Goal: Task Accomplishment & Management: Manage account settings

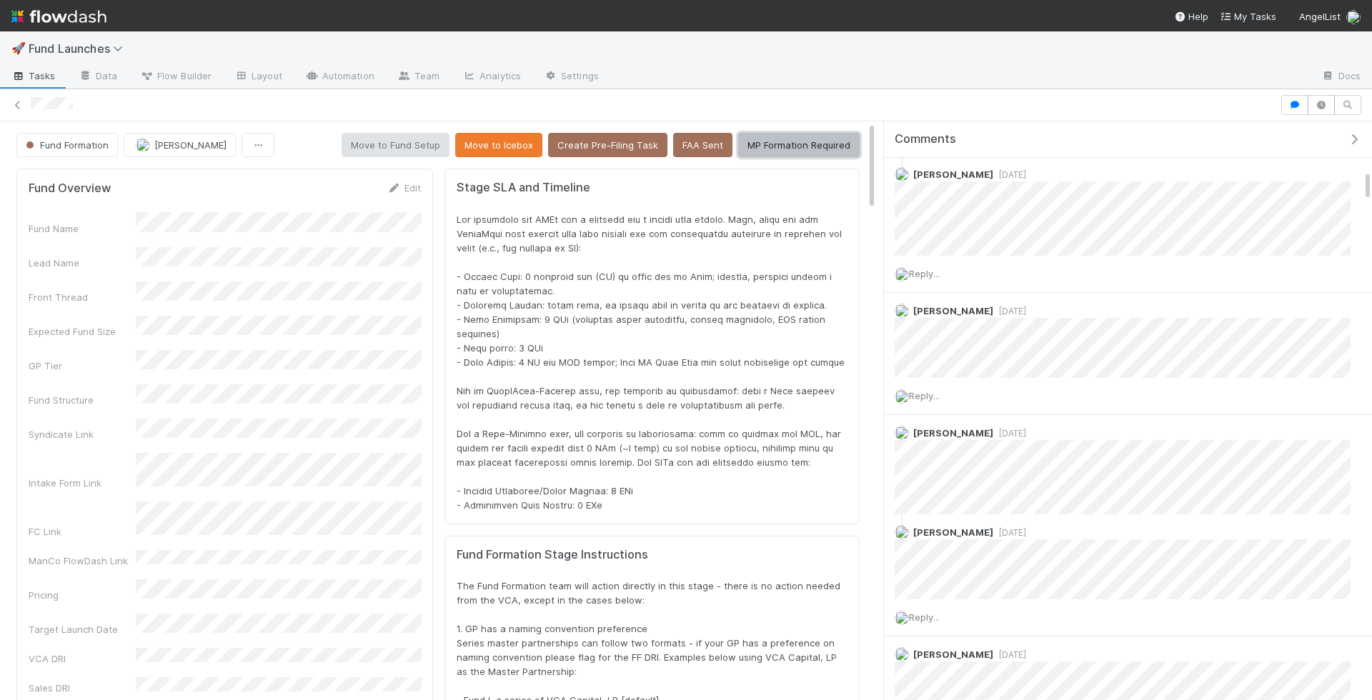
click at [804, 141] on button "MP Formation Required" at bounding box center [798, 145] width 121 height 24
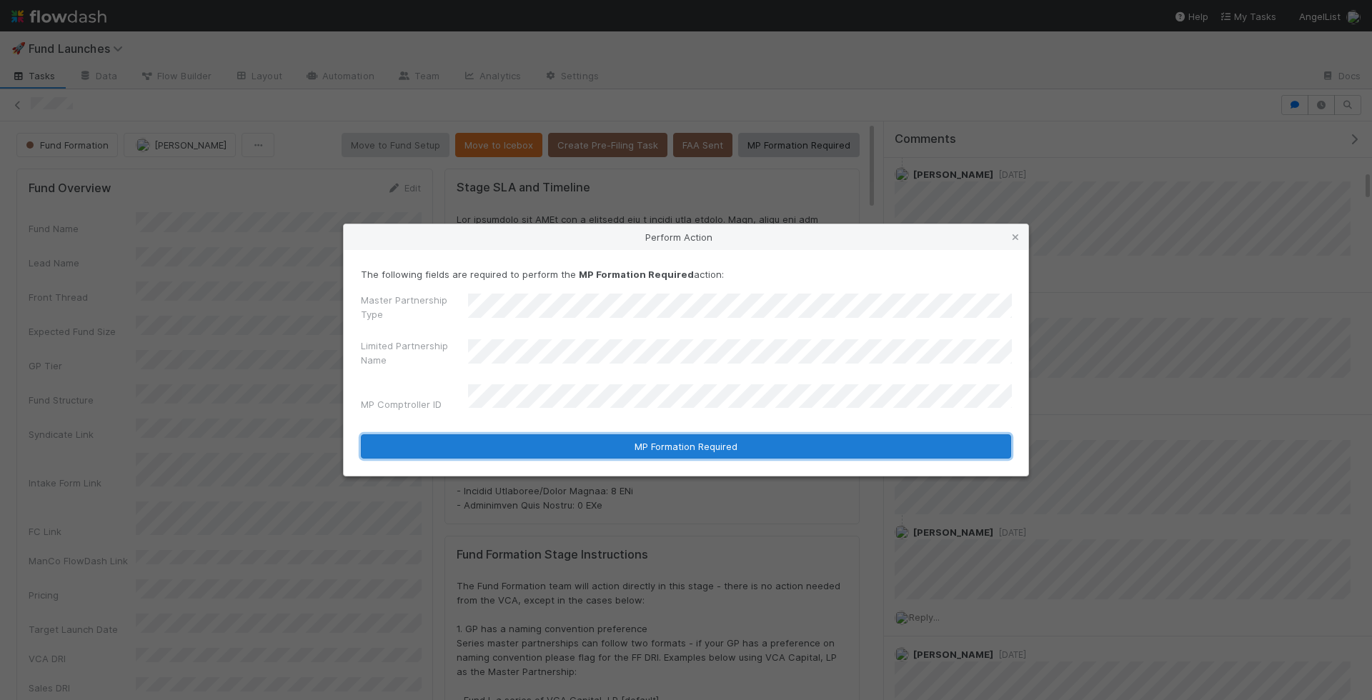
click at [668, 443] on button "MP Formation Required" at bounding box center [686, 446] width 650 height 24
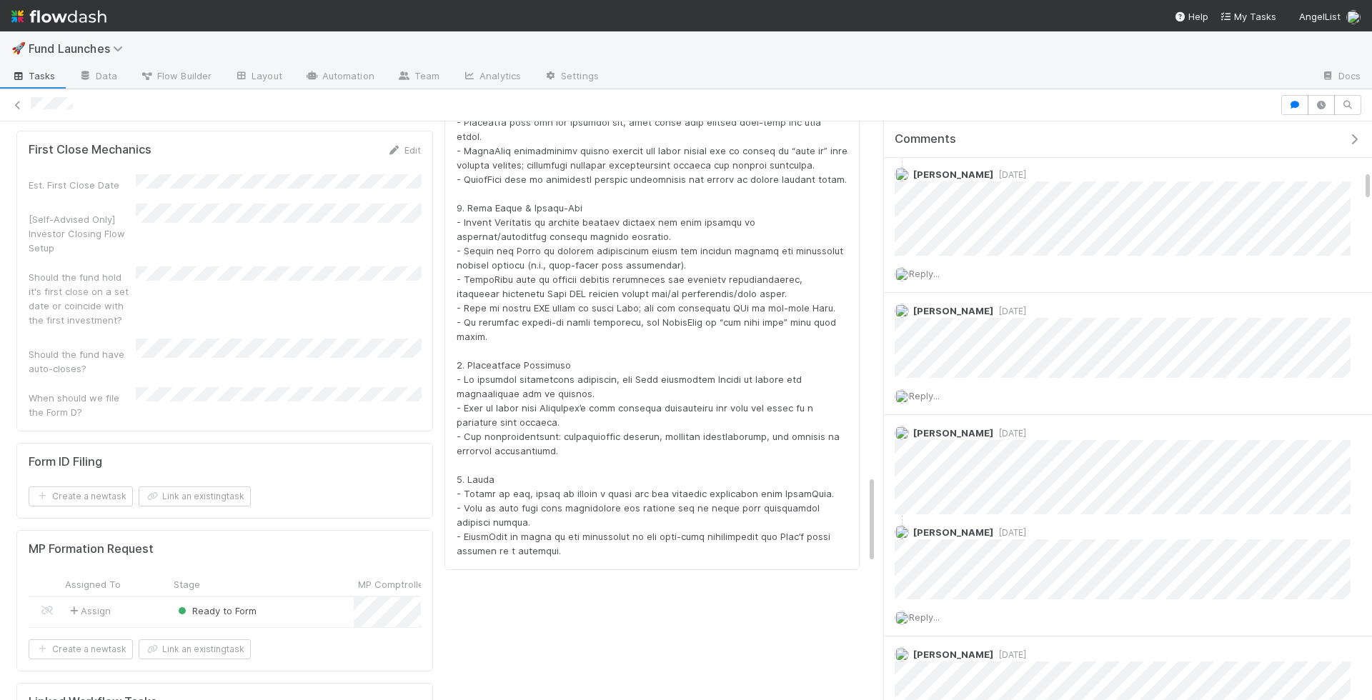
scroll to position [2442, 0]
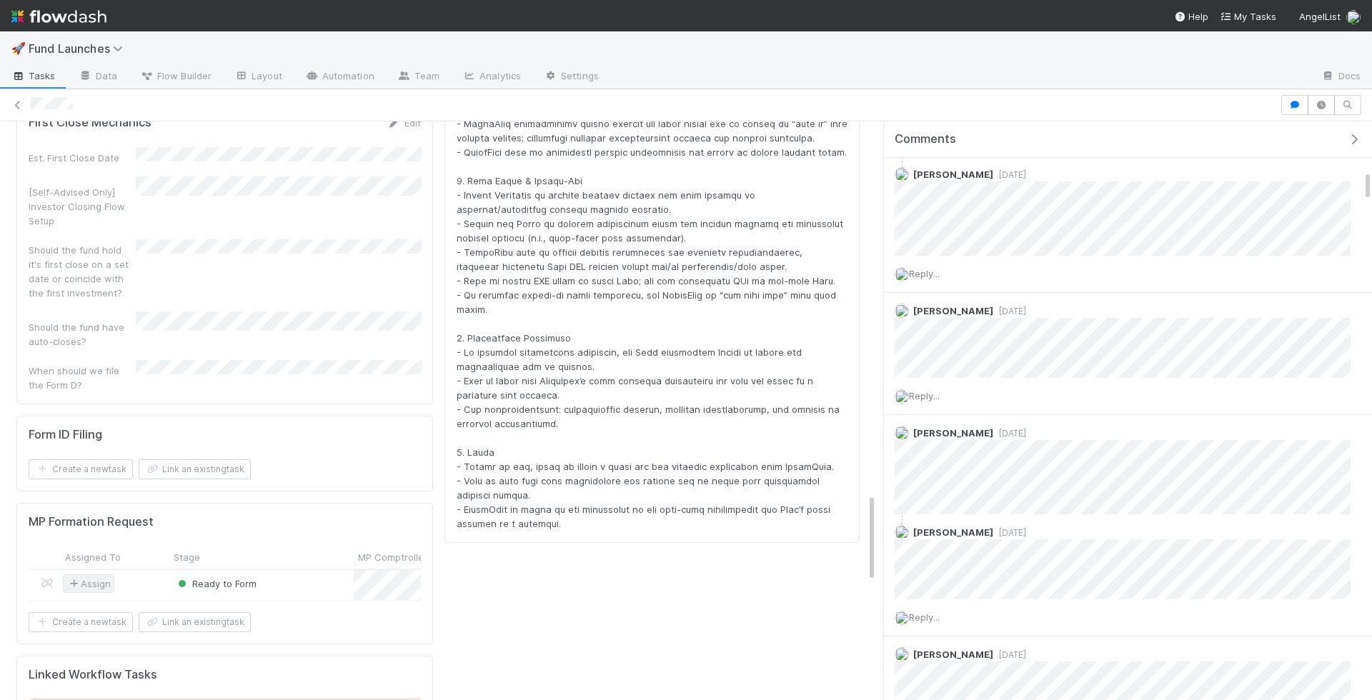
click at [71, 579] on icon at bounding box center [73, 583] width 14 height 9
click at [332, 570] on div "Ready to Form" at bounding box center [261, 585] width 184 height 30
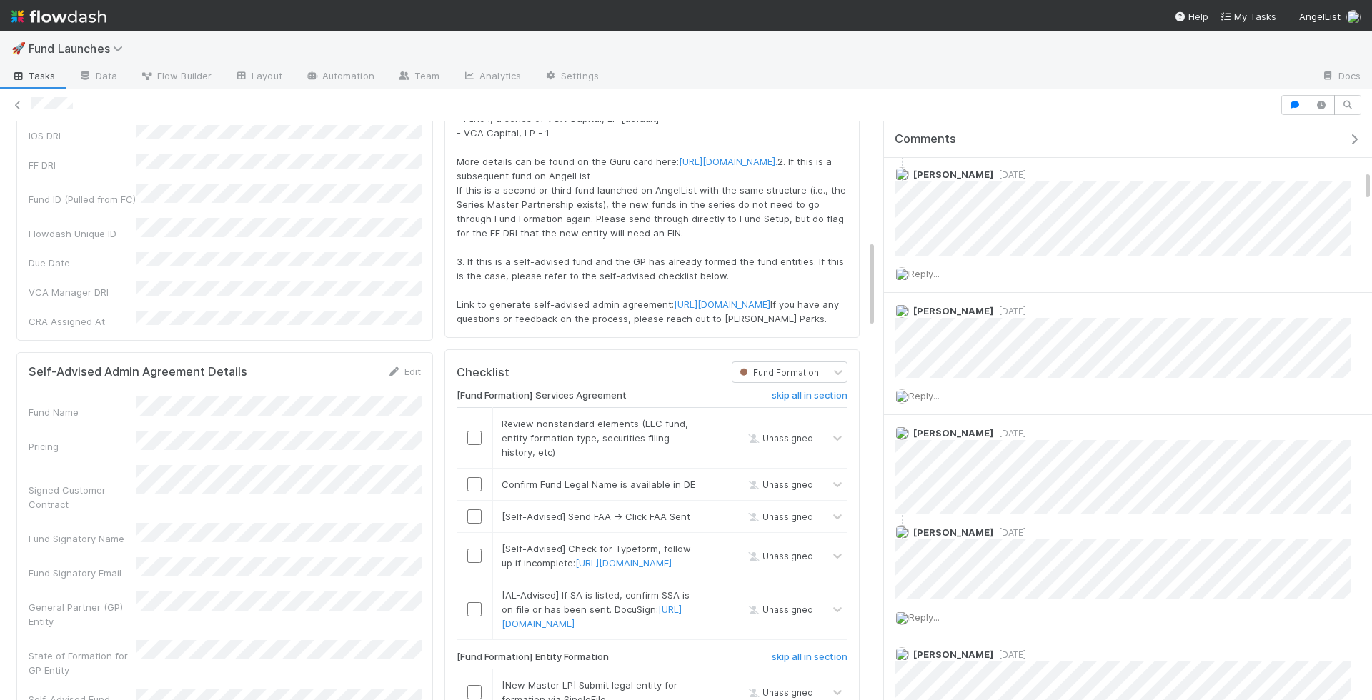
scroll to position [427, 0]
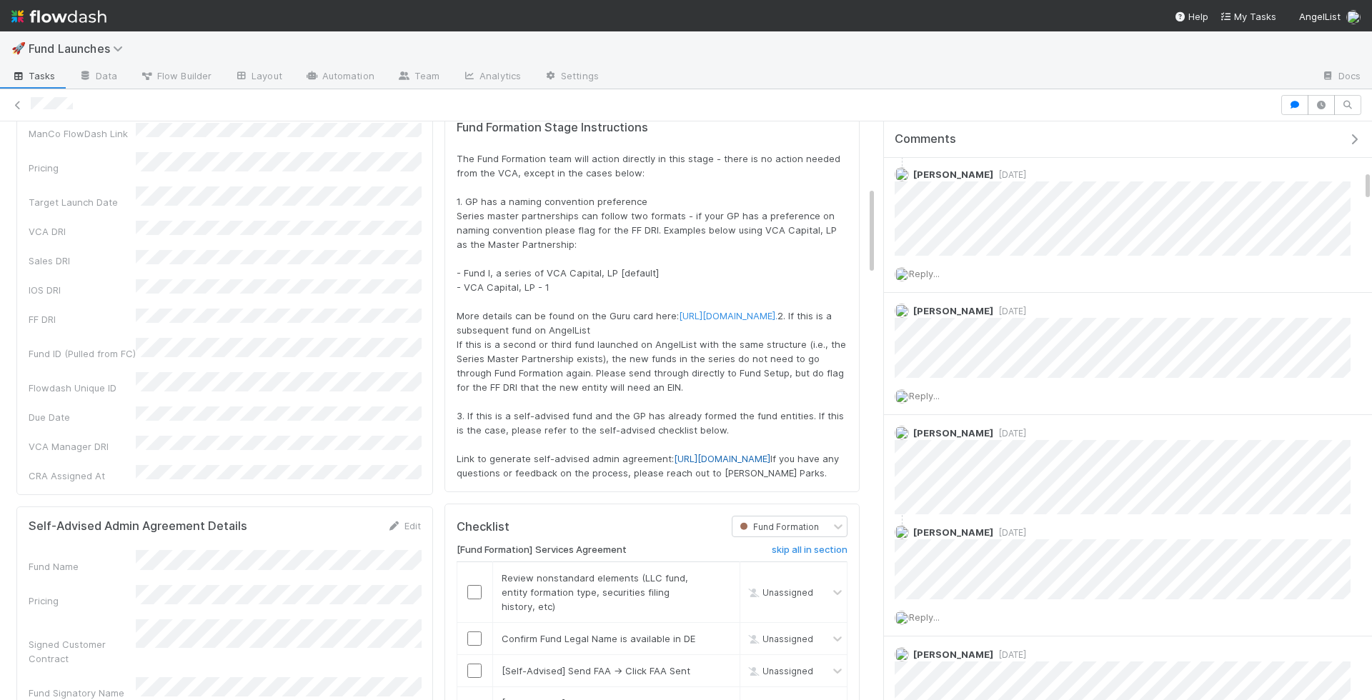
click at [674, 464] on link "https://ironcladapp.com/workflows/launch/65ea4bf975fcbdc606ff0804" at bounding box center [722, 458] width 96 height 11
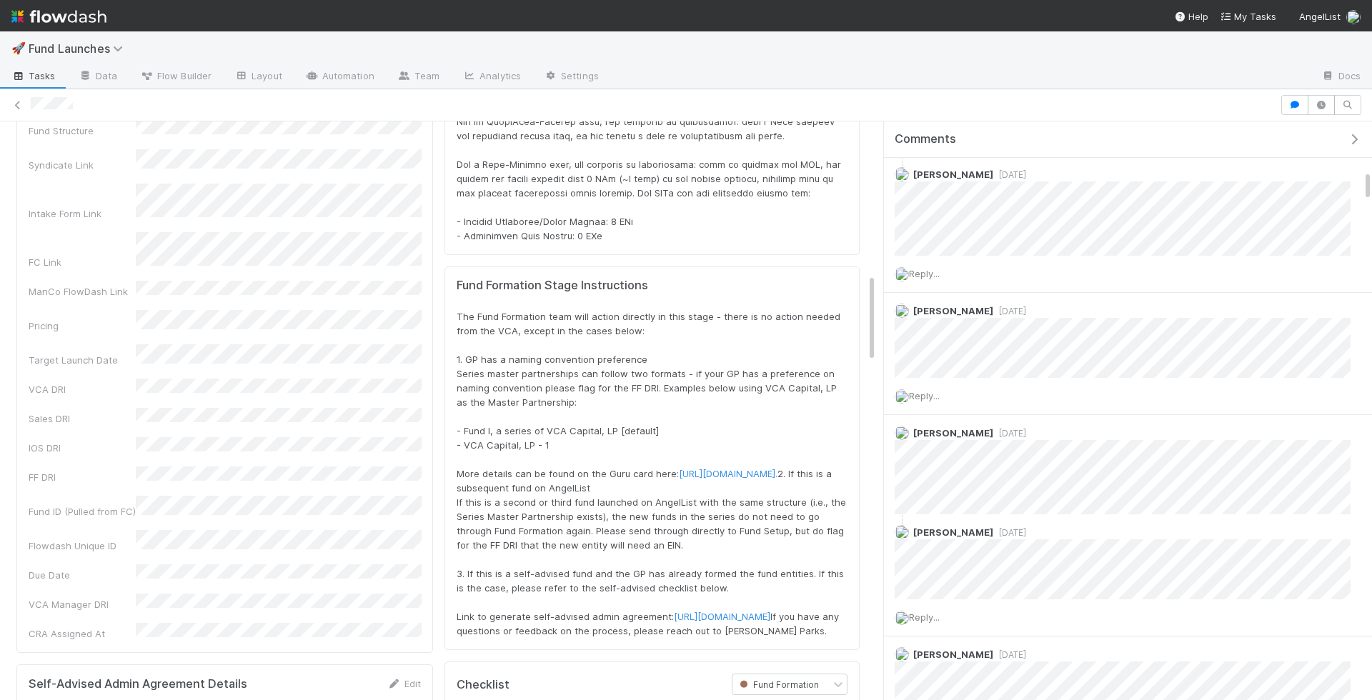
scroll to position [0, 0]
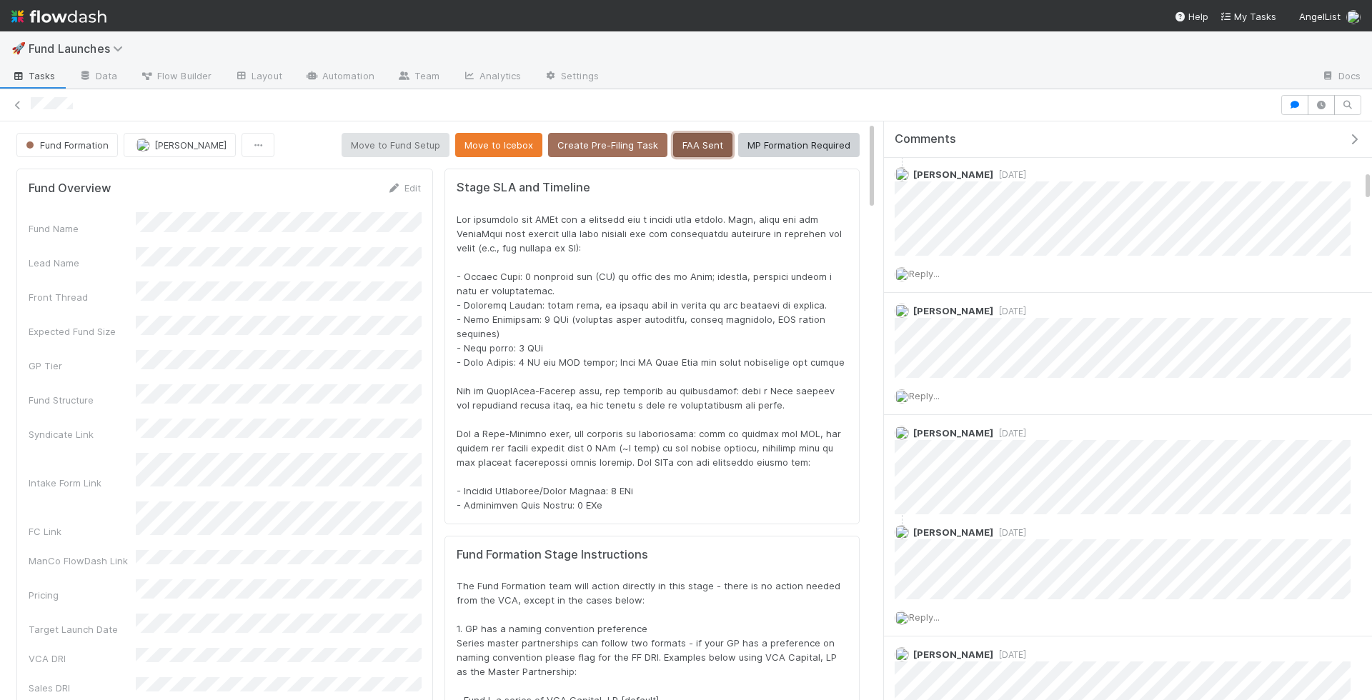
click at [703, 149] on button "FAA Sent" at bounding box center [702, 145] width 59 height 24
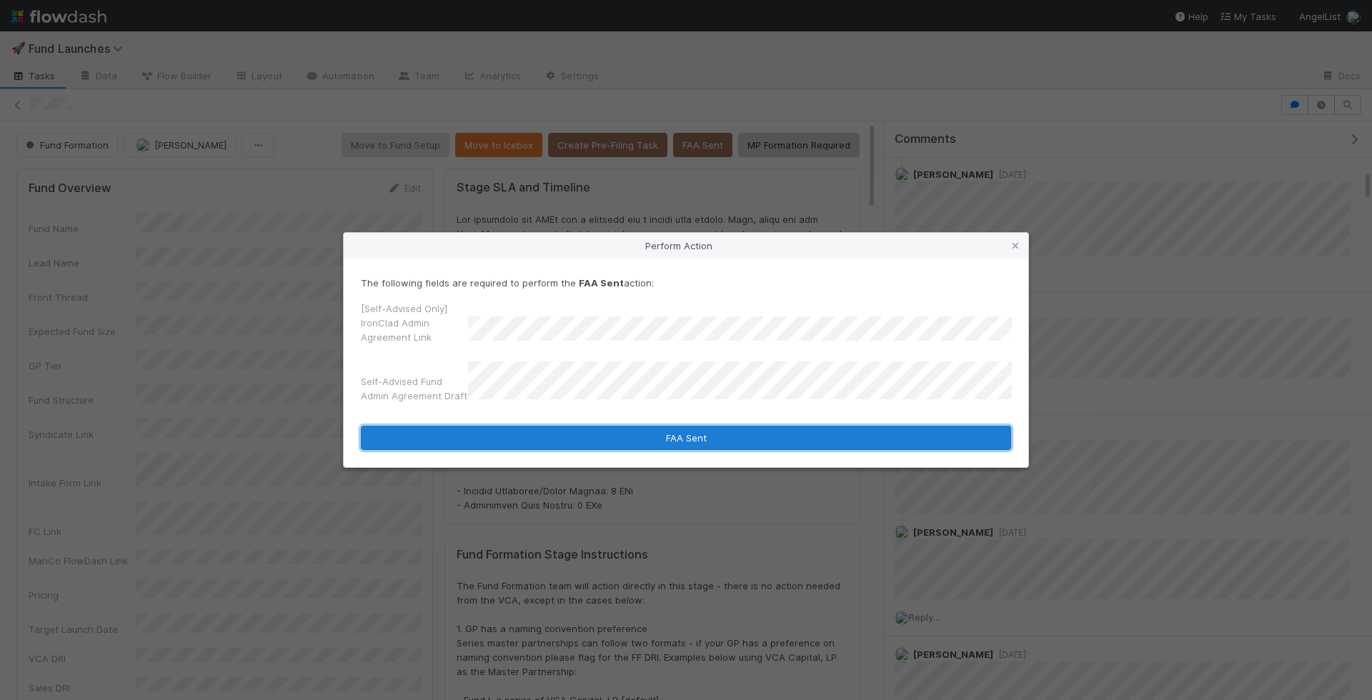
click at [668, 440] on button "FAA Sent" at bounding box center [686, 438] width 650 height 24
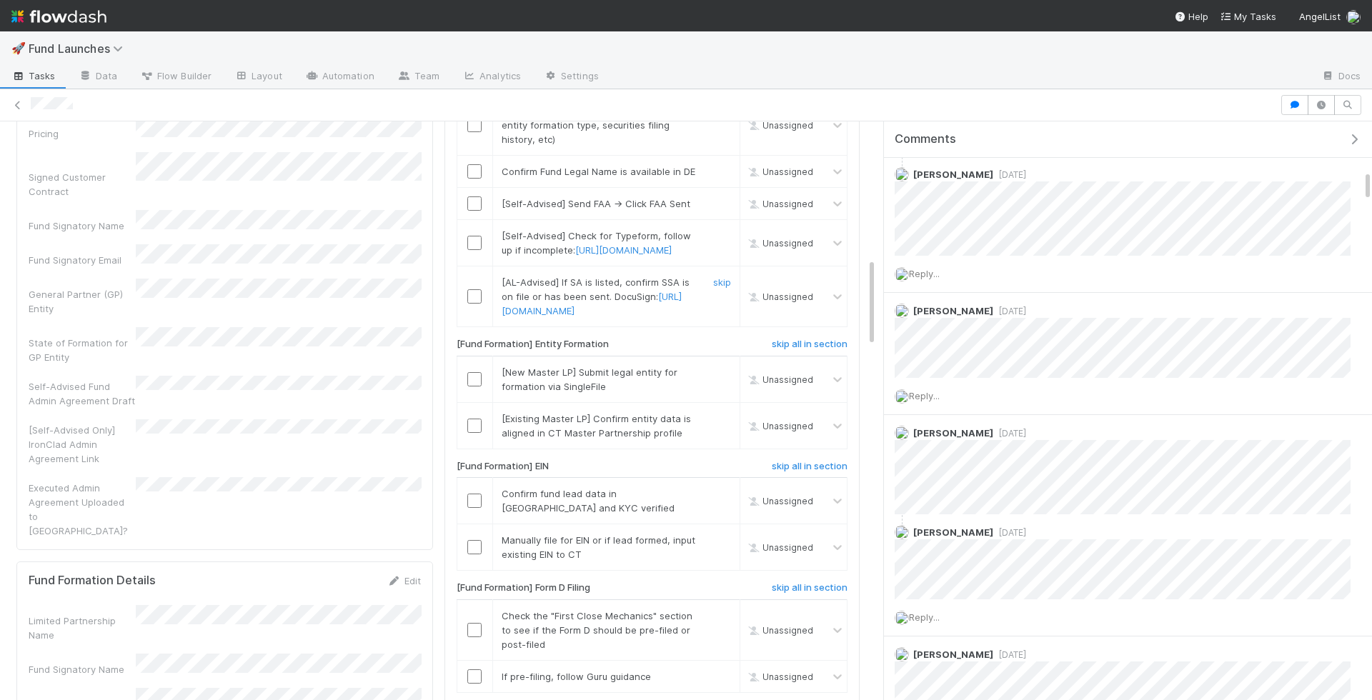
scroll to position [909, 0]
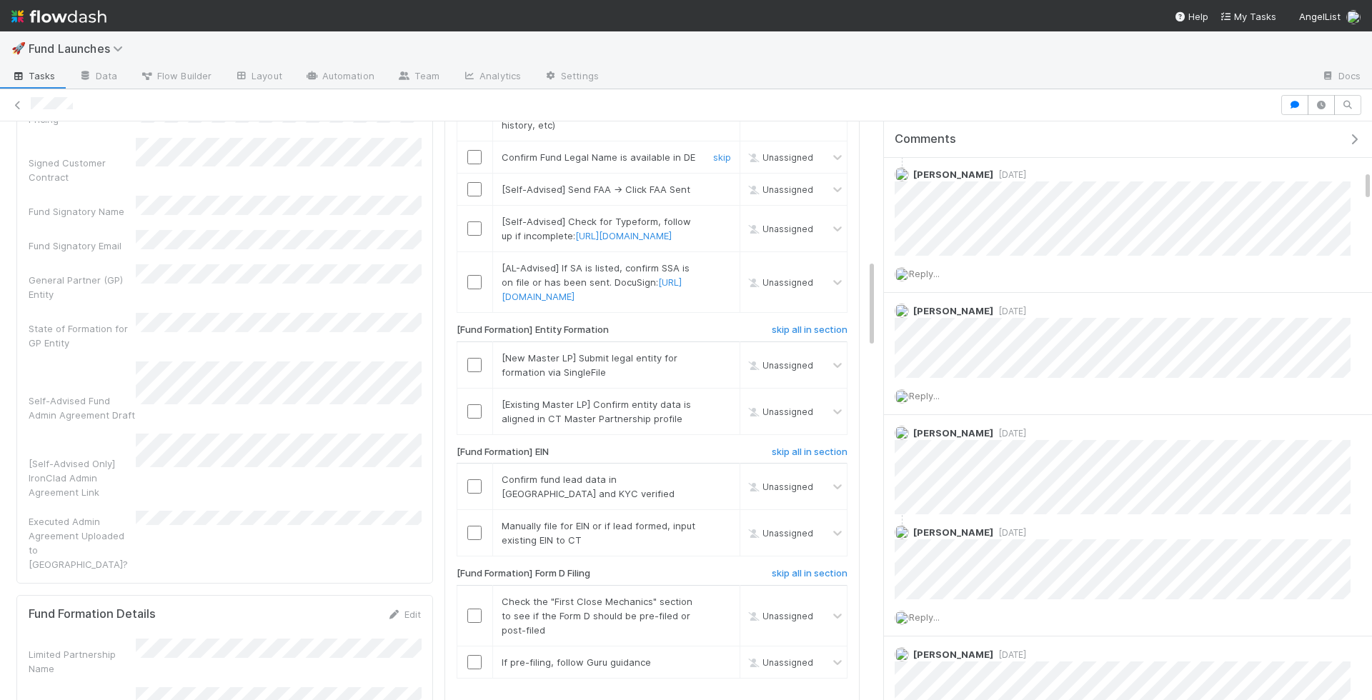
click at [475, 164] on input "checkbox" at bounding box center [474, 157] width 14 height 14
click at [723, 227] on link "skip" at bounding box center [722, 221] width 18 height 11
click at [715, 274] on link "skip" at bounding box center [722, 267] width 18 height 11
click at [726, 227] on link "skip" at bounding box center [722, 221] width 18 height 11
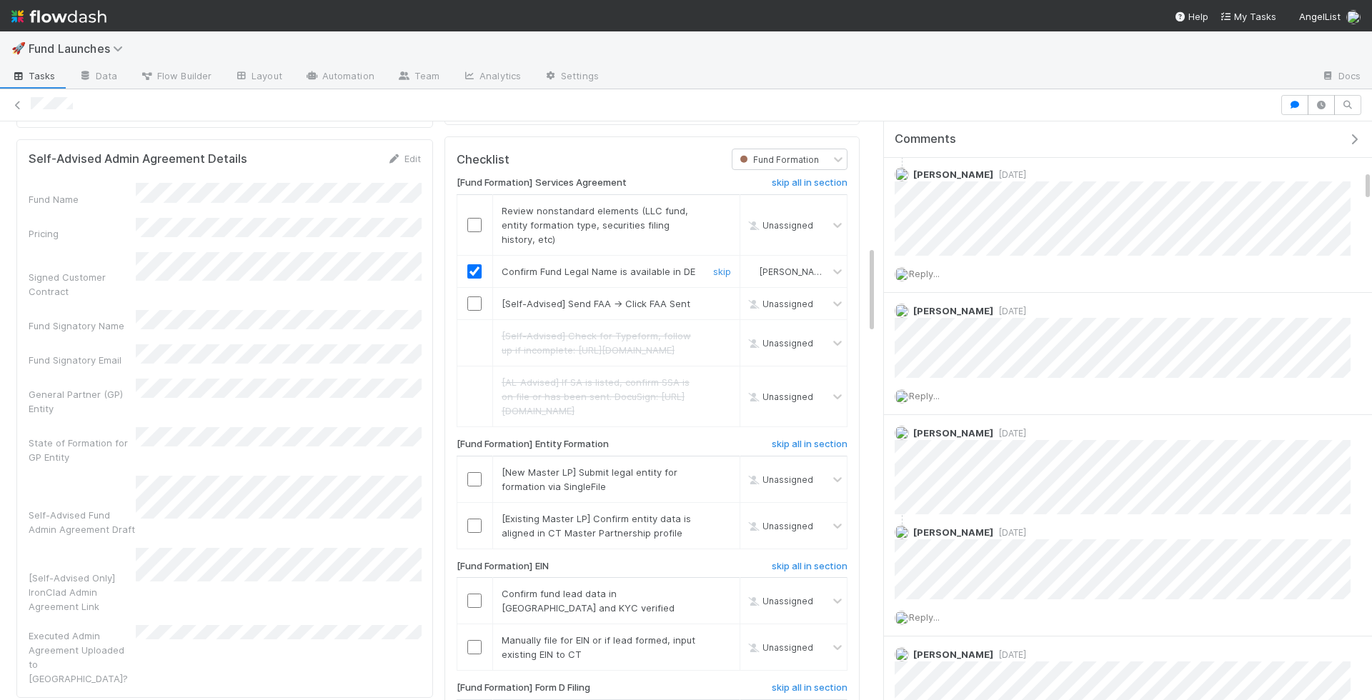
scroll to position [725, 0]
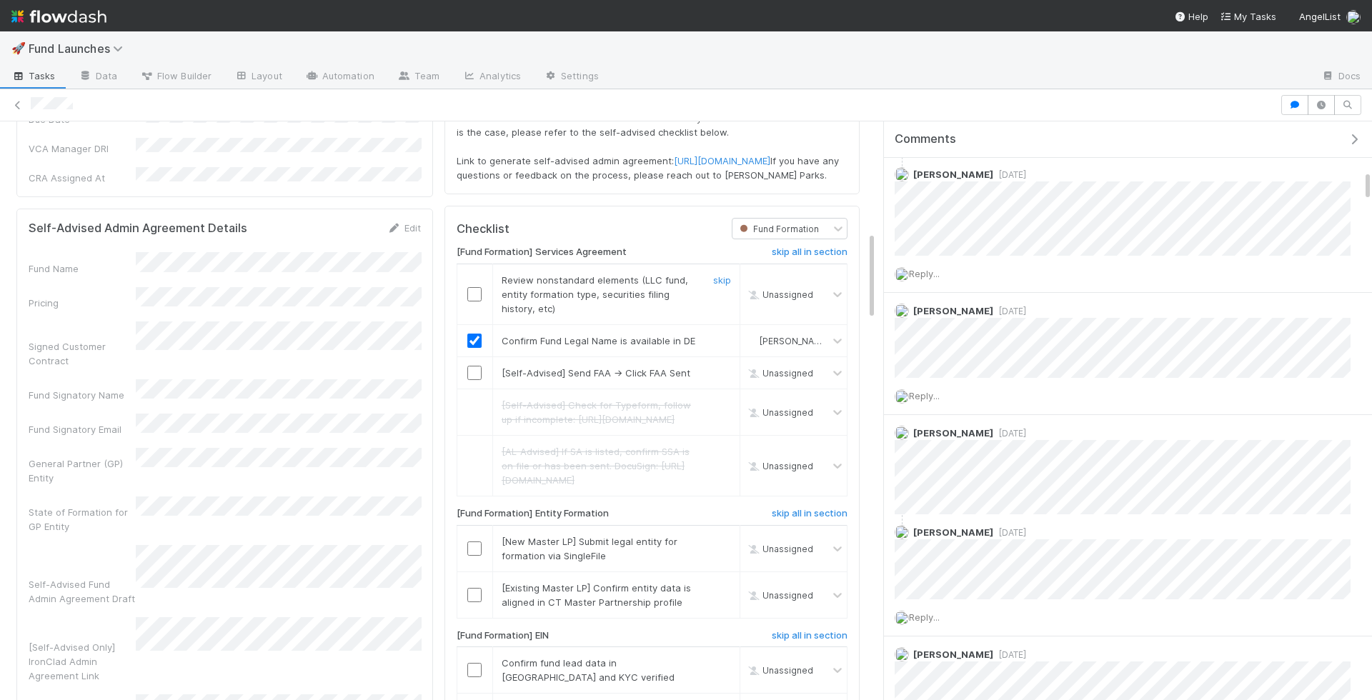
click at [481, 301] on input "checkbox" at bounding box center [474, 294] width 14 height 14
click at [474, 380] on input "checkbox" at bounding box center [474, 373] width 14 height 14
checkbox input "true"
click at [471, 380] on input "checkbox" at bounding box center [474, 373] width 14 height 14
click at [475, 380] on input "checkbox" at bounding box center [474, 373] width 14 height 14
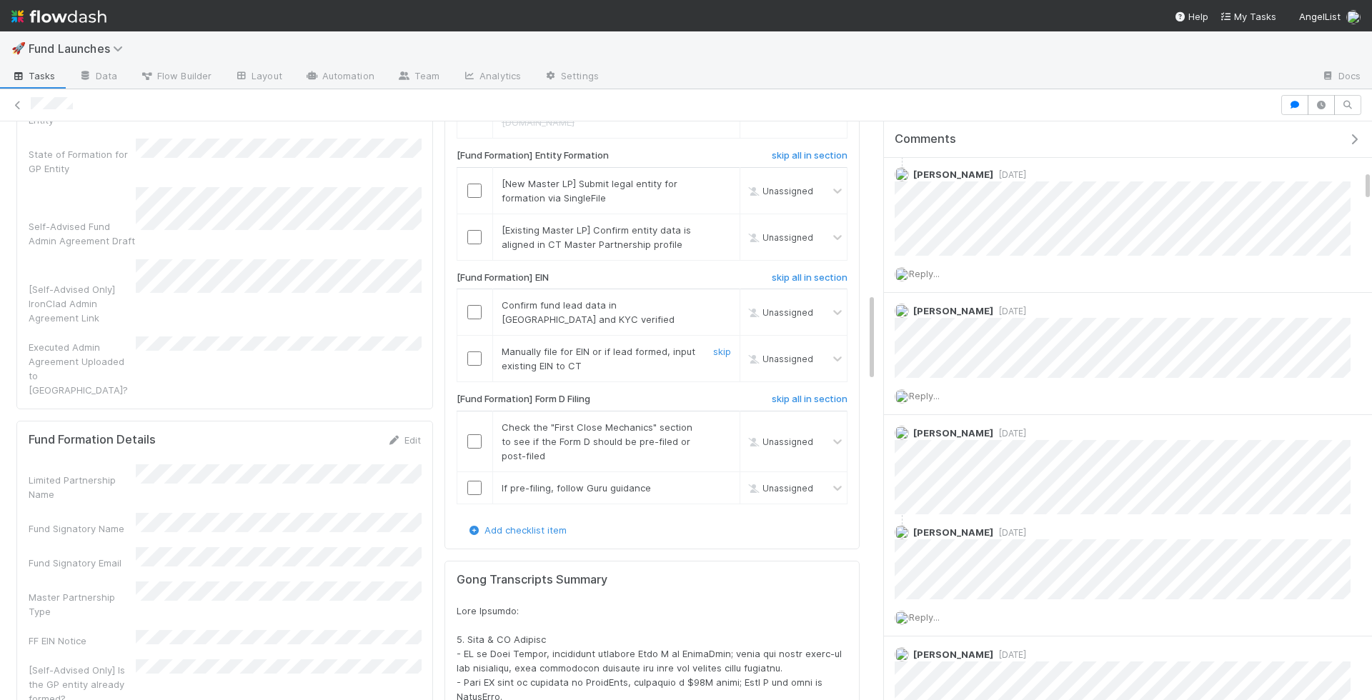
scroll to position [1136, 0]
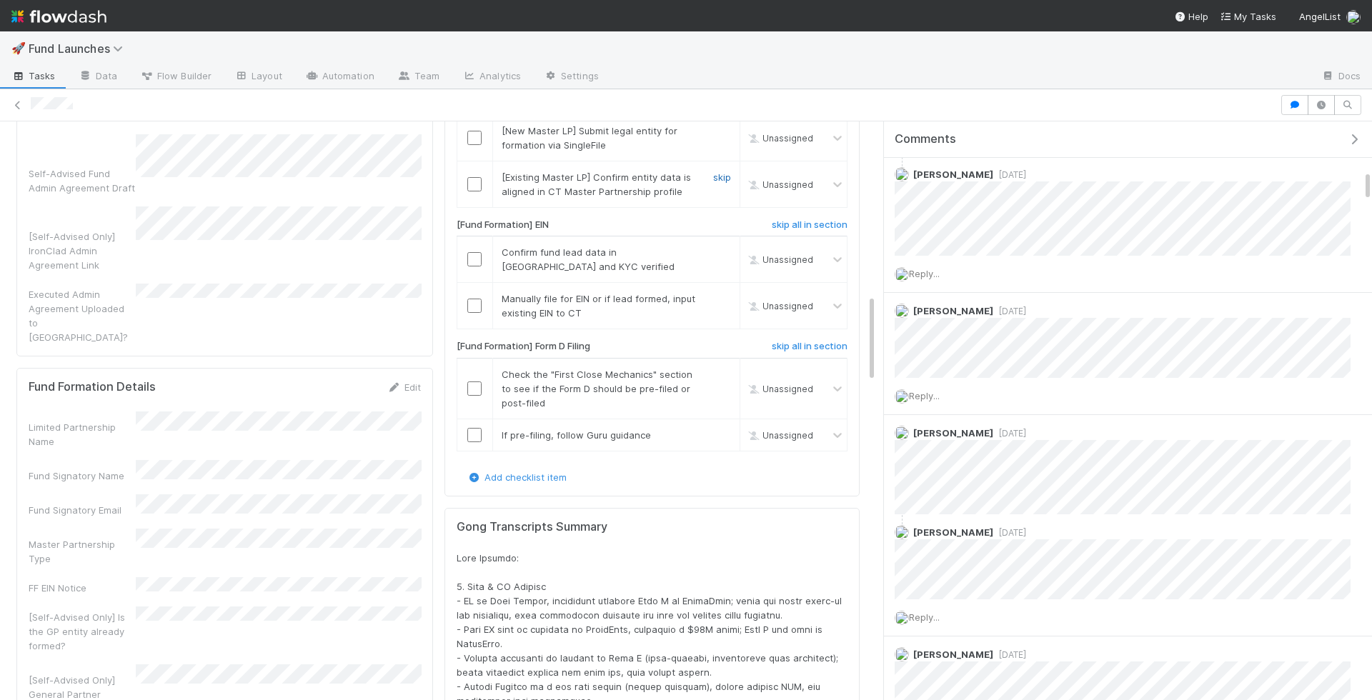
click at [724, 183] on link "skip" at bounding box center [722, 176] width 18 height 11
click at [729, 258] on link "skip" at bounding box center [722, 251] width 18 height 11
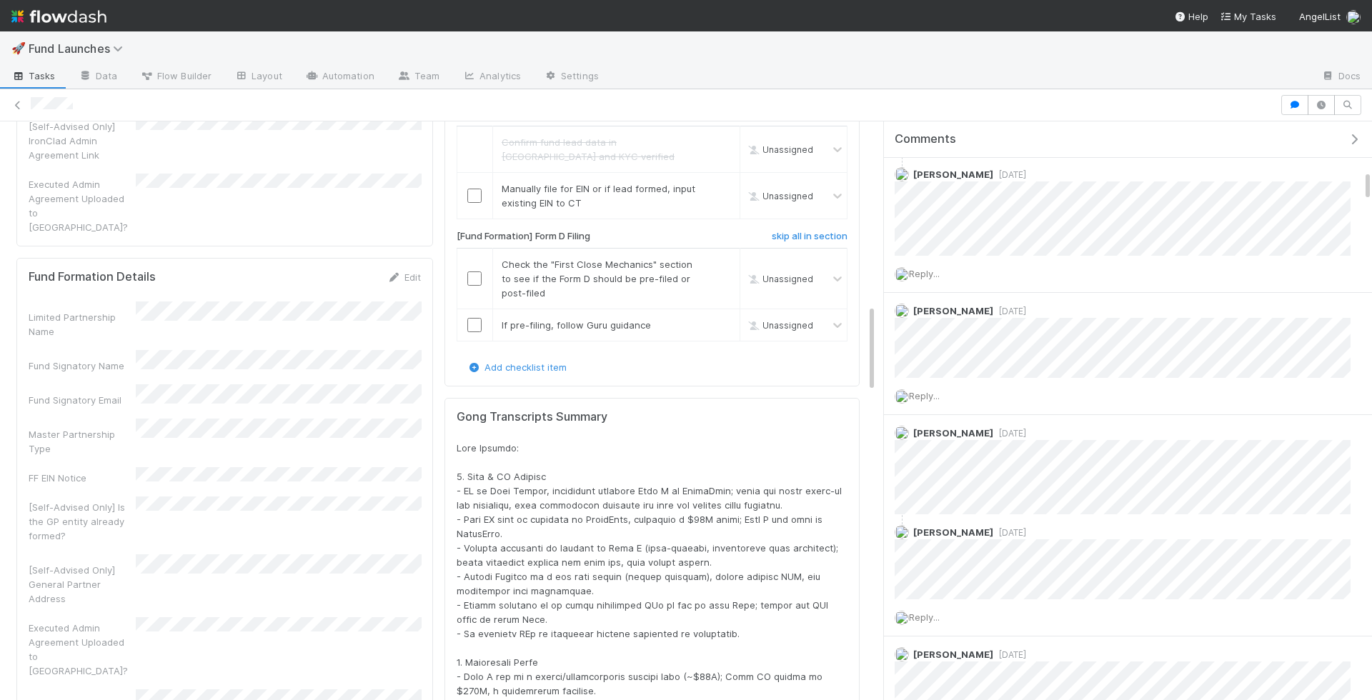
scroll to position [1259, 0]
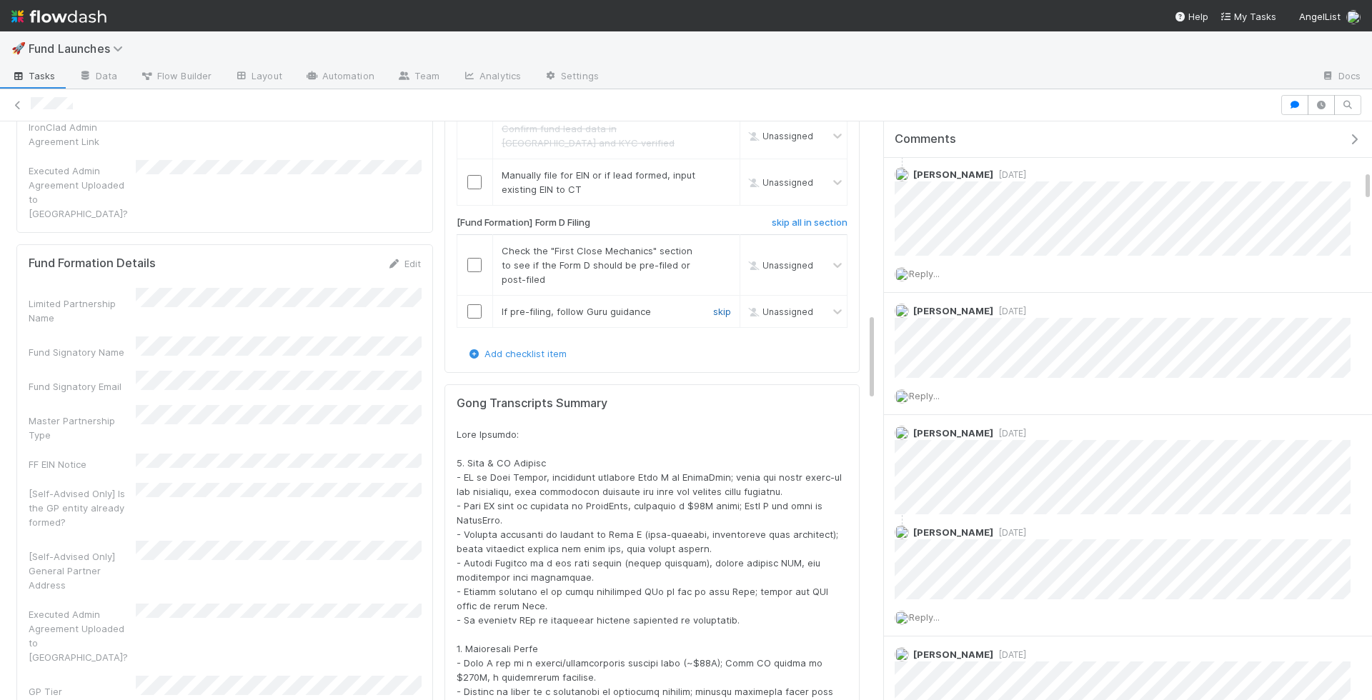
click at [719, 317] on link "skip" at bounding box center [722, 311] width 18 height 11
click at [471, 272] on input "checkbox" at bounding box center [474, 265] width 14 height 14
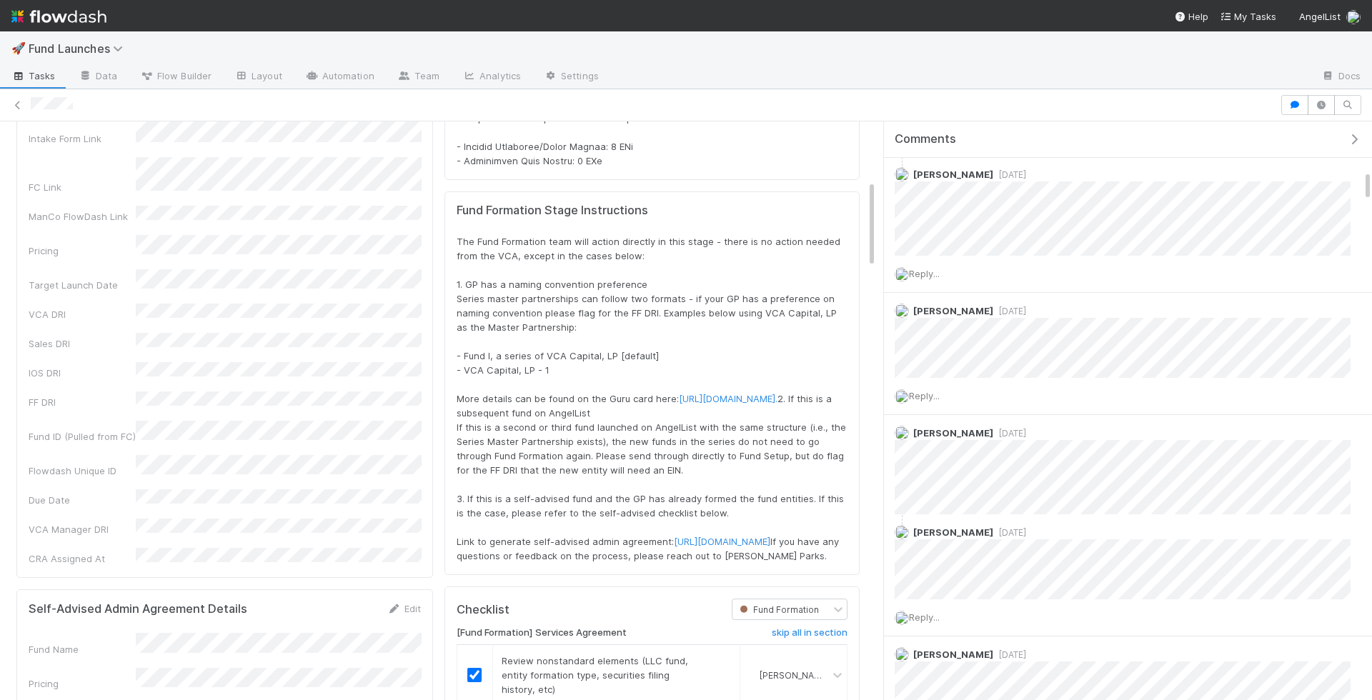
scroll to position [15, 0]
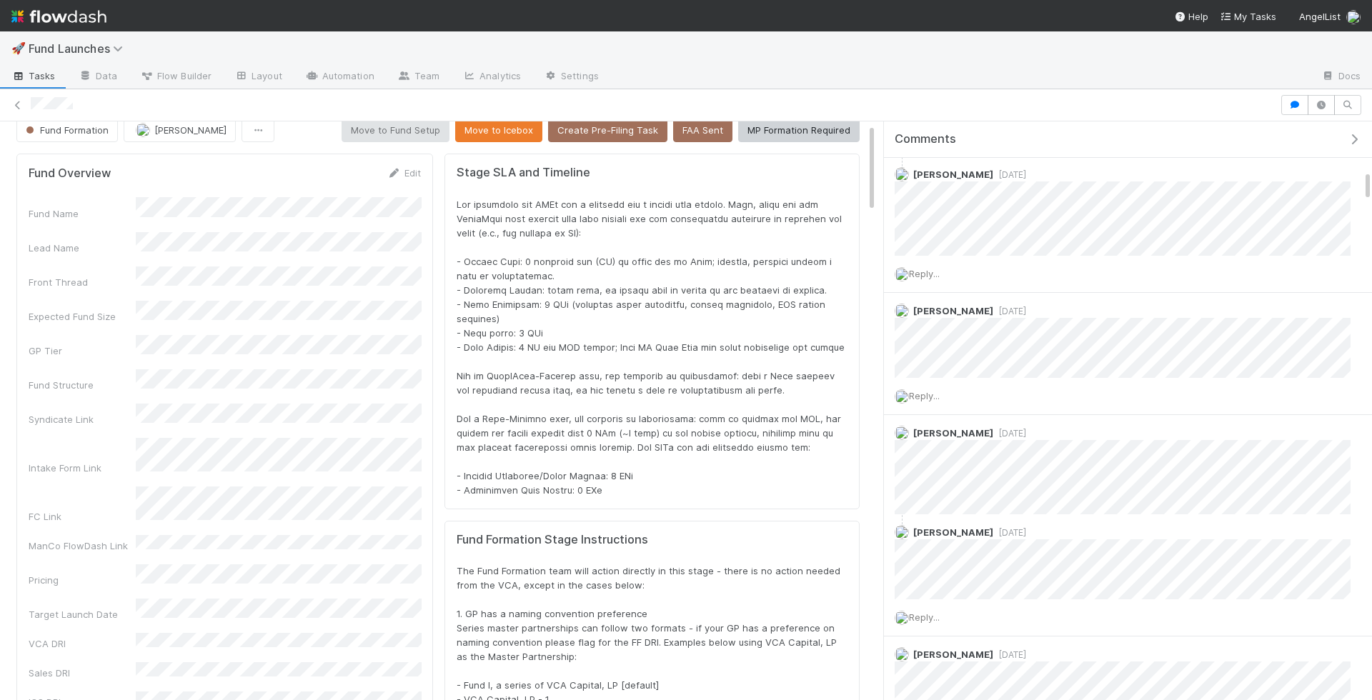
click at [52, 74] on span "Tasks" at bounding box center [33, 76] width 44 height 14
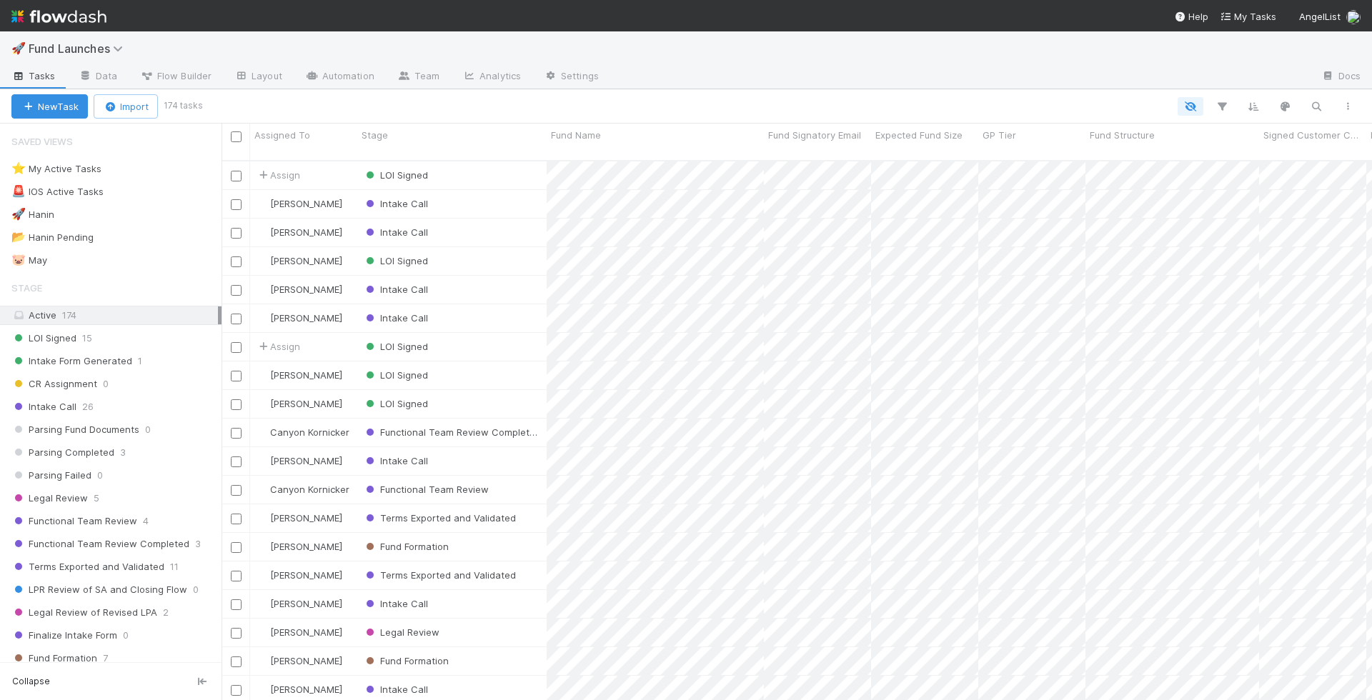
scroll to position [551, 1150]
click at [168, 163] on div "⭐ My Active Tasks 7" at bounding box center [116, 169] width 210 height 18
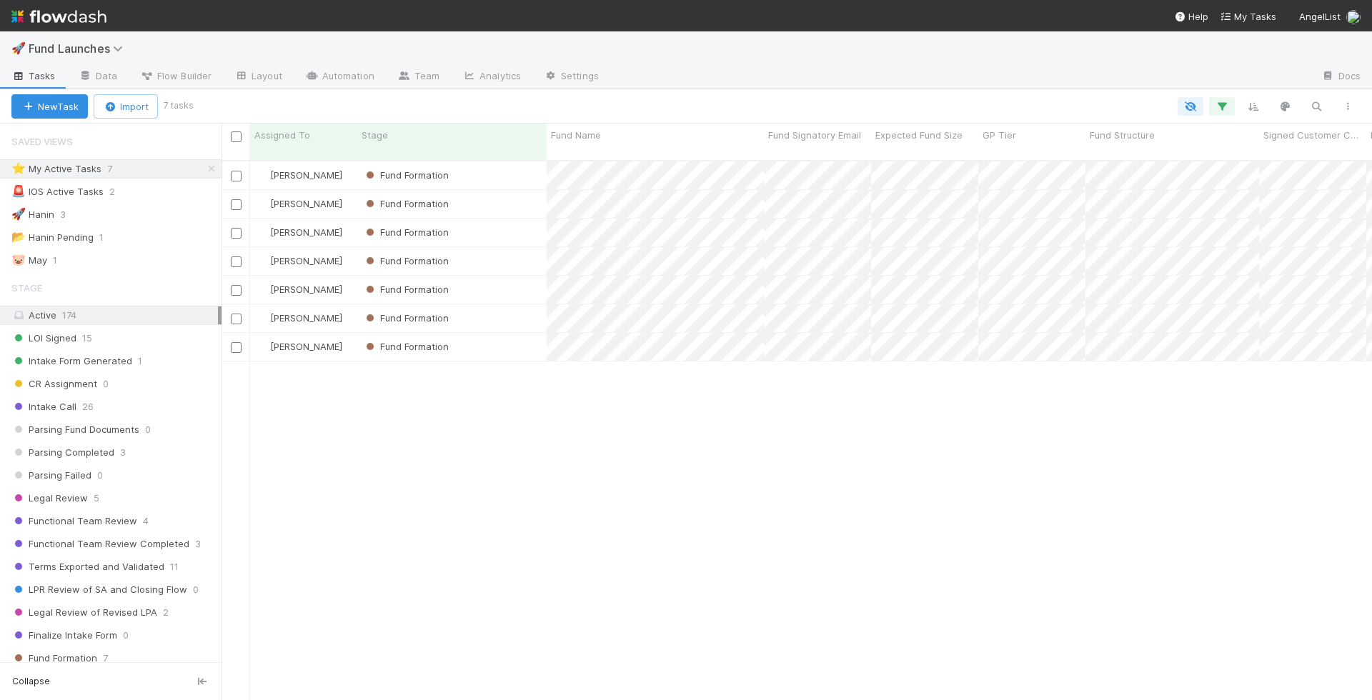
scroll to position [551, 1150]
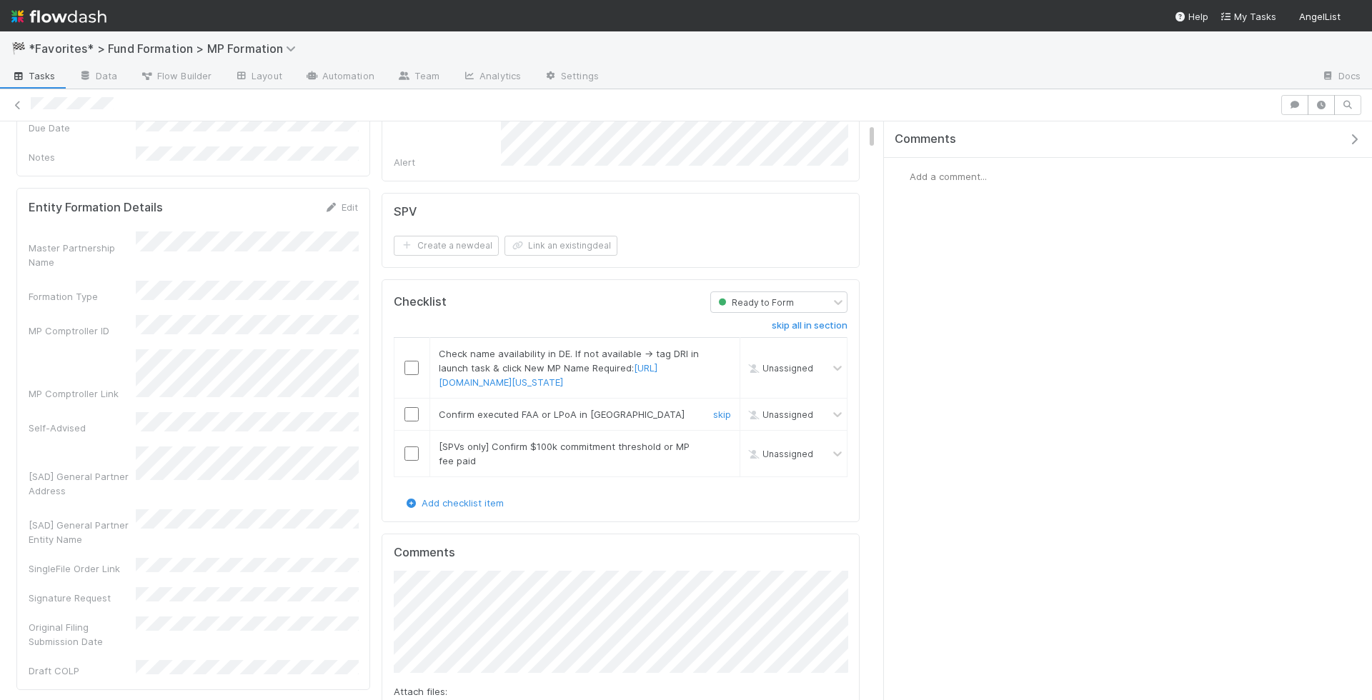
scroll to position [103, 0]
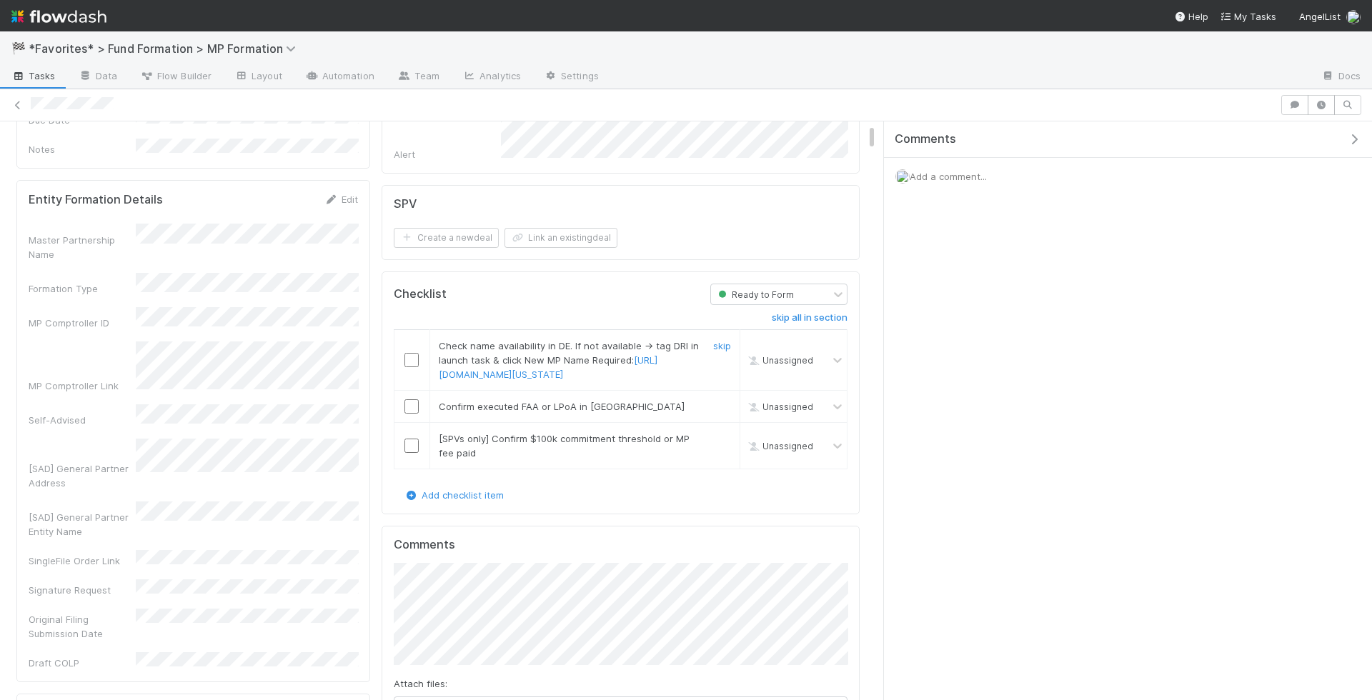
click at [411, 353] on input "checkbox" at bounding box center [411, 360] width 14 height 14
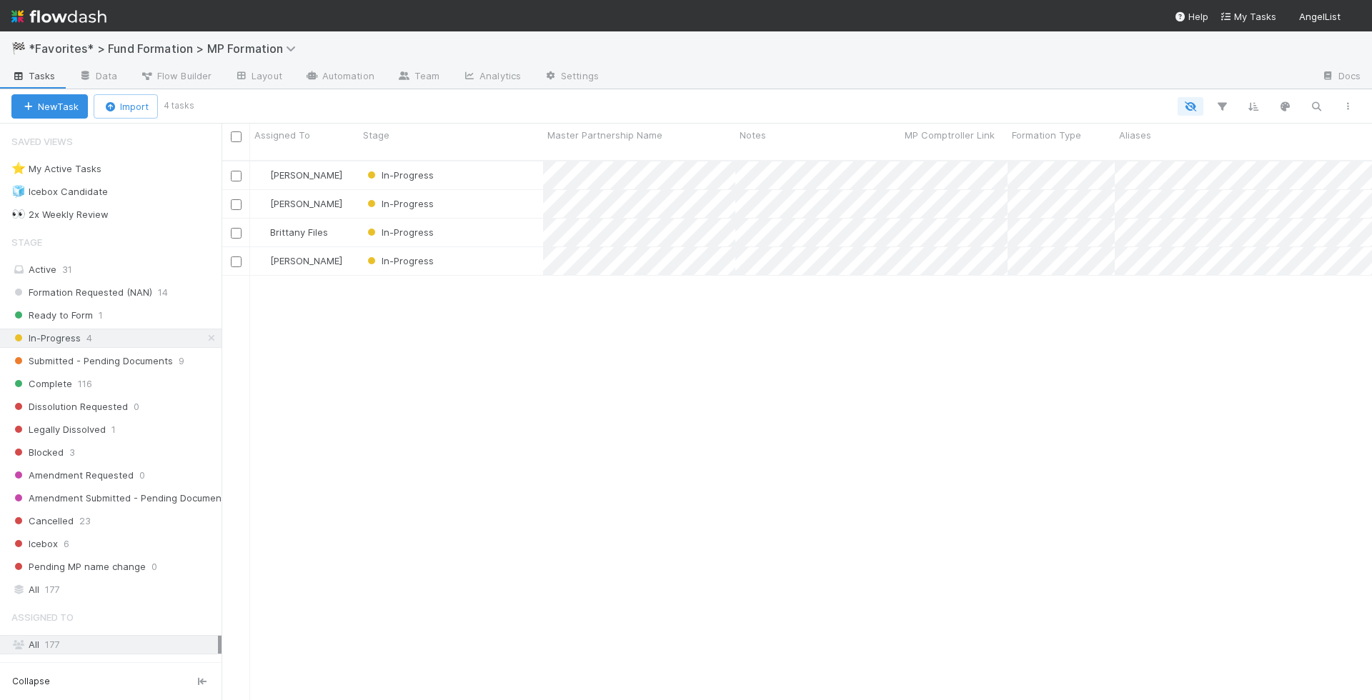
scroll to position [551, 1150]
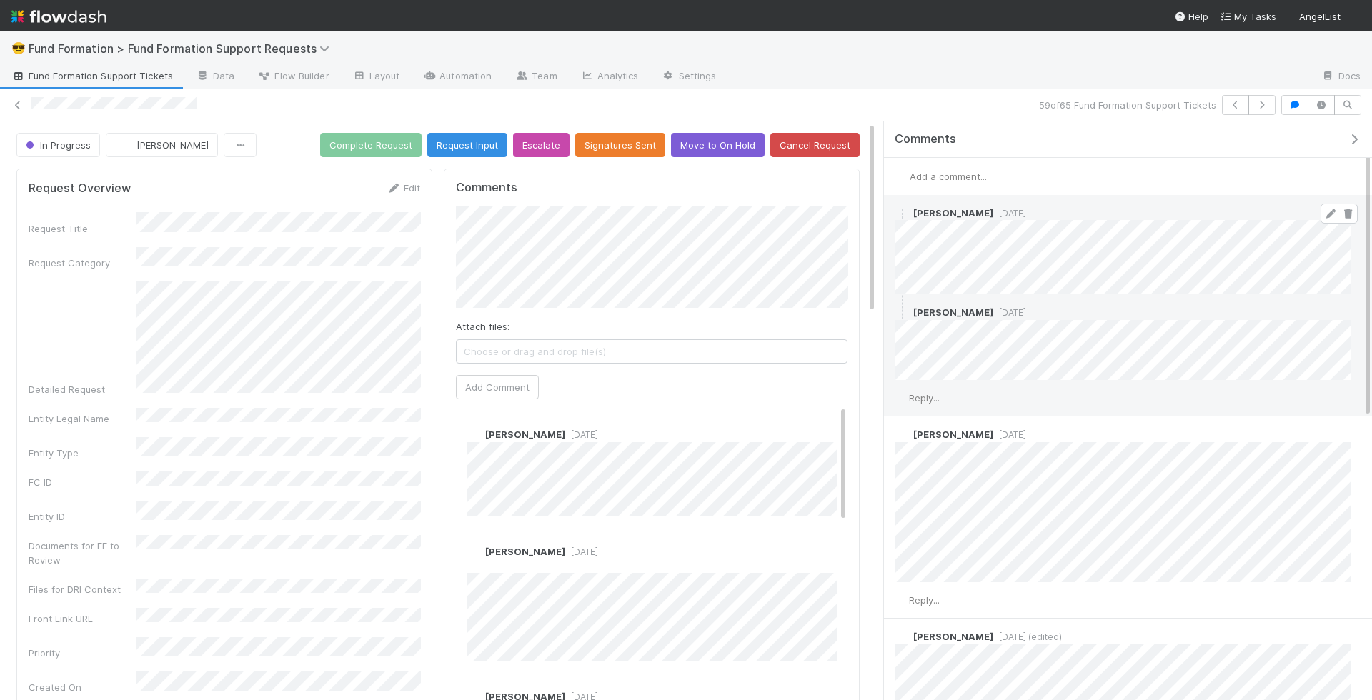
click at [1333, 214] on icon at bounding box center [1330, 213] width 14 height 9
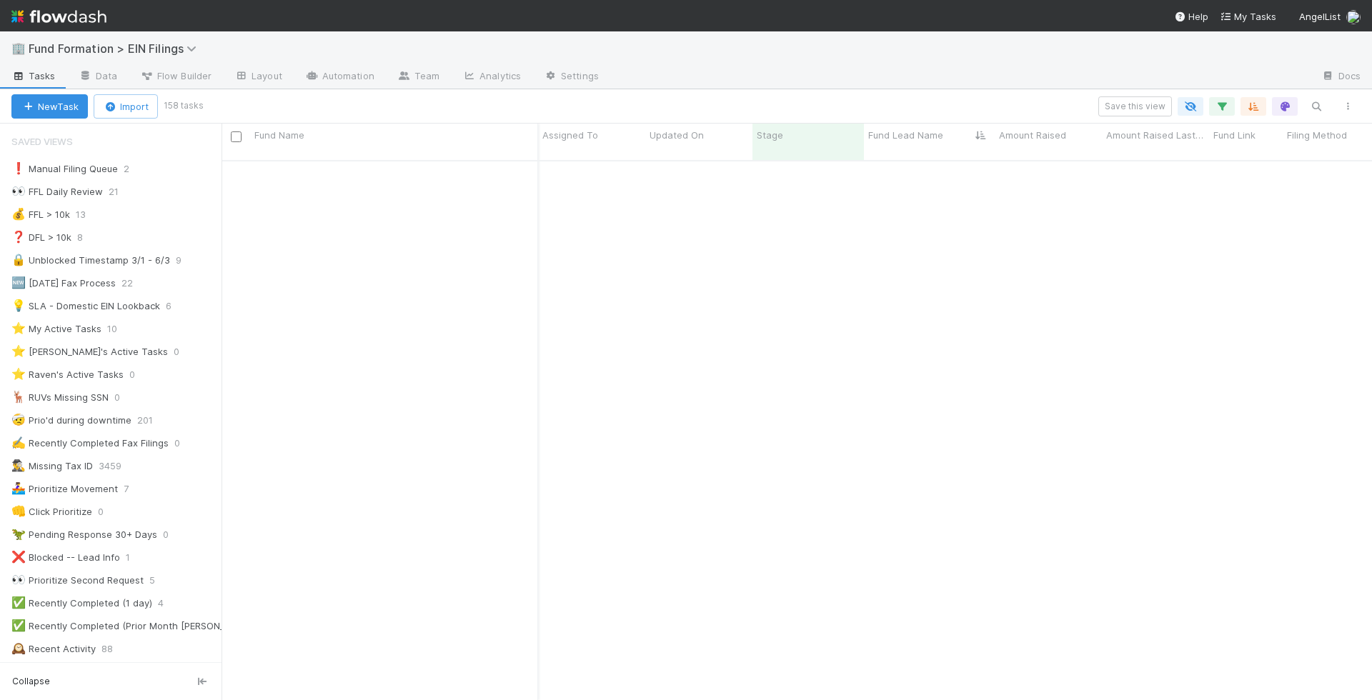
scroll to position [696, 0]
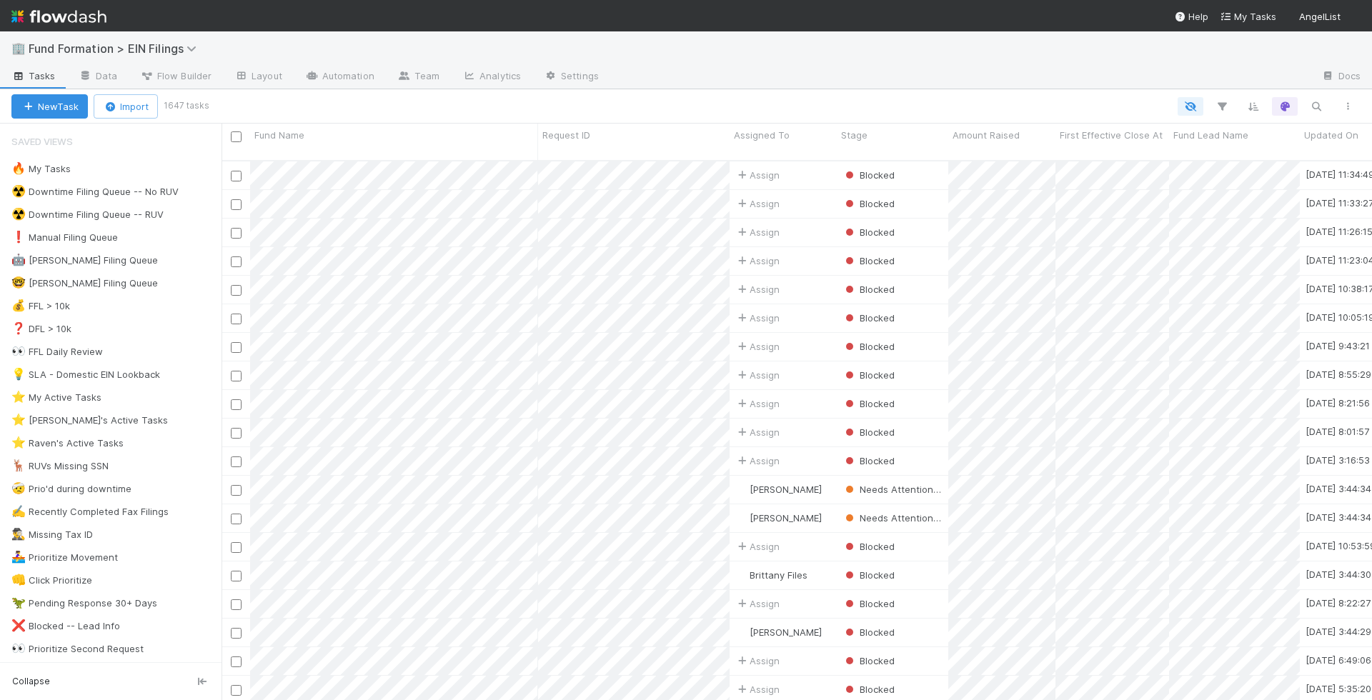
scroll to position [1, 1]
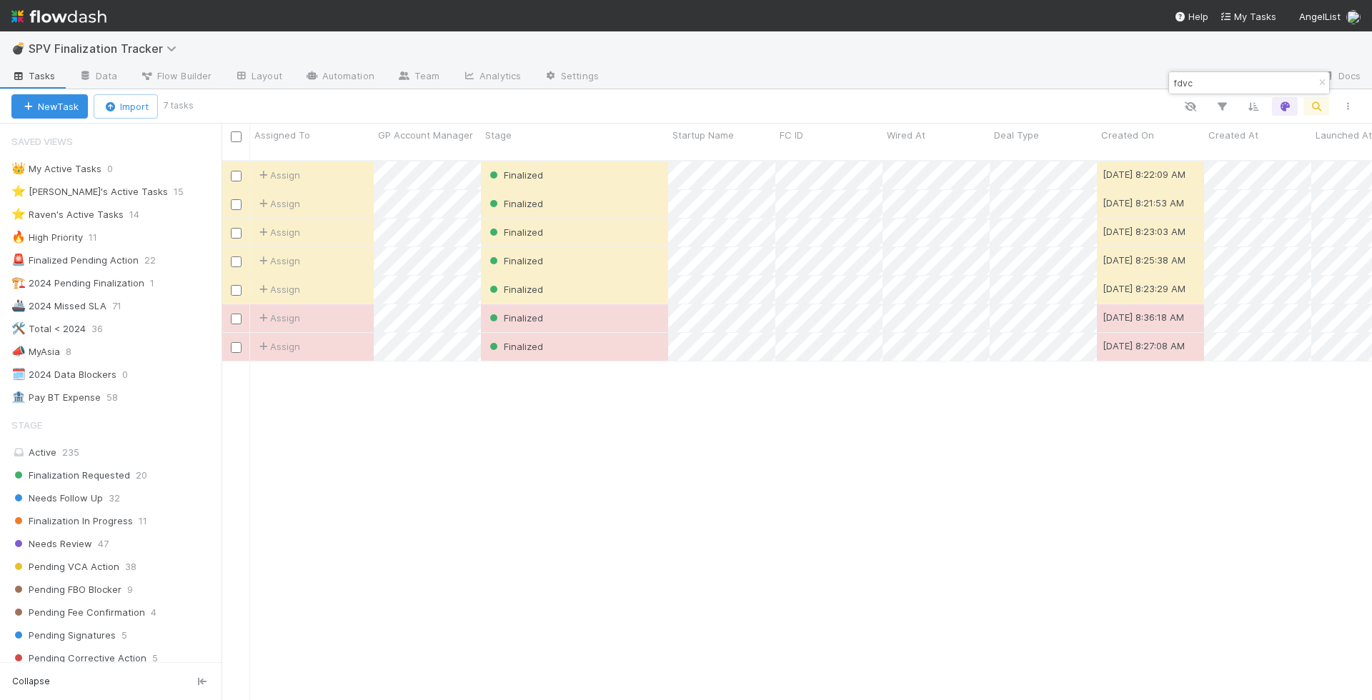
scroll to position [381, 0]
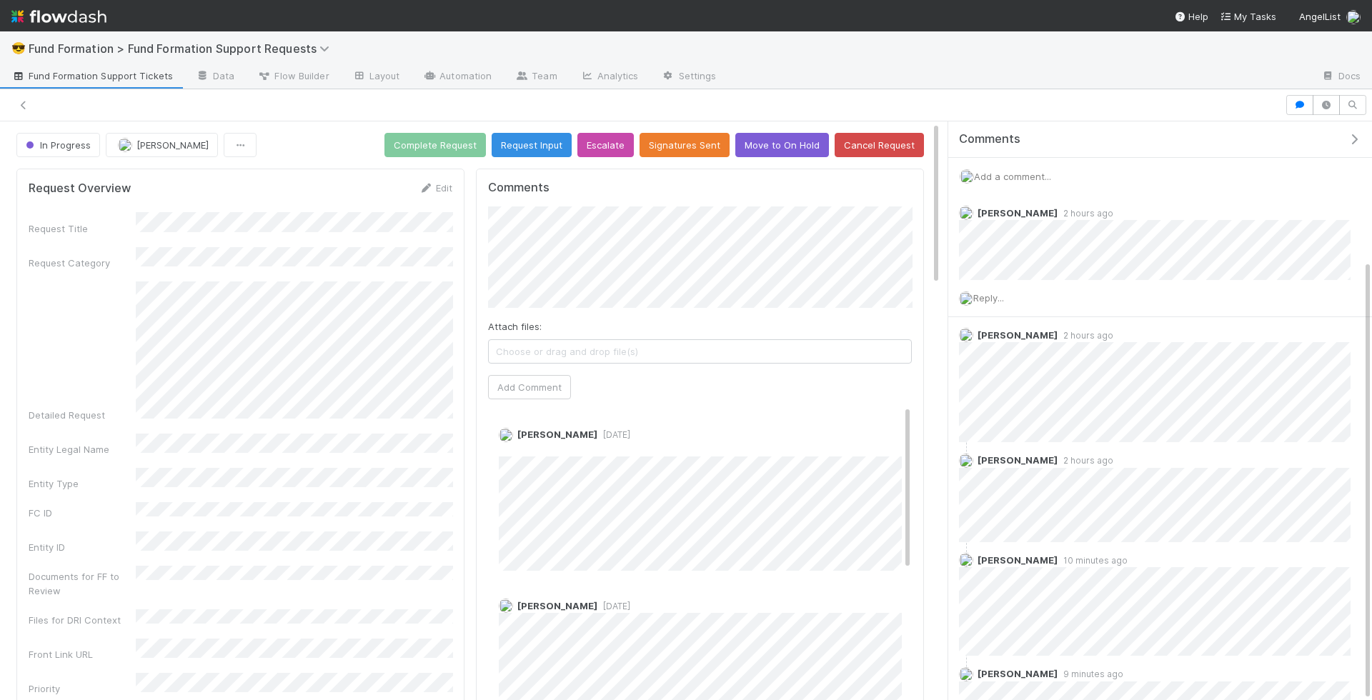
scroll to position [183, 0]
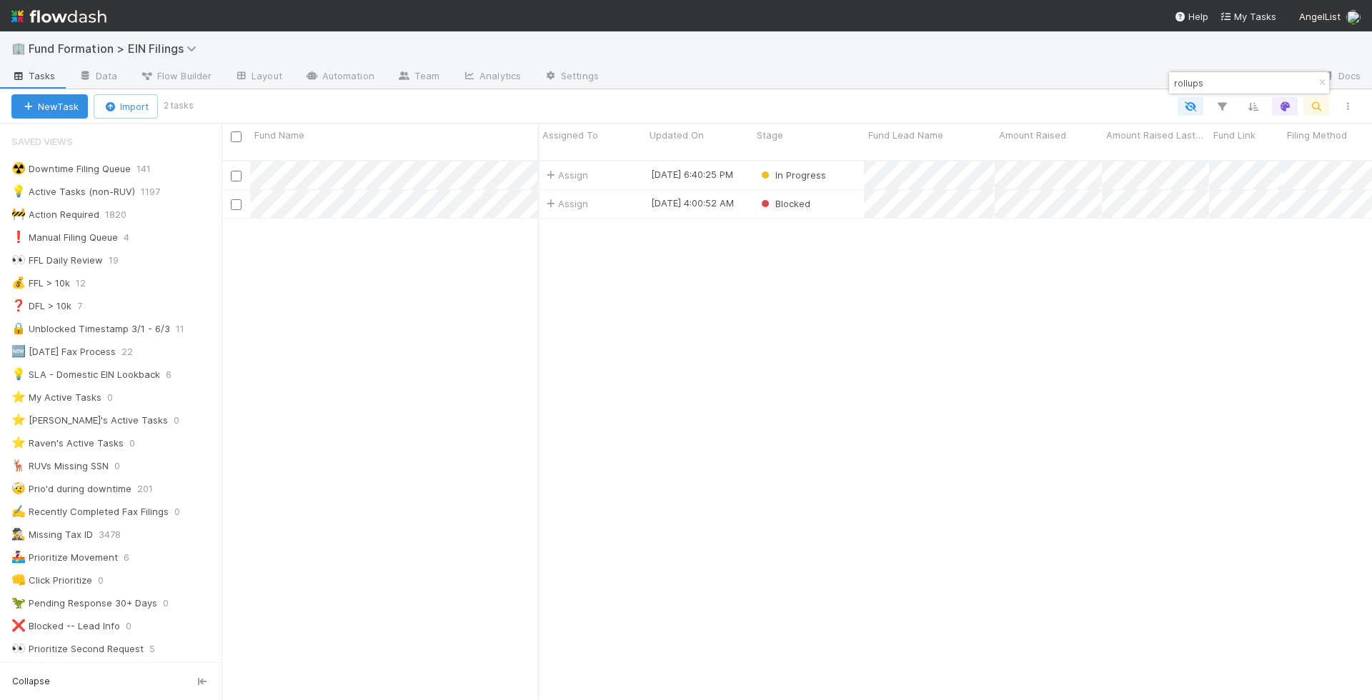
scroll to position [551, 1150]
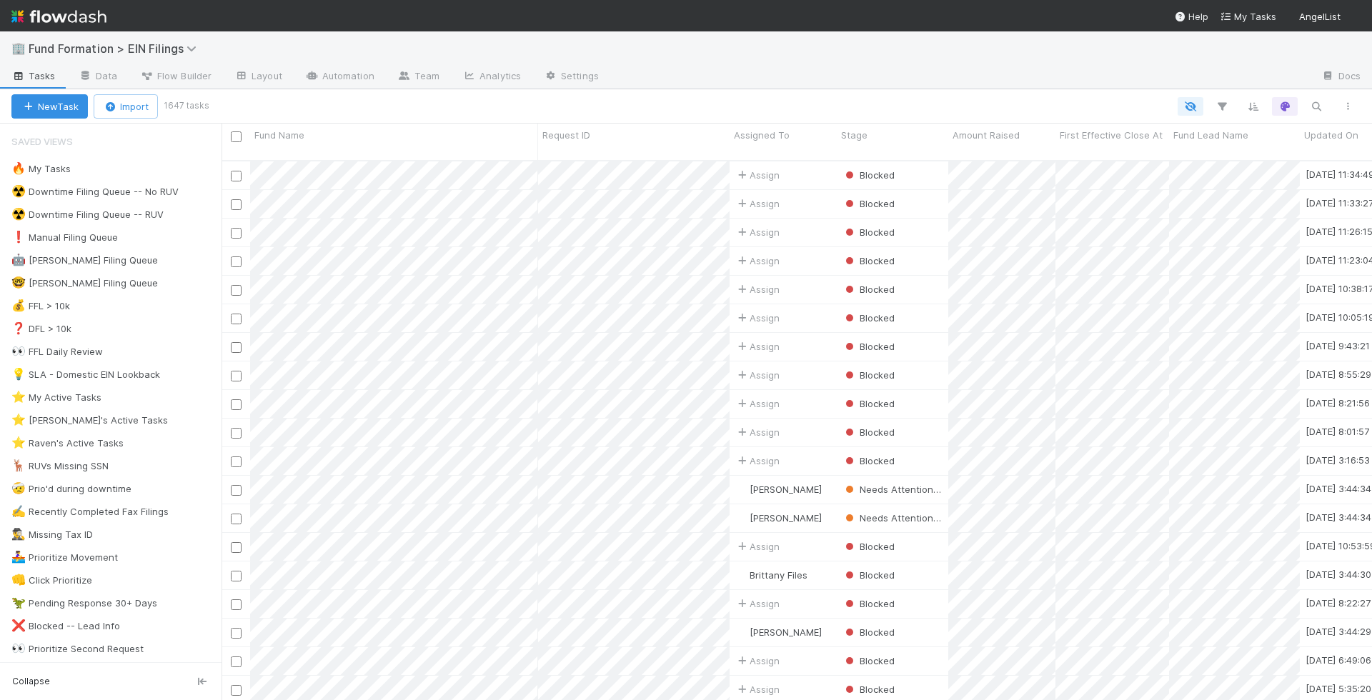
scroll to position [1, 1]
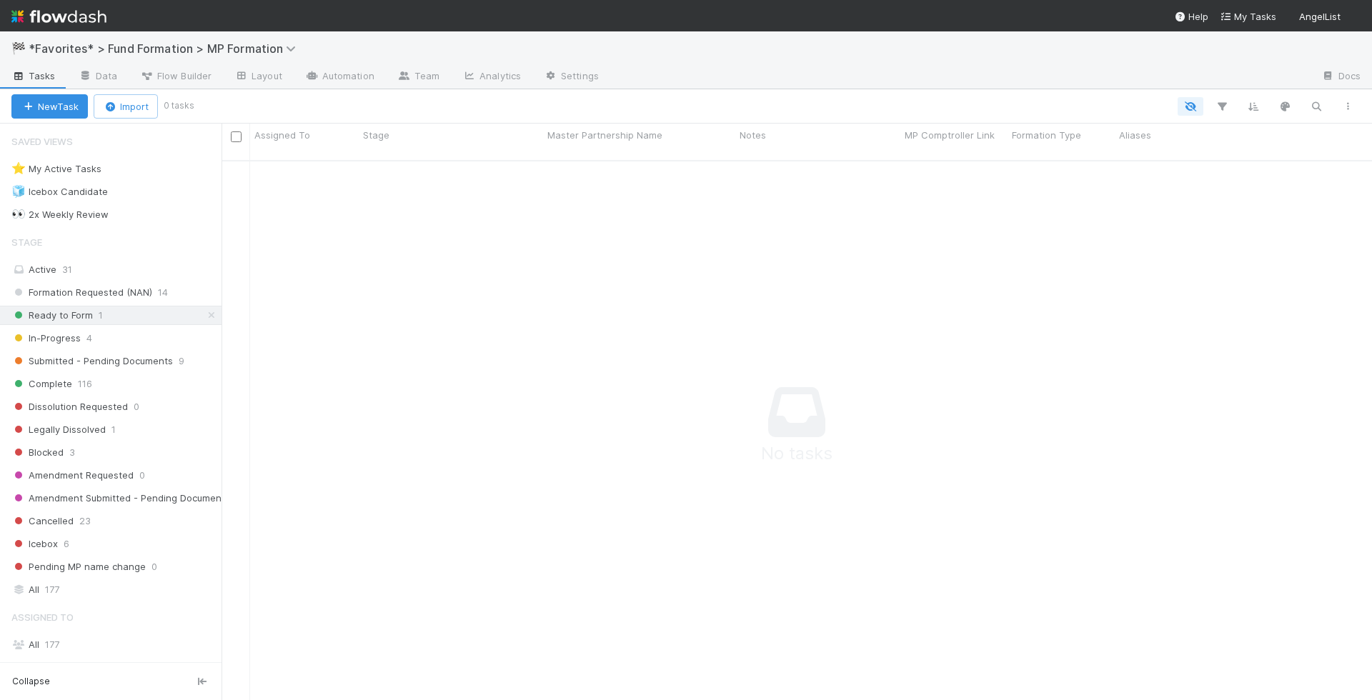
scroll to position [1, 1]
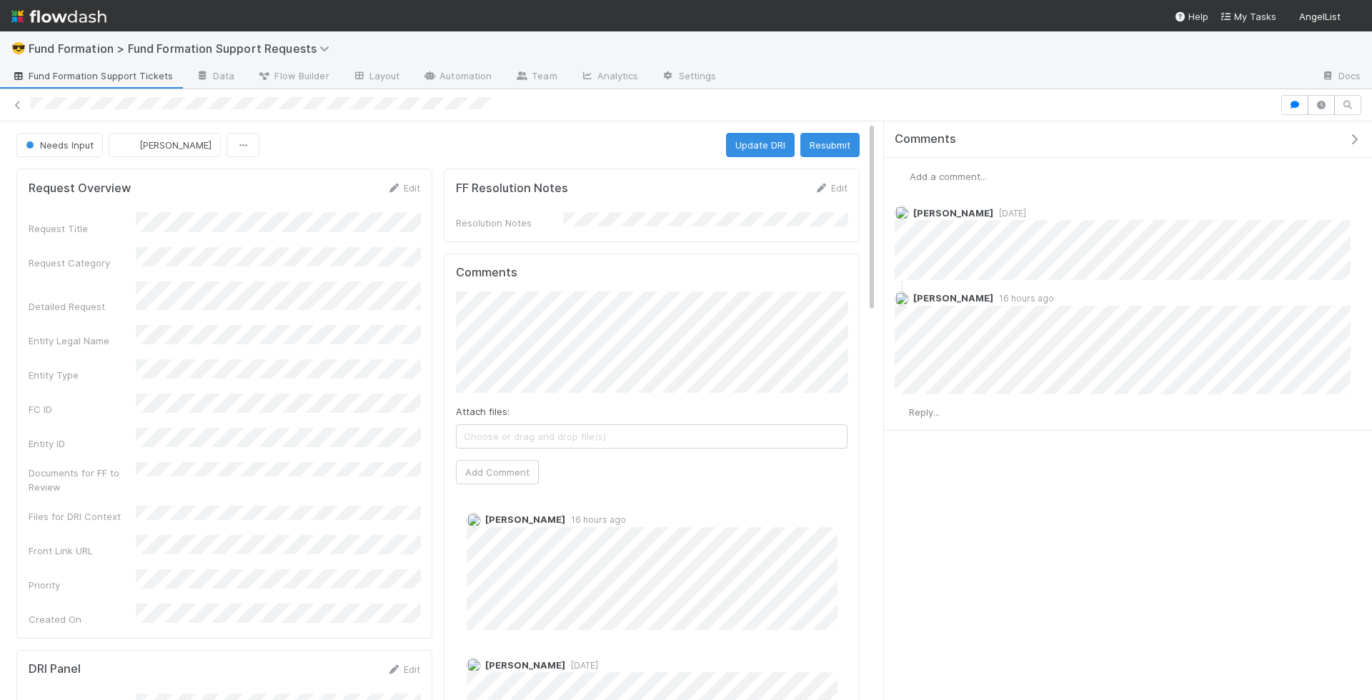
click at [968, 173] on span "Add a comment..." at bounding box center [947, 176] width 77 height 11
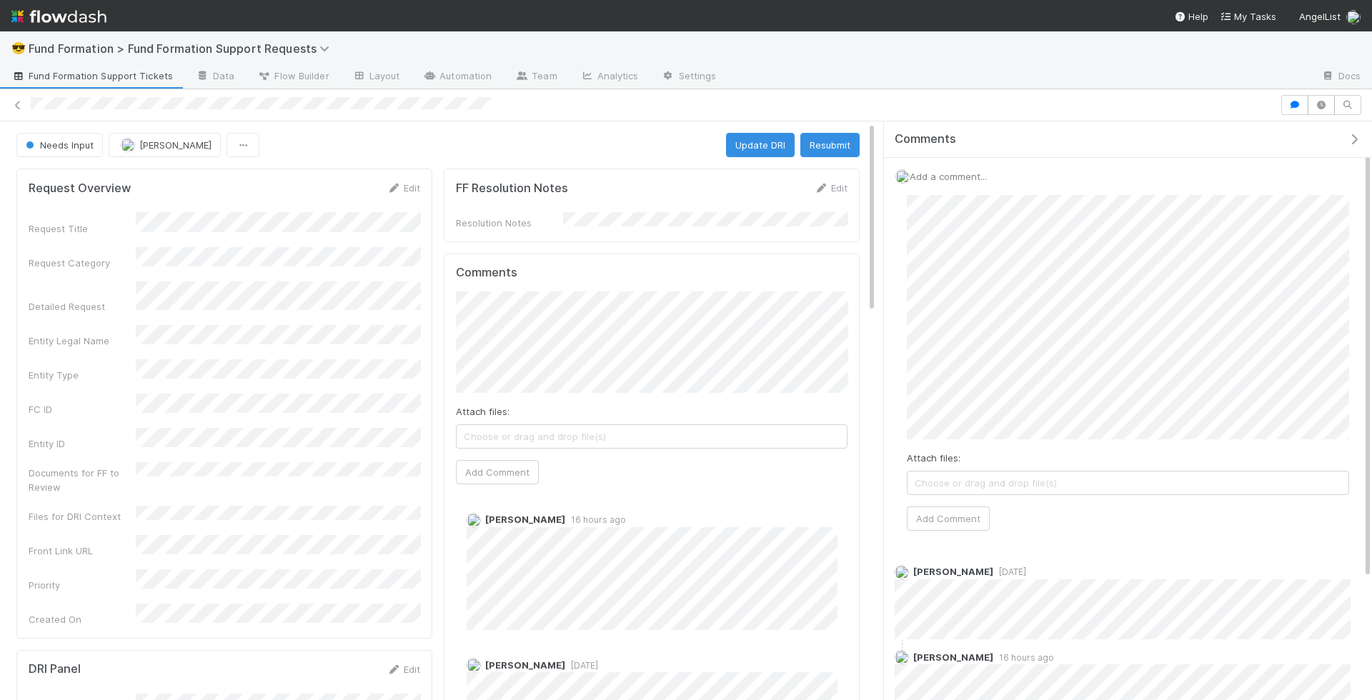
click at [1085, 489] on div "Attach files: Choose or drag and drop file(s) Add Comment" at bounding box center [1128, 363] width 442 height 336
click at [952, 523] on button "Add Comment" at bounding box center [948, 518] width 83 height 24
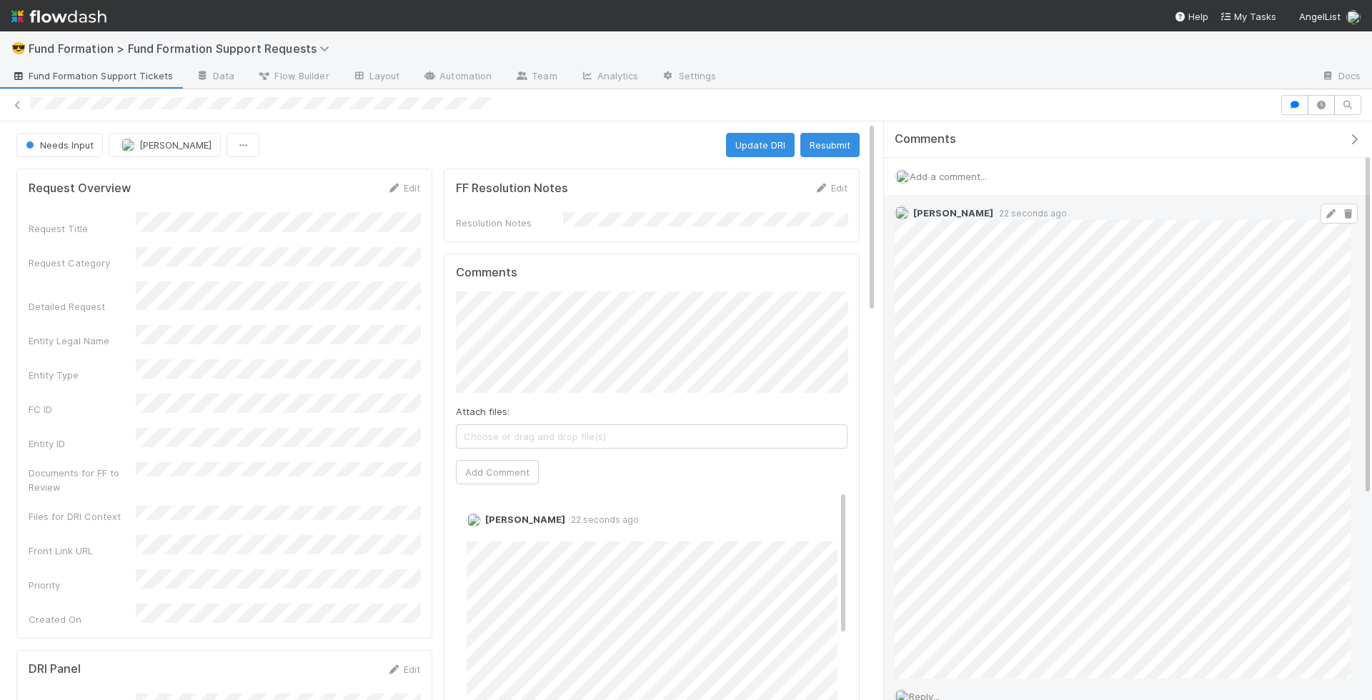
click at [1330, 208] on link at bounding box center [1330, 213] width 14 height 11
click at [967, 171] on span "Add a comment..." at bounding box center [947, 176] width 77 height 11
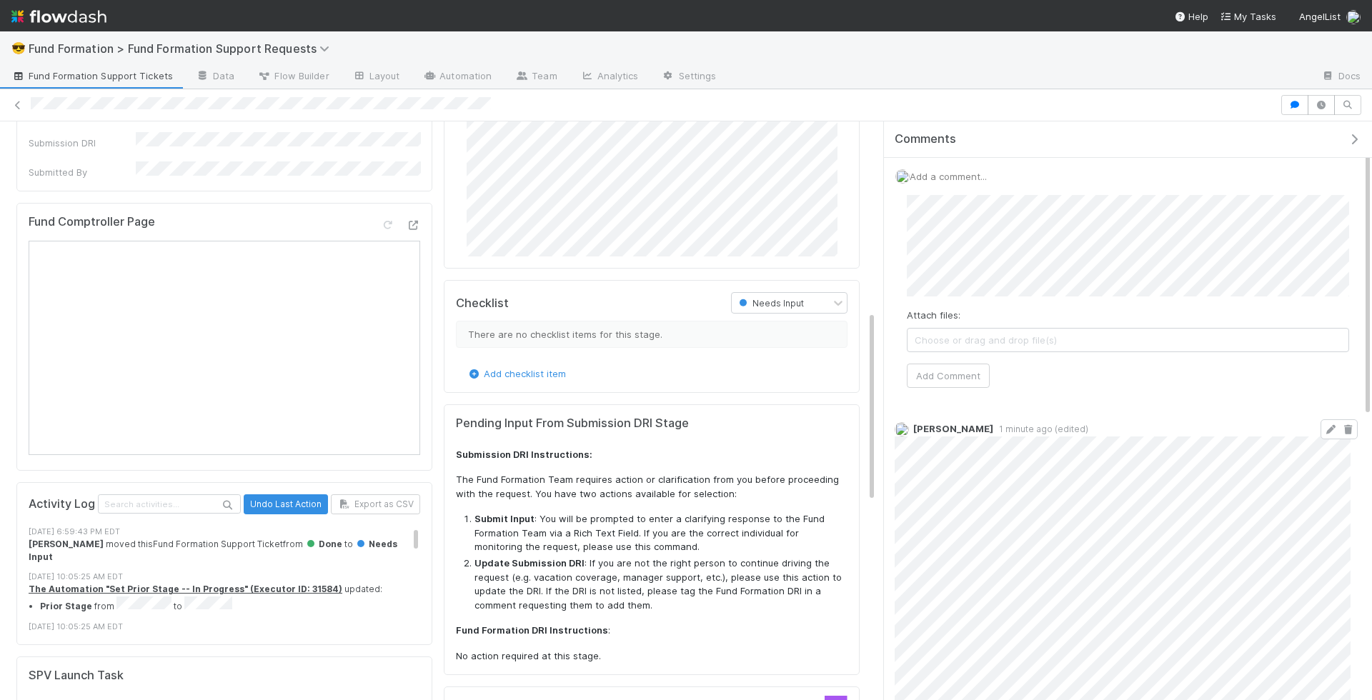
scroll to position [549, 0]
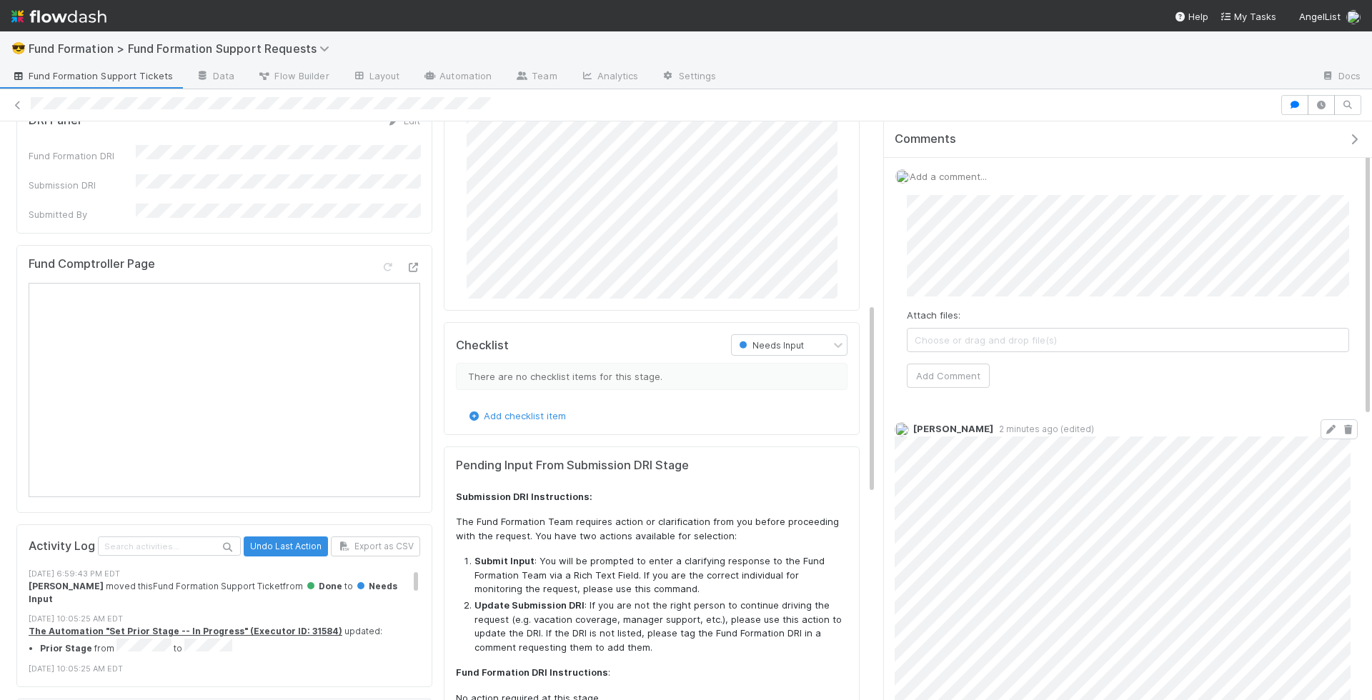
click at [1332, 300] on div "Attach files: Choose or drag and drop file(s) Add Comment" at bounding box center [1128, 292] width 442 height 194
click at [985, 364] on button "Add Comment" at bounding box center [948, 376] width 83 height 24
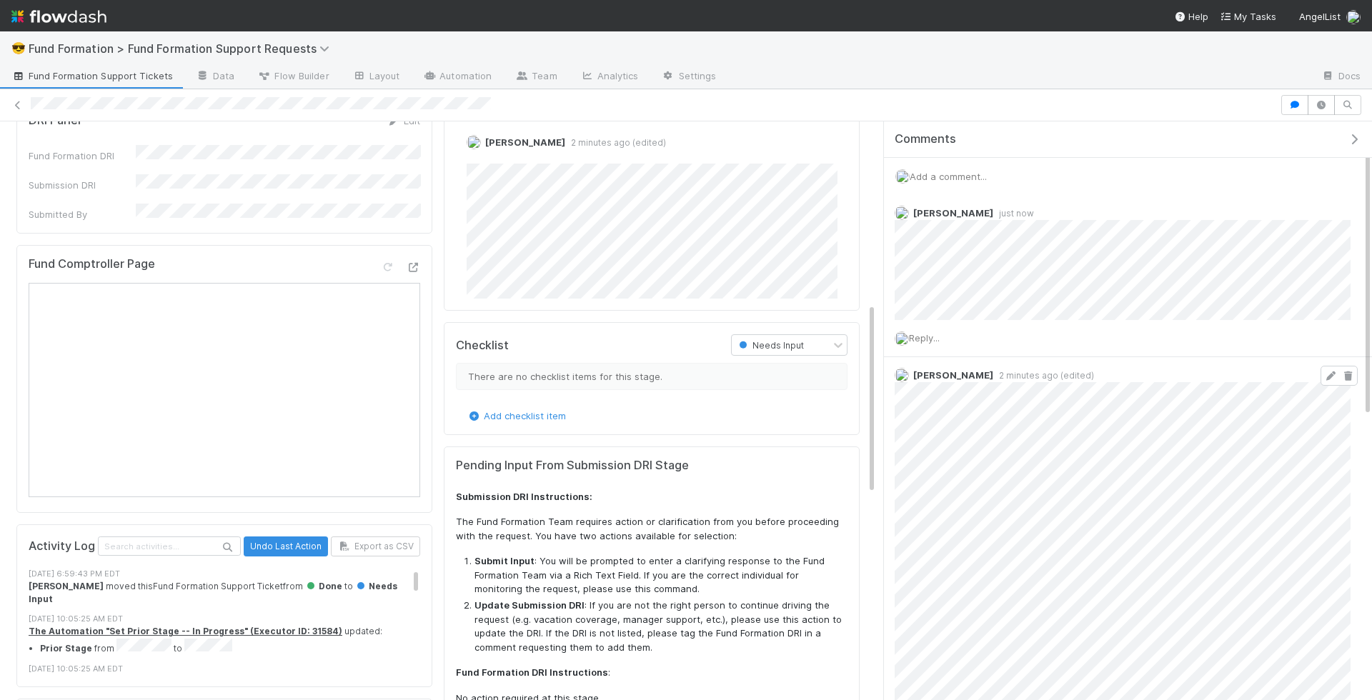
click at [1332, 376] on icon at bounding box center [1330, 375] width 14 height 9
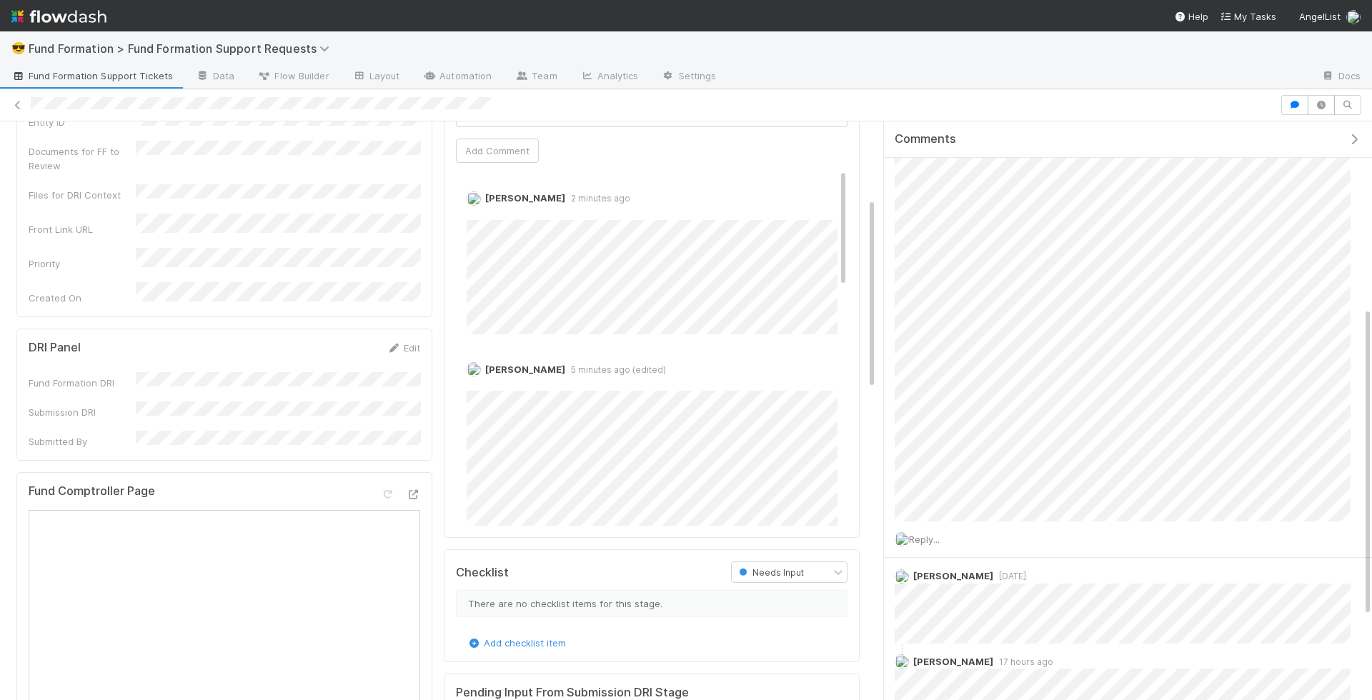
scroll to position [0, 0]
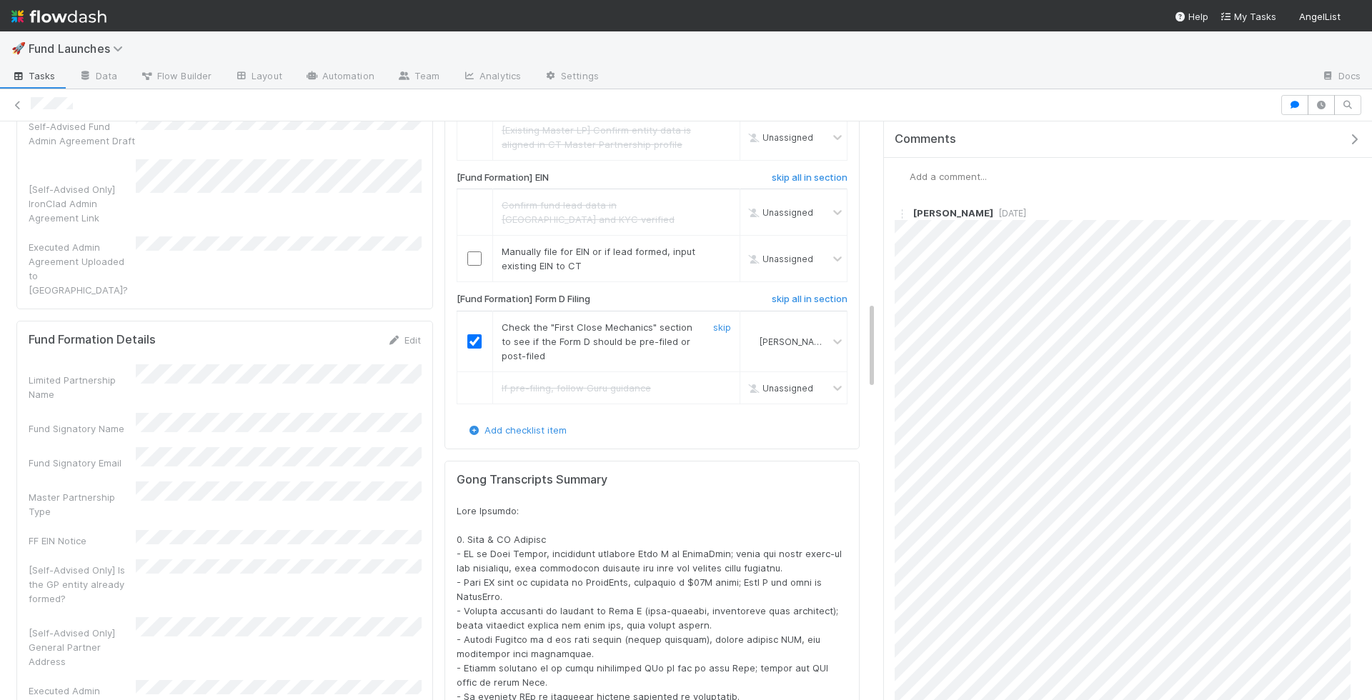
scroll to position [1187, 0]
click at [469, 94] on input "checkbox" at bounding box center [474, 86] width 14 height 14
click at [476, 261] on input "checkbox" at bounding box center [474, 254] width 14 height 14
checkbox input "true"
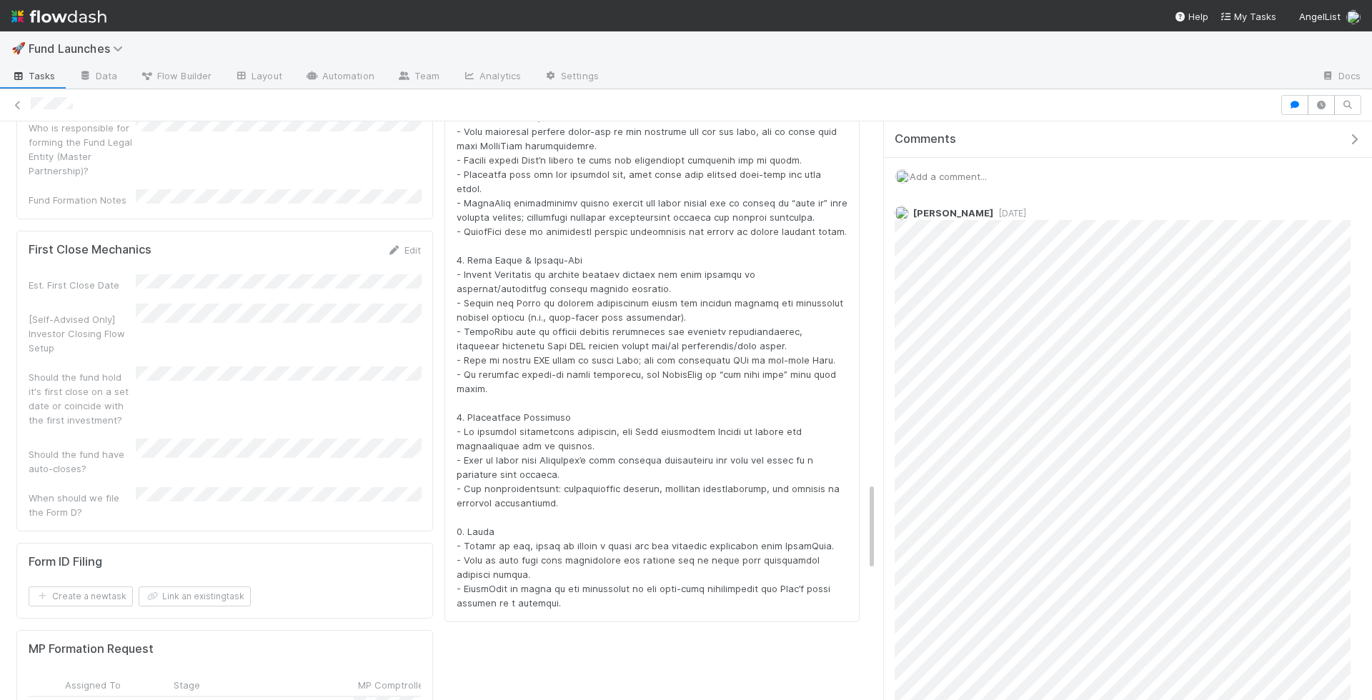
scroll to position [2374, 0]
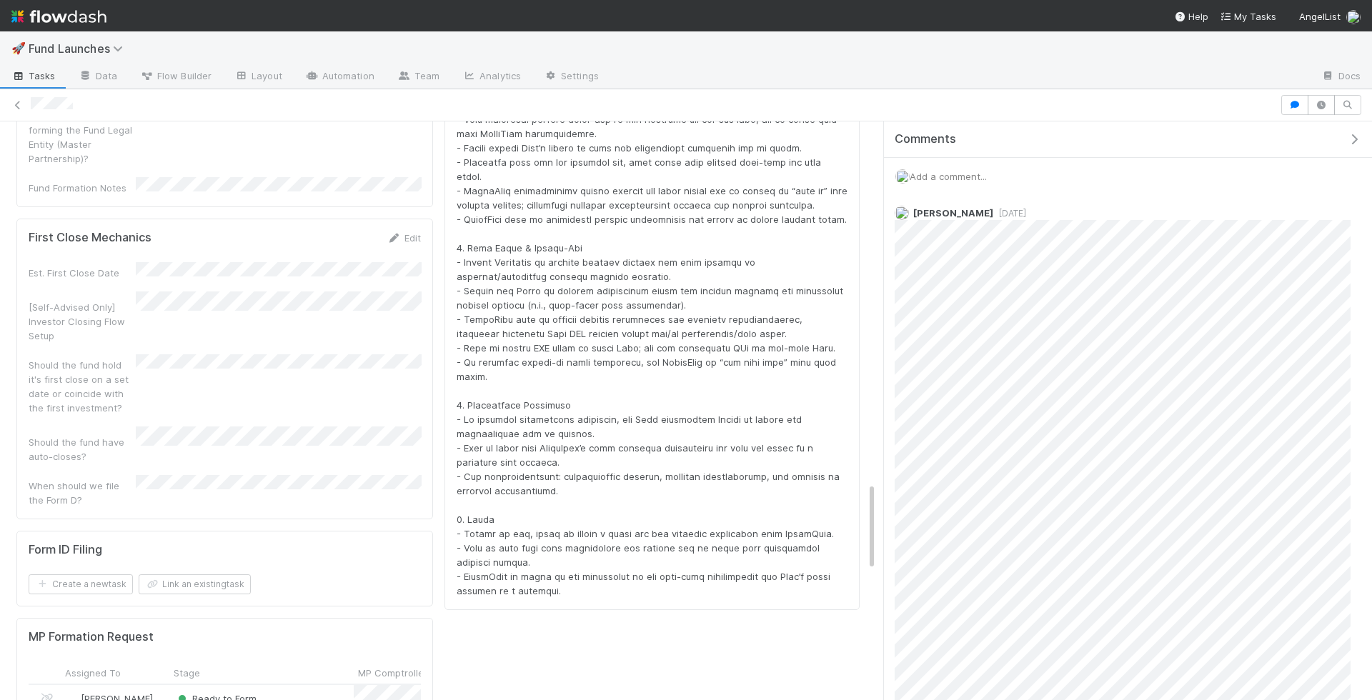
click at [289, 685] on div "Ready to Form" at bounding box center [261, 700] width 184 height 30
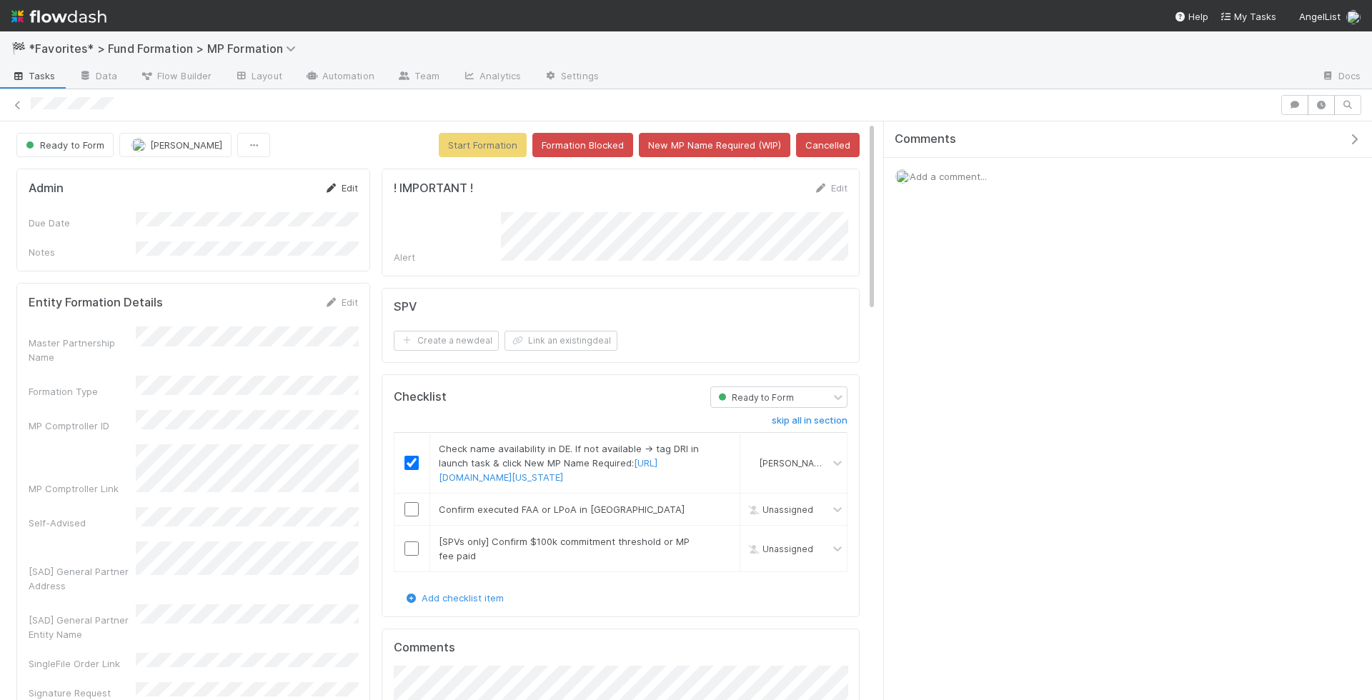
click at [344, 188] on link "Edit" at bounding box center [341, 187] width 34 height 11
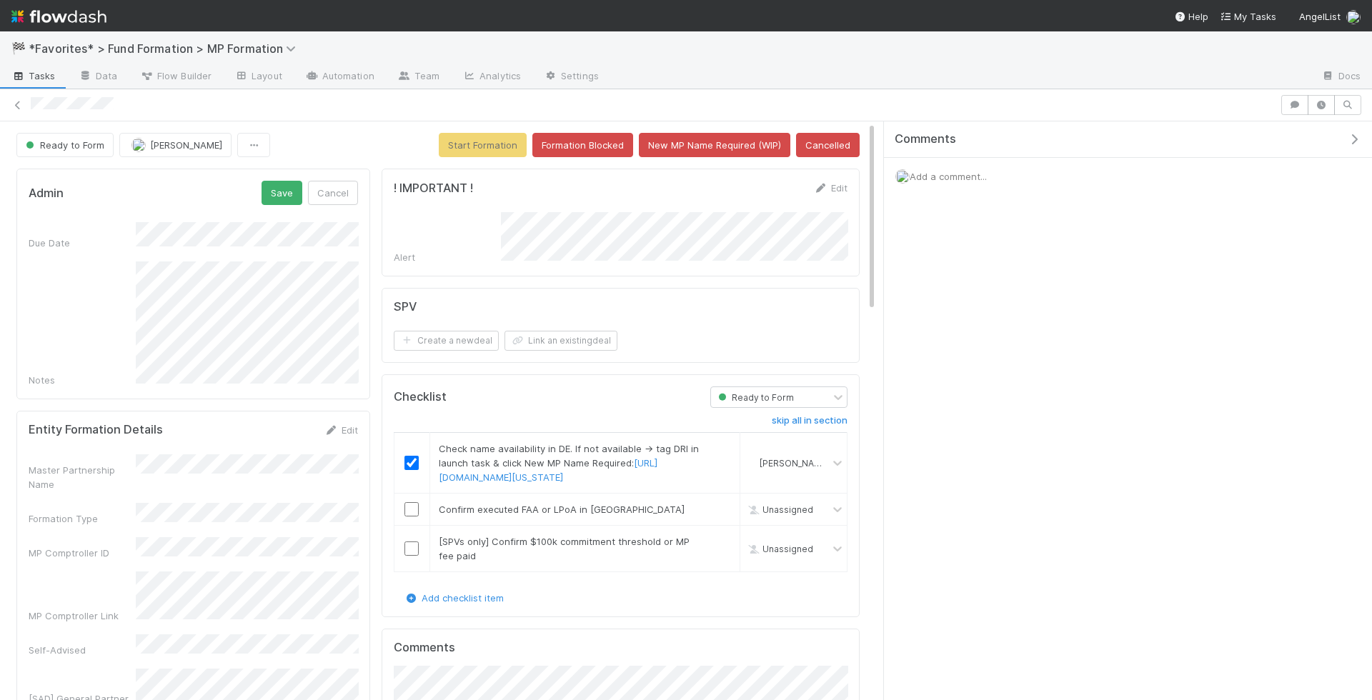
click at [288, 203] on form "Admin Save Cancel Due Date Notes" at bounding box center [193, 284] width 329 height 206
click at [286, 187] on button "Save" at bounding box center [281, 193] width 41 height 24
click at [46, 78] on span "Tasks" at bounding box center [33, 76] width 44 height 14
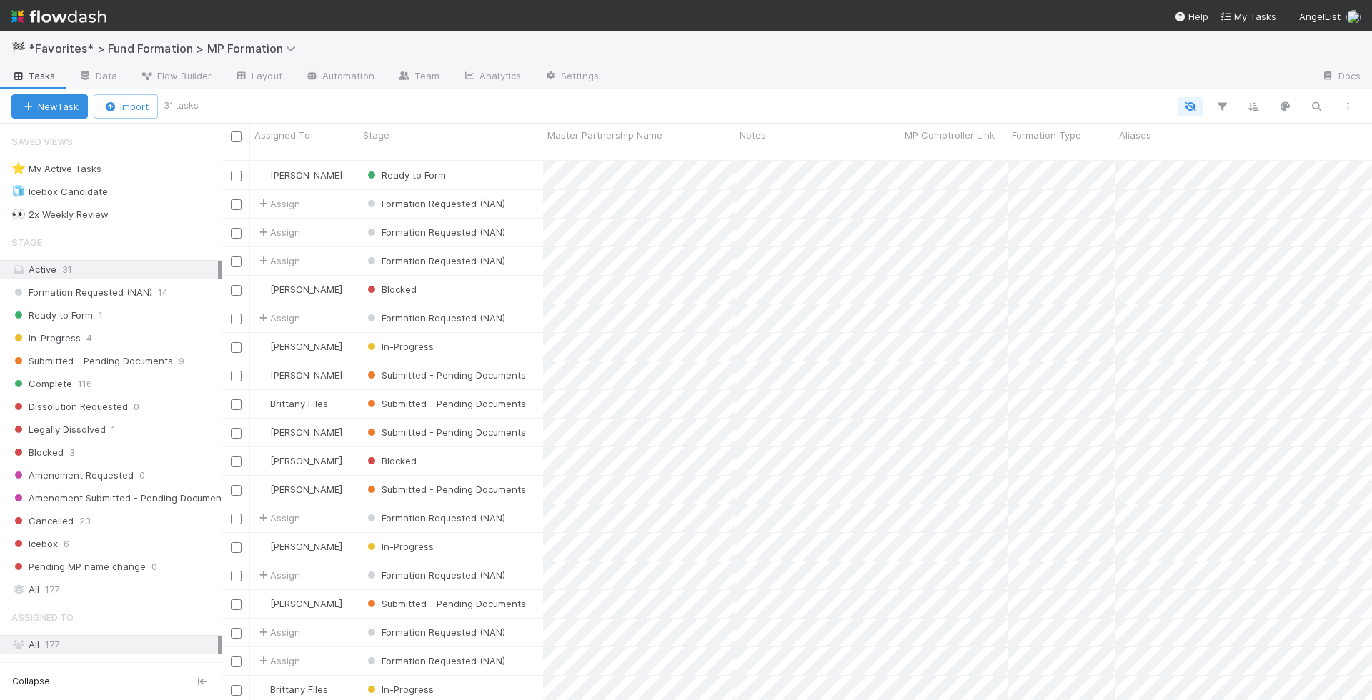
scroll to position [551, 1150]
click at [191, 307] on div "Ready to Form 1" at bounding box center [116, 315] width 210 height 18
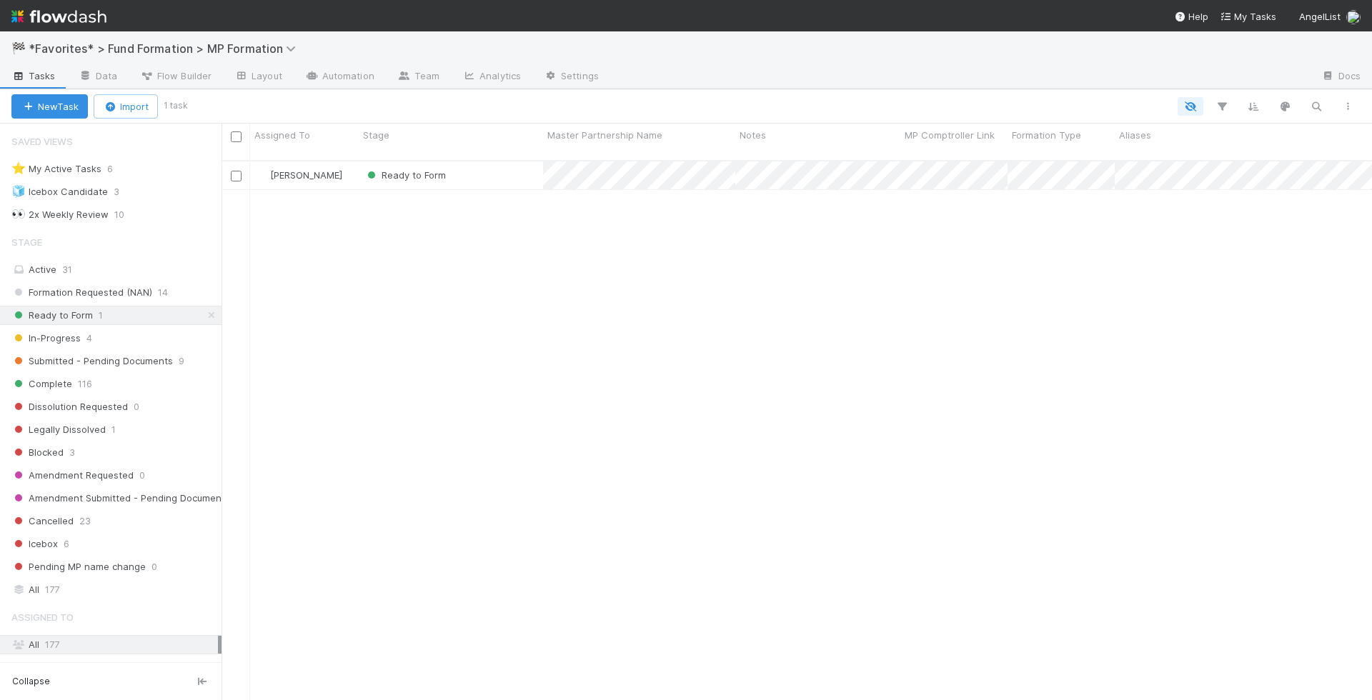
scroll to position [551, 1150]
click at [174, 355] on div "Submitted - Pending Documents 9" at bounding box center [116, 361] width 210 height 18
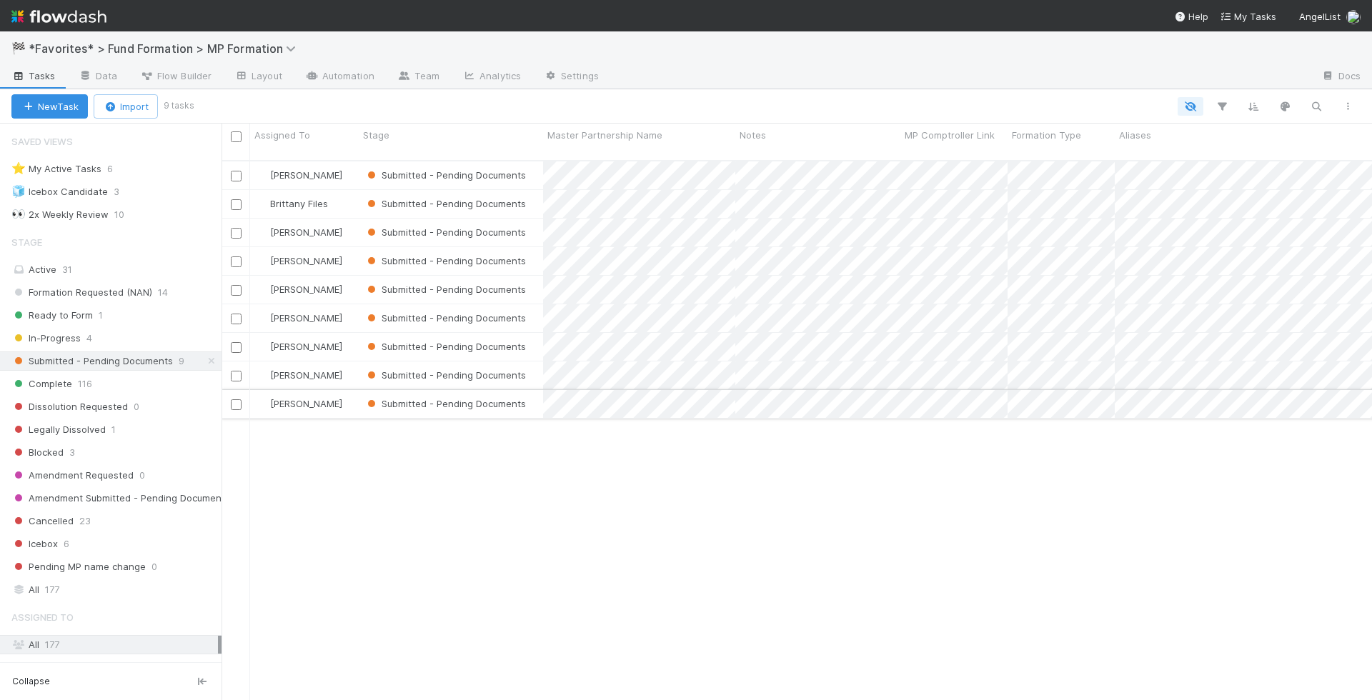
scroll to position [551, 1150]
click at [51, 78] on span "Tasks" at bounding box center [33, 76] width 44 height 14
click at [191, 172] on div "⭐ My Active Tasks 6" at bounding box center [116, 169] width 210 height 18
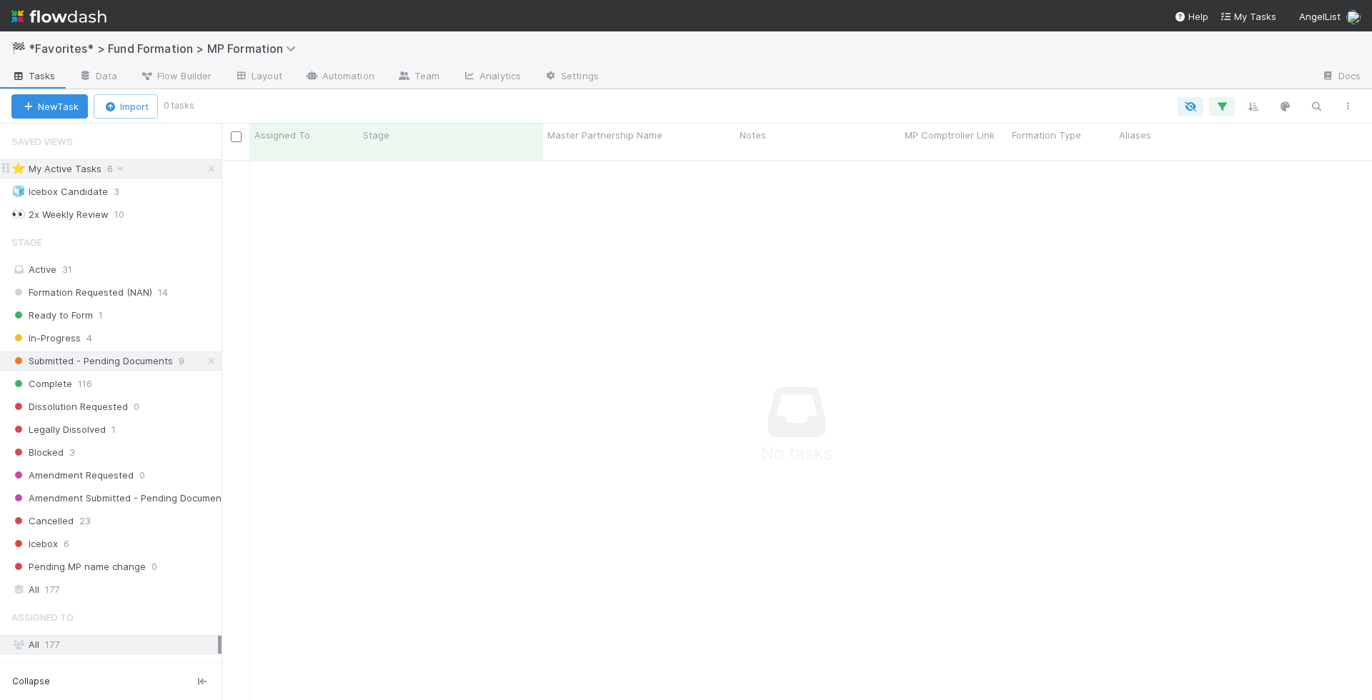
scroll to position [551, 1150]
click at [208, 356] on icon at bounding box center [211, 360] width 14 height 9
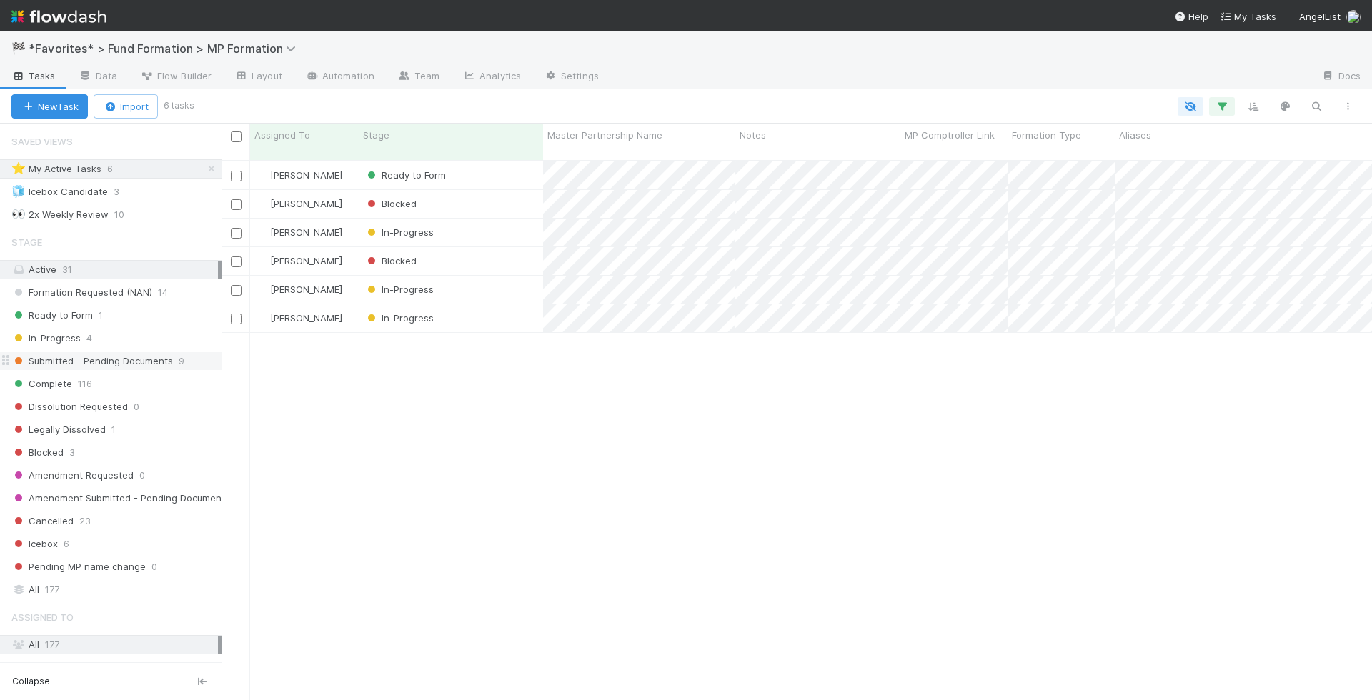
scroll to position [551, 1150]
click at [513, 163] on div "Ready to Form" at bounding box center [451, 175] width 184 height 28
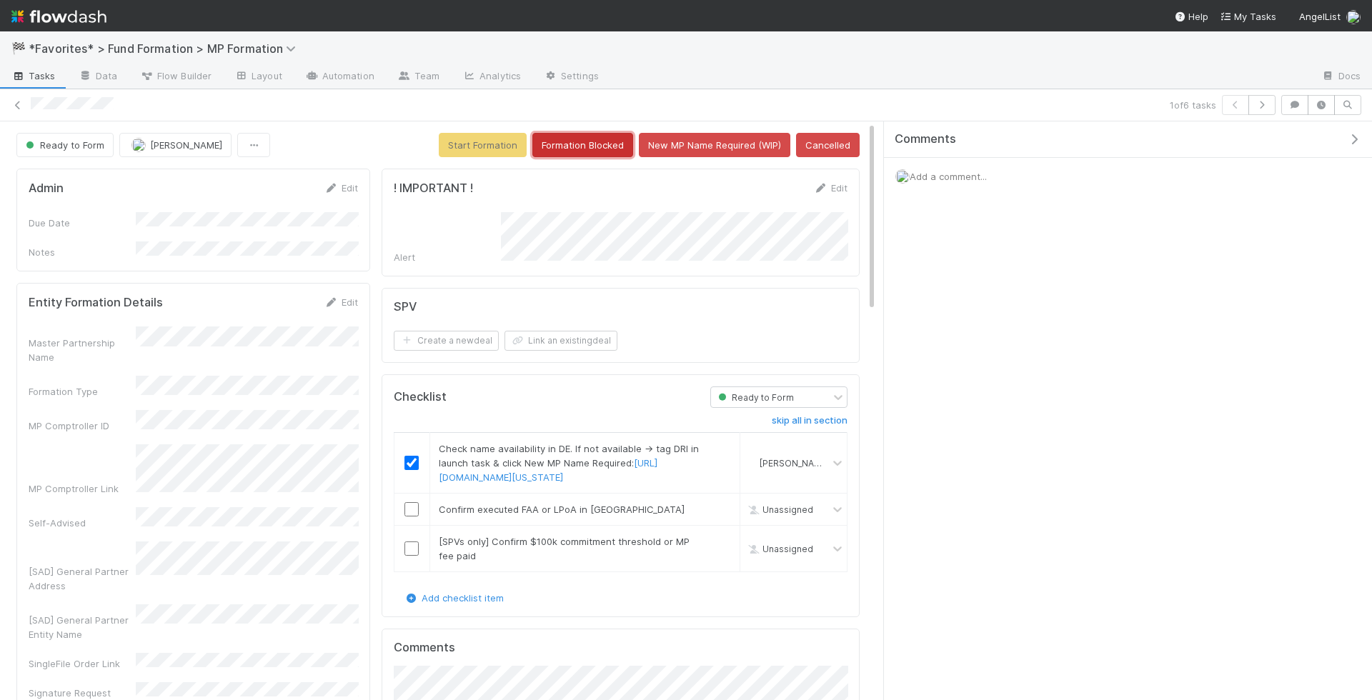
click at [585, 141] on button "Formation Blocked" at bounding box center [582, 145] width 101 height 24
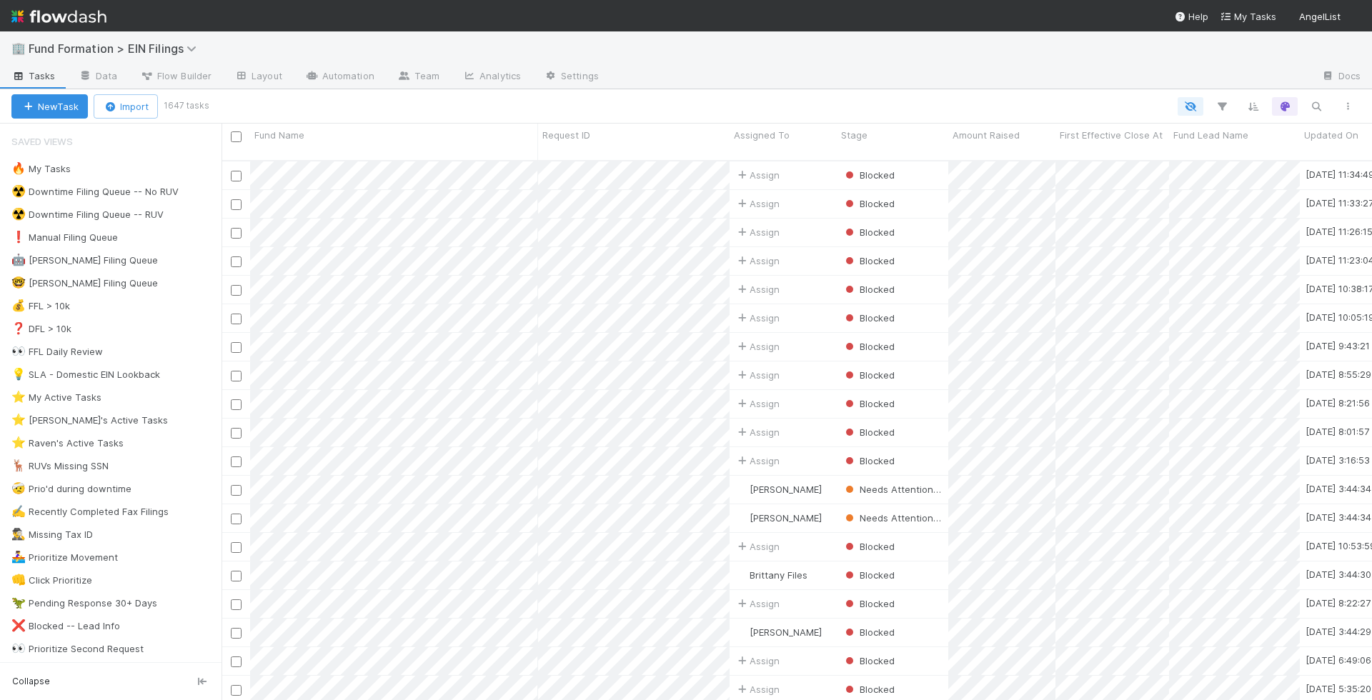
scroll to position [551, 1150]
click at [1315, 105] on icon "button" at bounding box center [1316, 106] width 14 height 13
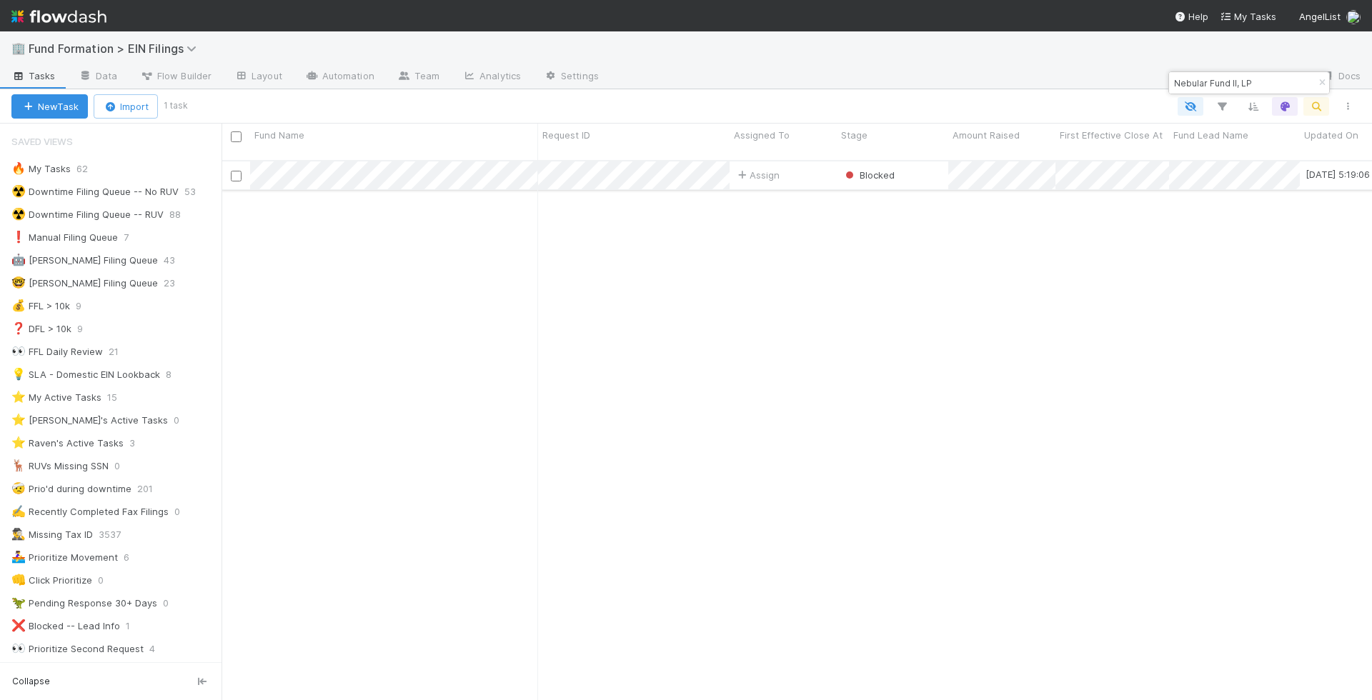
type input "Nebular Fund II, LP"
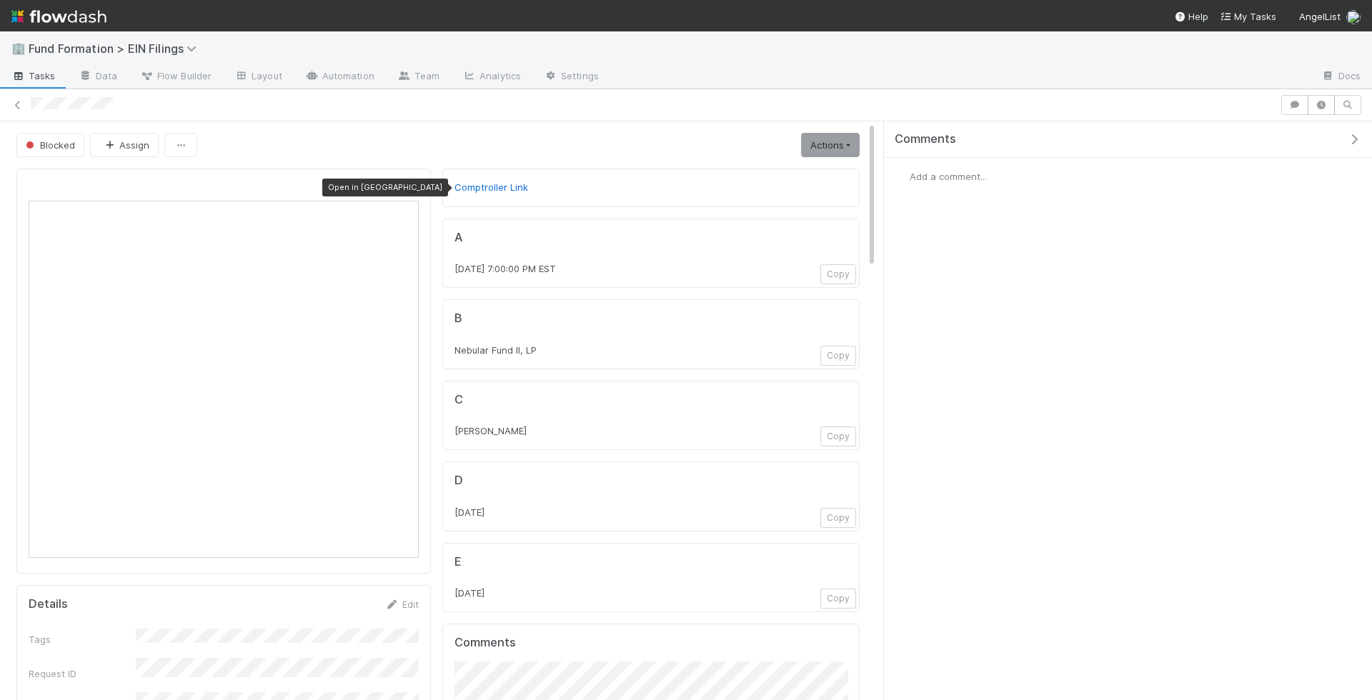
click at [411, 186] on icon at bounding box center [411, 188] width 14 height 9
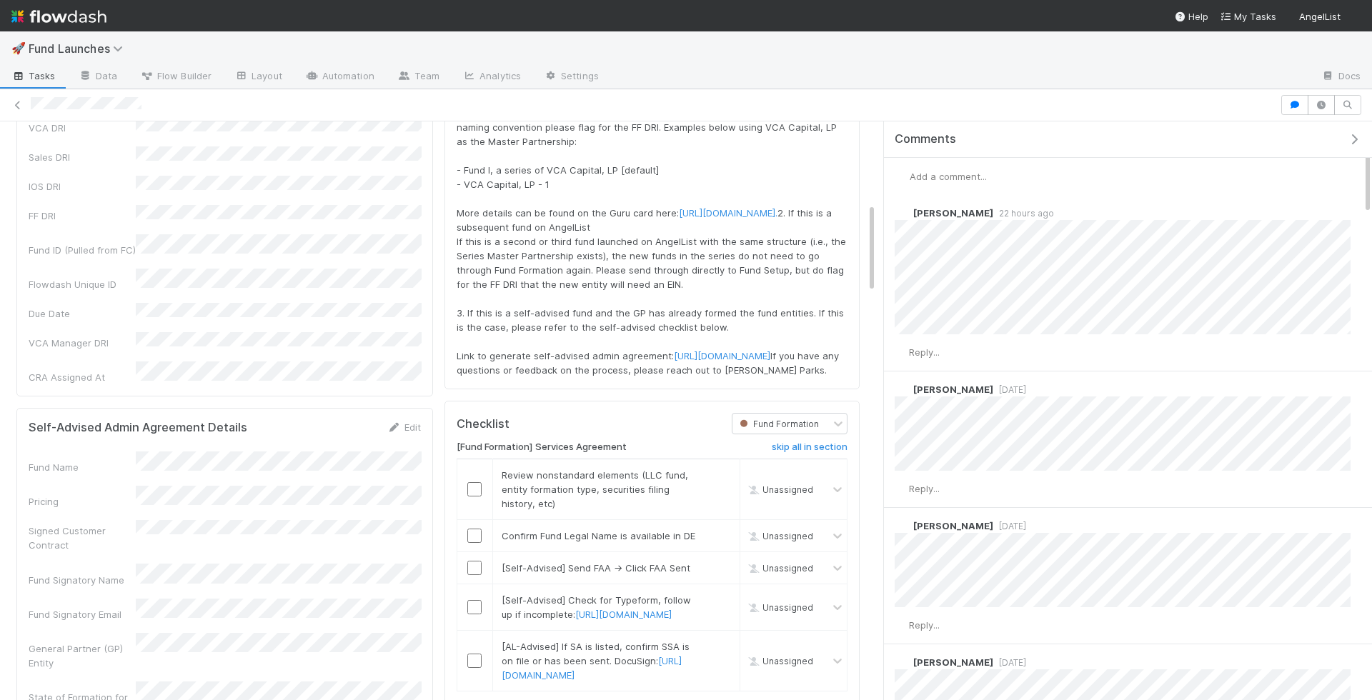
scroll to position [519, 0]
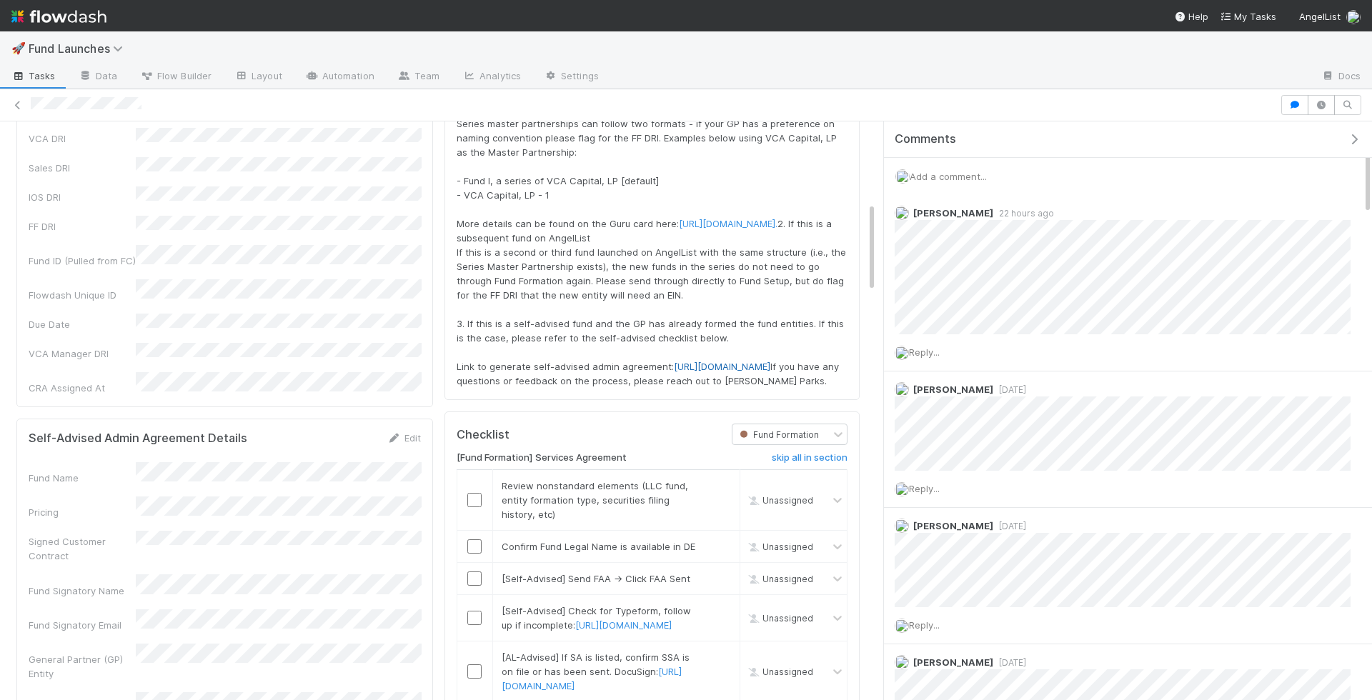
click at [674, 372] on link "[URL][DOMAIN_NAME]" at bounding box center [722, 366] width 96 height 11
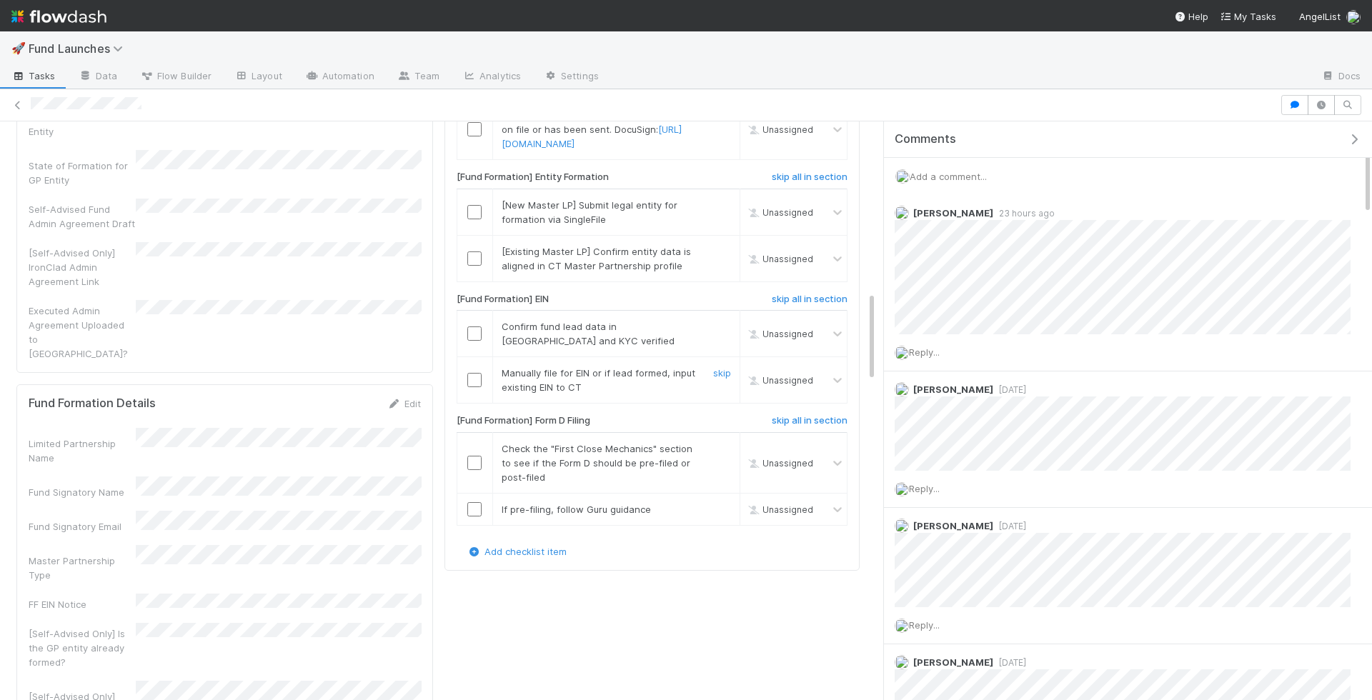
scroll to position [1096, 0]
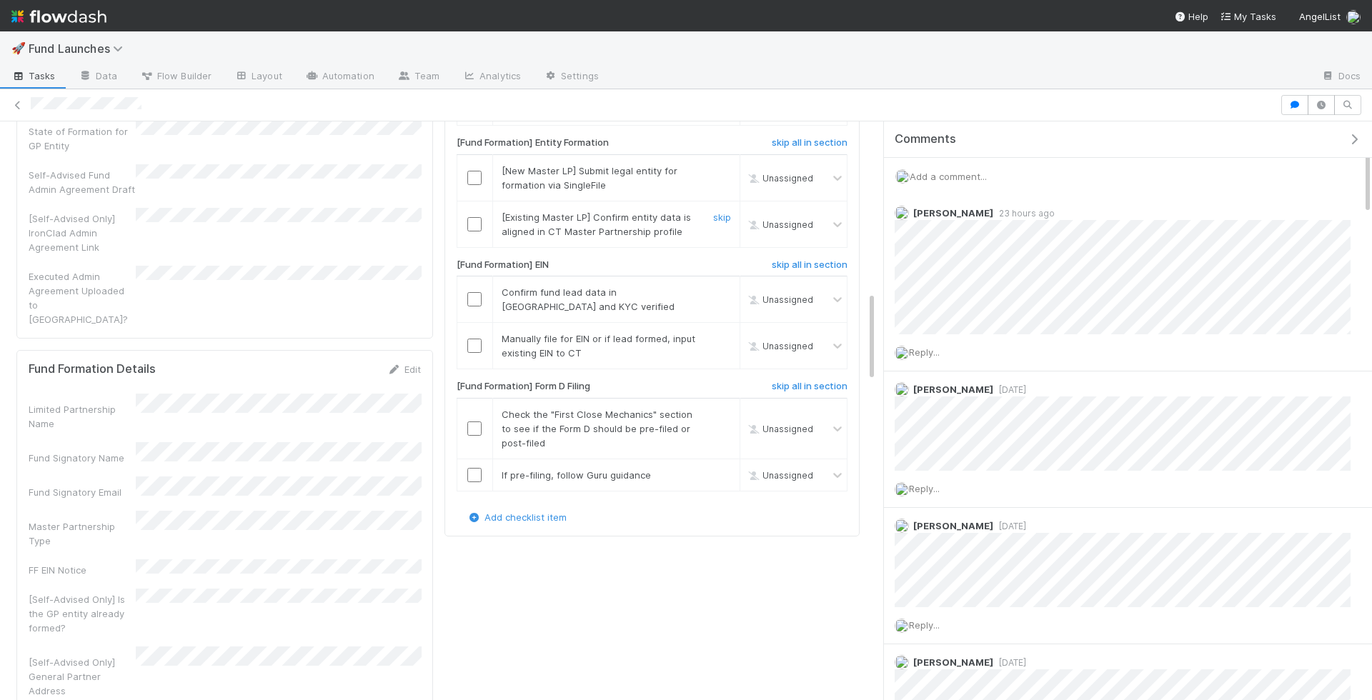
click at [474, 231] on input "checkbox" at bounding box center [474, 224] width 14 height 14
click at [723, 176] on link "skip" at bounding box center [722, 170] width 18 height 11
drag, startPoint x: 469, startPoint y: 332, endPoint x: 449, endPoint y: 352, distance: 28.3
click at [469, 231] on input "checkbox" at bounding box center [474, 224] width 14 height 14
click at [476, 231] on input "checkbox" at bounding box center [474, 224] width 14 height 14
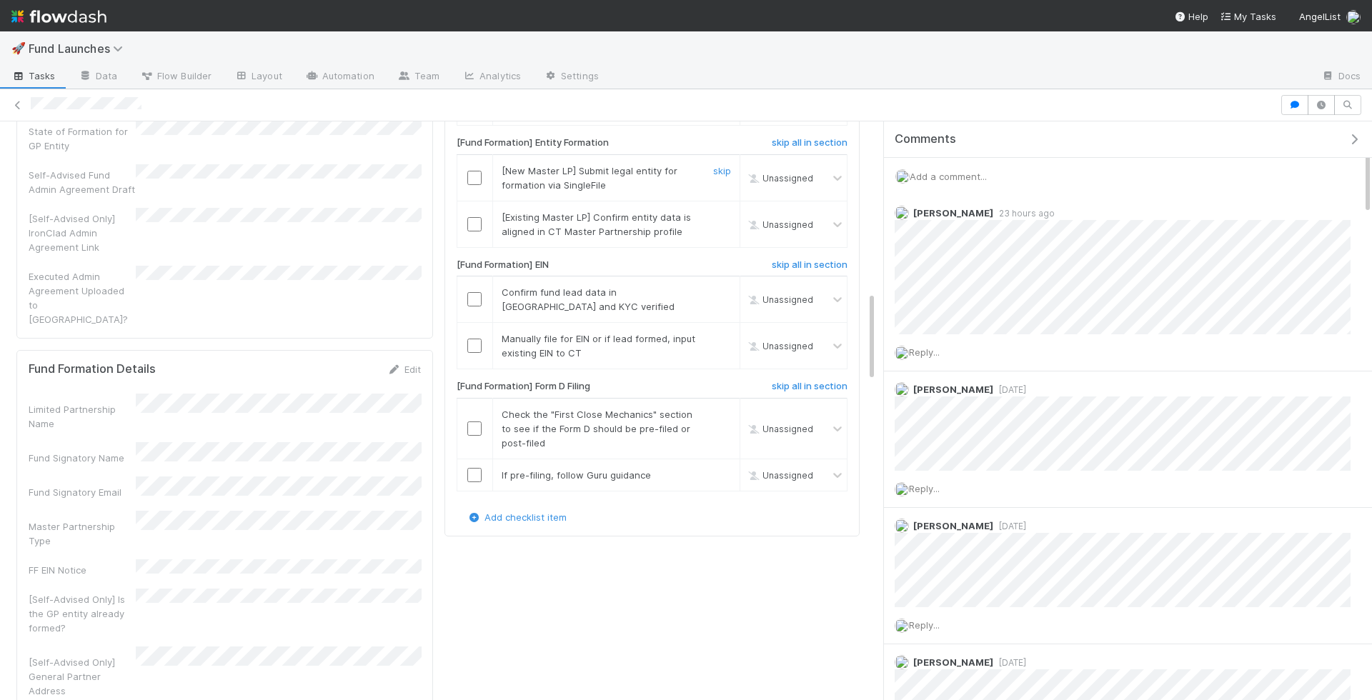
click at [725, 176] on link "skip" at bounding box center [722, 170] width 18 height 11
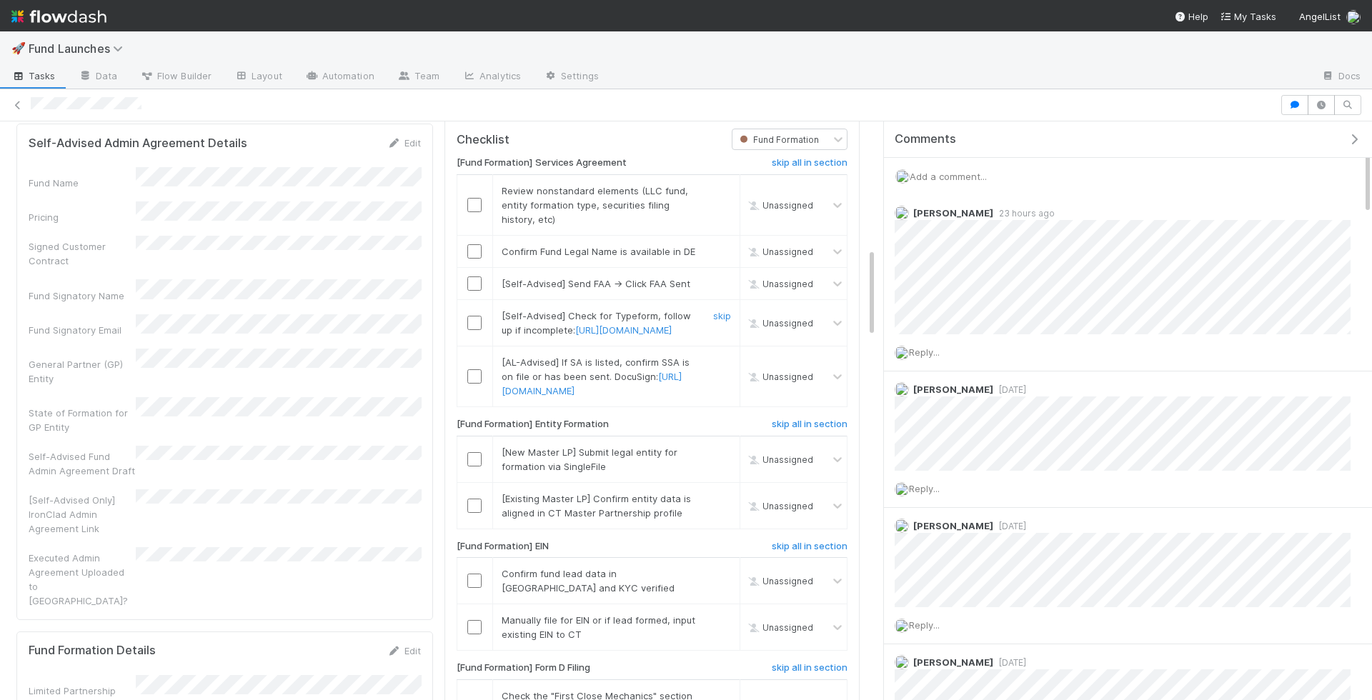
scroll to position [689, 0]
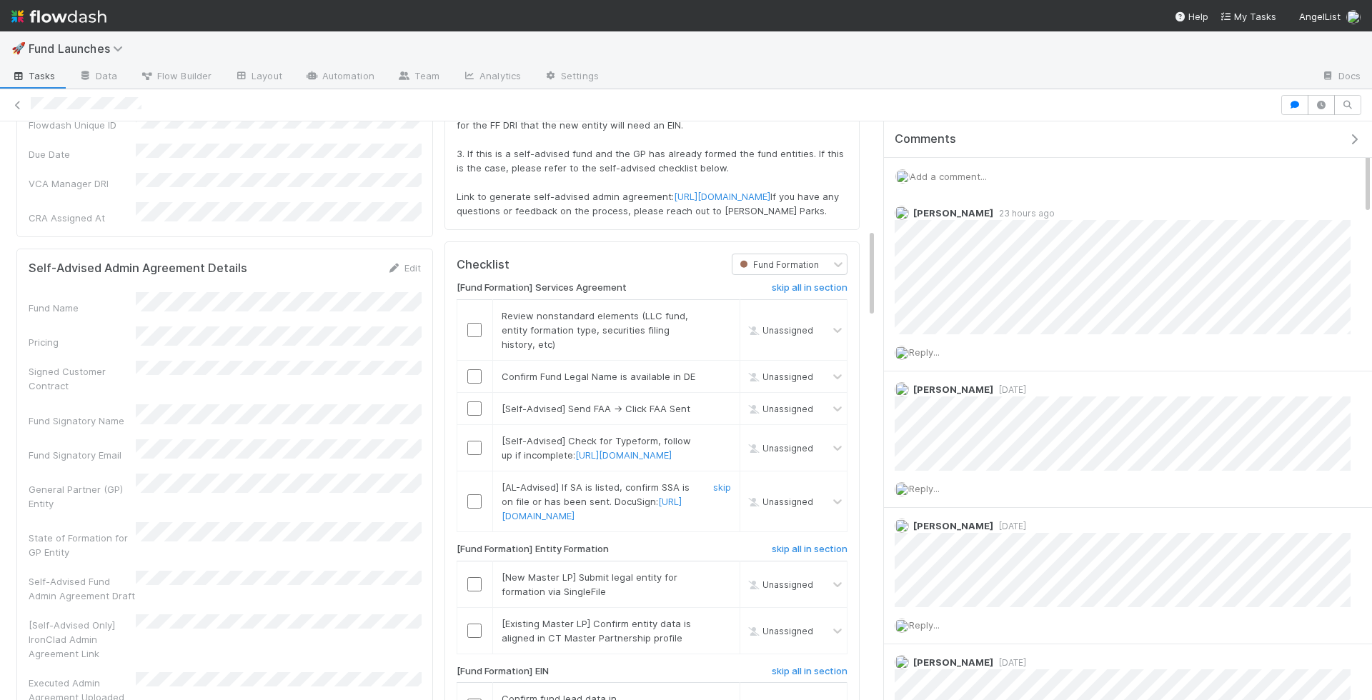
click at [717, 532] on td "[AL-Advised] If SA is listed, confirm SSA is on file or has been sent. DocuSign…" at bounding box center [615, 501] width 247 height 61
click at [724, 493] on link "skip" at bounding box center [722, 486] width 18 height 11
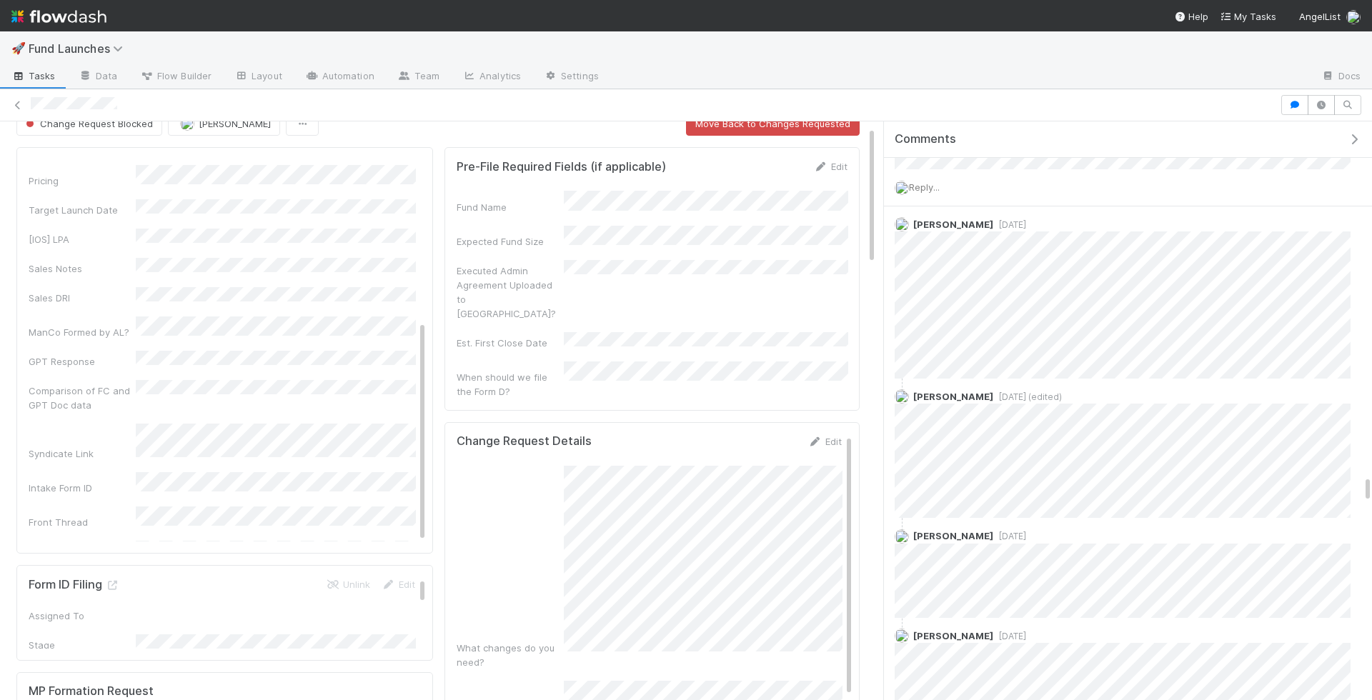
click at [114, 578] on h5 "Form ID Filing" at bounding box center [74, 585] width 91 height 14
click at [114, 582] on icon at bounding box center [112, 585] width 14 height 9
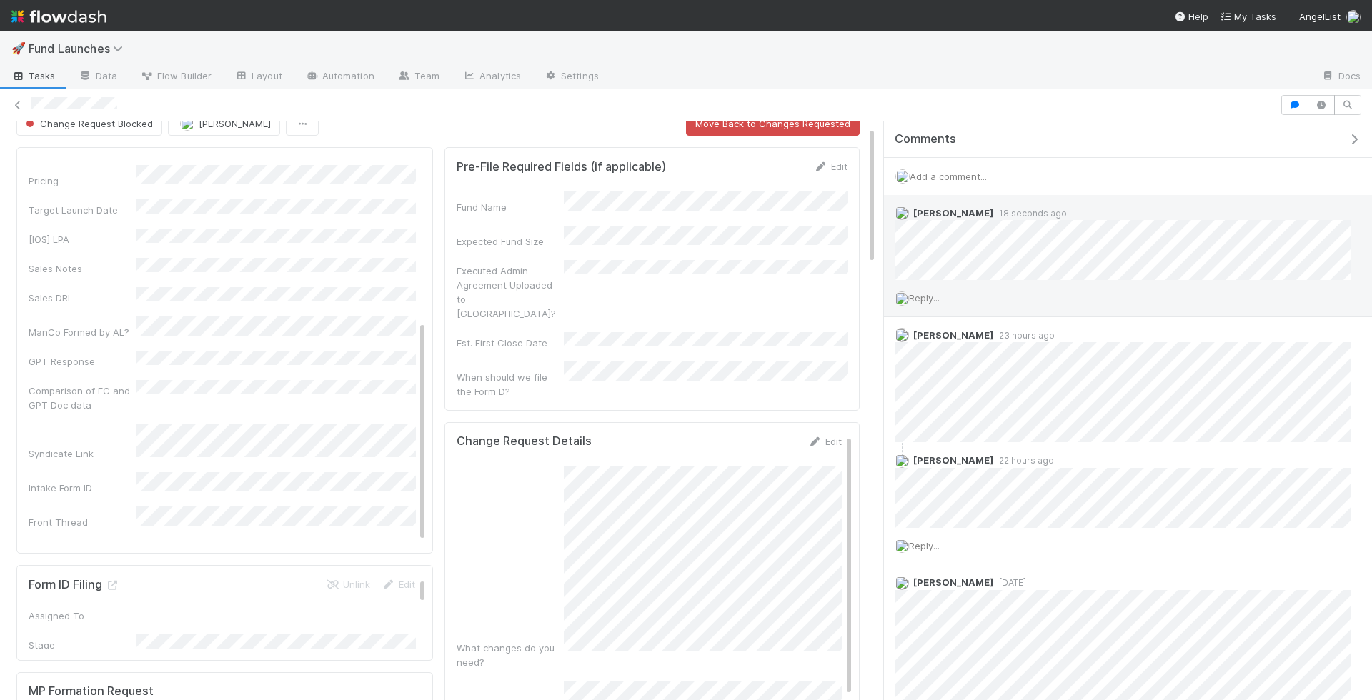
click at [932, 292] on span "Reply..." at bounding box center [924, 297] width 31 height 11
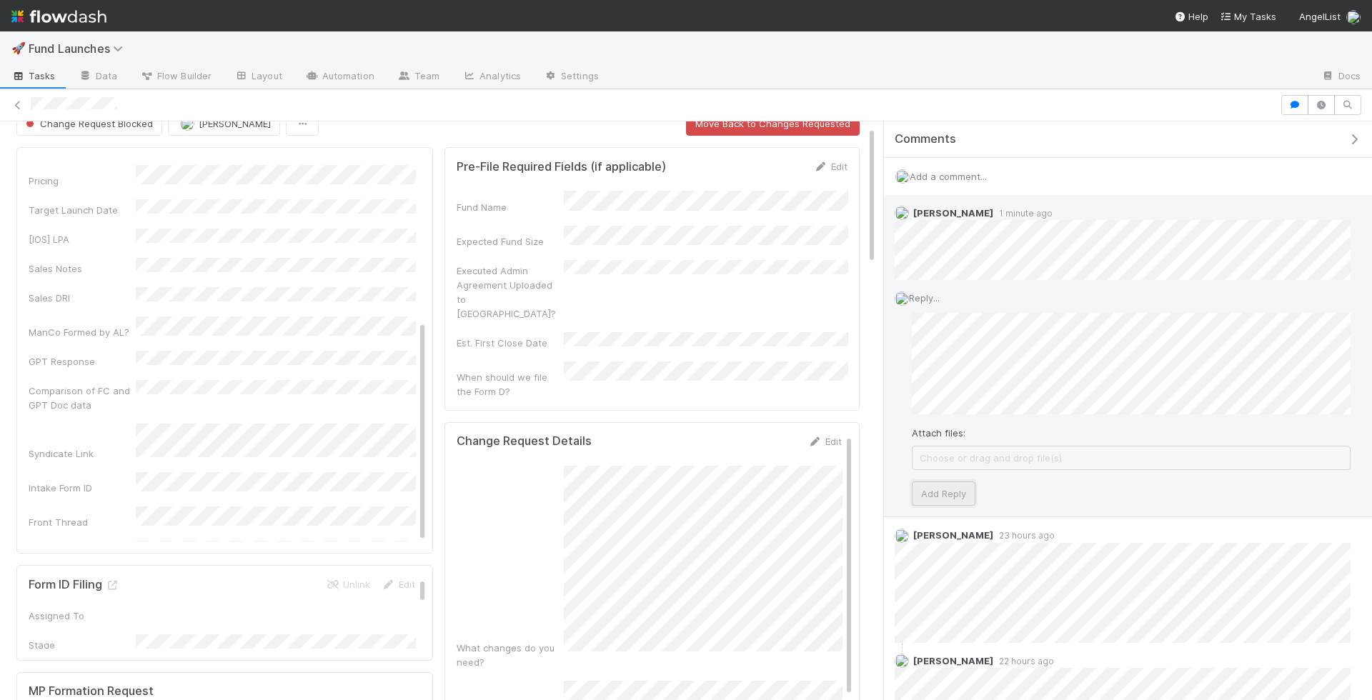
click at [951, 487] on button "Add Reply" at bounding box center [944, 493] width 64 height 24
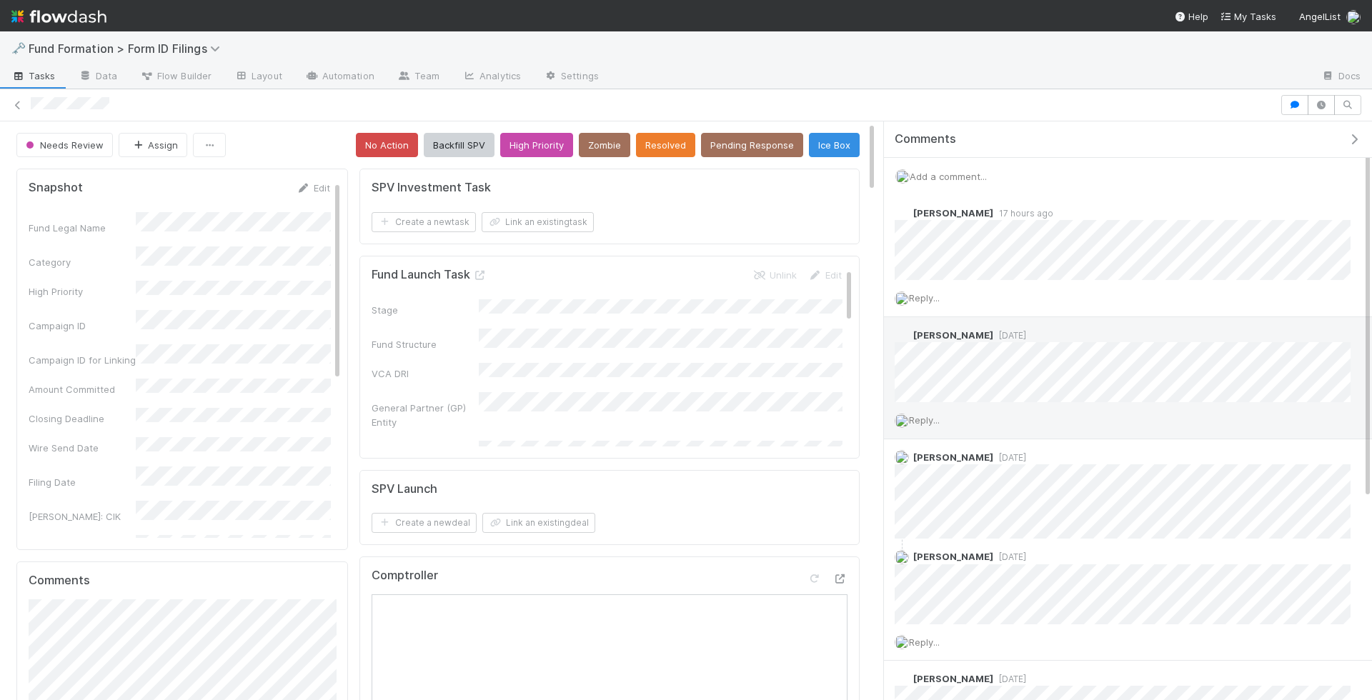
click at [927, 419] on span "Reply..." at bounding box center [924, 419] width 31 height 11
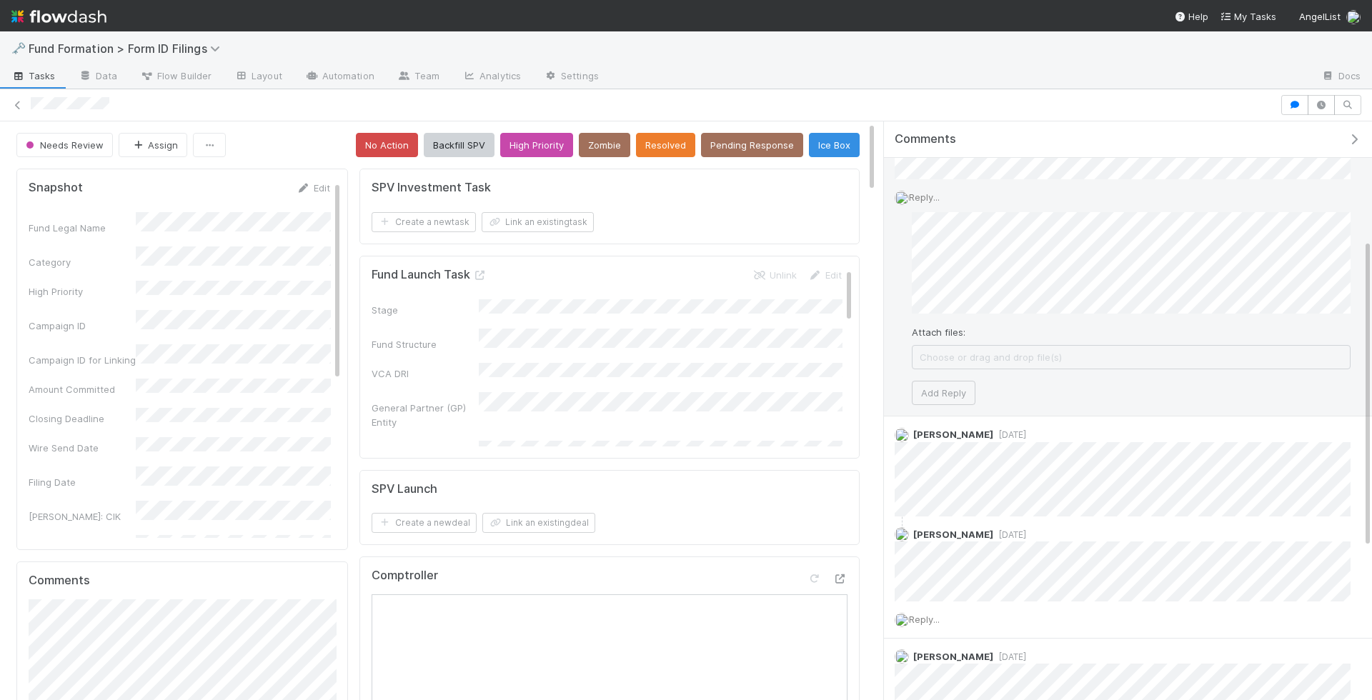
scroll to position [239, 0]
click at [946, 365] on button "Add Reply" at bounding box center [944, 377] width 64 height 24
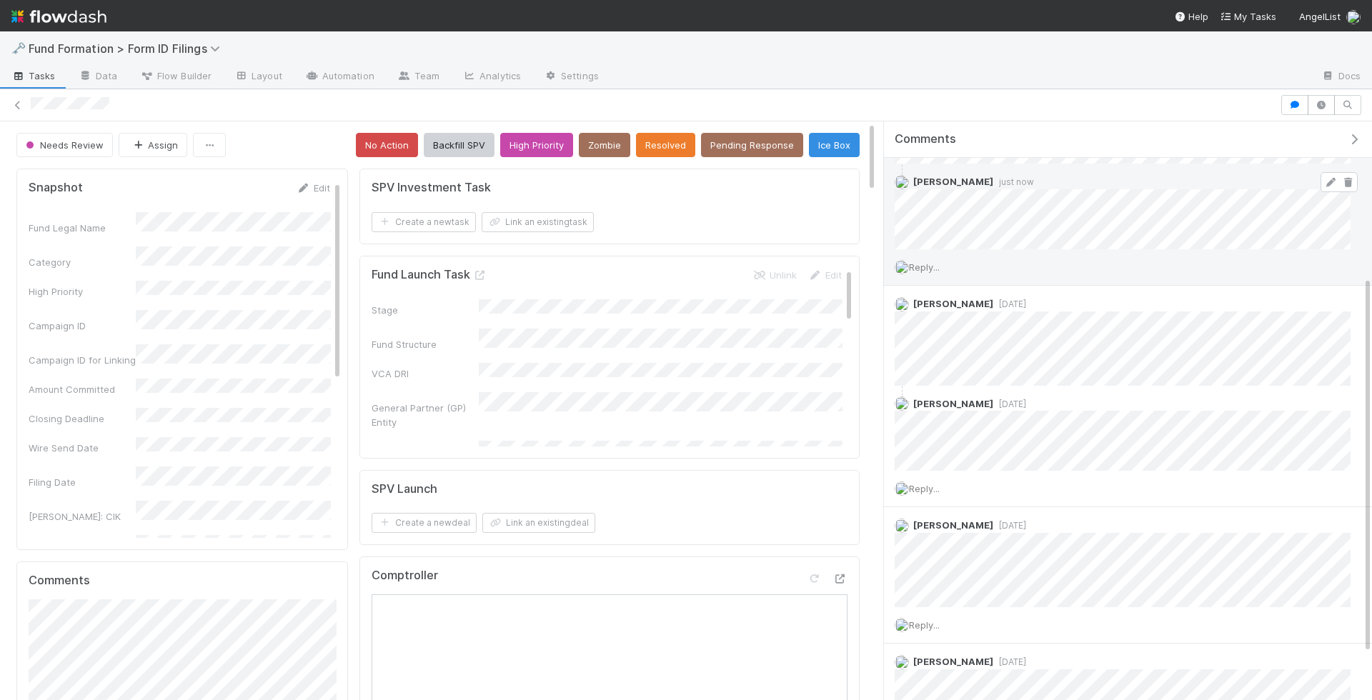
click at [1326, 178] on icon at bounding box center [1330, 182] width 14 height 9
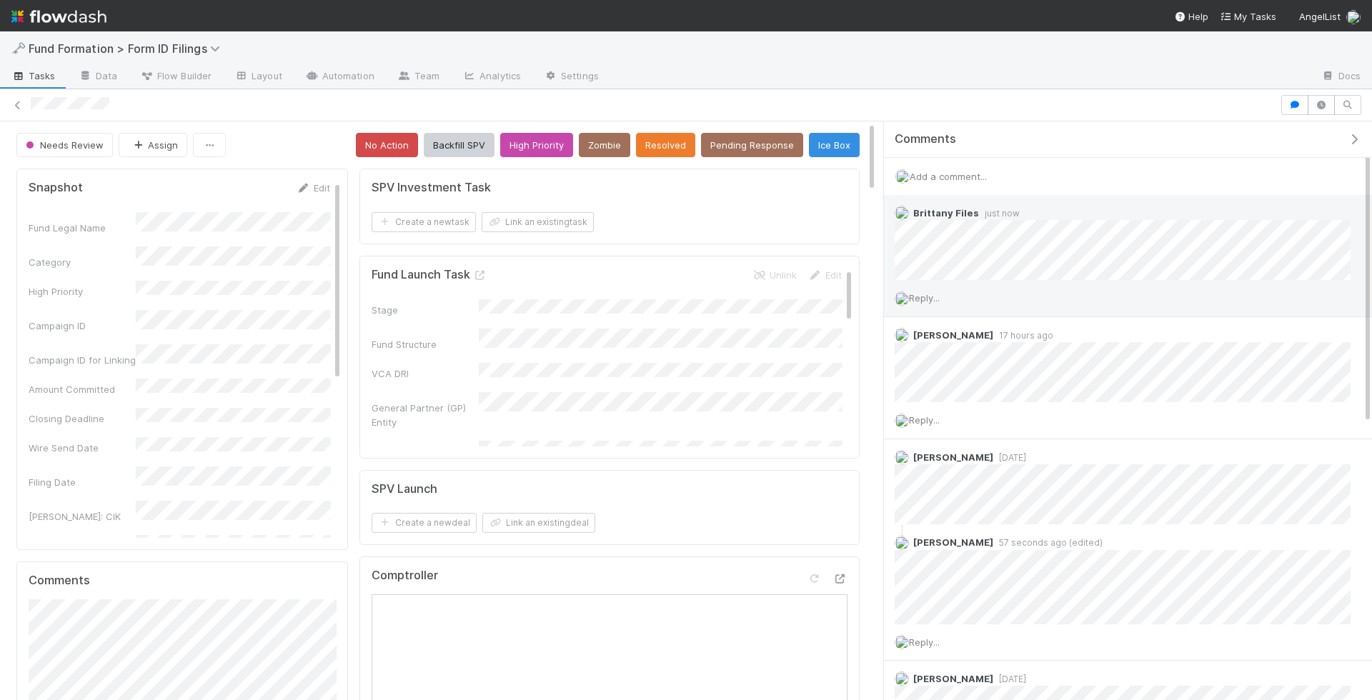
click at [936, 296] on span "Reply..." at bounding box center [924, 297] width 31 height 11
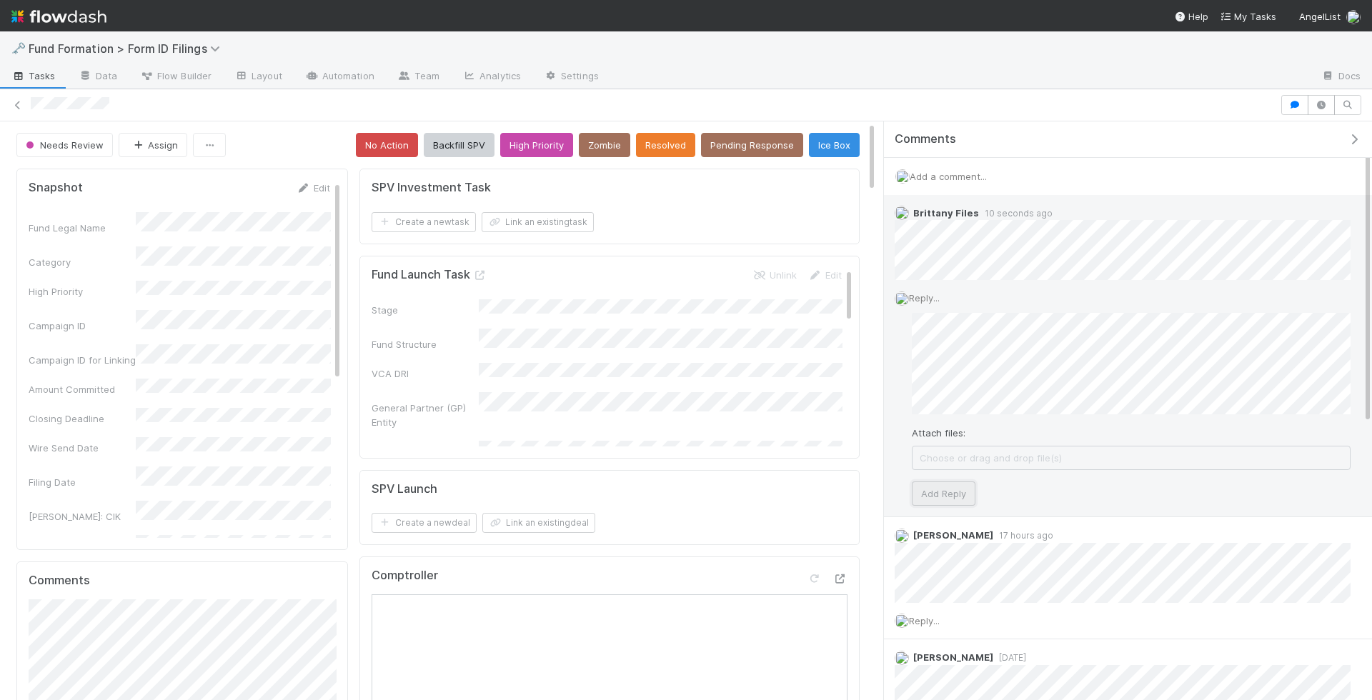
click at [957, 499] on button "Add Reply" at bounding box center [944, 493] width 64 height 24
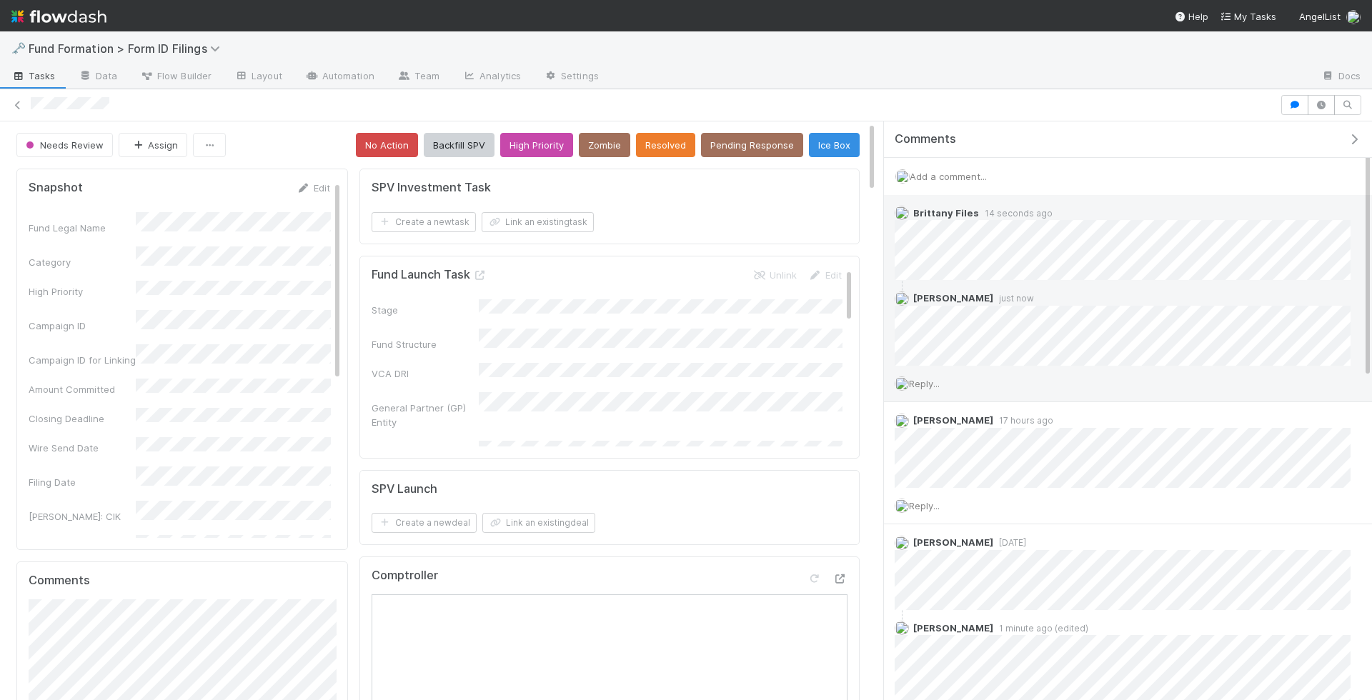
click at [918, 378] on span "Reply..." at bounding box center [924, 383] width 31 height 11
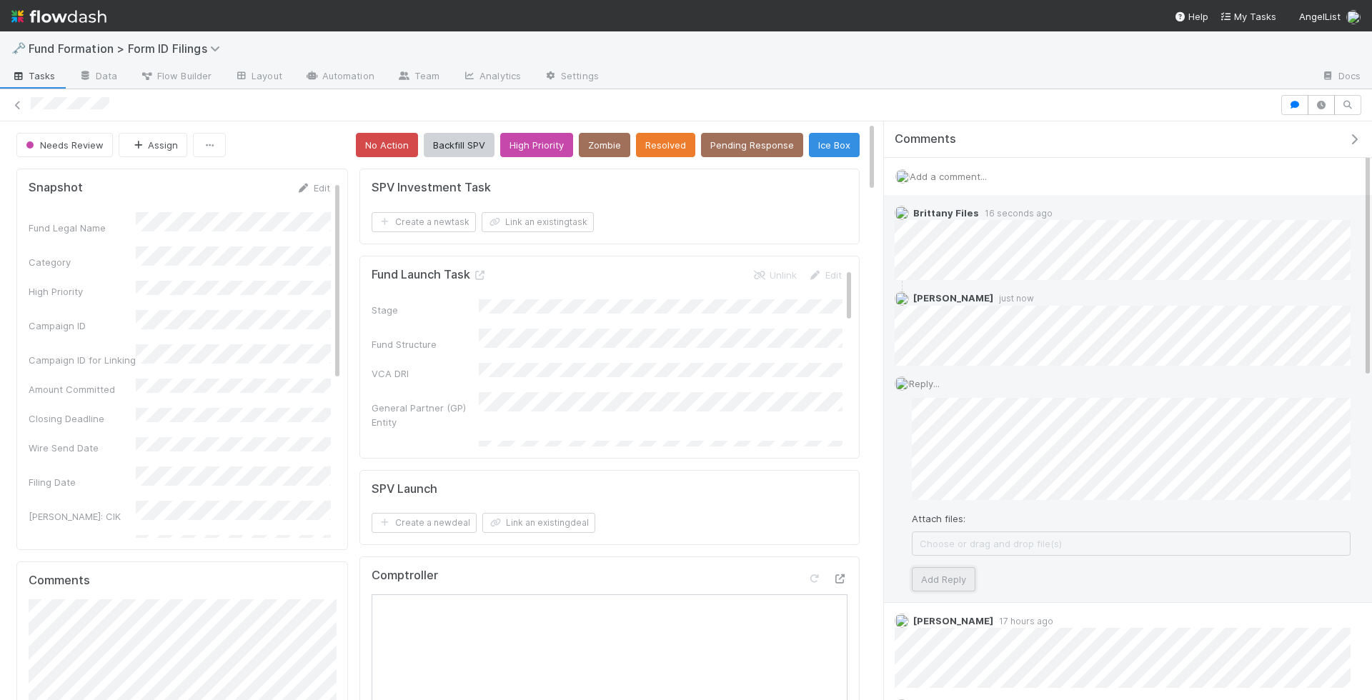
click at [954, 579] on button "Add Reply" at bounding box center [944, 579] width 64 height 24
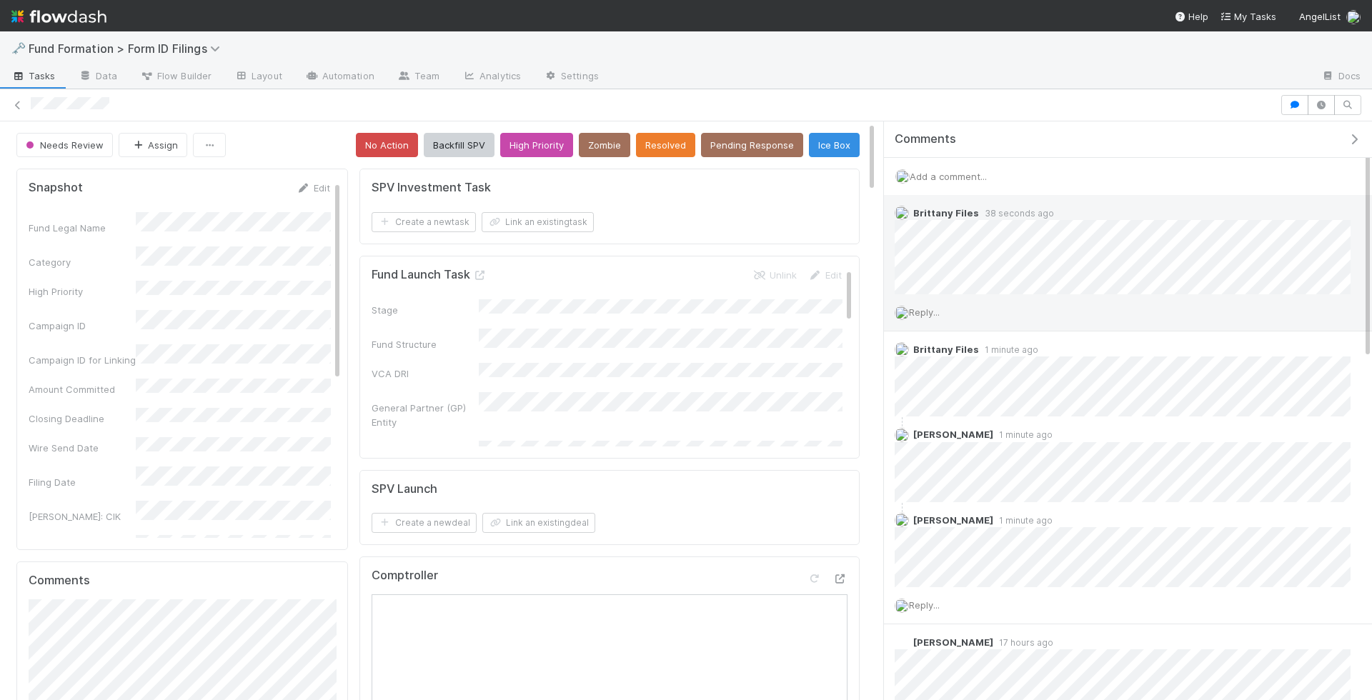
click at [923, 306] on span "Reply..." at bounding box center [924, 311] width 31 height 11
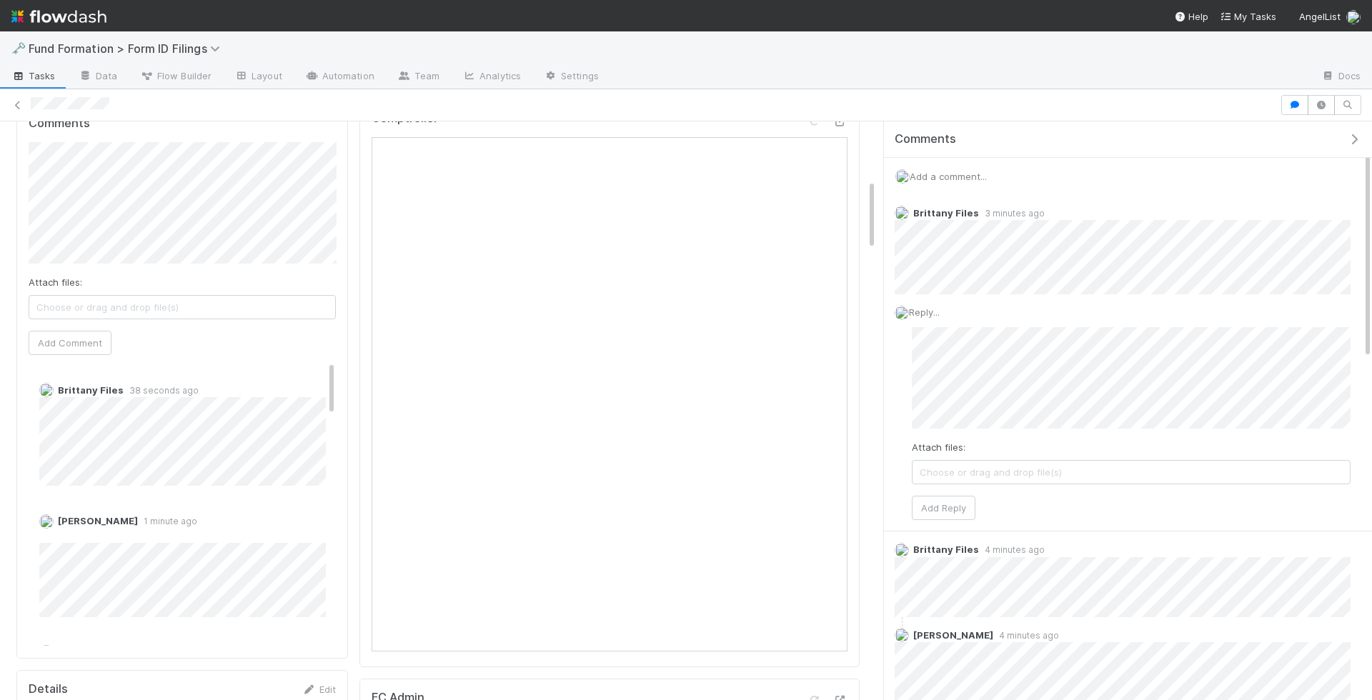
scroll to position [450, 0]
click at [836, 136] on div "Comptroller Open in [GEOGRAPHIC_DATA]" at bounding box center [609, 132] width 476 height 26
click at [839, 126] on icon at bounding box center [840, 128] width 14 height 9
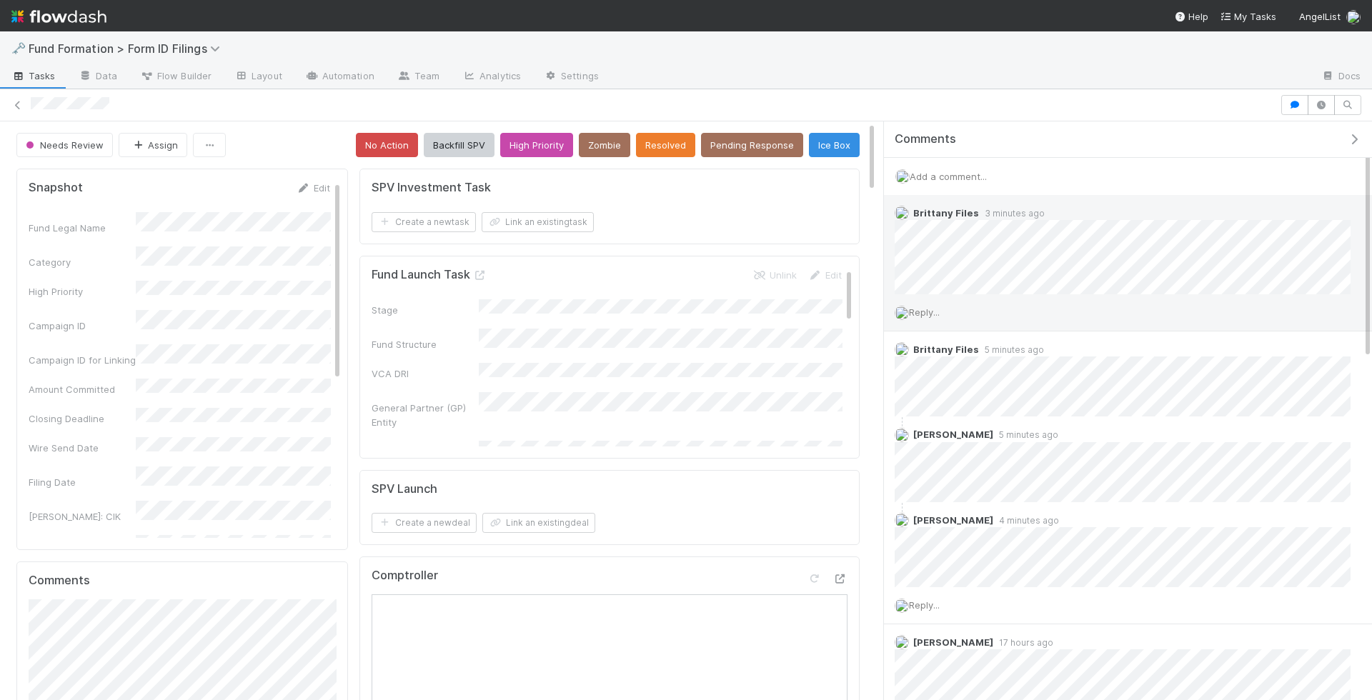
click at [929, 309] on span "Reply..." at bounding box center [924, 311] width 31 height 11
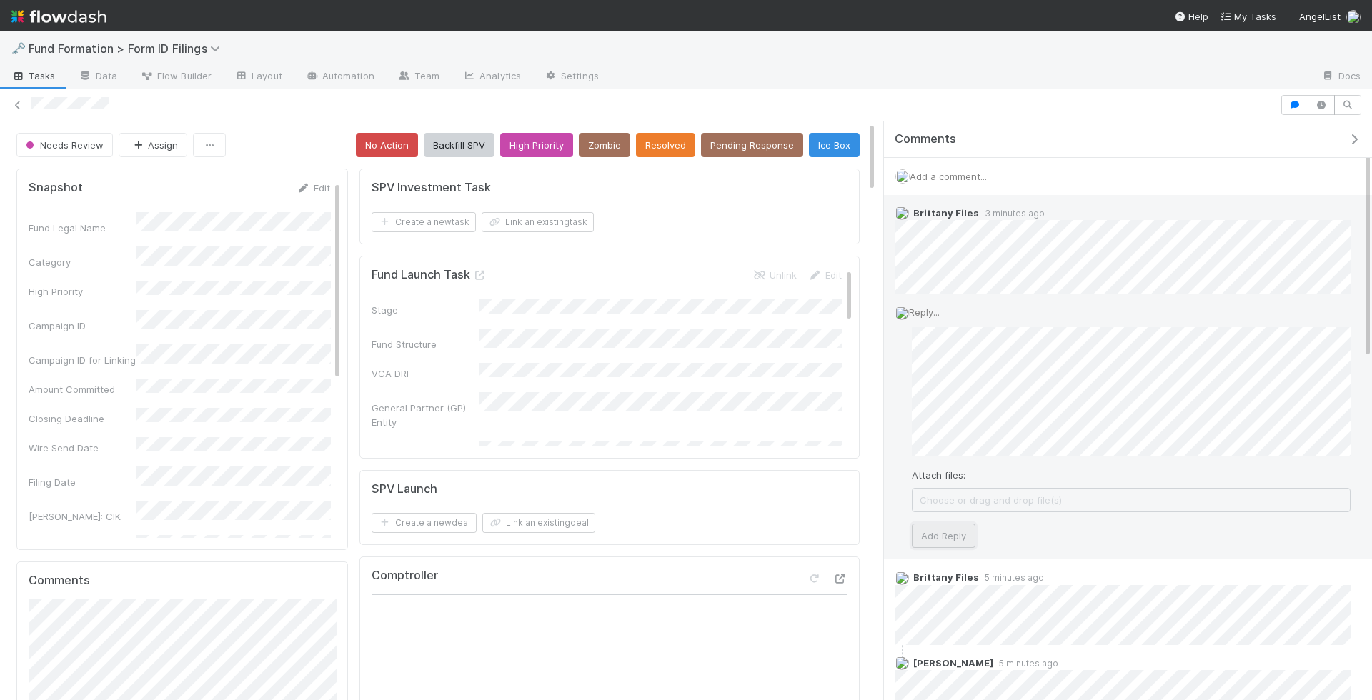
click at [946, 536] on button "Add Reply" at bounding box center [944, 536] width 64 height 24
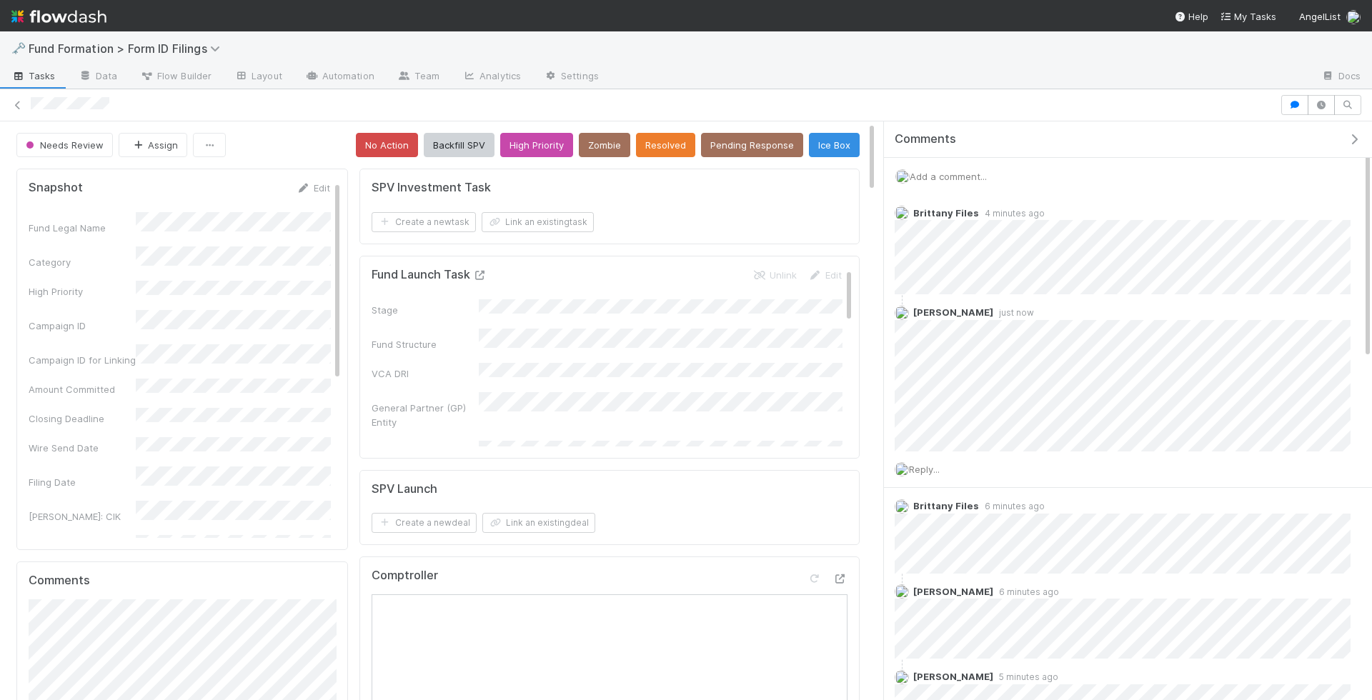
click at [481, 271] on icon at bounding box center [480, 275] width 14 height 9
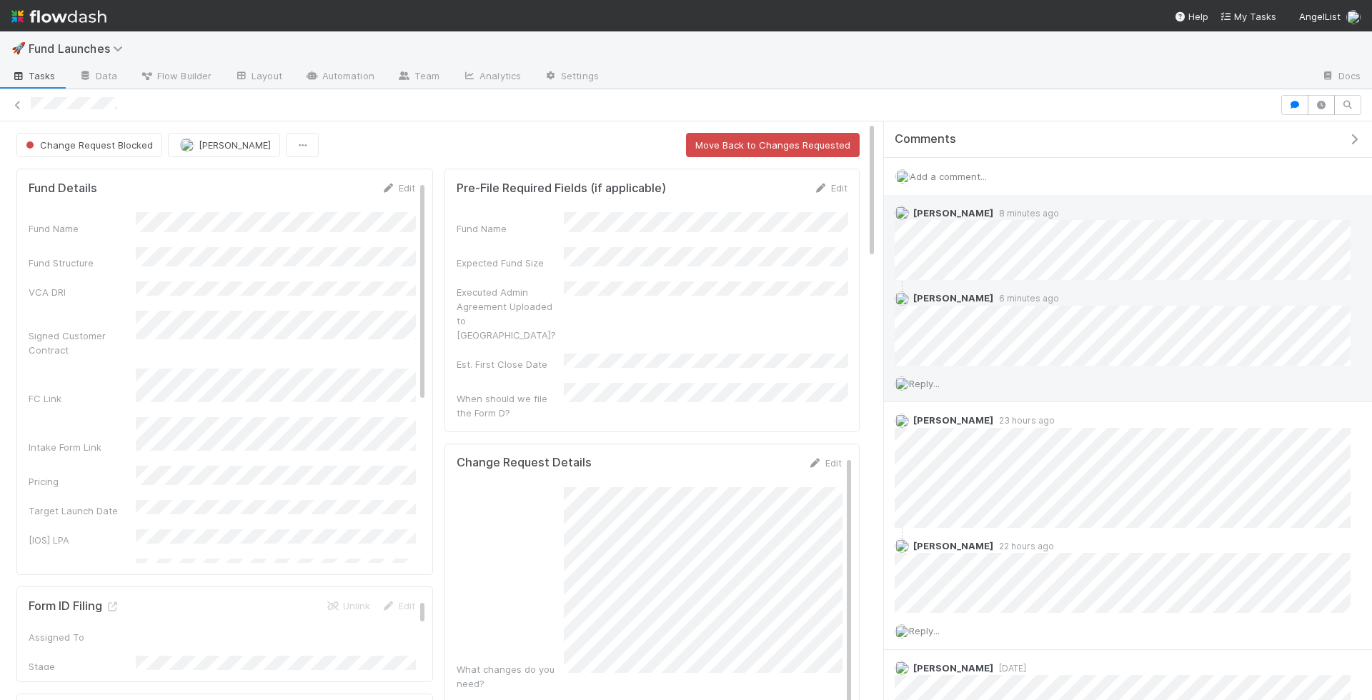
click at [929, 381] on span "Reply..." at bounding box center [924, 383] width 31 height 11
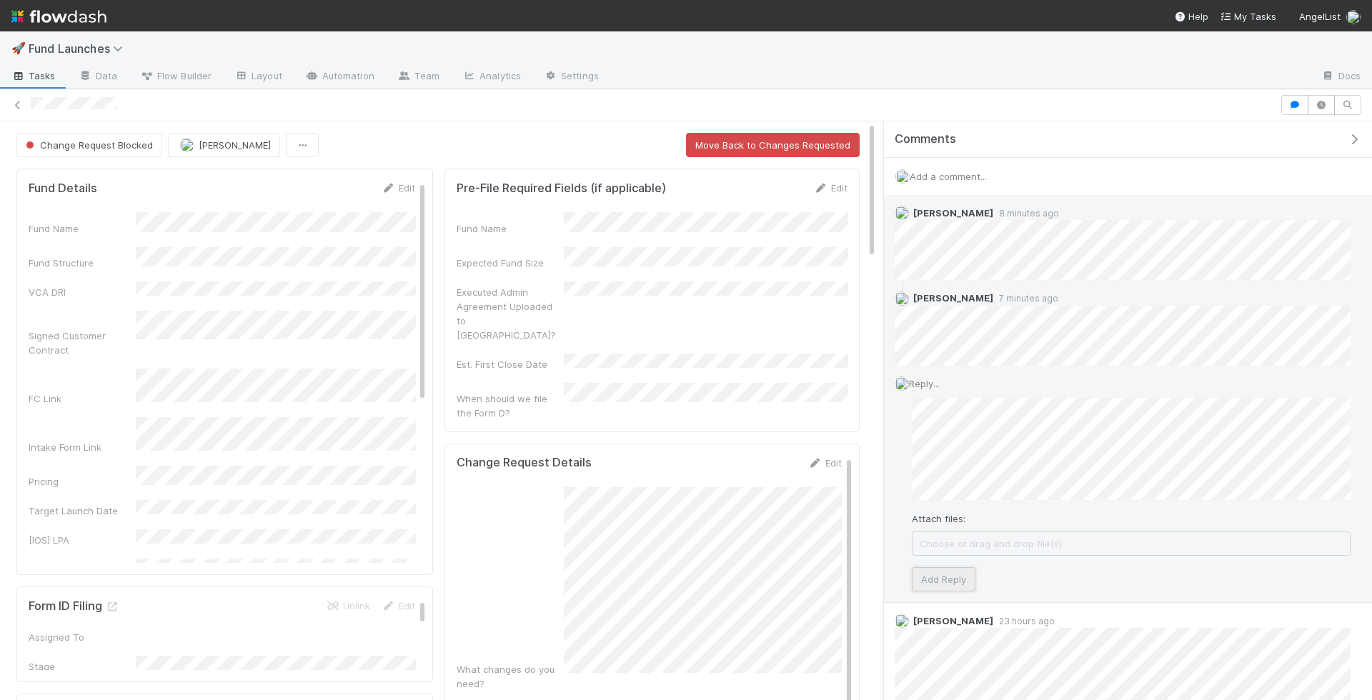
click at [937, 568] on button "Add Reply" at bounding box center [944, 579] width 64 height 24
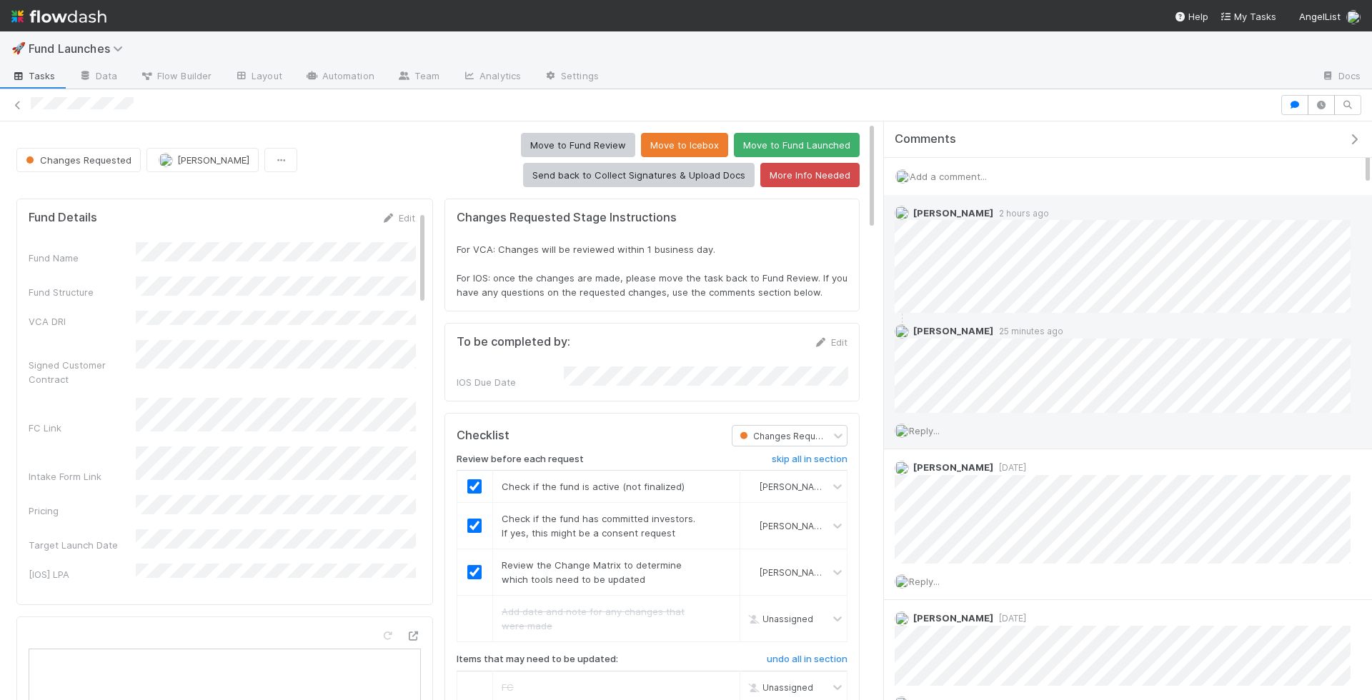
click at [933, 426] on span "Reply..." at bounding box center [924, 430] width 31 height 11
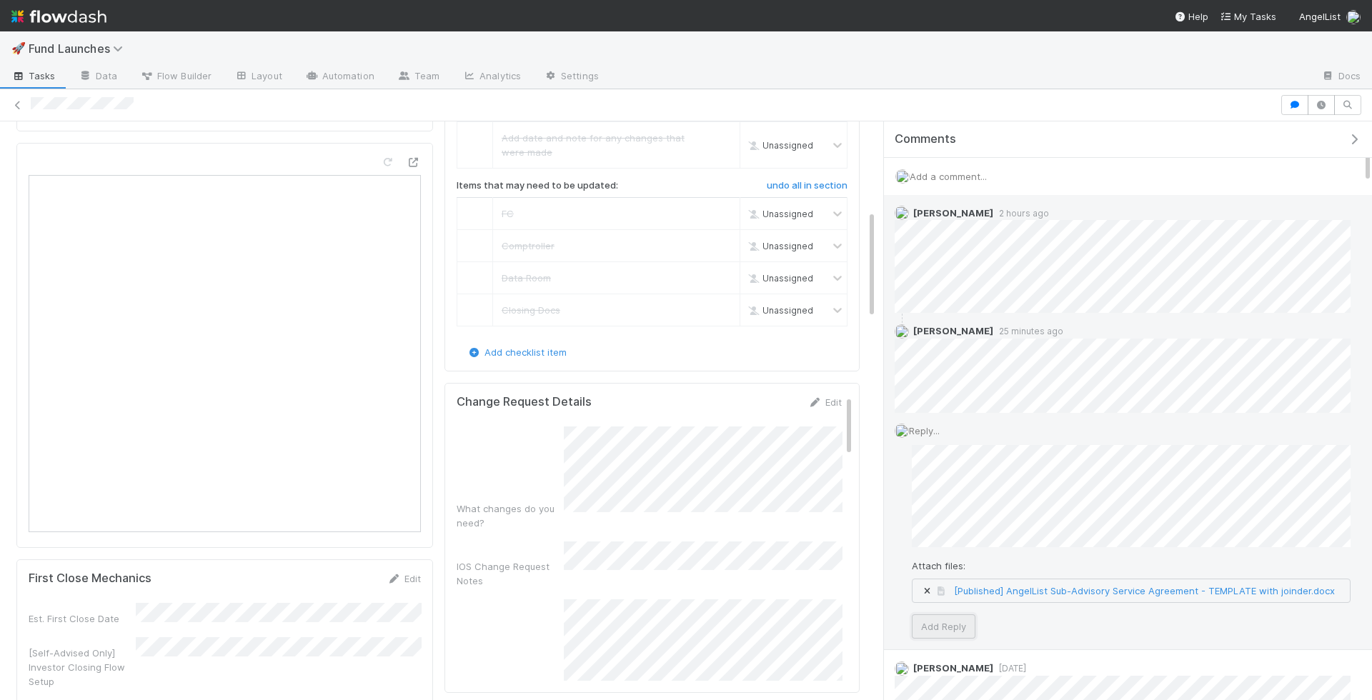
click at [963, 620] on button "Add Reply" at bounding box center [944, 626] width 64 height 24
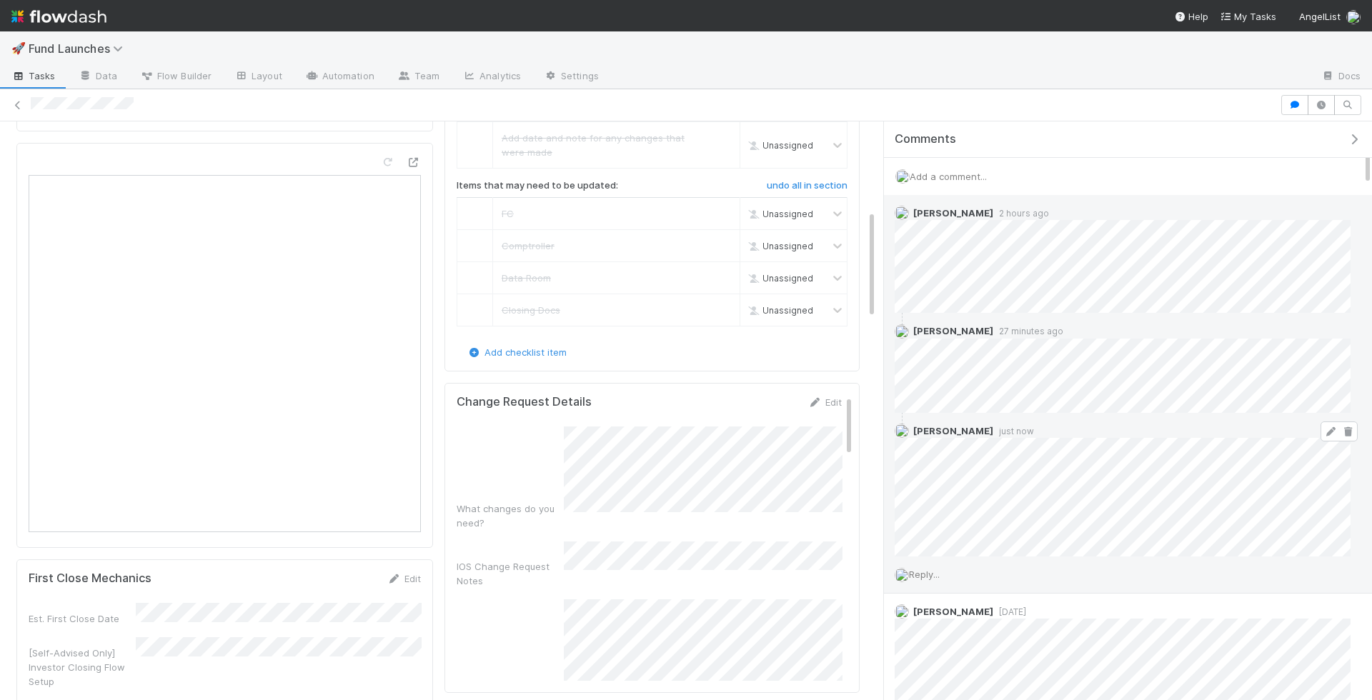
click at [1328, 427] on icon at bounding box center [1330, 431] width 14 height 9
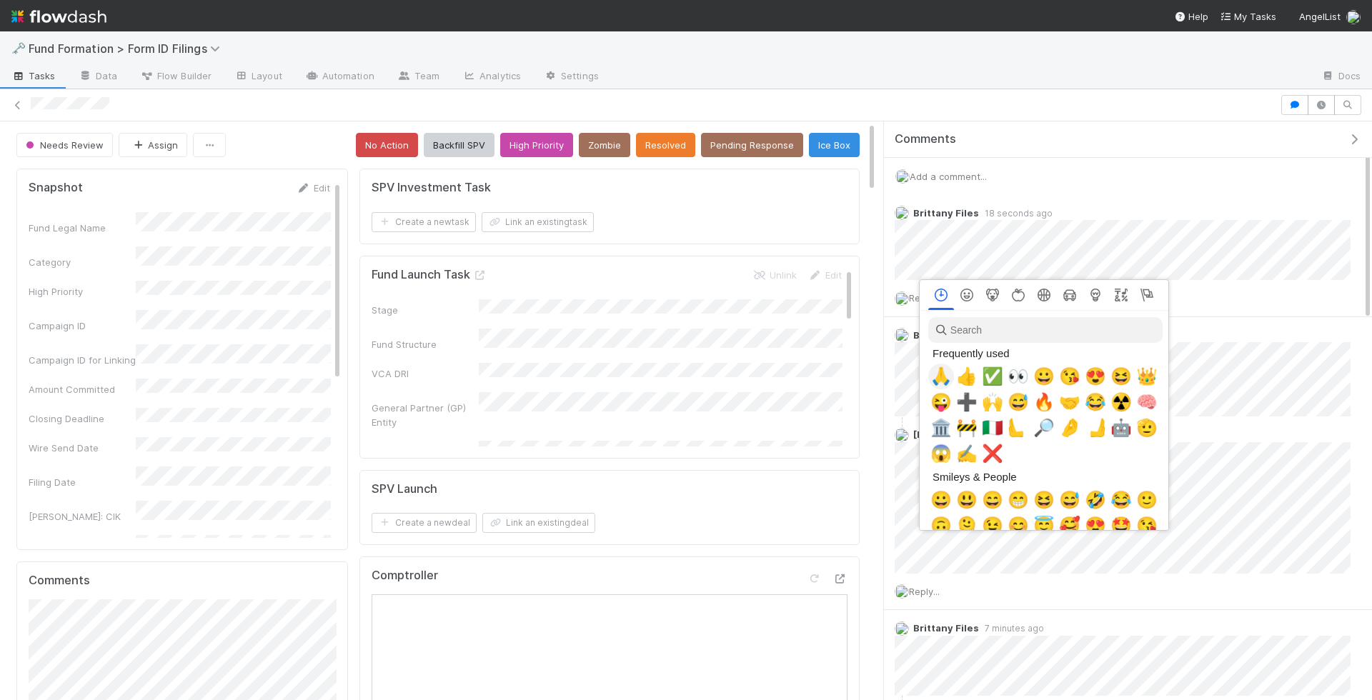
click at [928, 369] on button "🙏" at bounding box center [941, 377] width 26 height 26
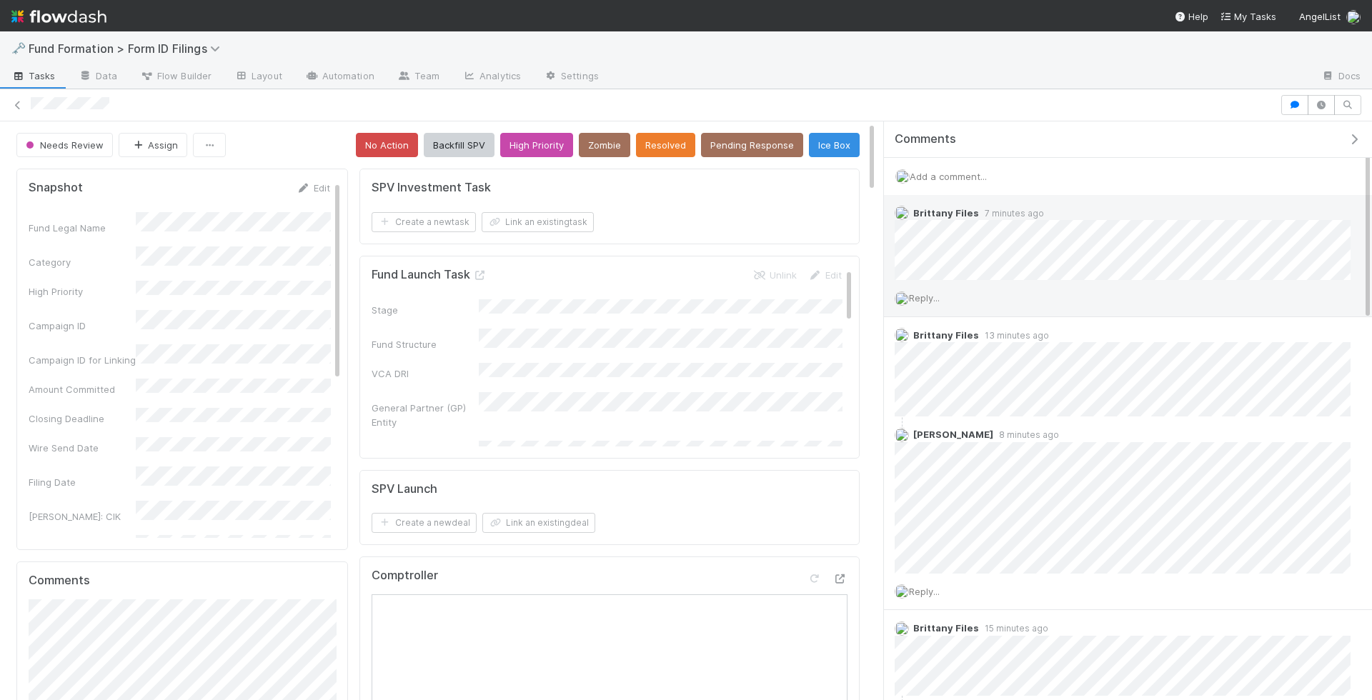
click at [932, 292] on span "Reply..." at bounding box center [924, 297] width 31 height 11
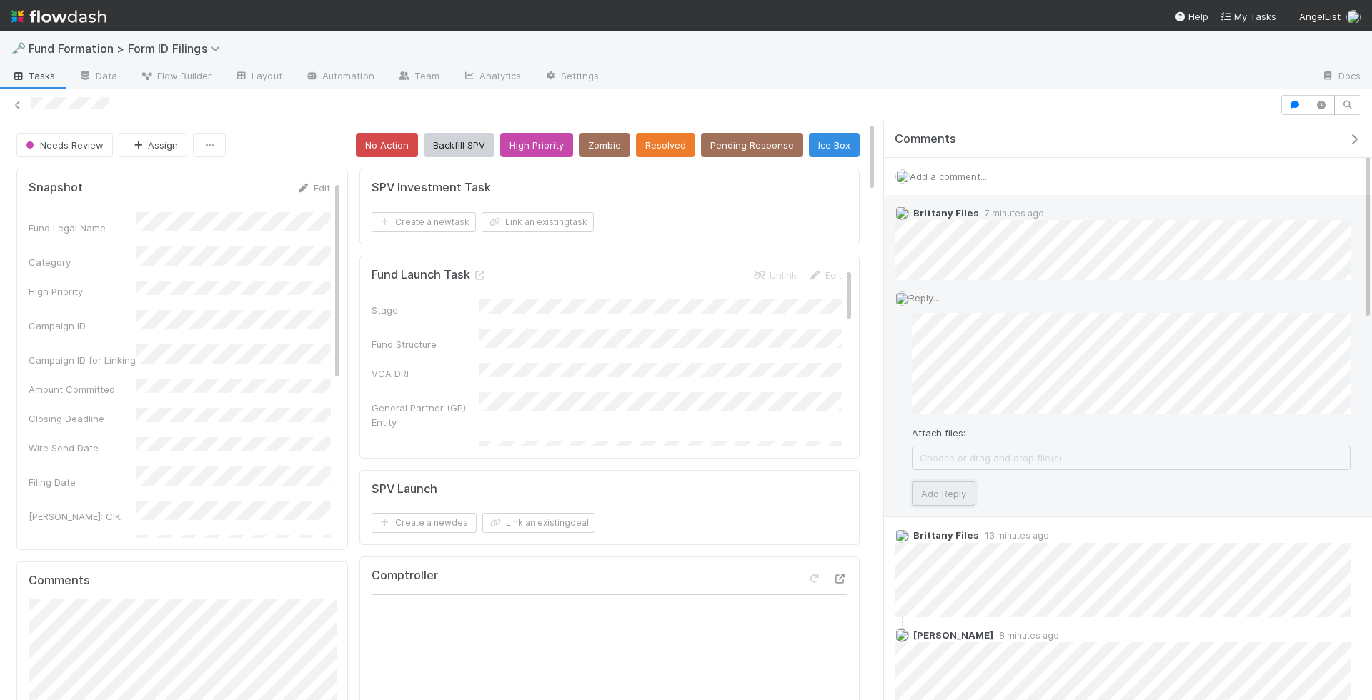
click at [936, 486] on button "Add Reply" at bounding box center [944, 493] width 64 height 24
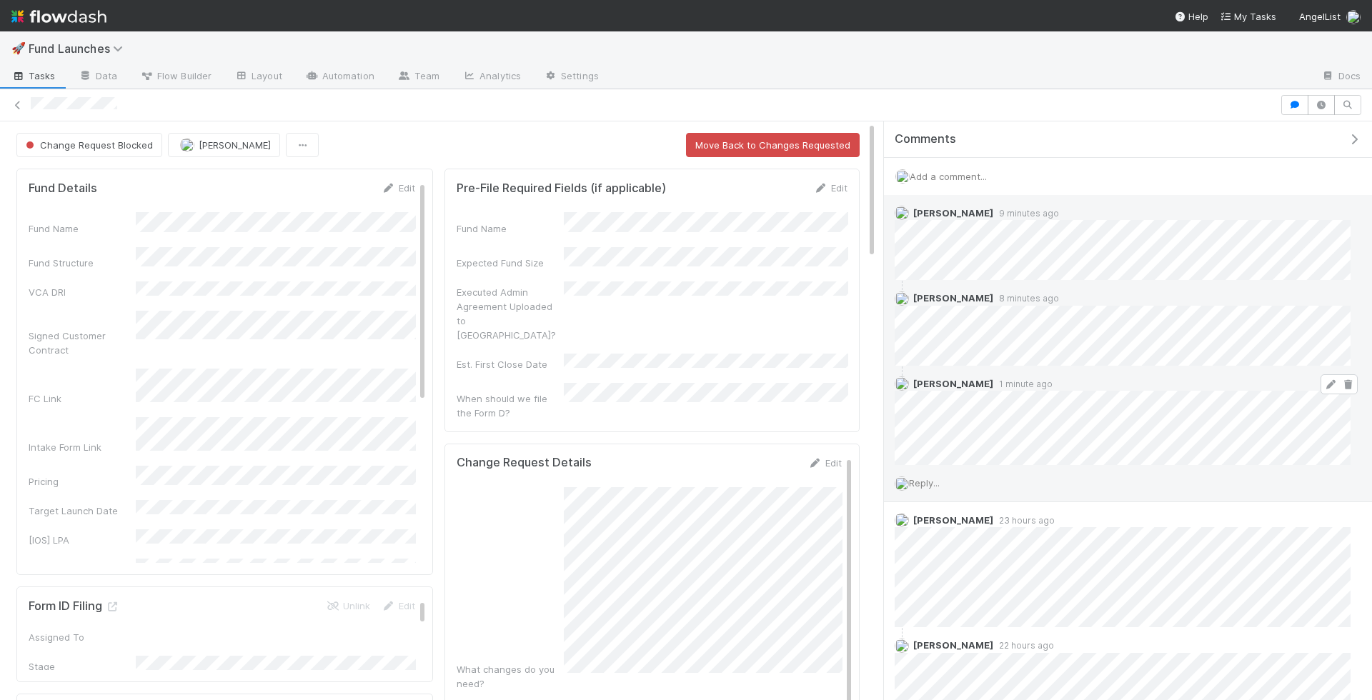
click at [1329, 380] on icon at bounding box center [1330, 384] width 14 height 9
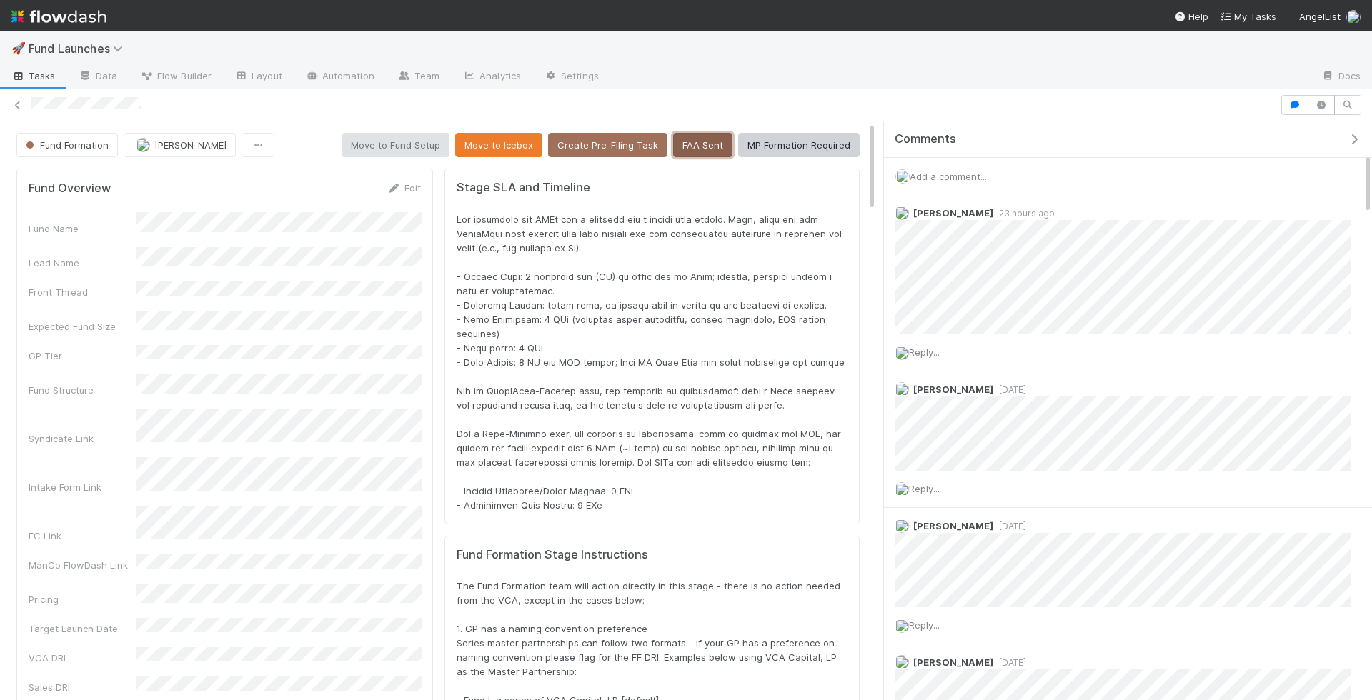
click at [726, 145] on button "FAA Sent" at bounding box center [702, 145] width 59 height 24
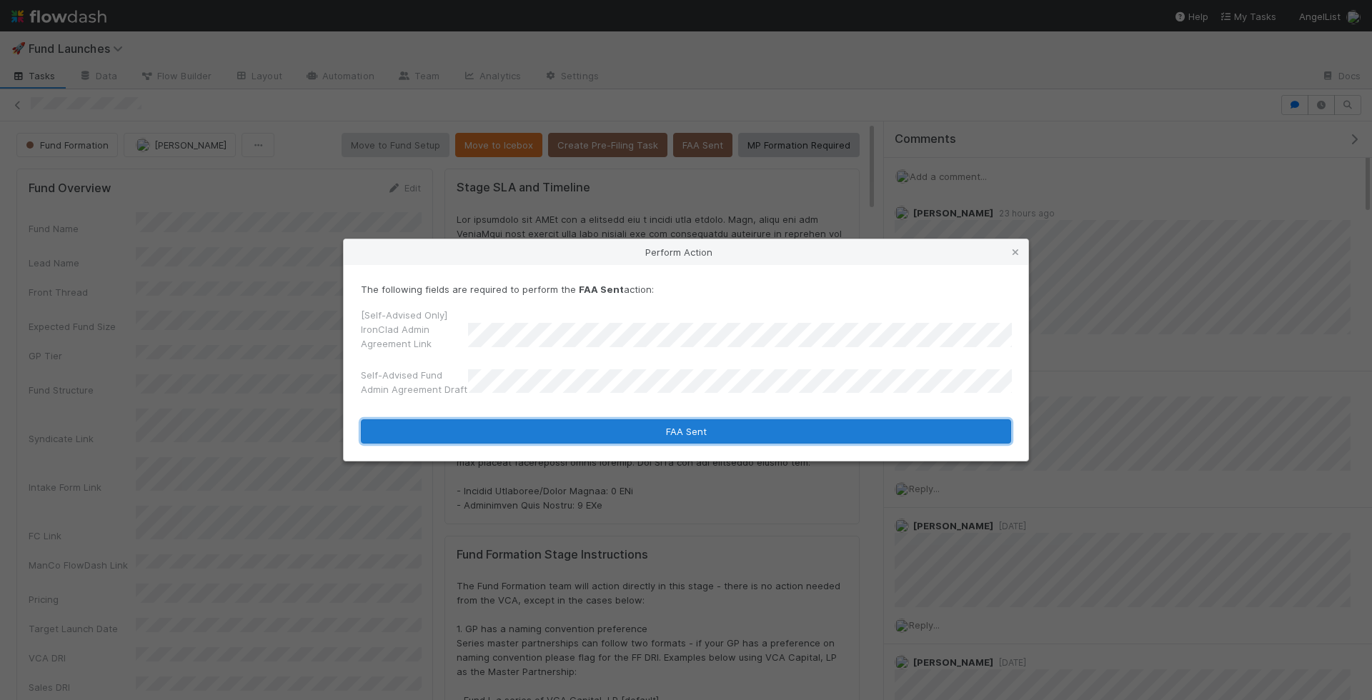
click at [804, 436] on button "FAA Sent" at bounding box center [686, 431] width 650 height 24
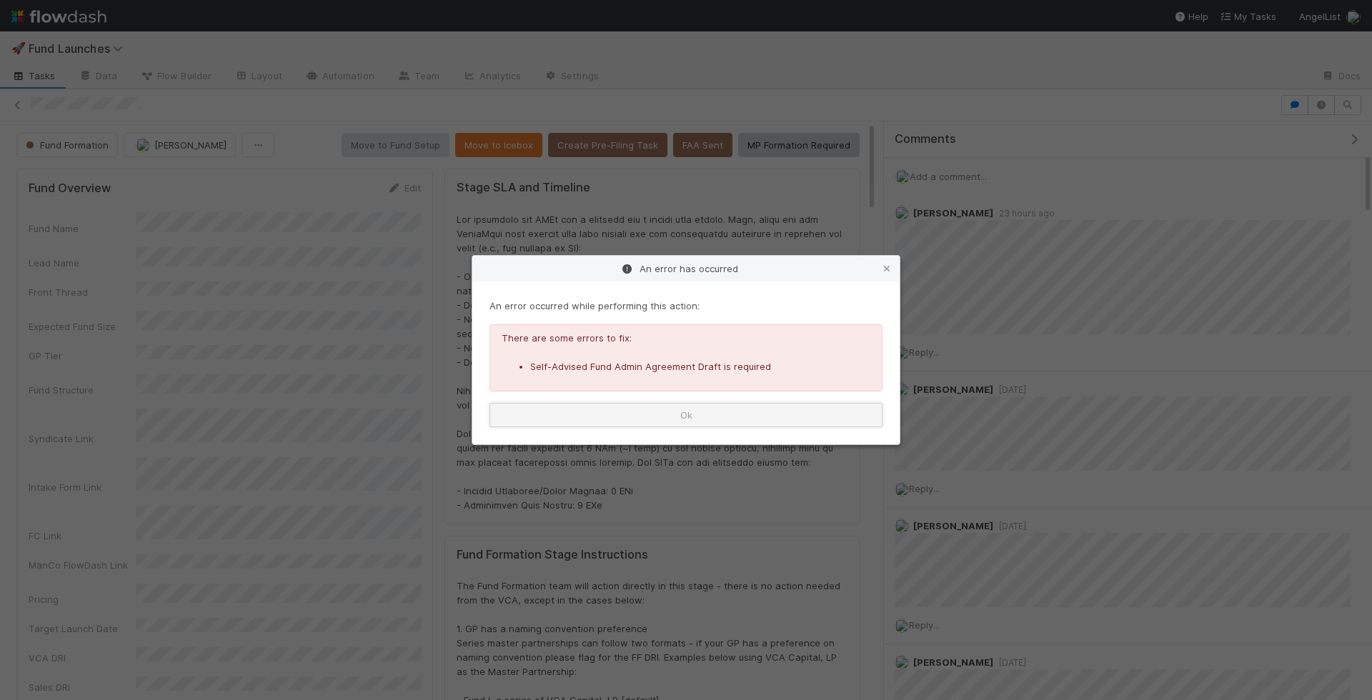
click at [739, 404] on button "Ok" at bounding box center [685, 415] width 393 height 24
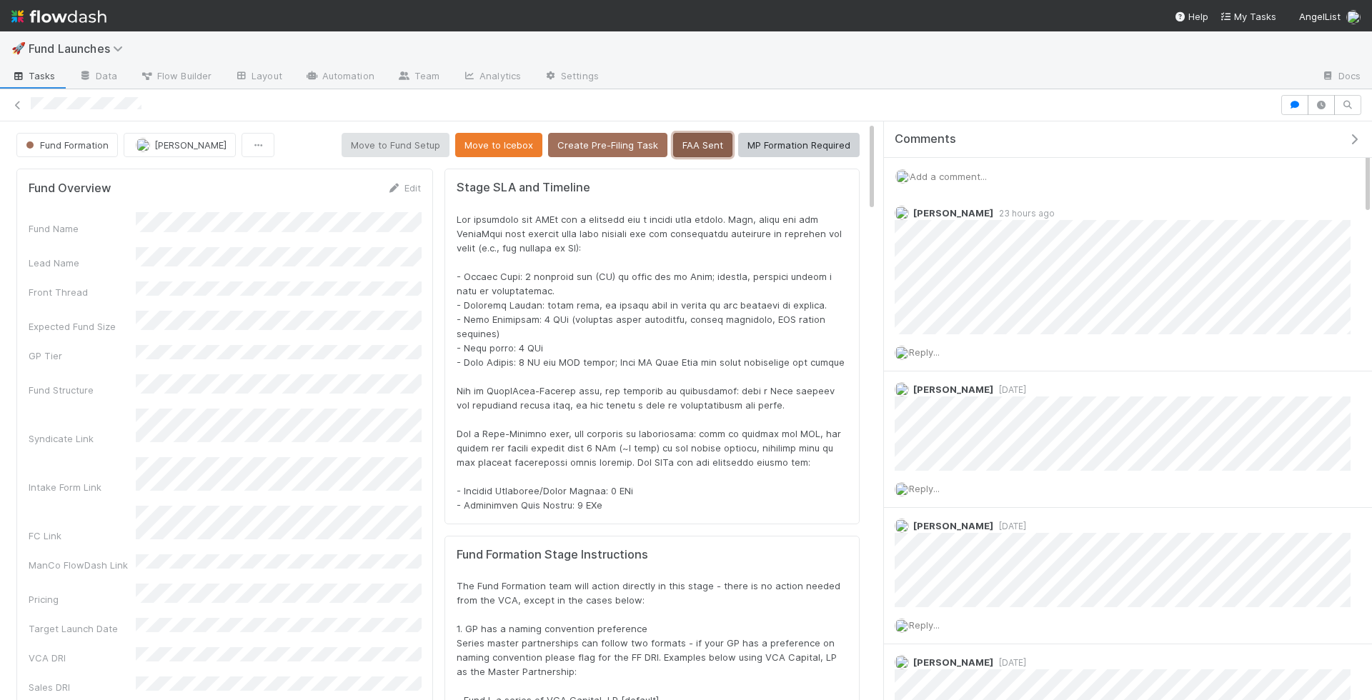
click at [726, 139] on button "FAA Sent" at bounding box center [702, 145] width 59 height 24
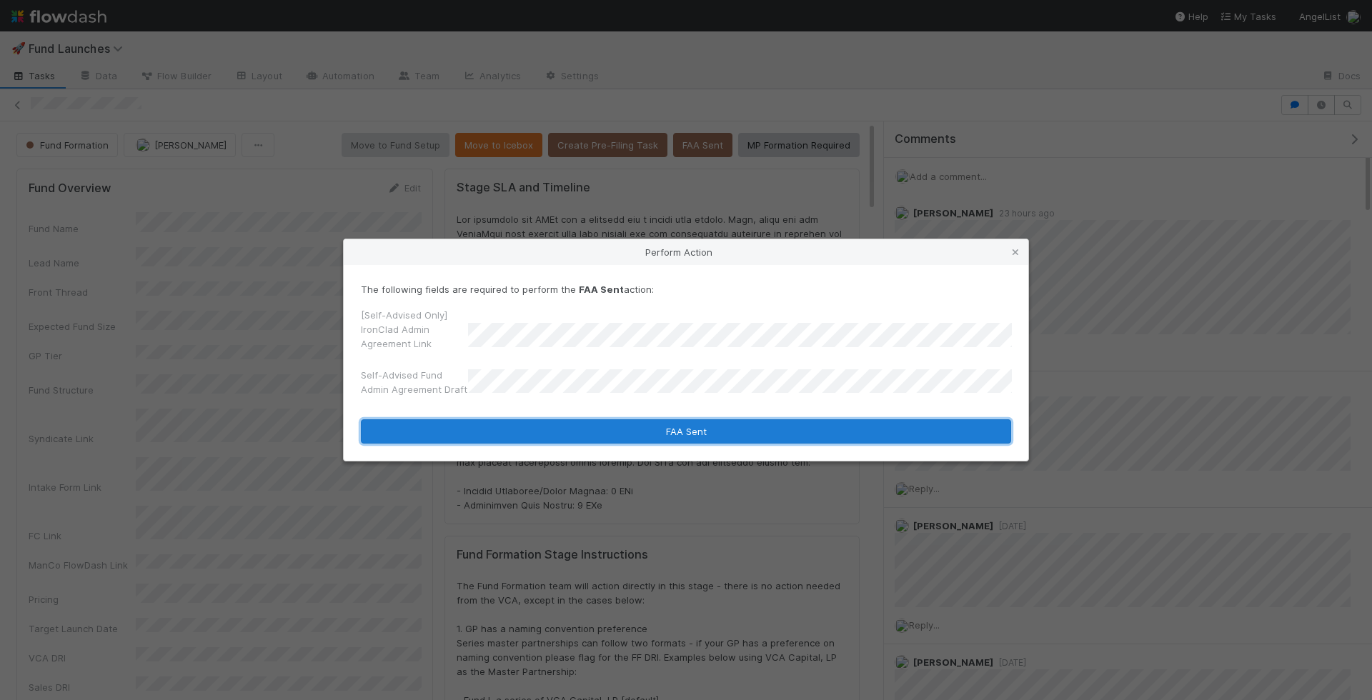
click at [596, 426] on button "FAA Sent" at bounding box center [686, 431] width 650 height 24
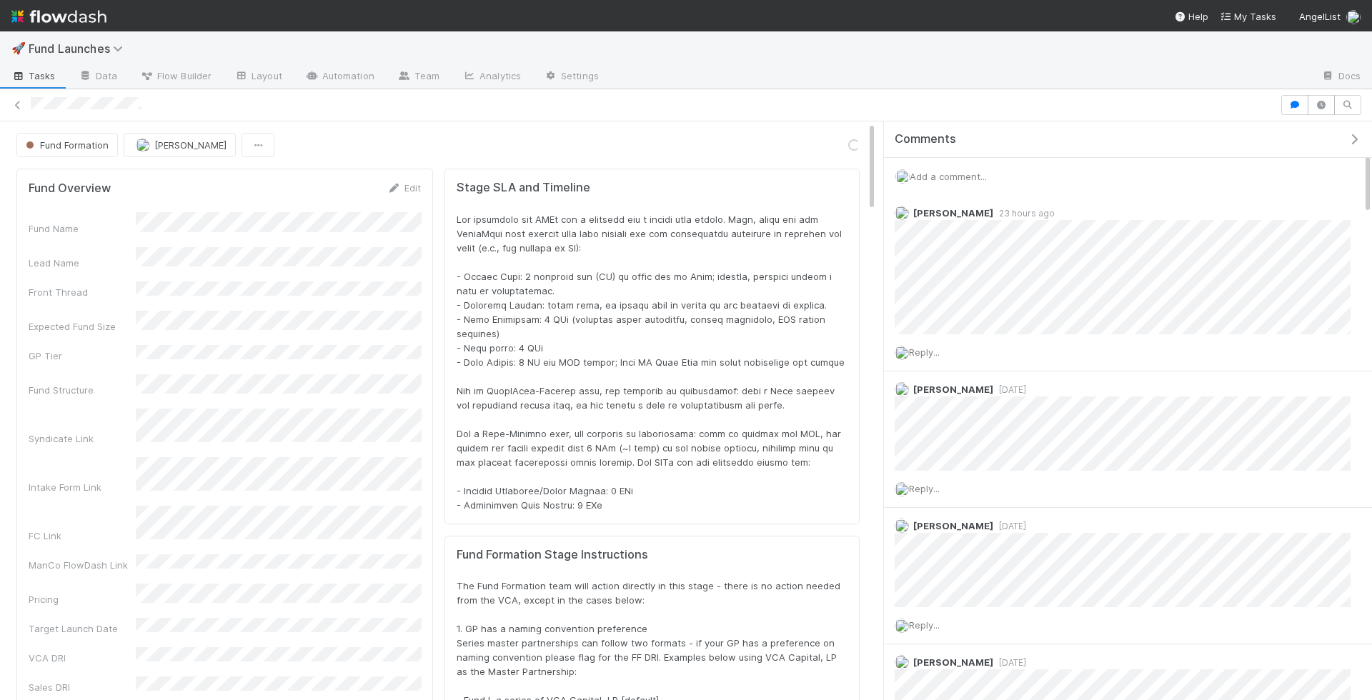
click at [42, 69] on span "Tasks" at bounding box center [33, 76] width 44 height 14
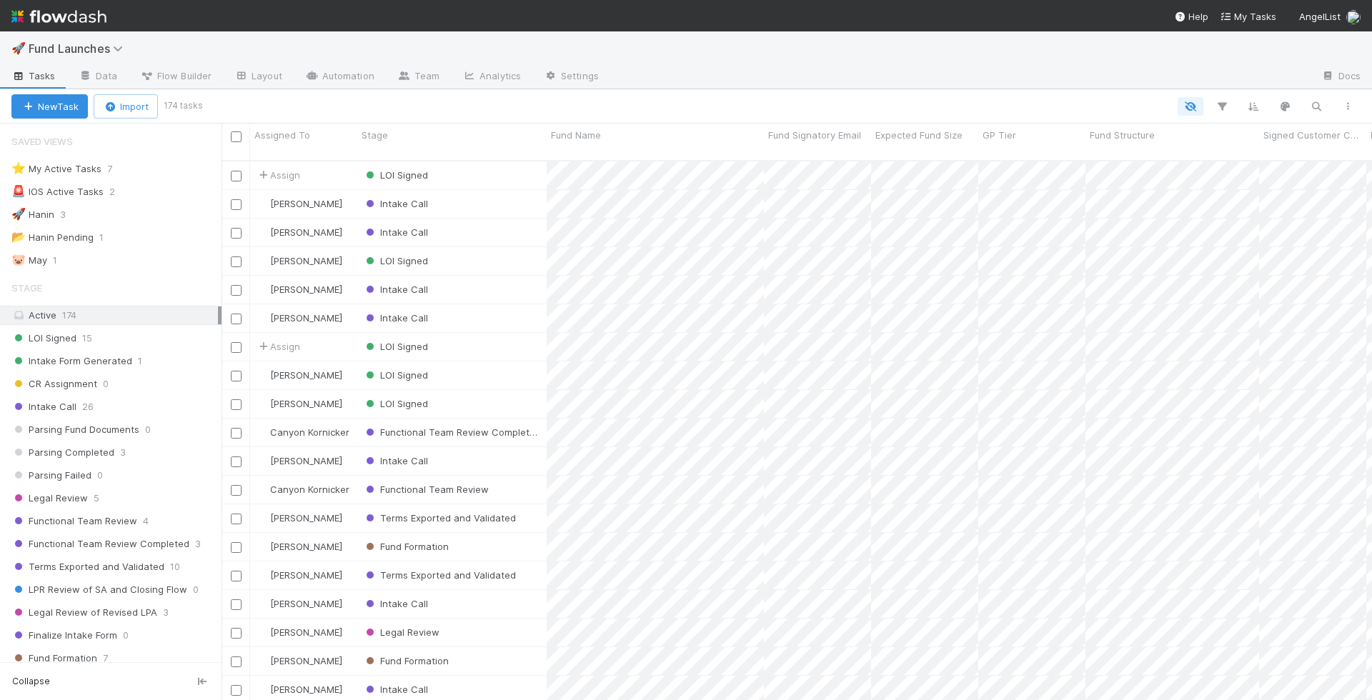
scroll to position [1, 1]
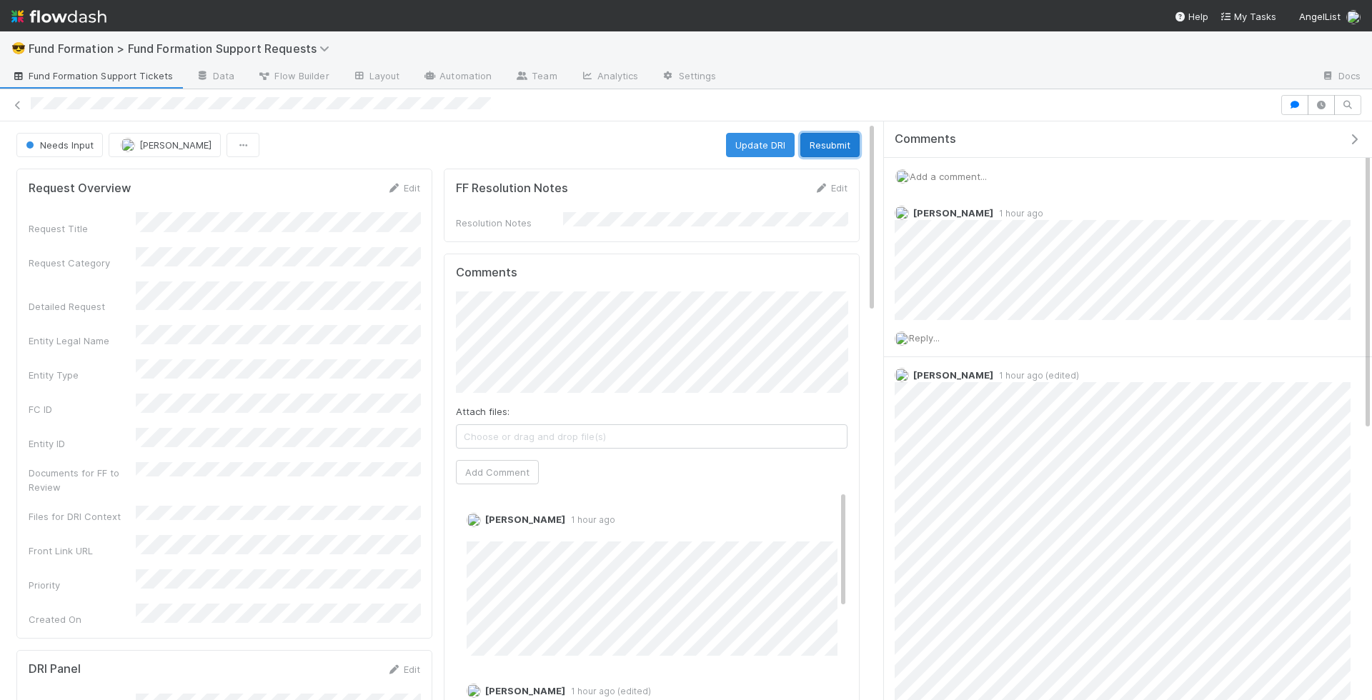
click at [837, 149] on button "Resubmit" at bounding box center [829, 145] width 59 height 24
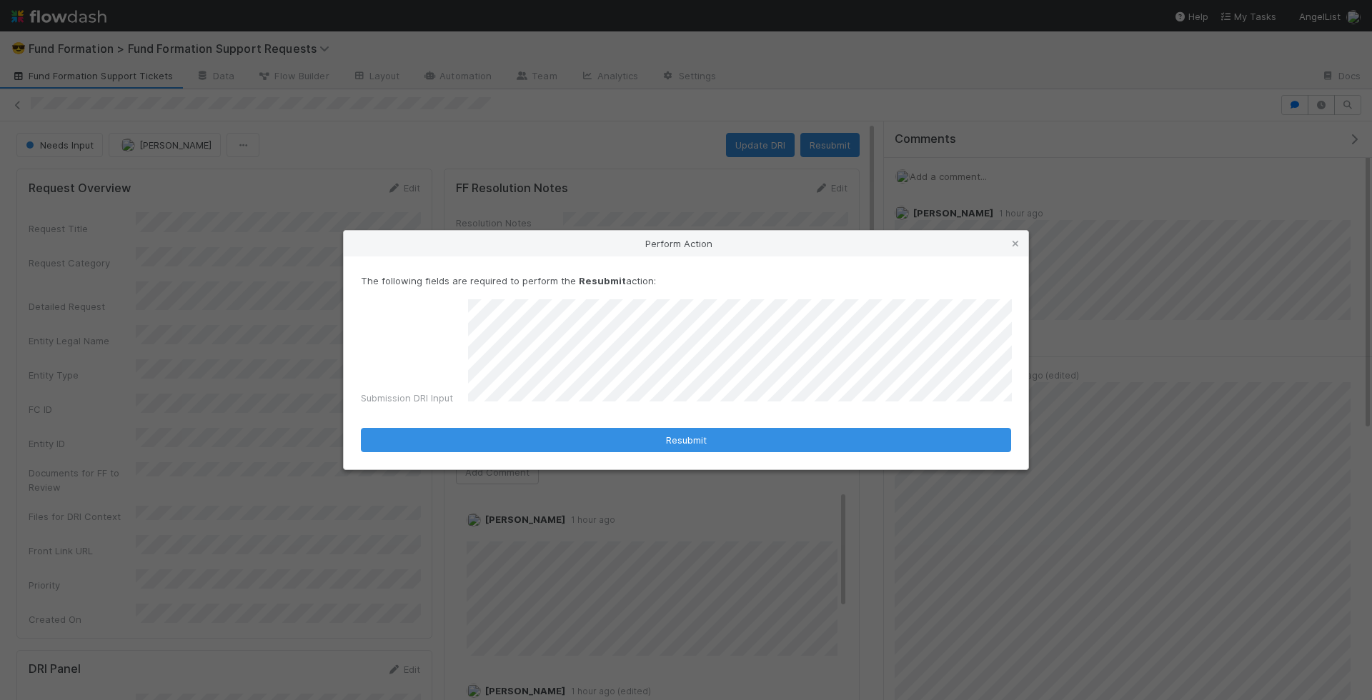
click at [618, 421] on form "The following fields are required to perform the Resubmit action: Submission DR…" at bounding box center [686, 363] width 650 height 179
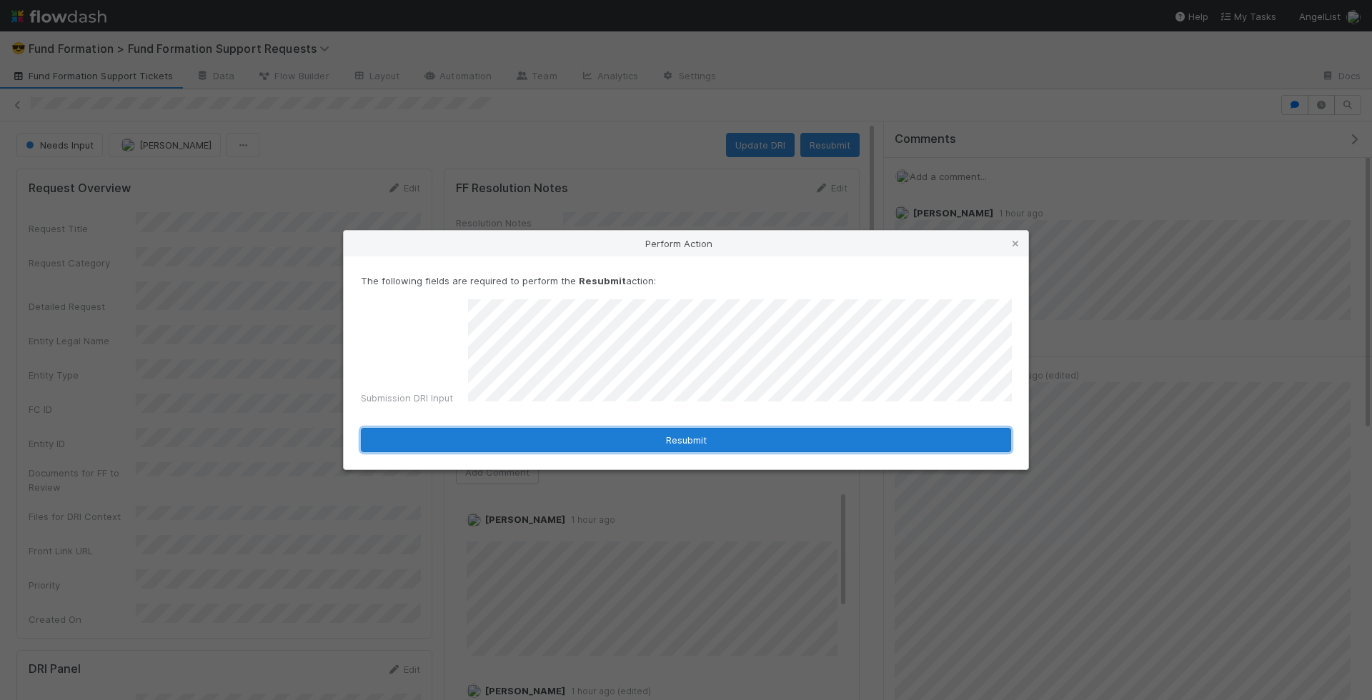
click at [616, 428] on button "Resubmit" at bounding box center [686, 440] width 650 height 24
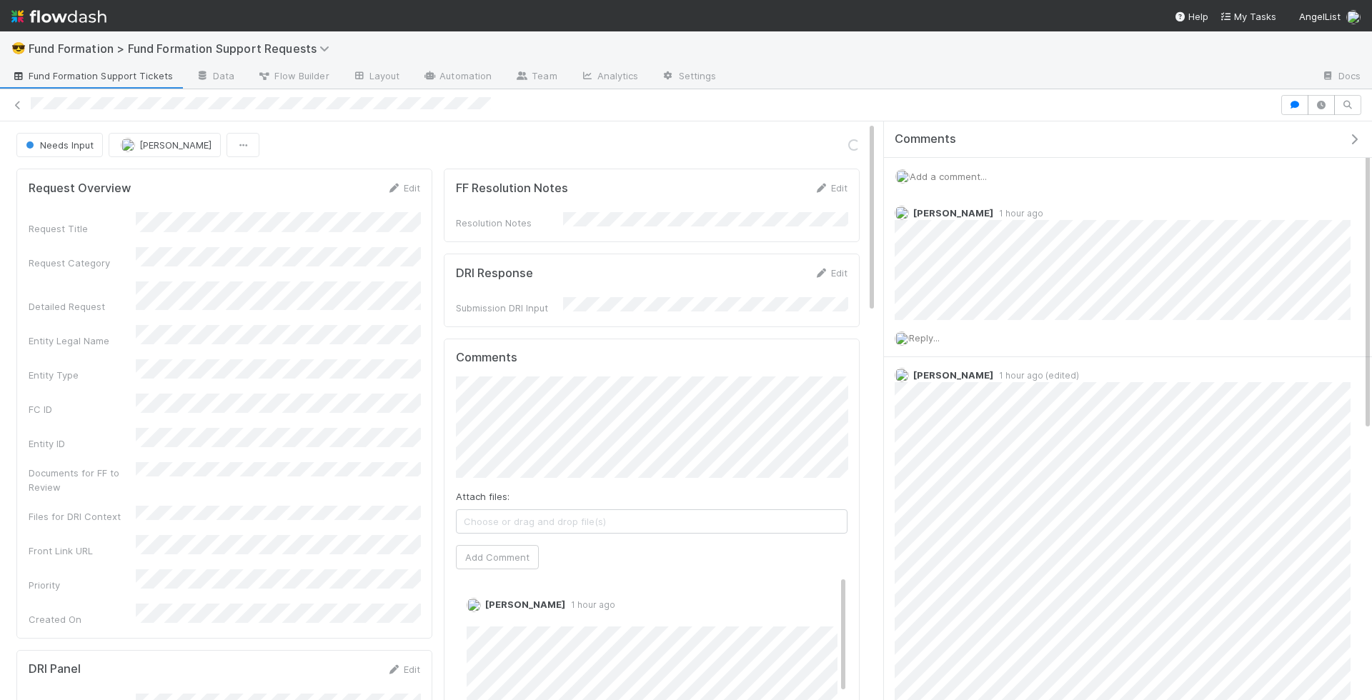
click at [71, 76] on span "Fund Formation Support Tickets" at bounding box center [91, 76] width 161 height 14
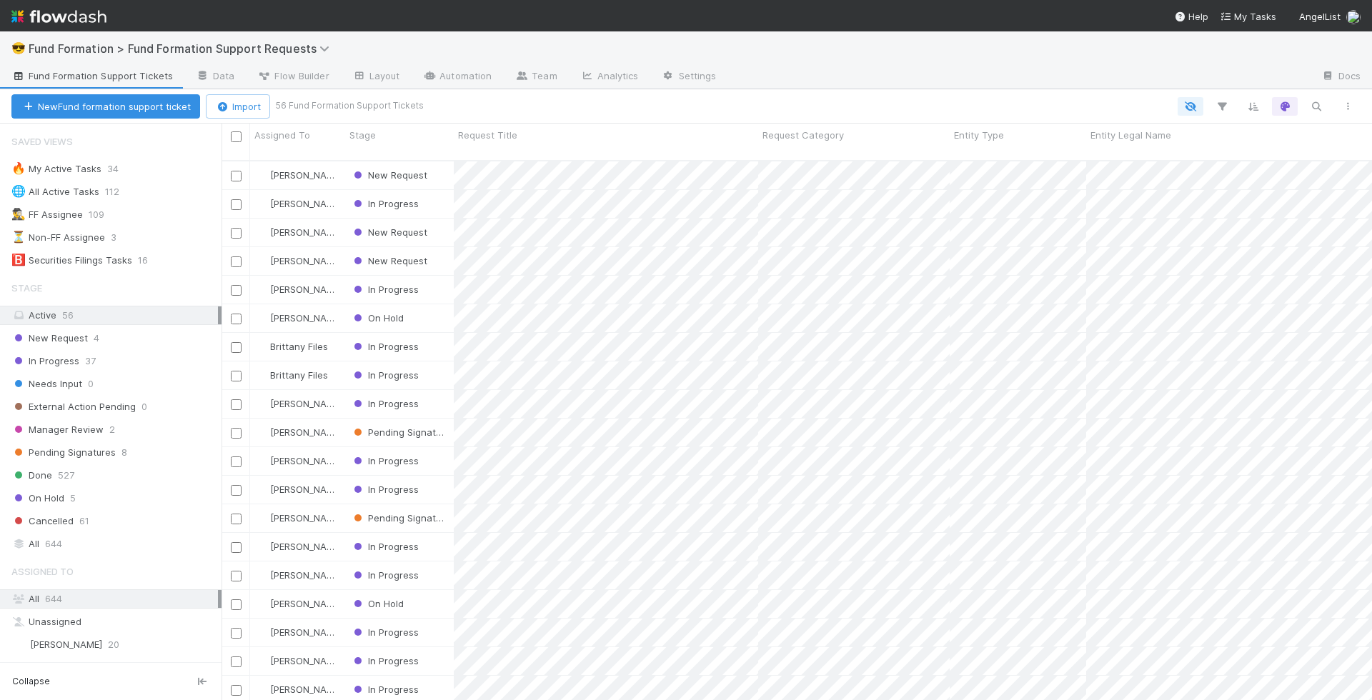
scroll to position [551, 1150]
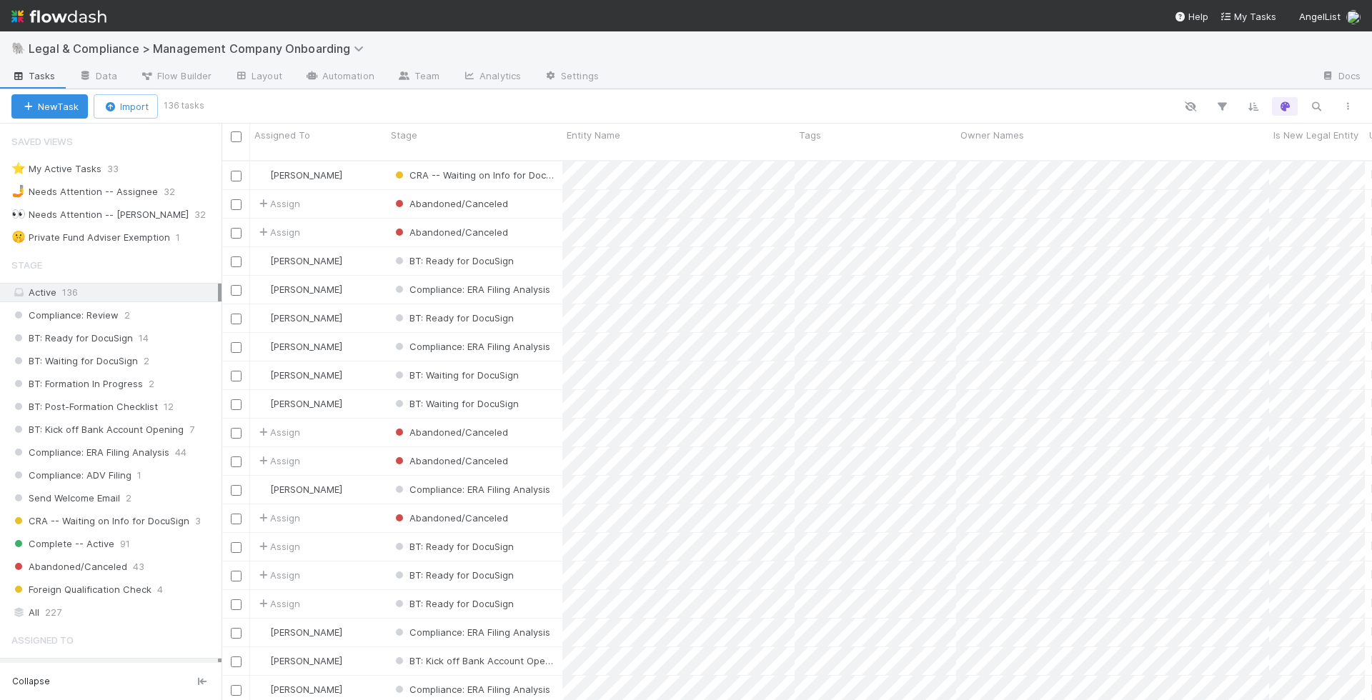
scroll to position [1, 1]
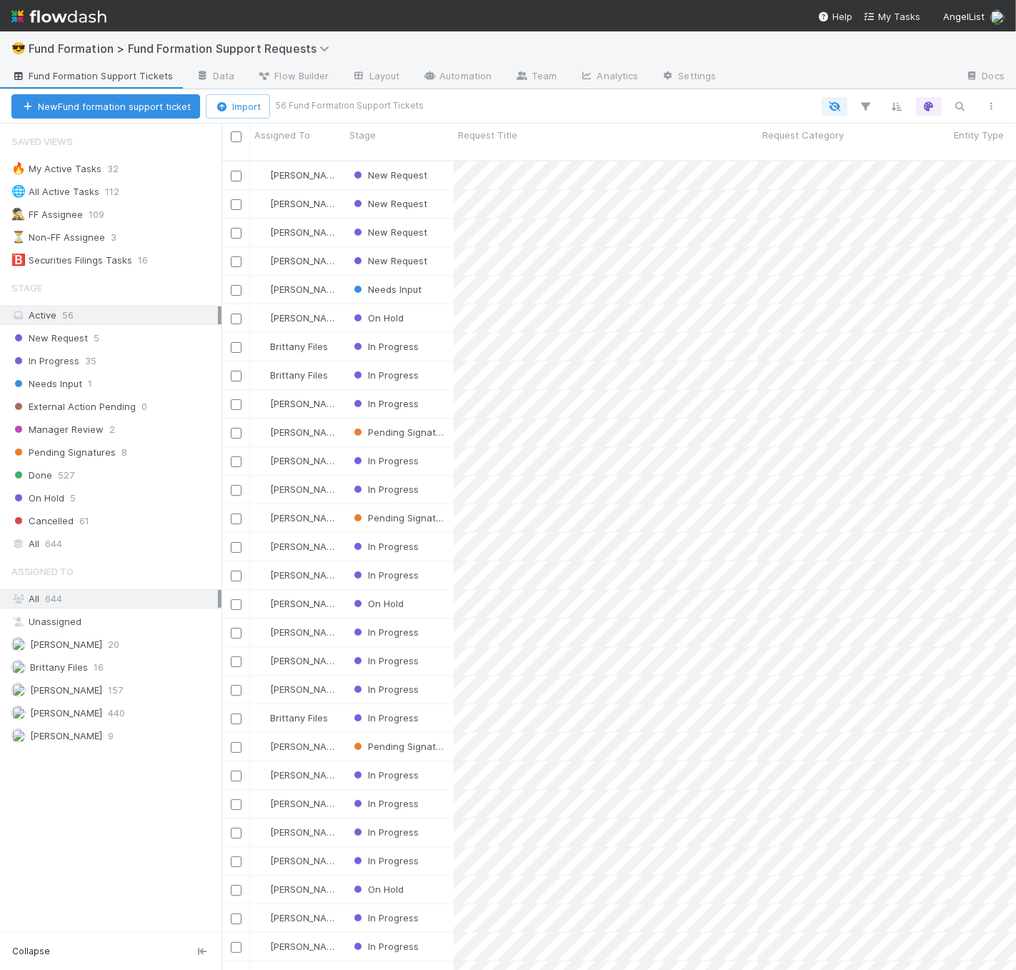
scroll to position [810, 782]
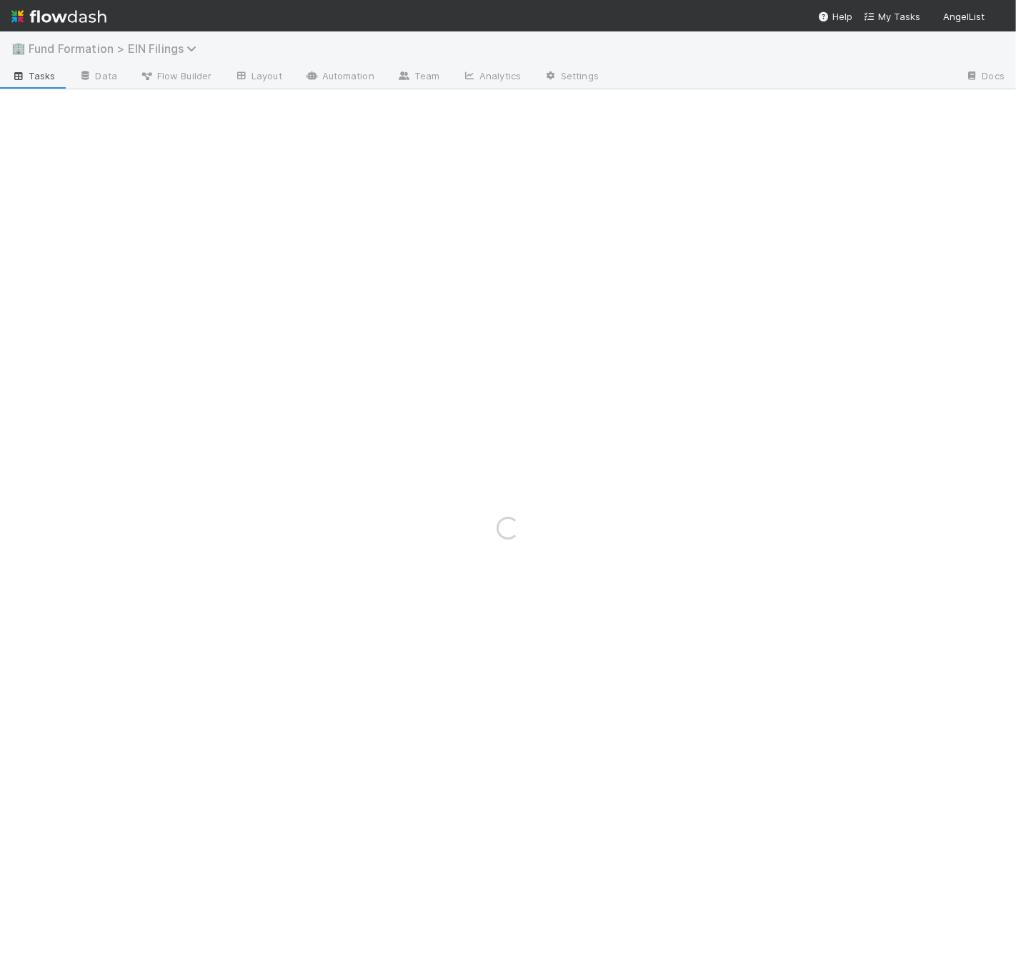
click at [142, 44] on span "Fund Formation > EIN Filings" at bounding box center [116, 48] width 175 height 14
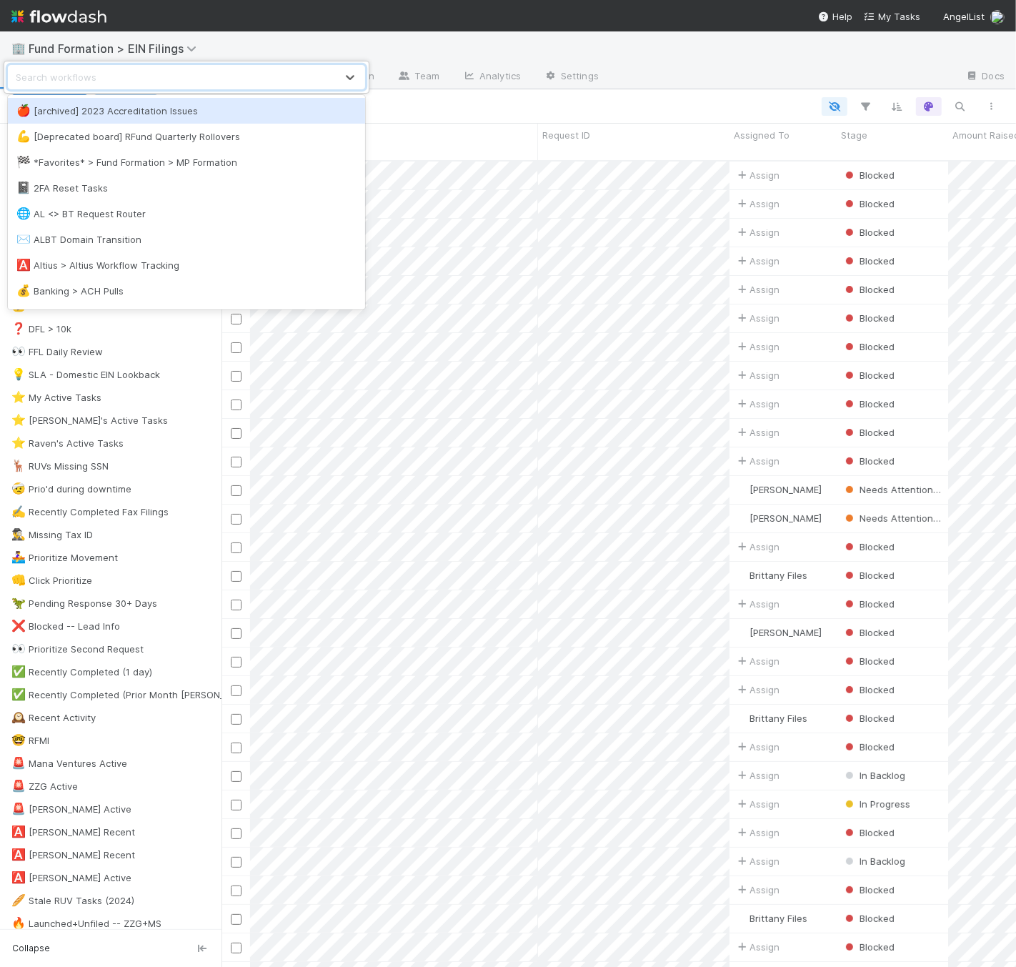
scroll to position [806, 782]
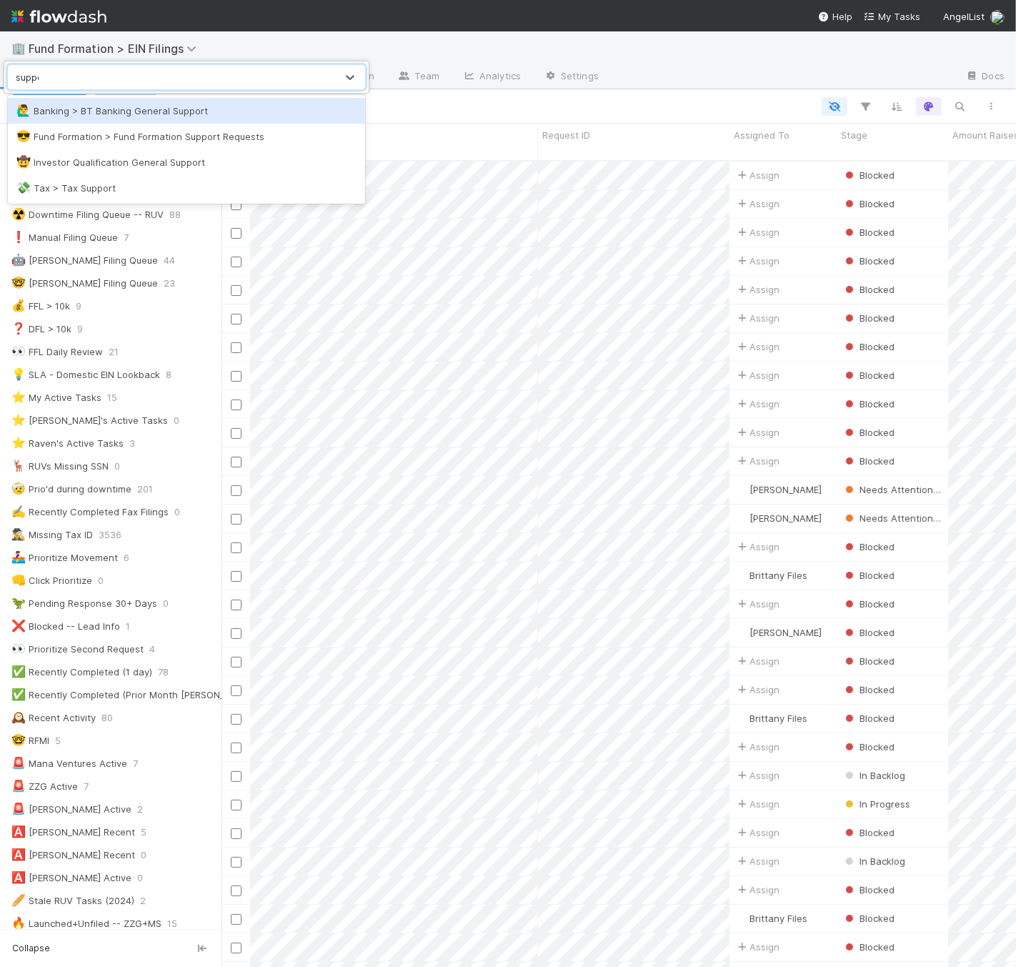
type input "suppor"
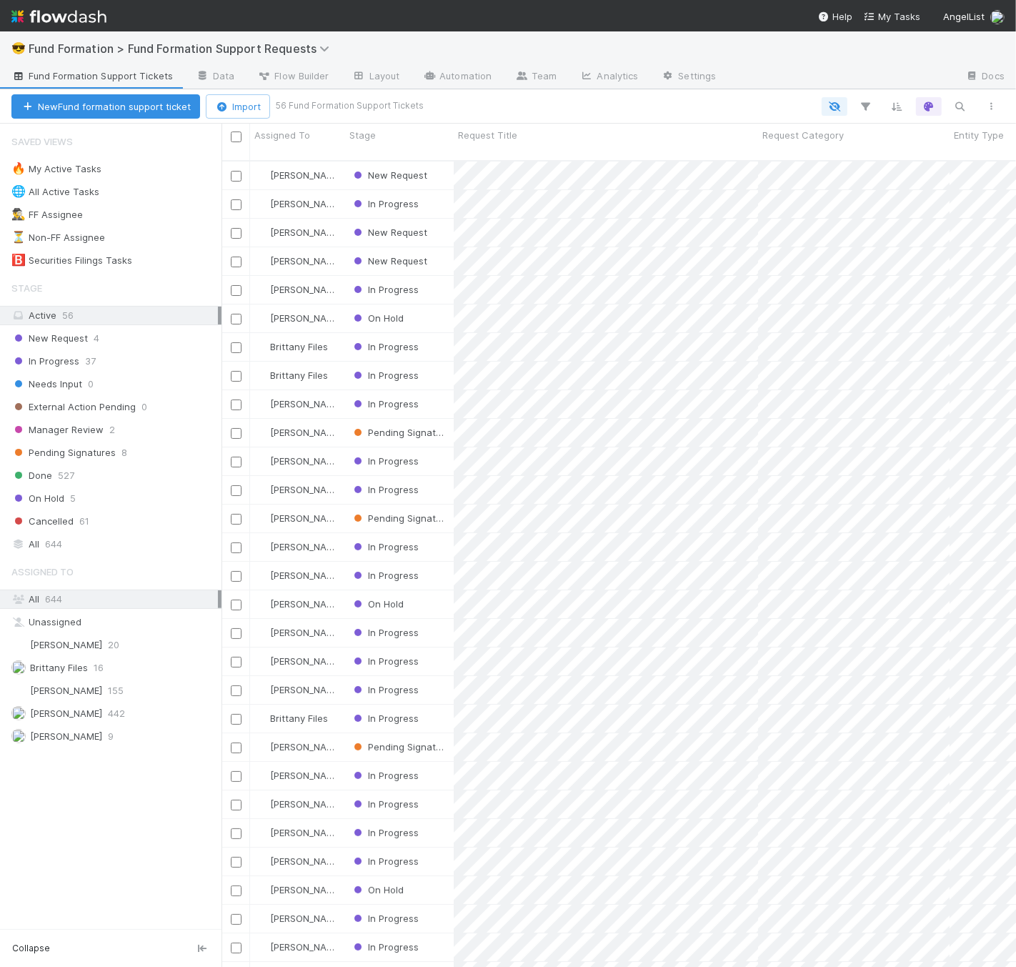
scroll to position [806, 782]
click at [139, 478] on div "Done 527" at bounding box center [116, 475] width 210 height 18
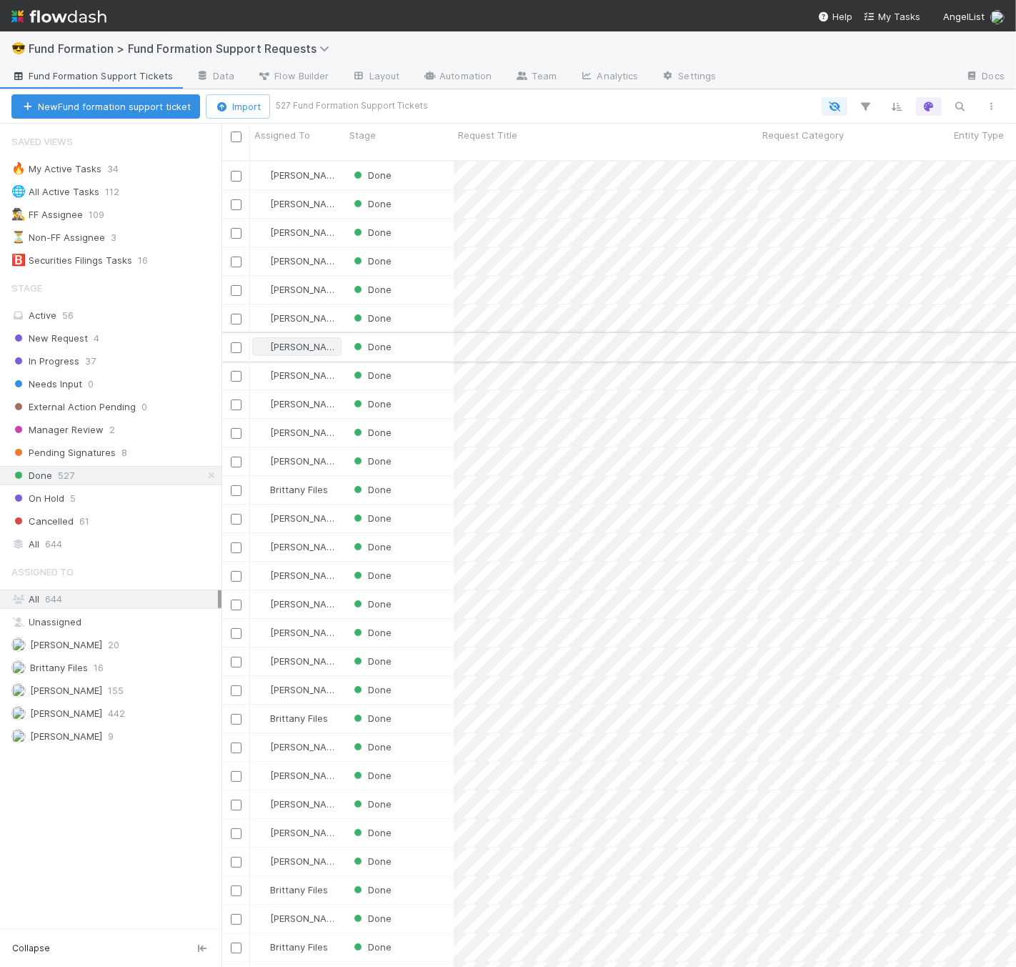
scroll to position [806, 782]
click at [962, 101] on icon "button" at bounding box center [960, 106] width 14 height 13
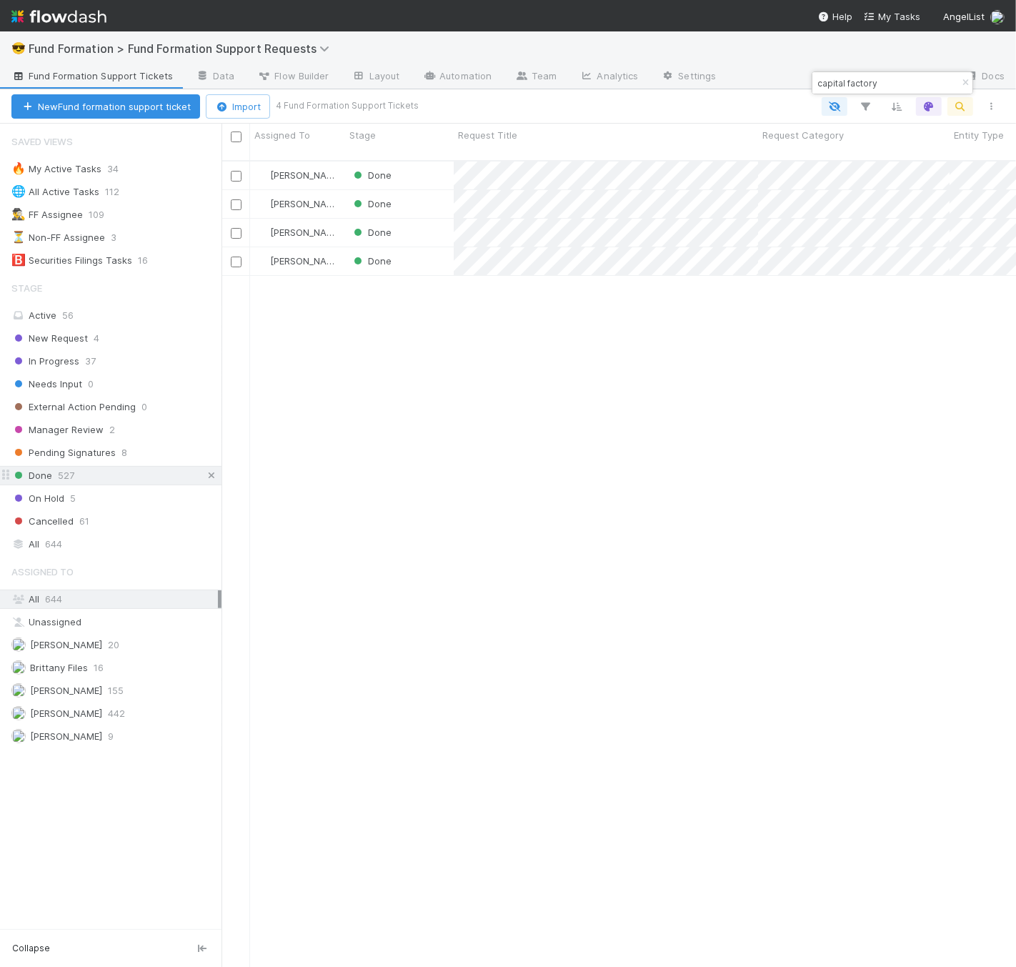
type input "capital factory"
click at [209, 479] on icon at bounding box center [211, 475] width 14 height 9
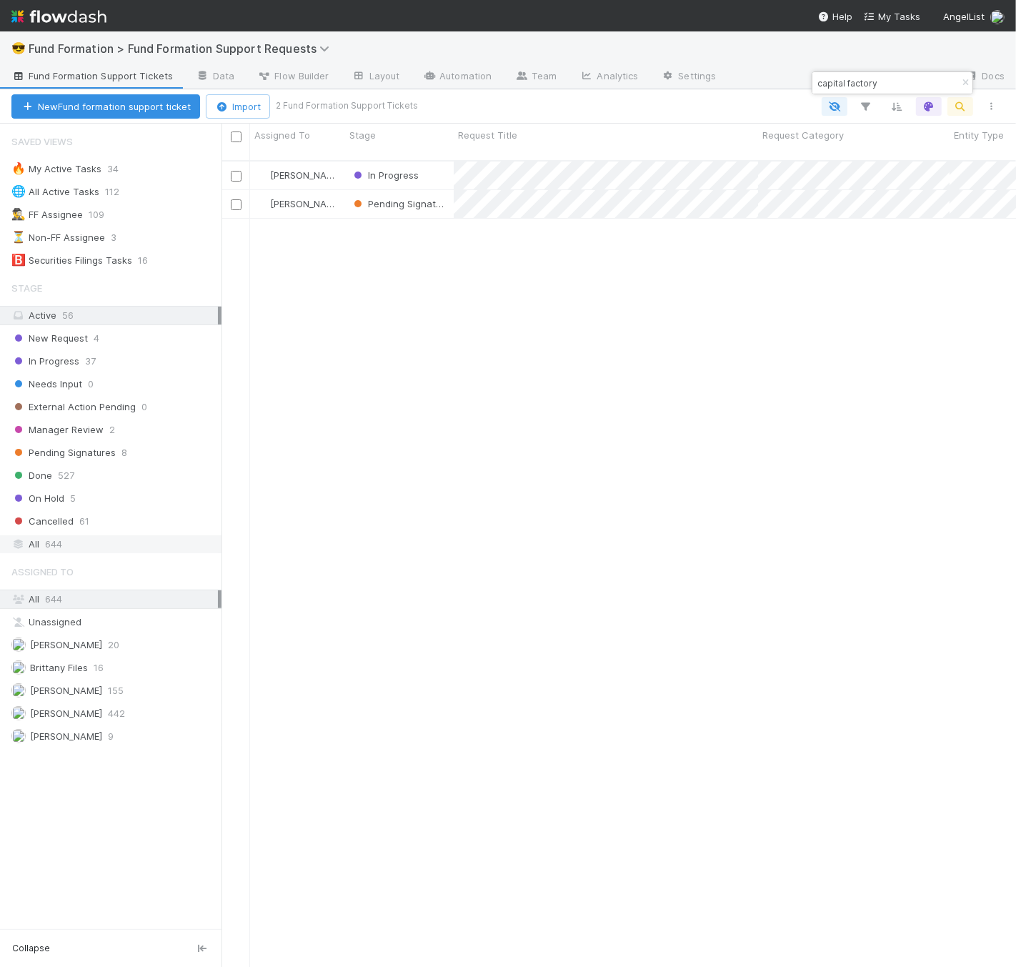
scroll to position [806, 782]
click at [436, 161] on div "In Progress" at bounding box center [399, 175] width 109 height 28
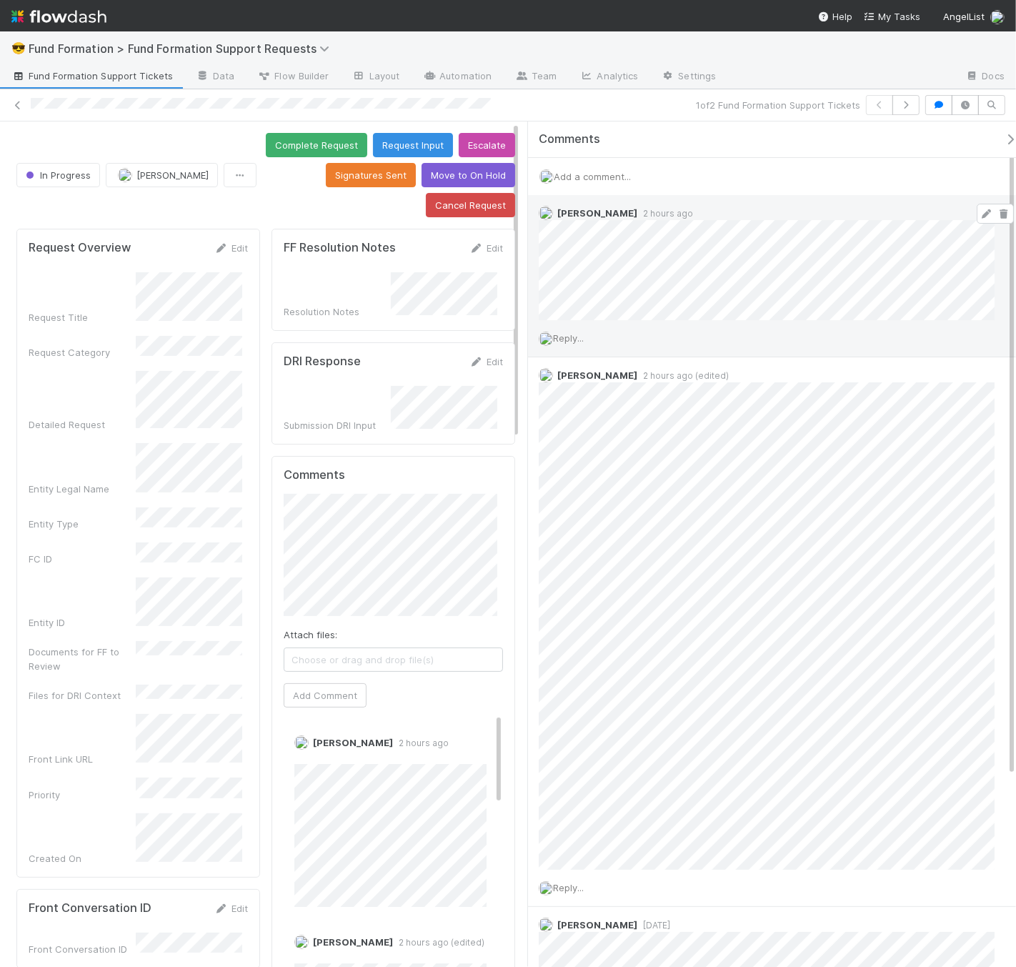
click at [979, 211] on icon at bounding box center [986, 213] width 14 height 9
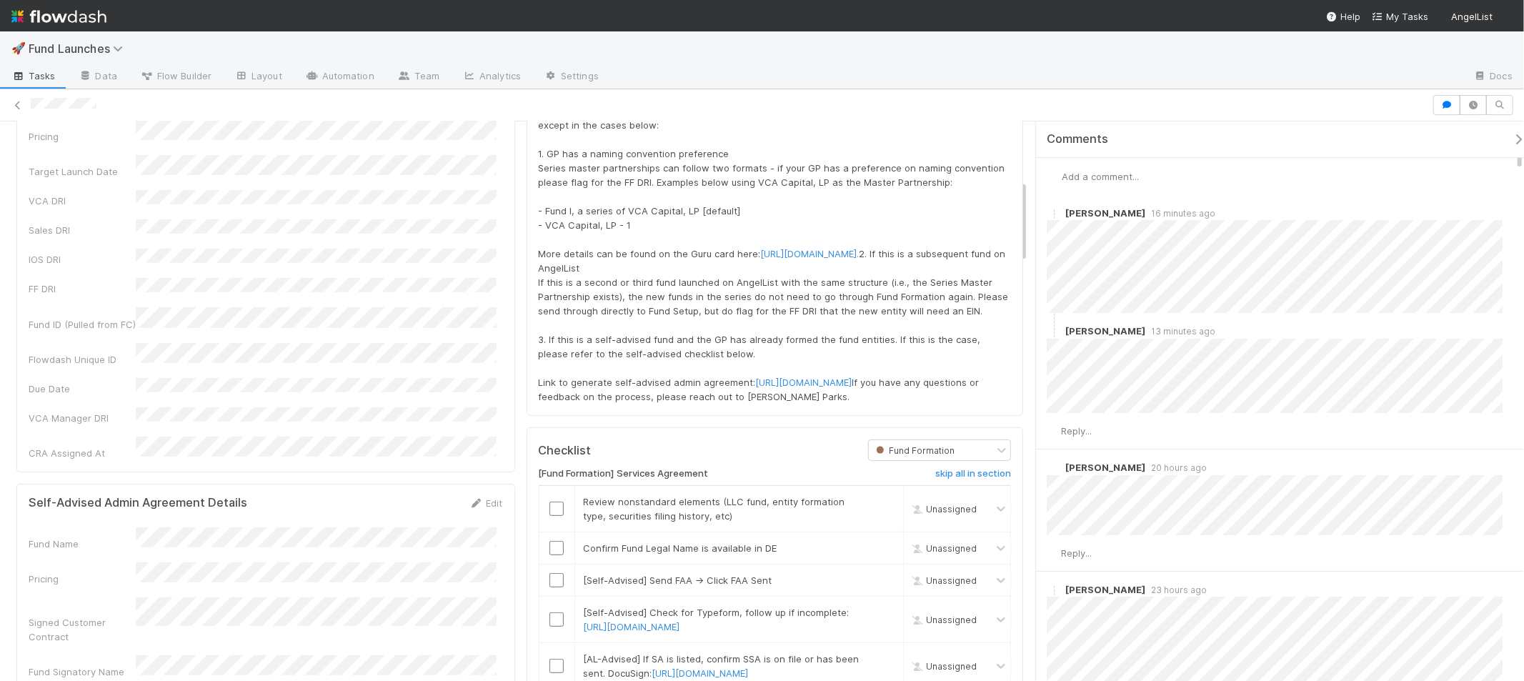
scroll to position [382, 0]
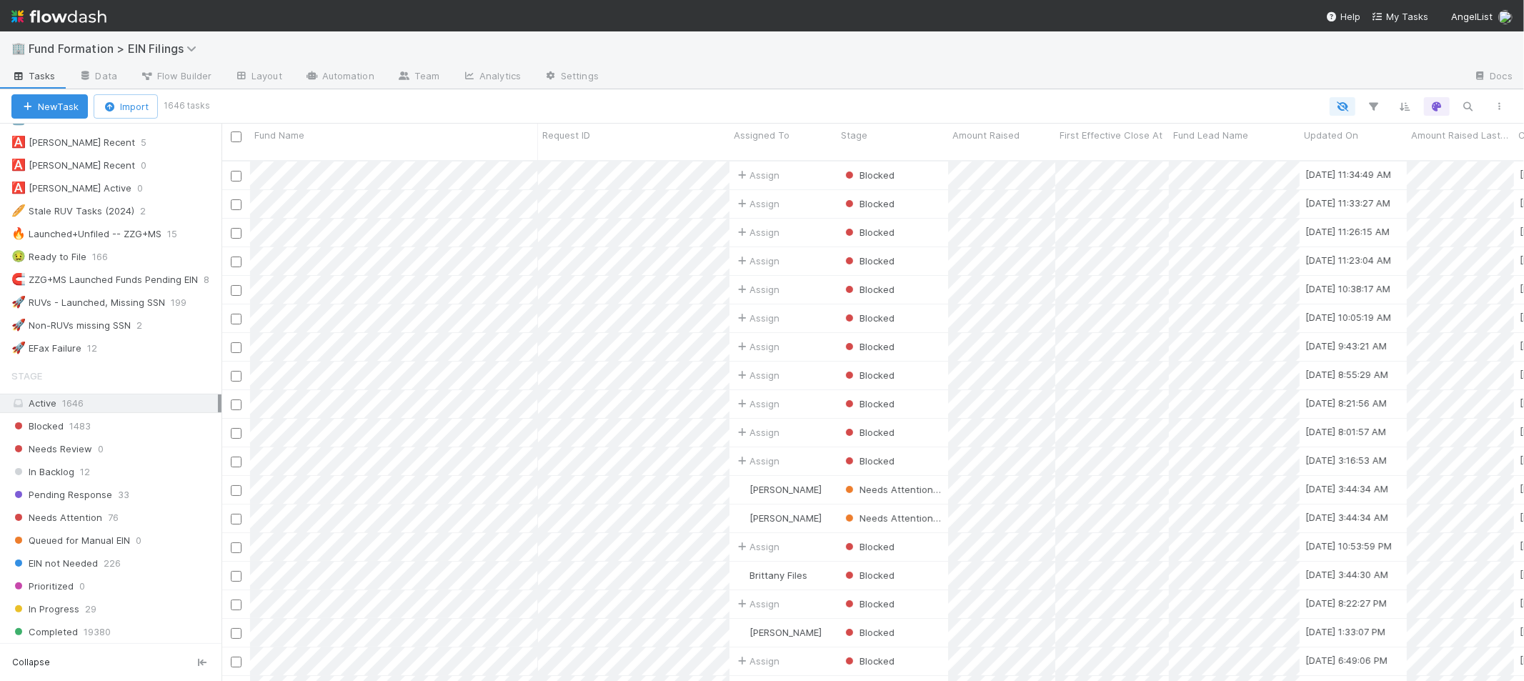
scroll to position [693, 0]
click at [151, 520] on div "Needs Attention 76" at bounding box center [116, 514] width 210 height 18
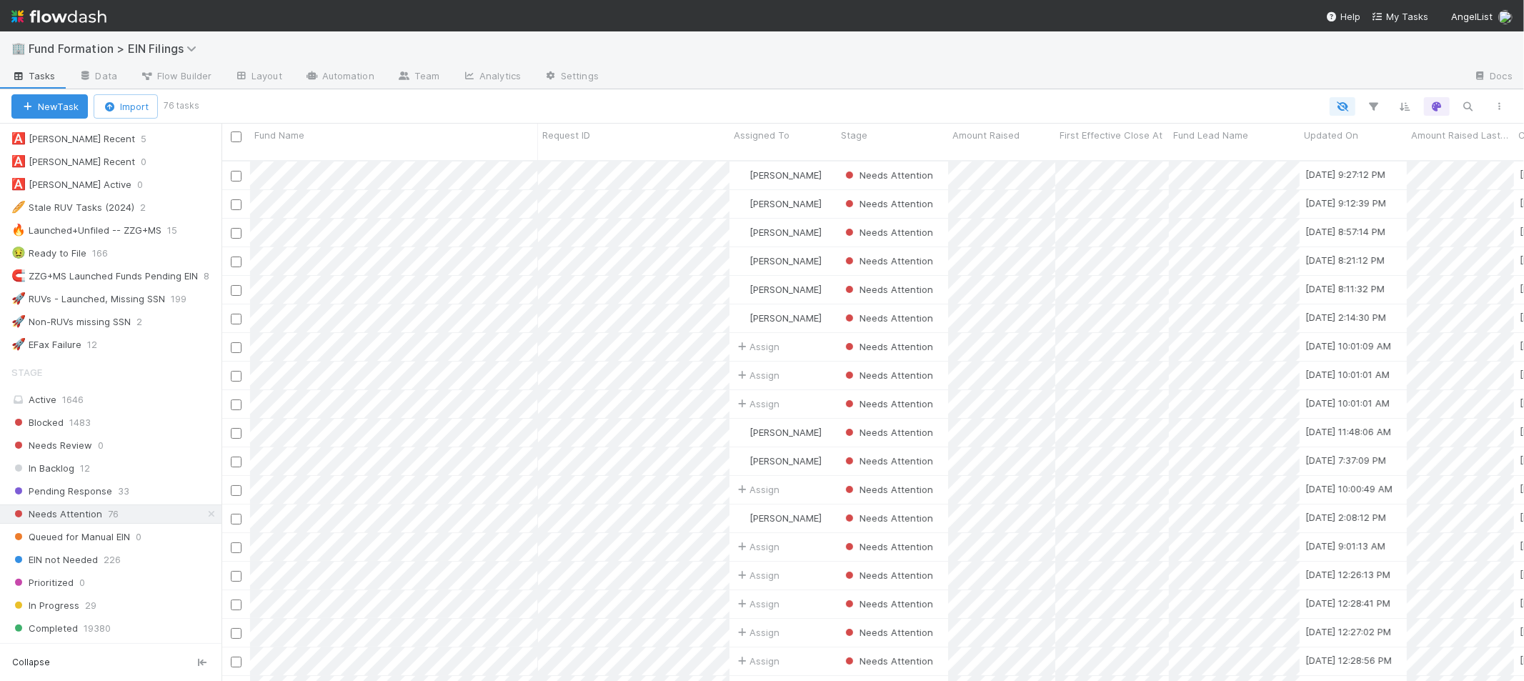
scroll to position [693, 0]
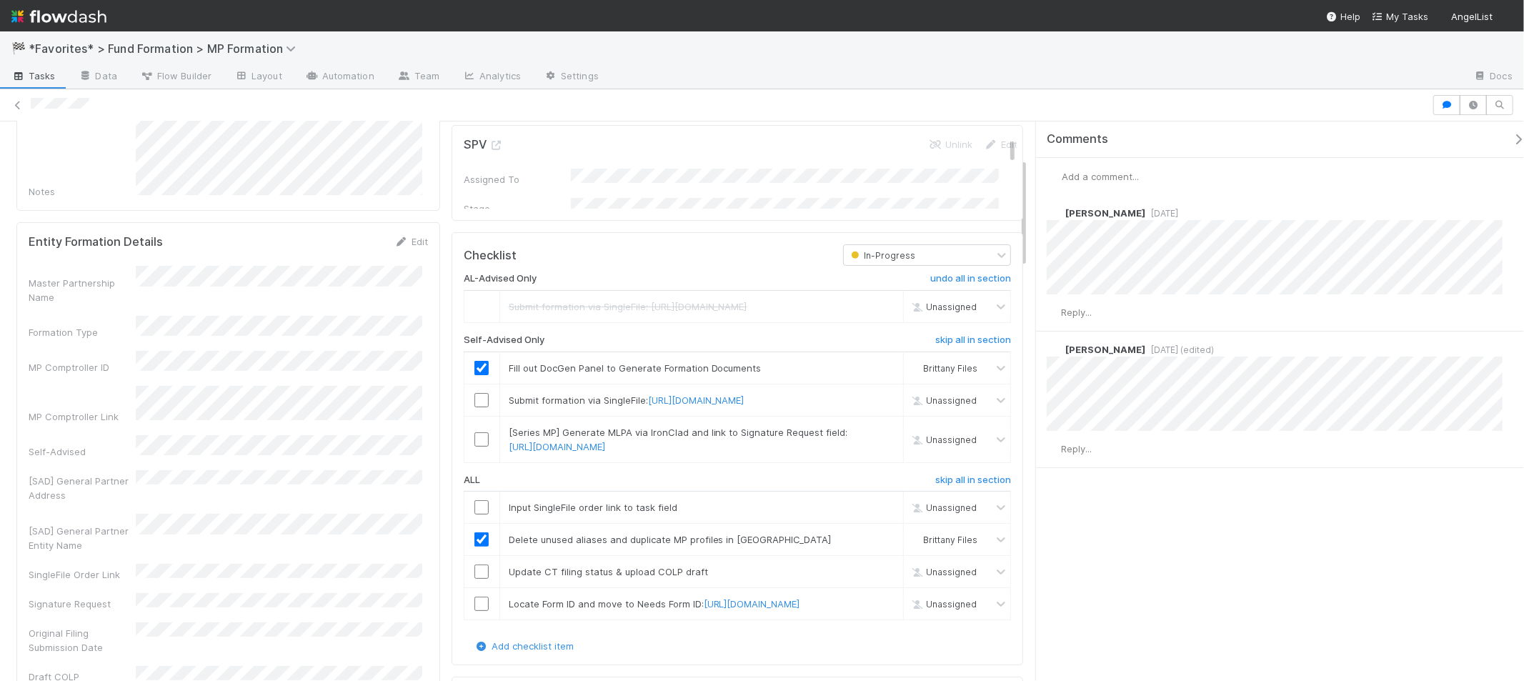
scroll to position [189, 0]
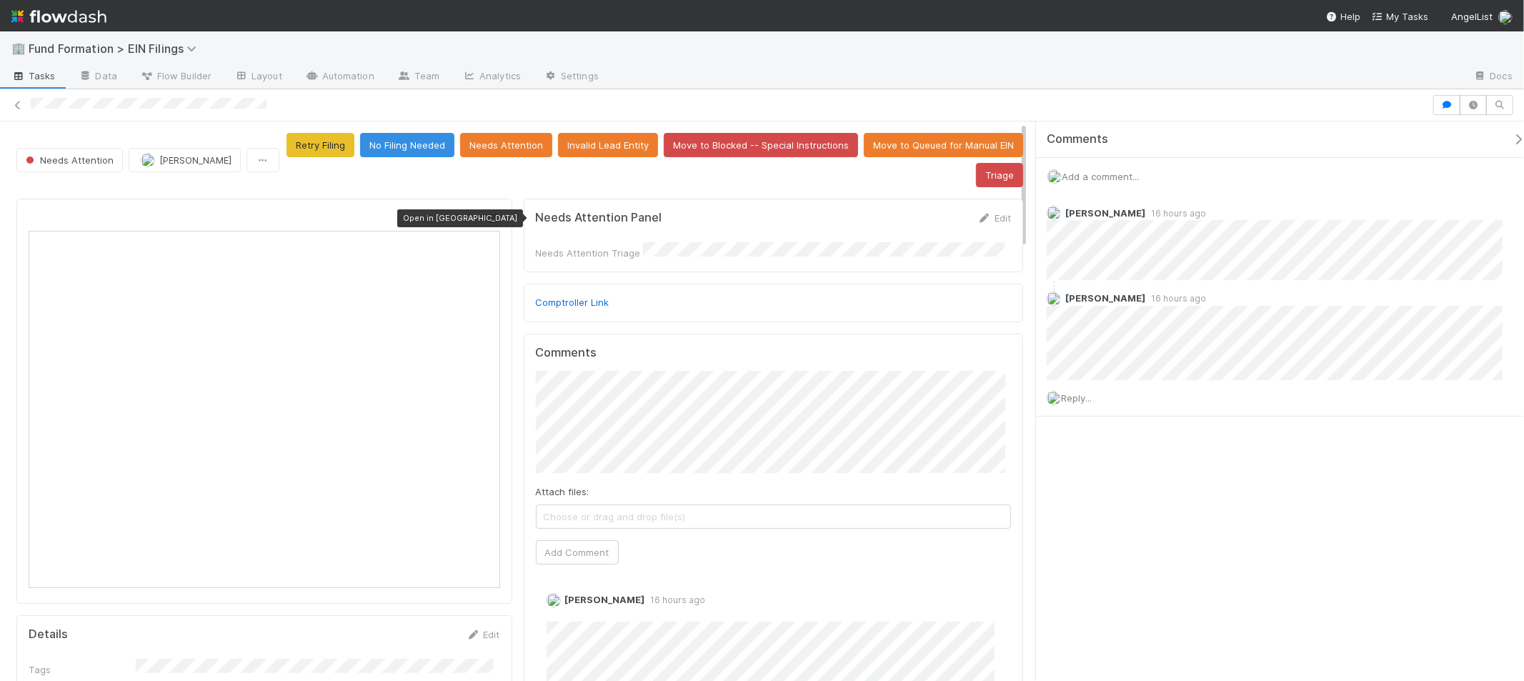
click at [489, 216] on icon at bounding box center [493, 218] width 14 height 9
click at [234, 98] on div at bounding box center [729, 105] width 1397 height 15
click at [235, 98] on div at bounding box center [729, 105] width 1397 height 15
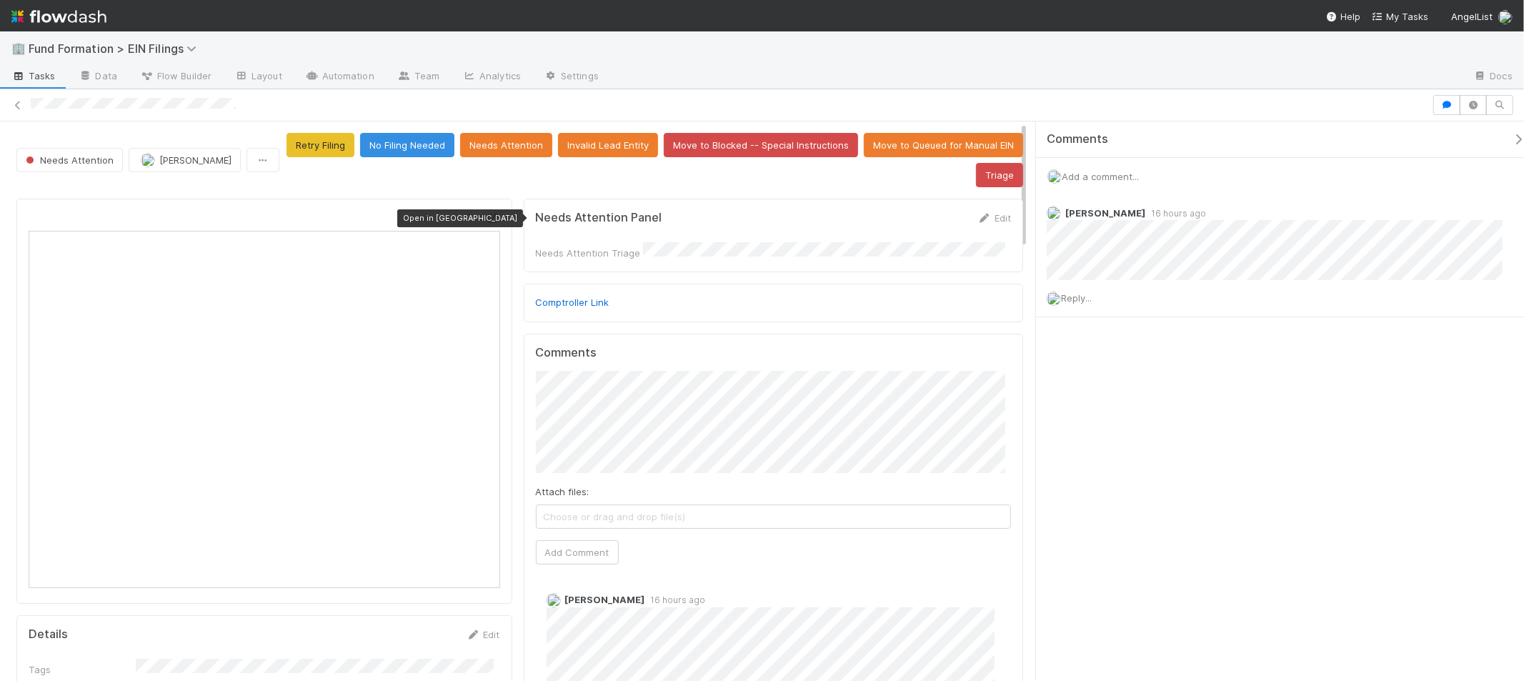
click at [490, 214] on icon at bounding box center [493, 218] width 14 height 9
click at [516, 150] on button "Needs Attention" at bounding box center [506, 145] width 92 height 24
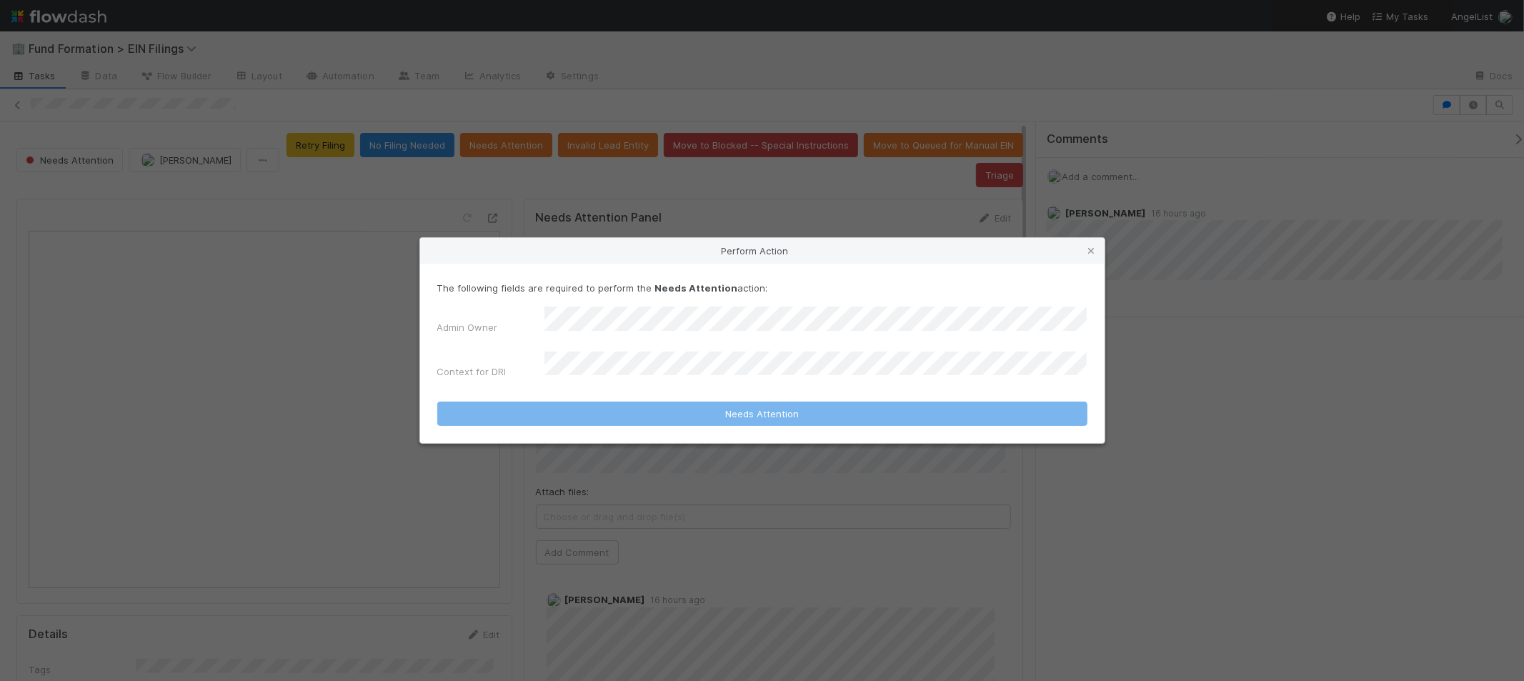
click at [594, 205] on div "Perform Action The following fields are required to perform the Needs Attention…" at bounding box center [762, 340] width 1524 height 681
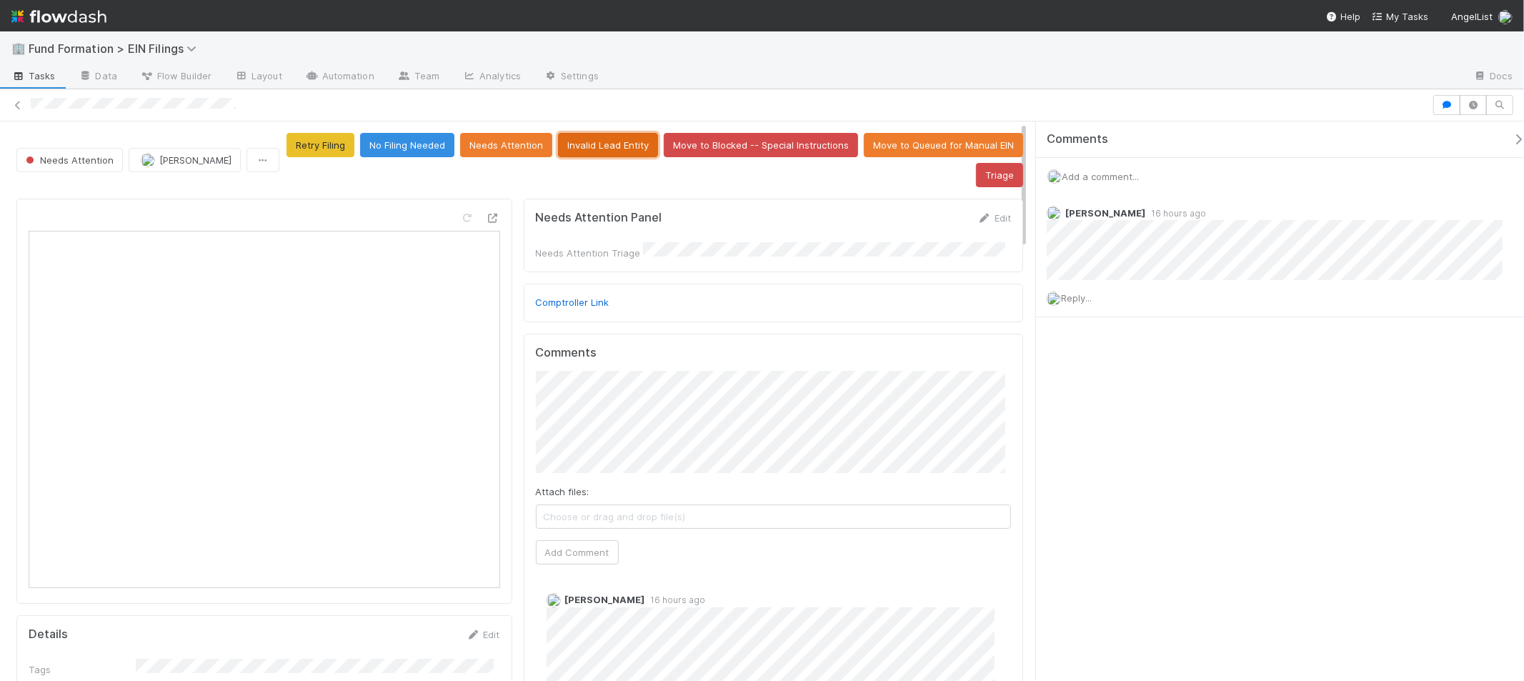
click at [607, 143] on button "Invalid Lead Entity" at bounding box center [608, 145] width 100 height 24
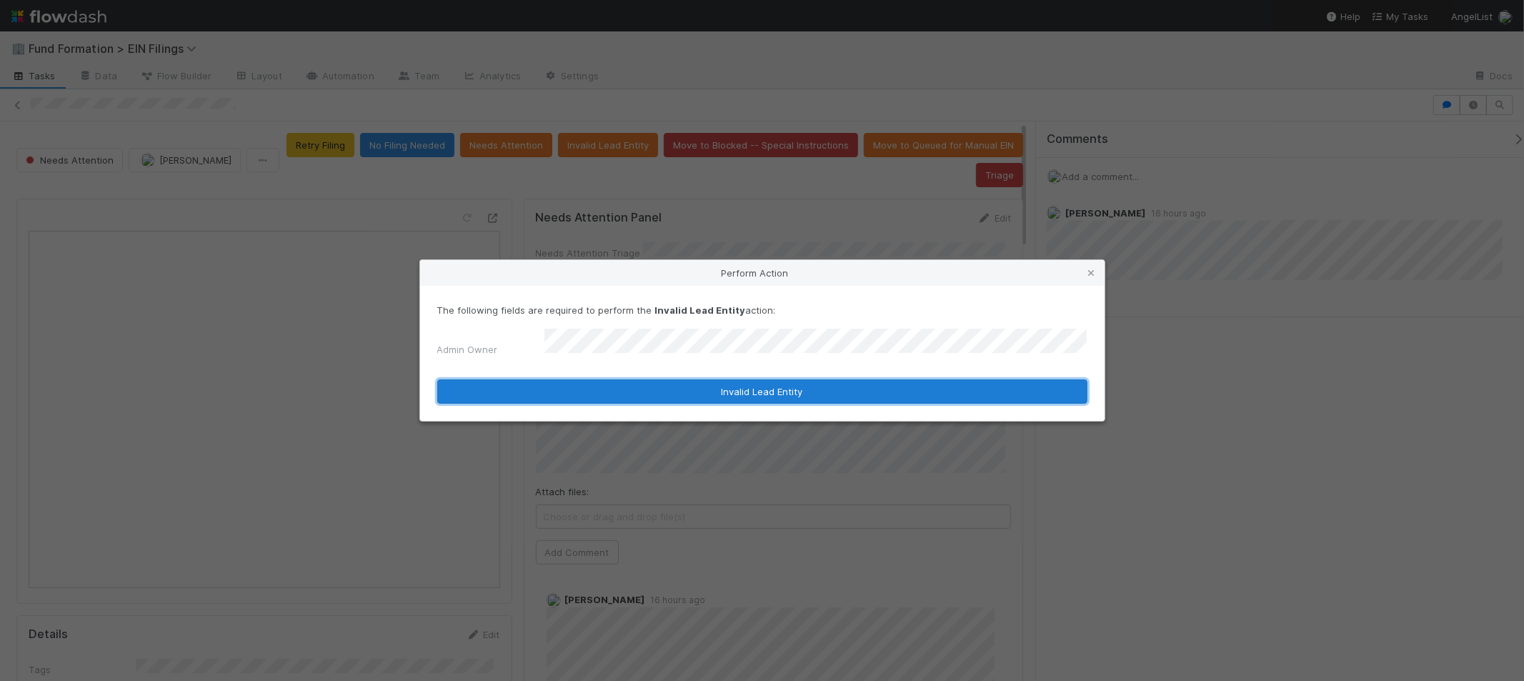
click at [735, 386] on button "Invalid Lead Entity" at bounding box center [762, 391] width 650 height 24
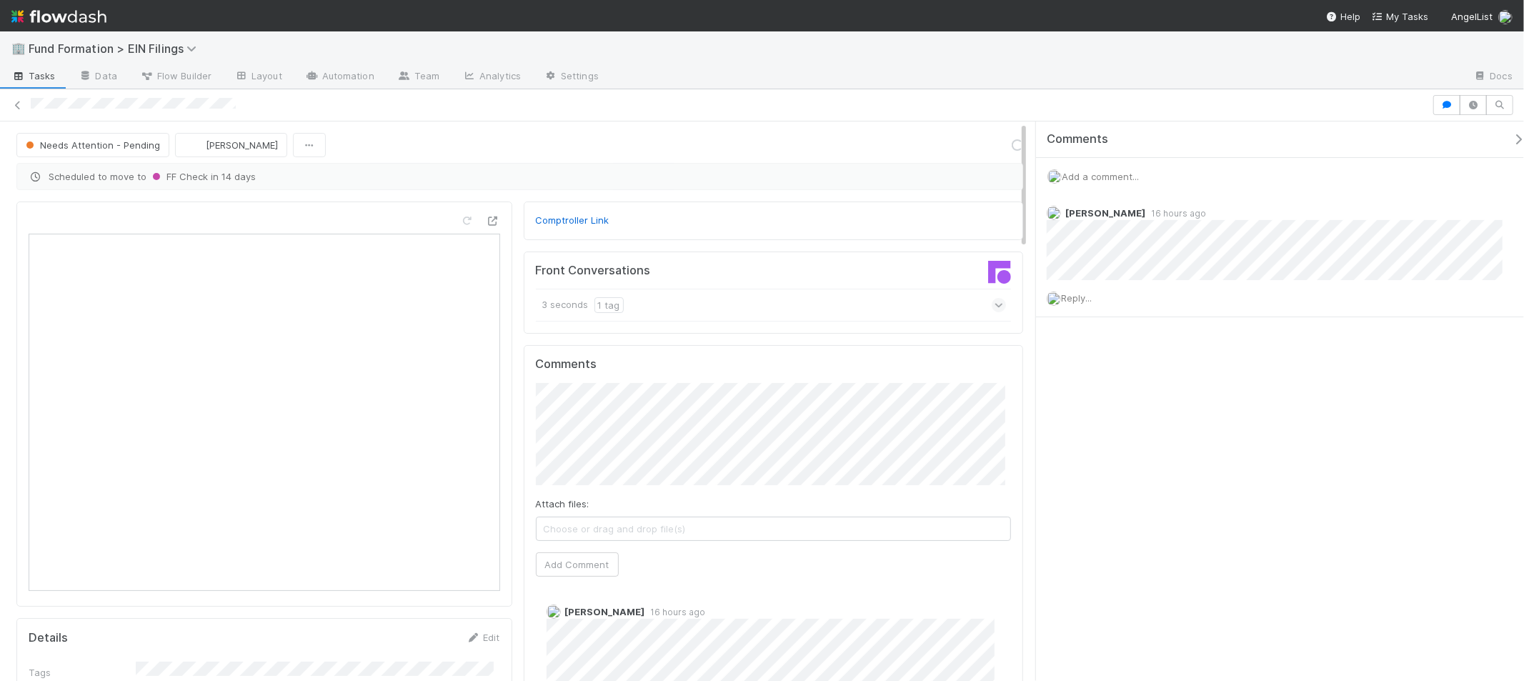
click at [952, 301] on div "3 seconds 1 tag" at bounding box center [771, 305] width 470 height 33
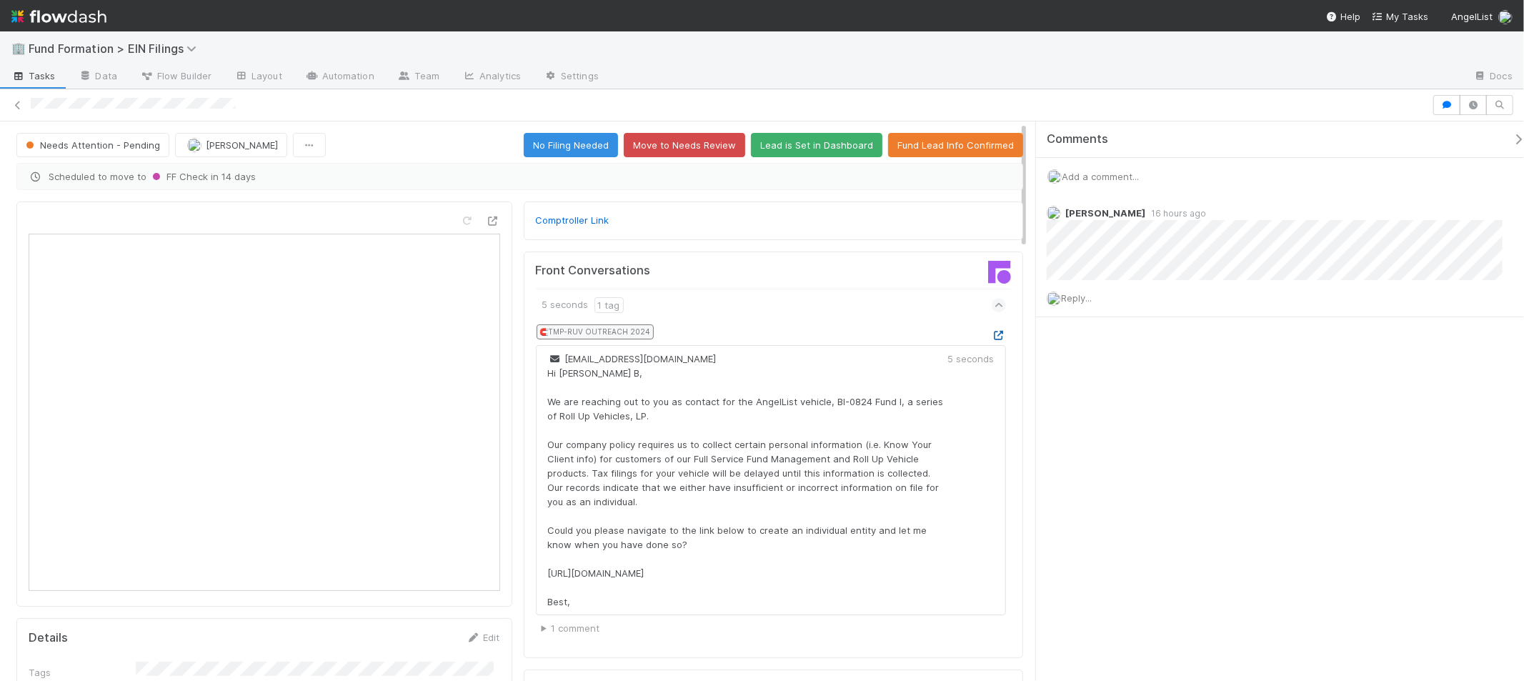
click at [992, 334] on icon at bounding box center [999, 335] width 14 height 9
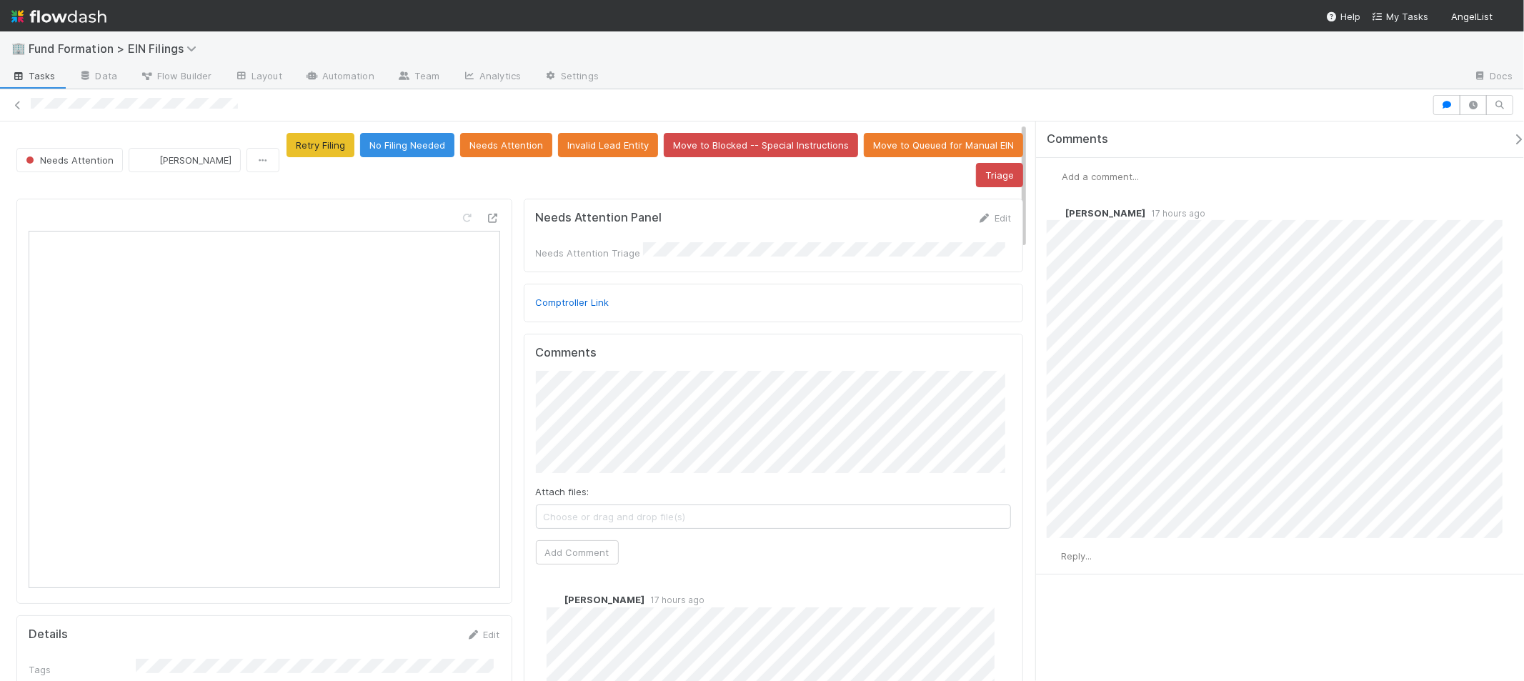
scroll to position [3, 0]
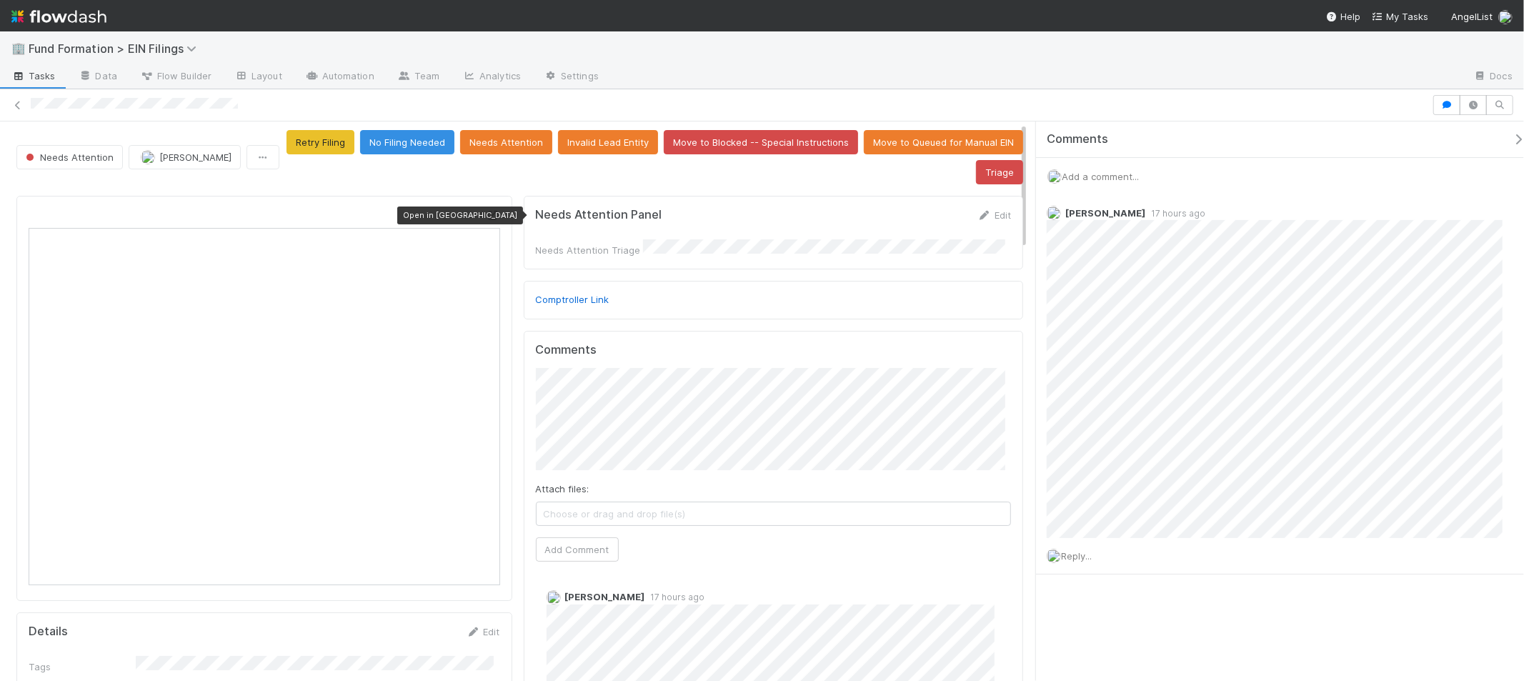
click at [486, 211] on icon at bounding box center [493, 215] width 14 height 9
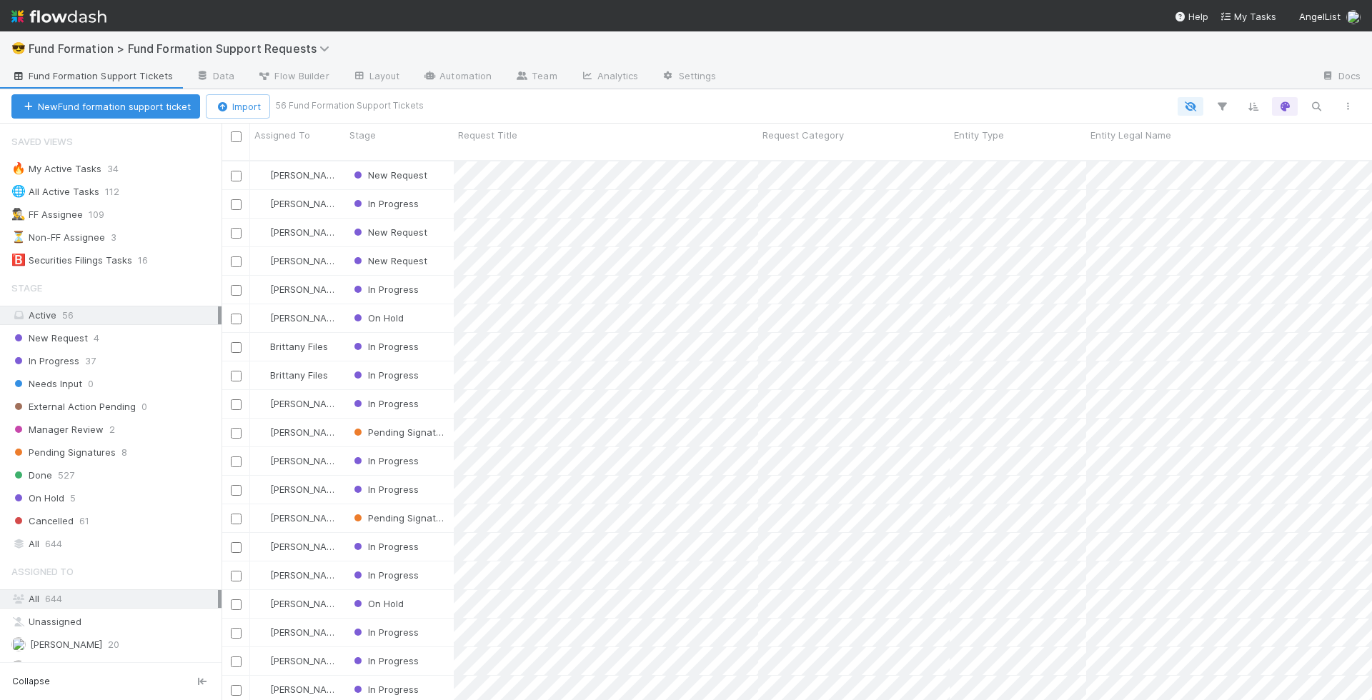
scroll to position [551, 1150]
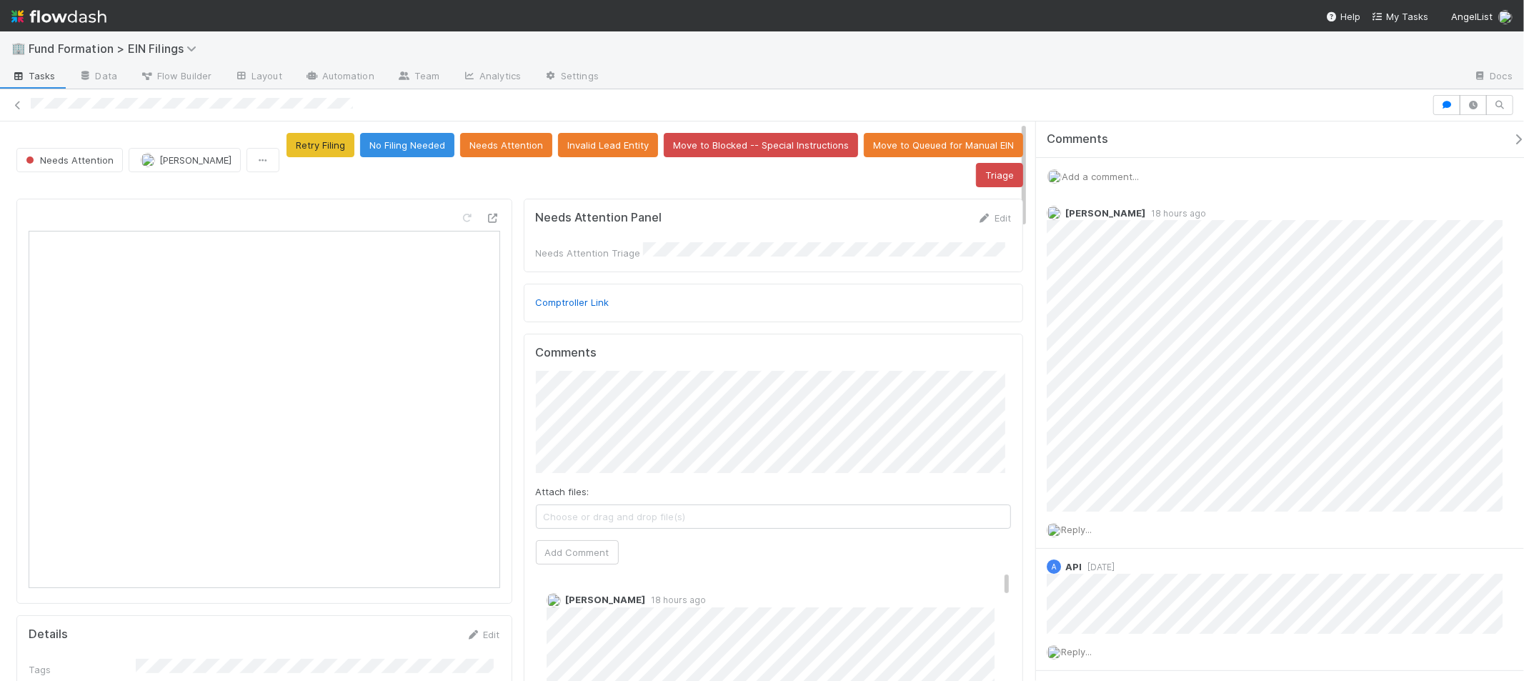
click at [1114, 171] on span "Add a comment..." at bounding box center [1100, 176] width 77 height 11
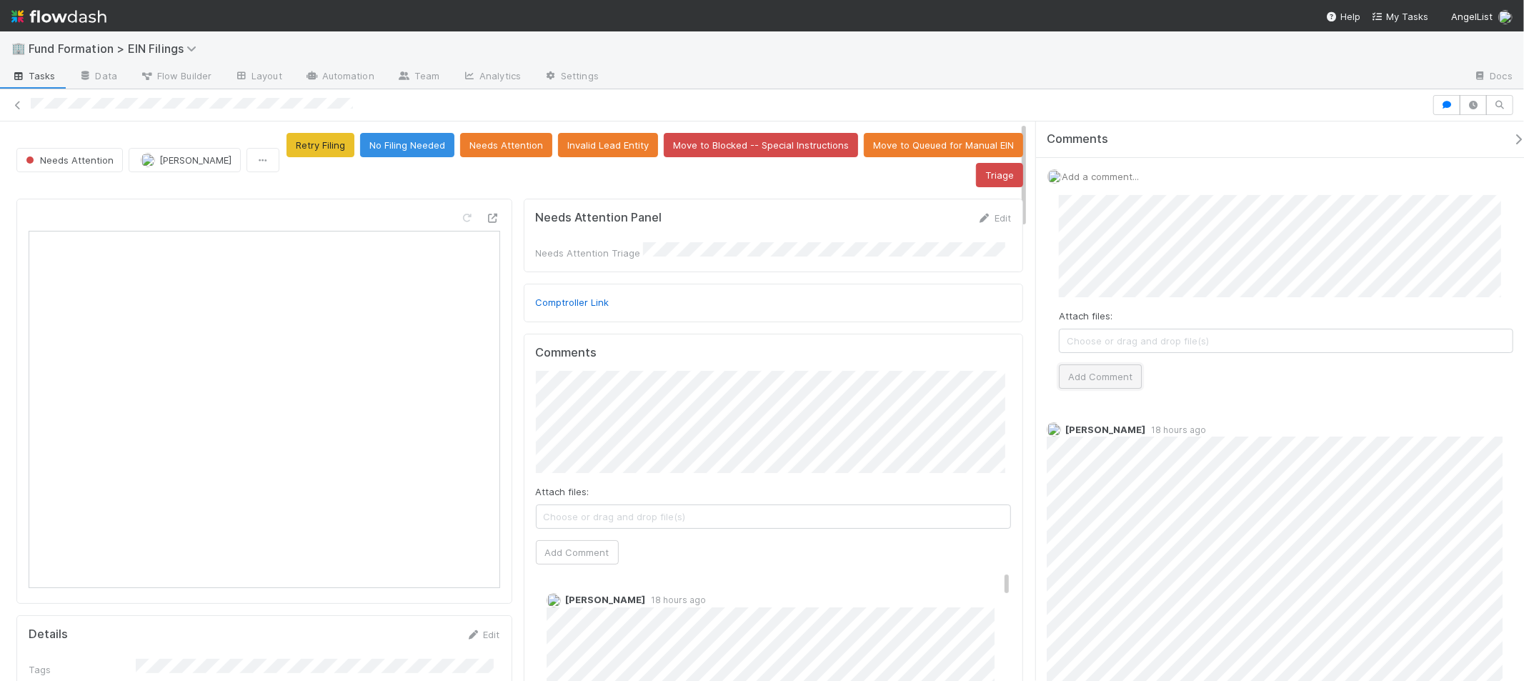
click at [1132, 376] on button "Add Comment" at bounding box center [1100, 376] width 83 height 24
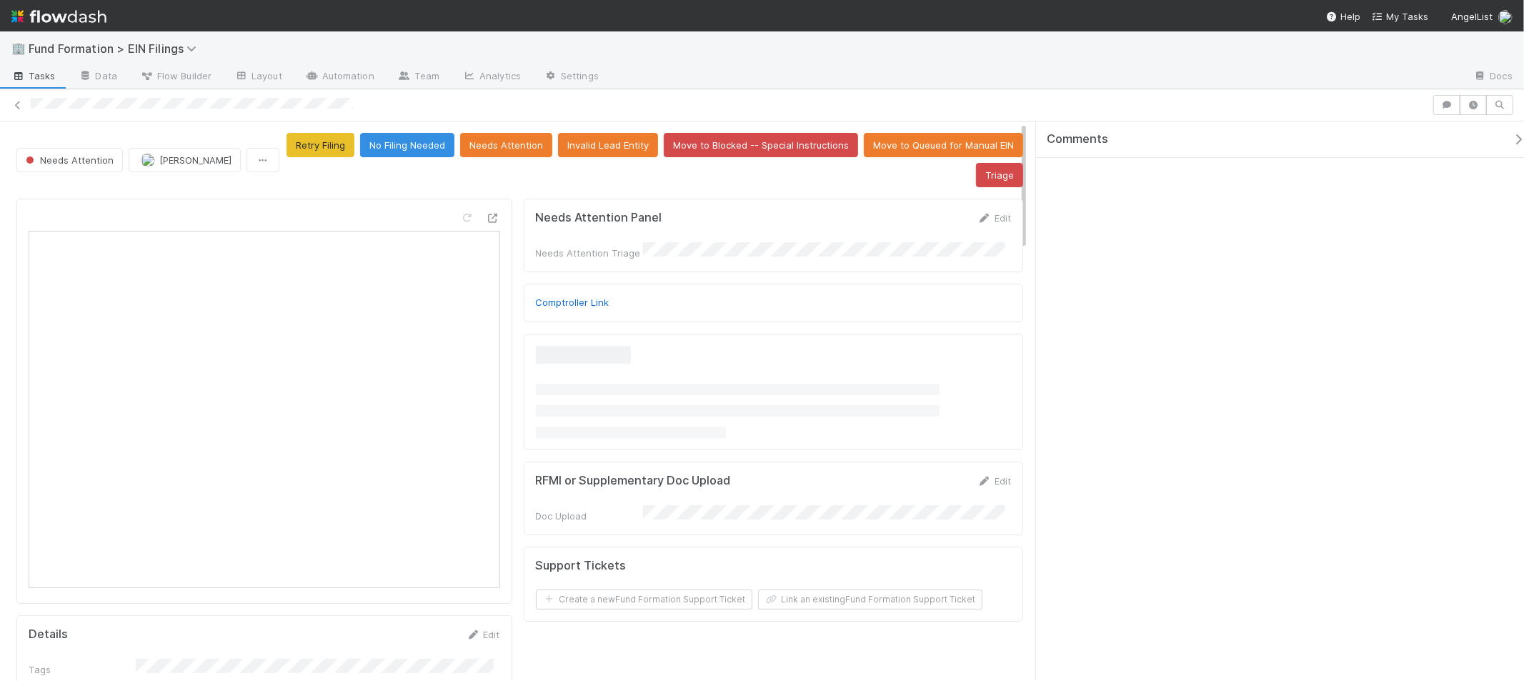
click at [1044, 86] on div at bounding box center [1035, 77] width 851 height 23
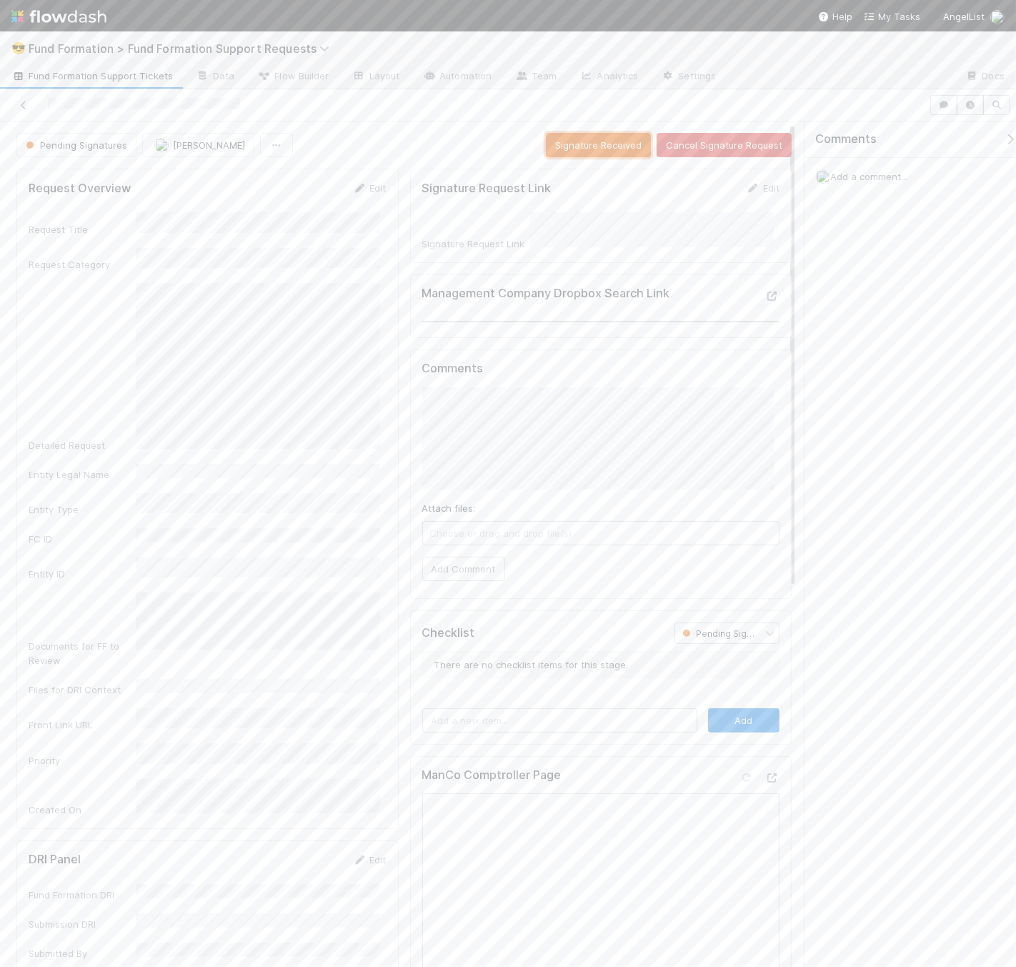
click at [611, 154] on button "Signature Received" at bounding box center [598, 145] width 105 height 24
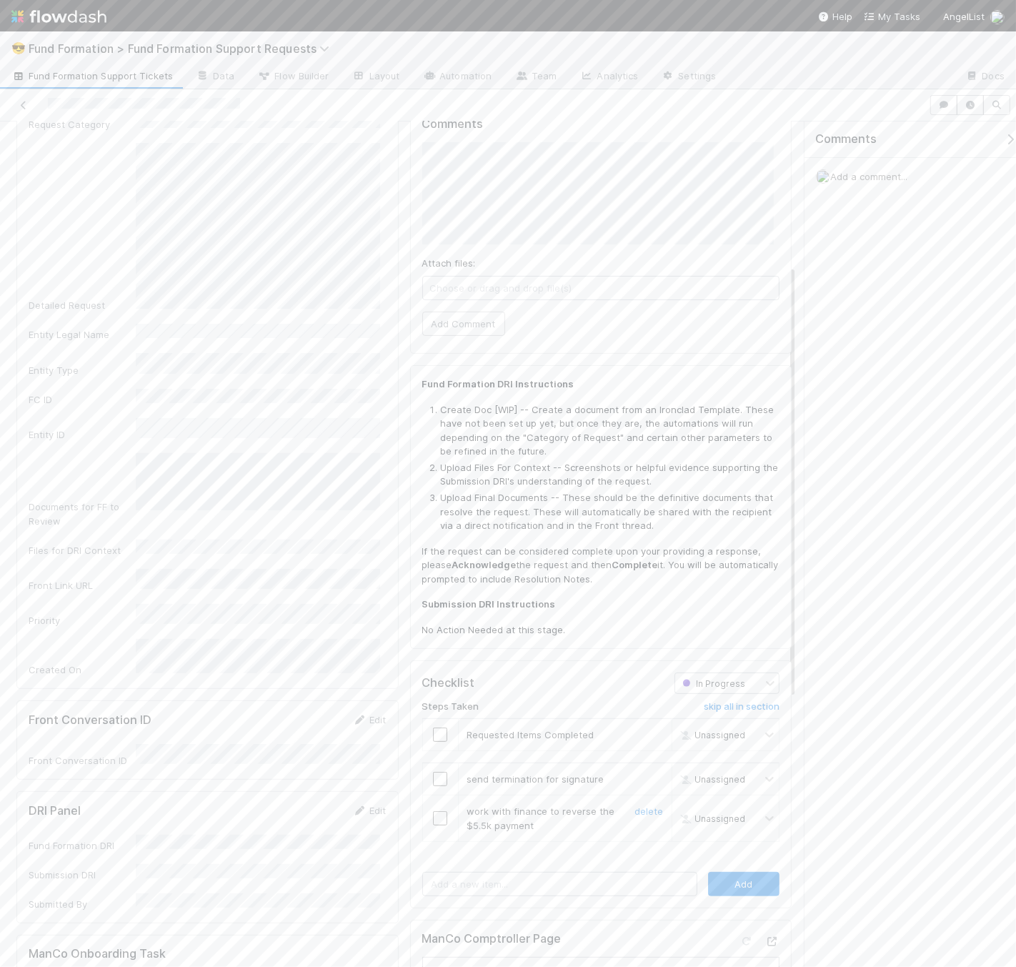
scroll to position [311, 0]
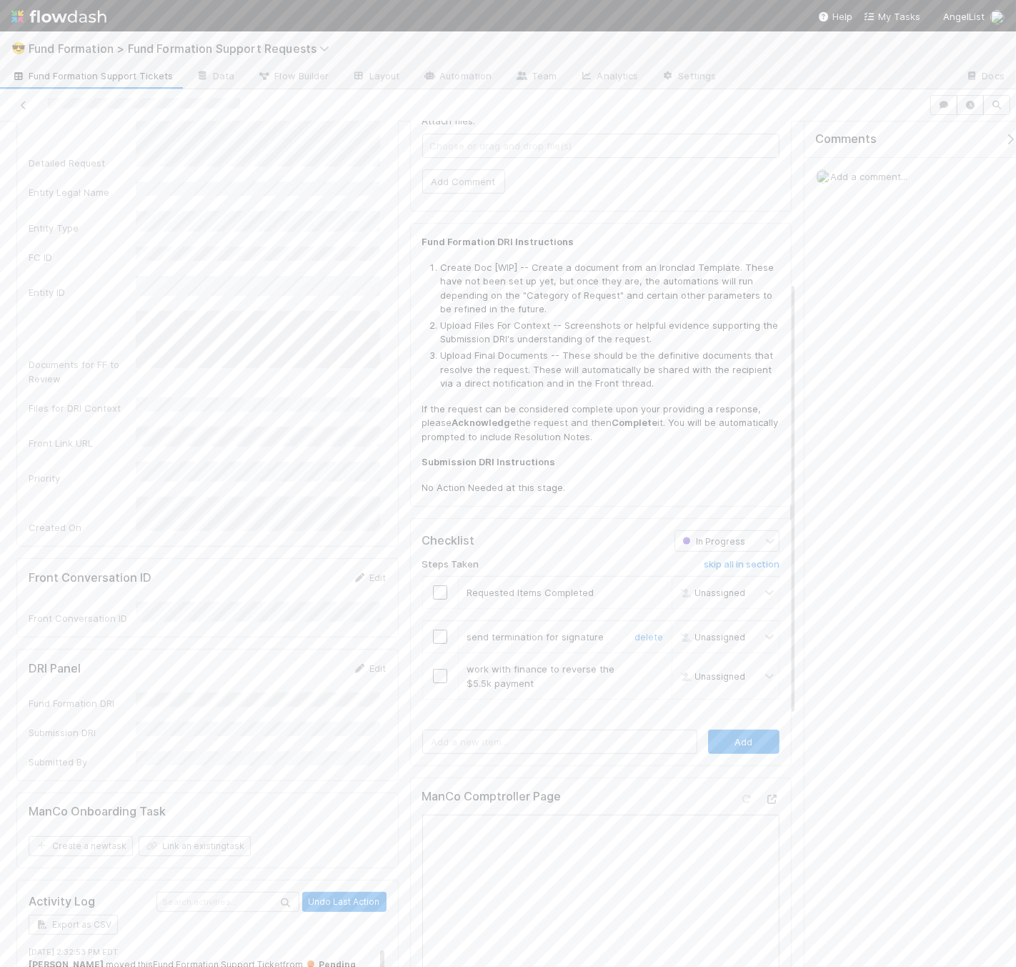
click at [443, 629] on div at bounding box center [440, 636] width 35 height 14
click at [437, 629] on input "checkbox" at bounding box center [440, 636] width 14 height 14
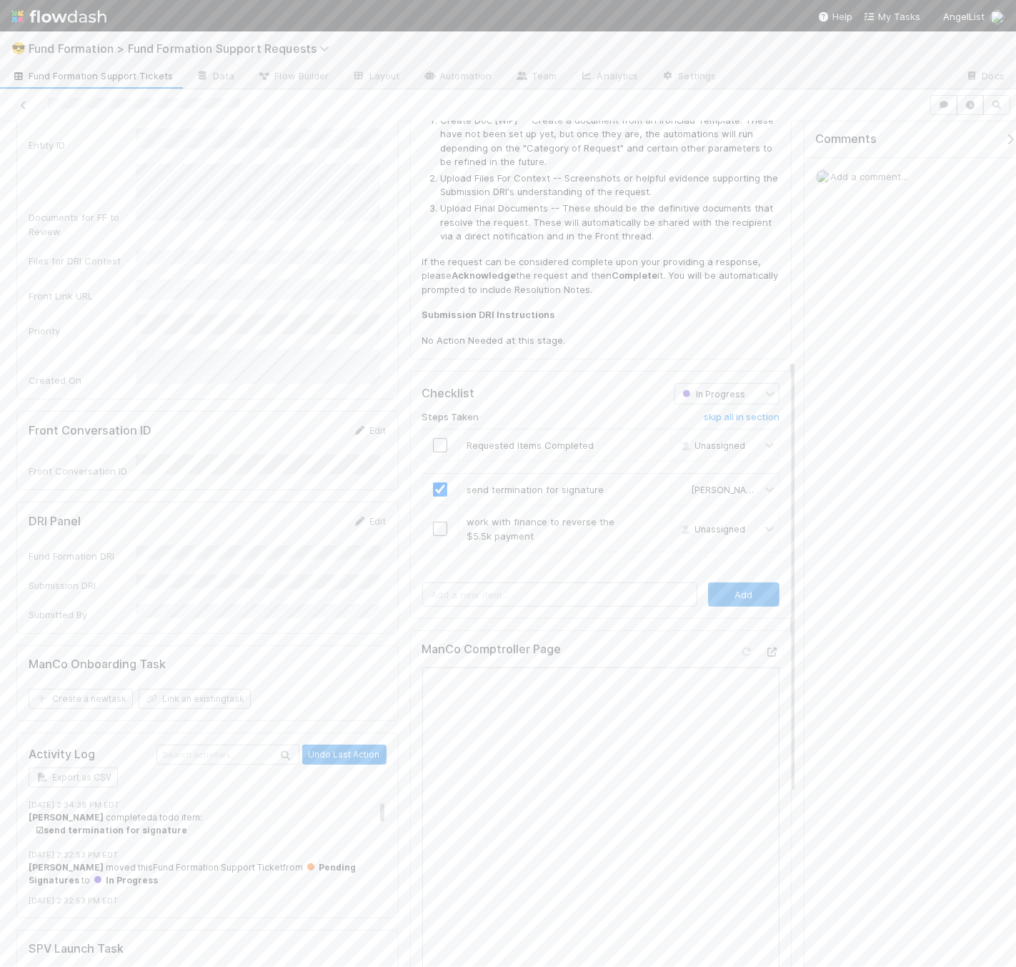
scroll to position [463, 0]
click at [765, 643] on icon at bounding box center [772, 647] width 14 height 9
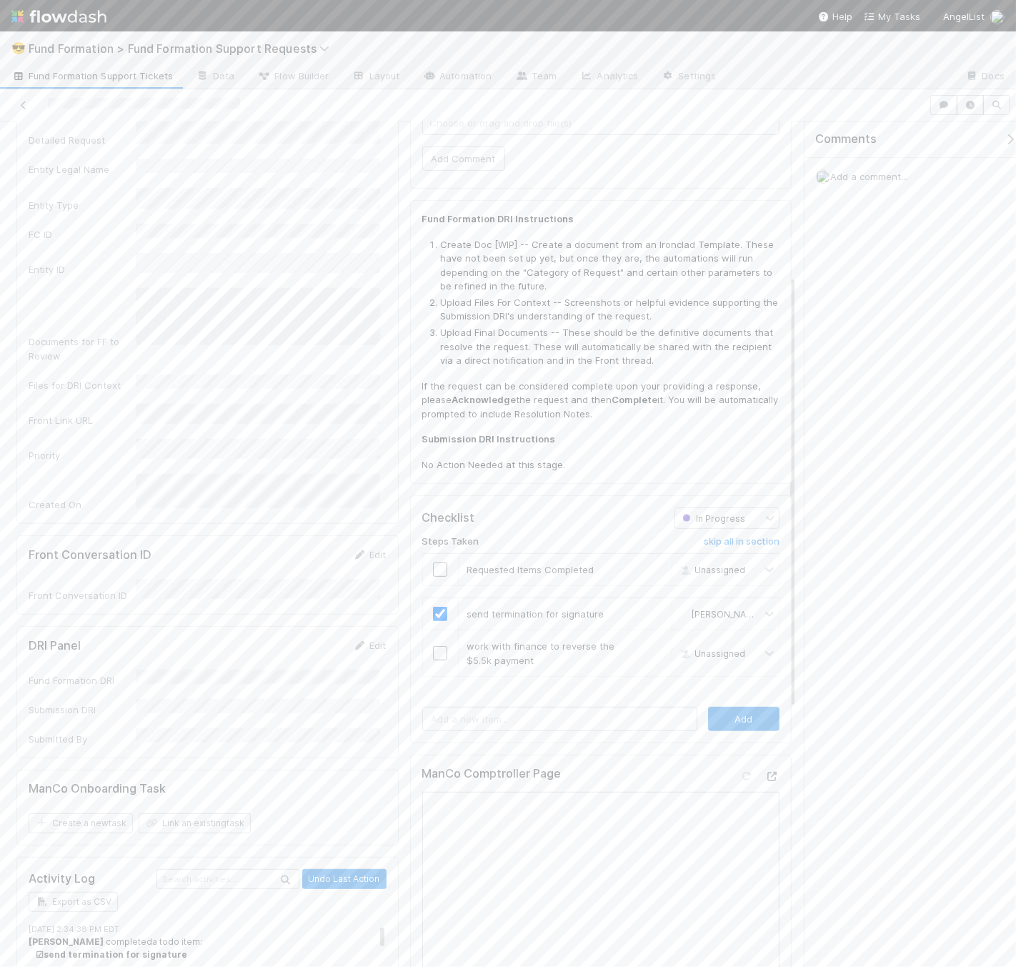
scroll to position [298, 0]
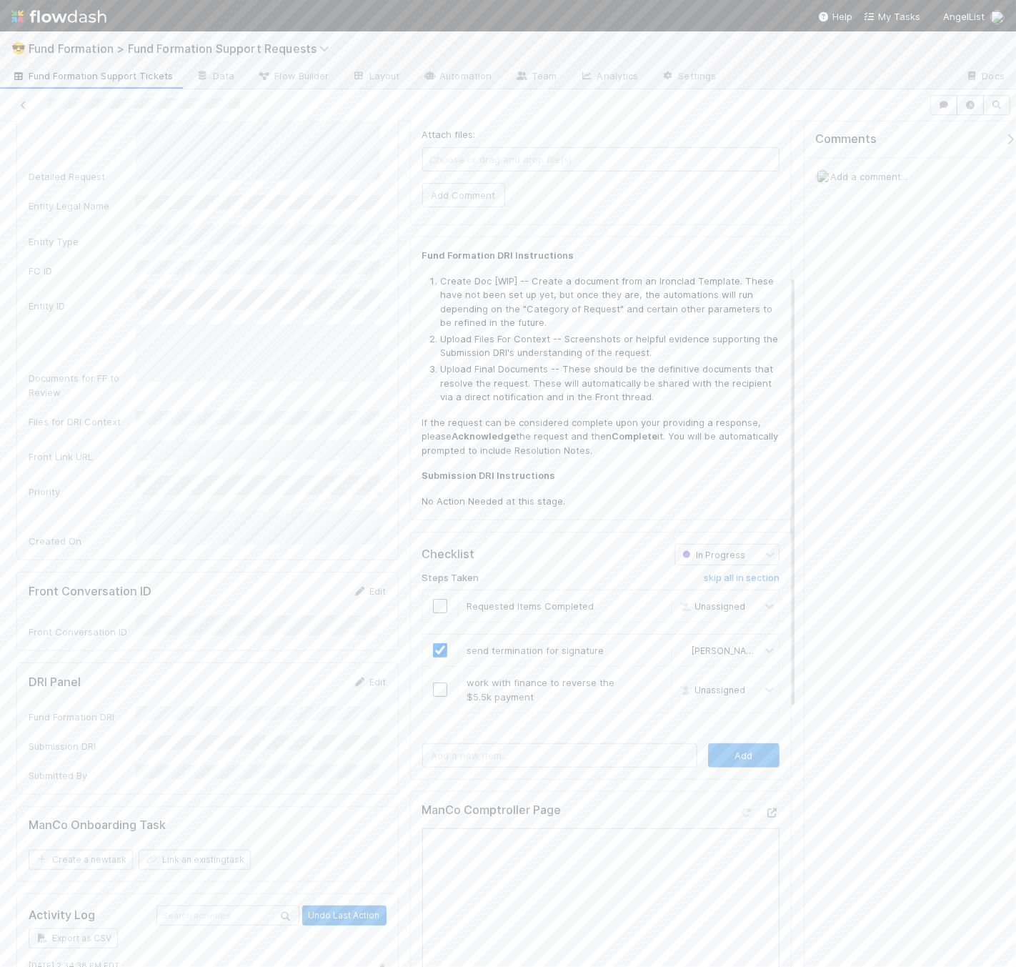
click at [857, 174] on span "Add a comment..." at bounding box center [868, 176] width 77 height 11
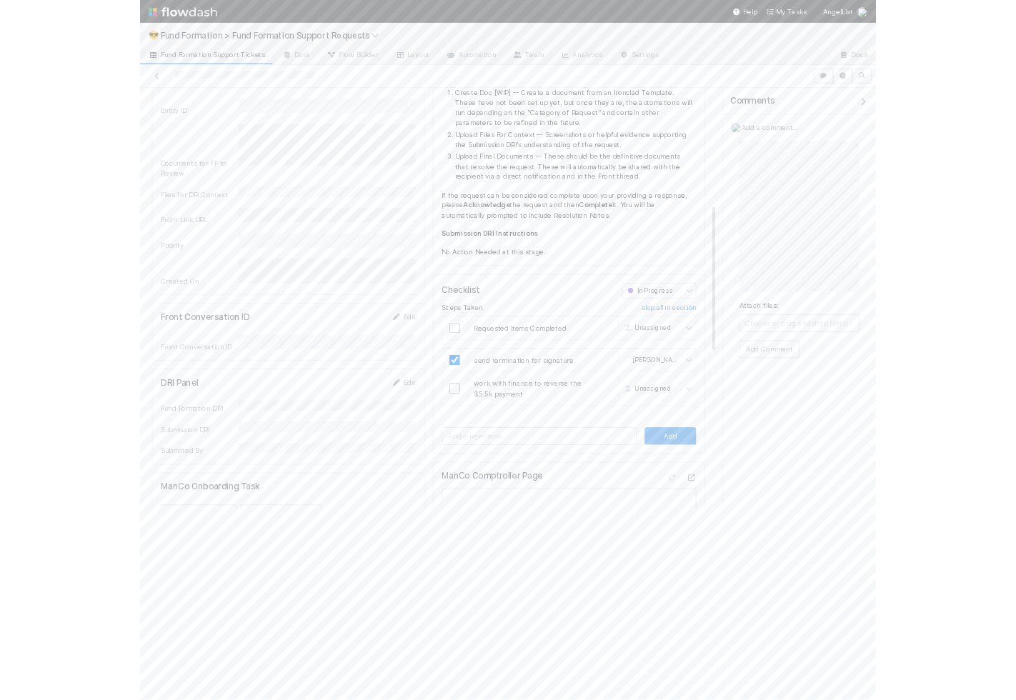
scroll to position [451, 0]
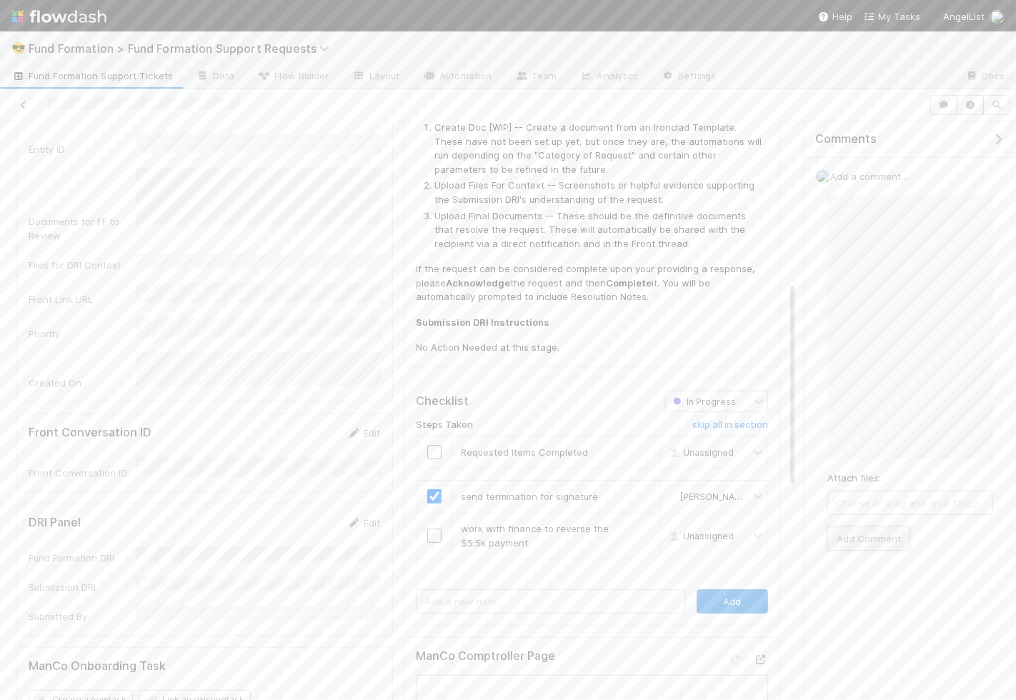
click at [883, 541] on button "Add Comment" at bounding box center [868, 538] width 83 height 24
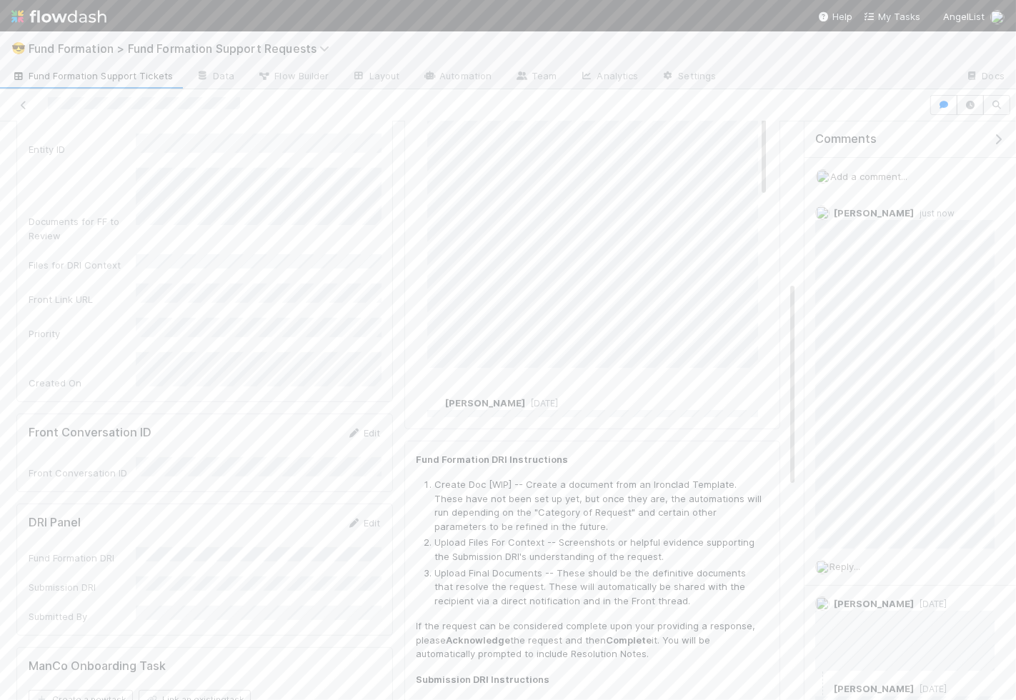
scroll to position [0, 0]
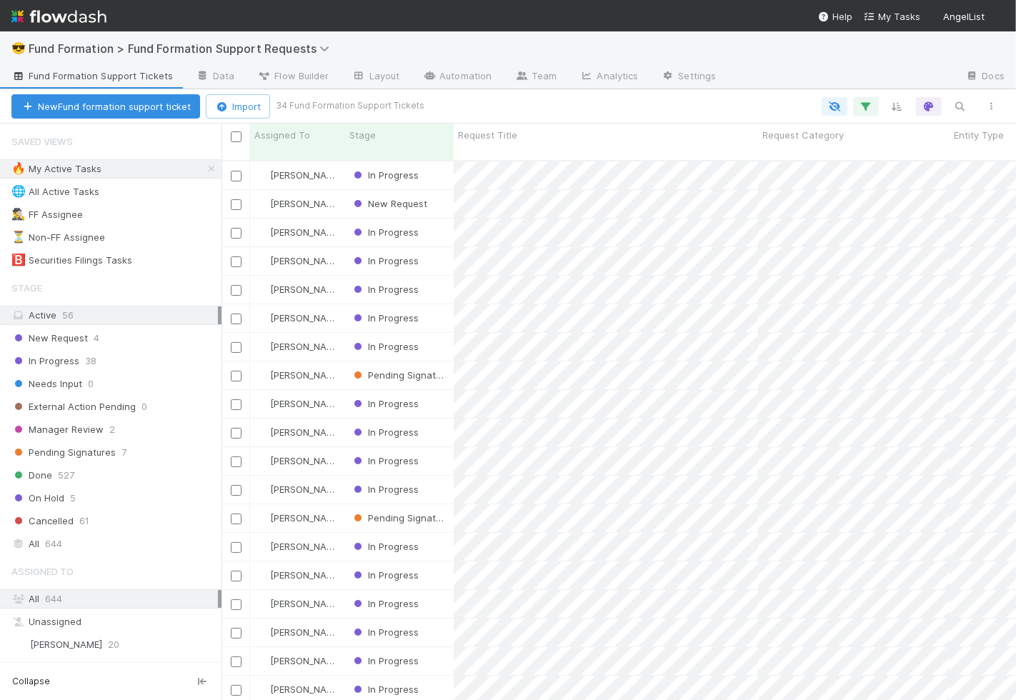
scroll to position [1, 0]
click at [445, 198] on div "New Request" at bounding box center [399, 204] width 109 height 28
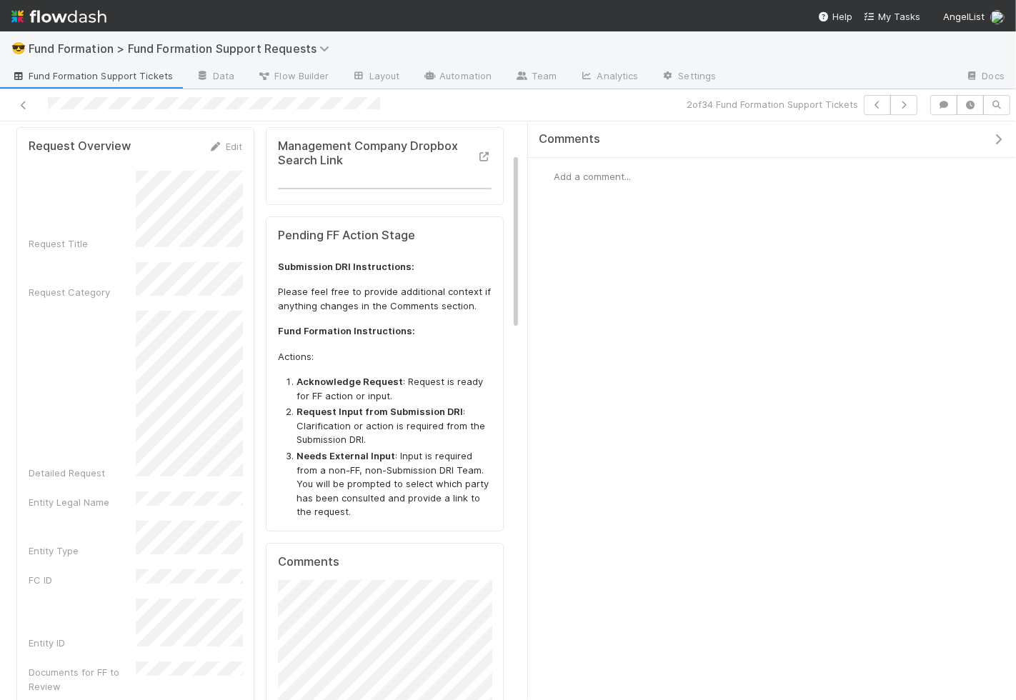
scroll to position [139, 0]
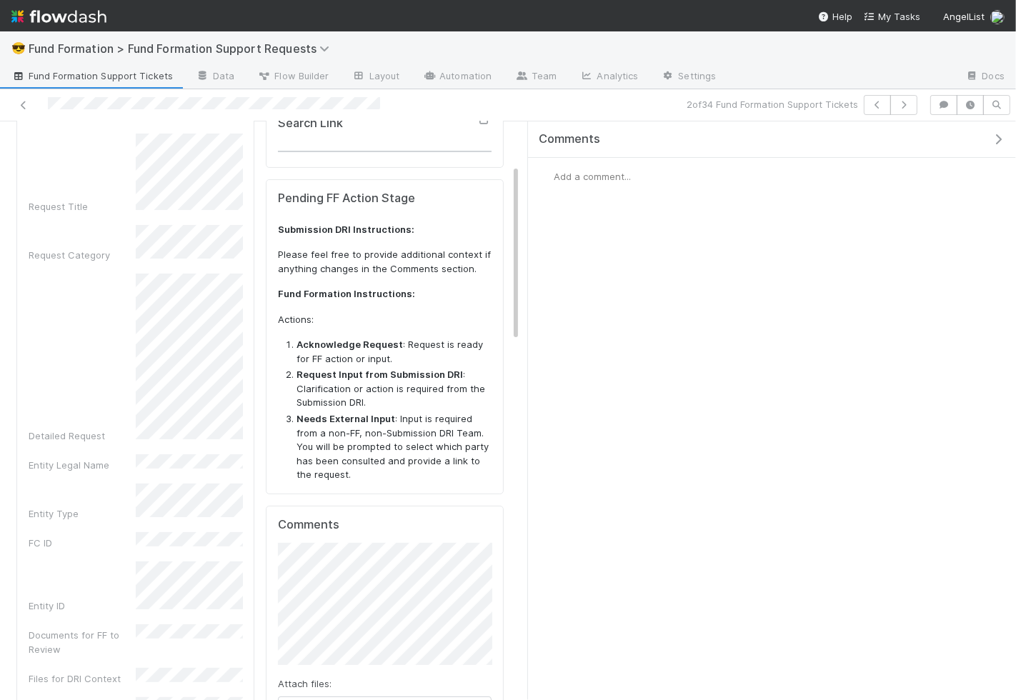
click at [139, 380] on div "Request Overview Edit Request Title Request Category Detailed Request Entity Le…" at bounding box center [135, 474] width 238 height 769
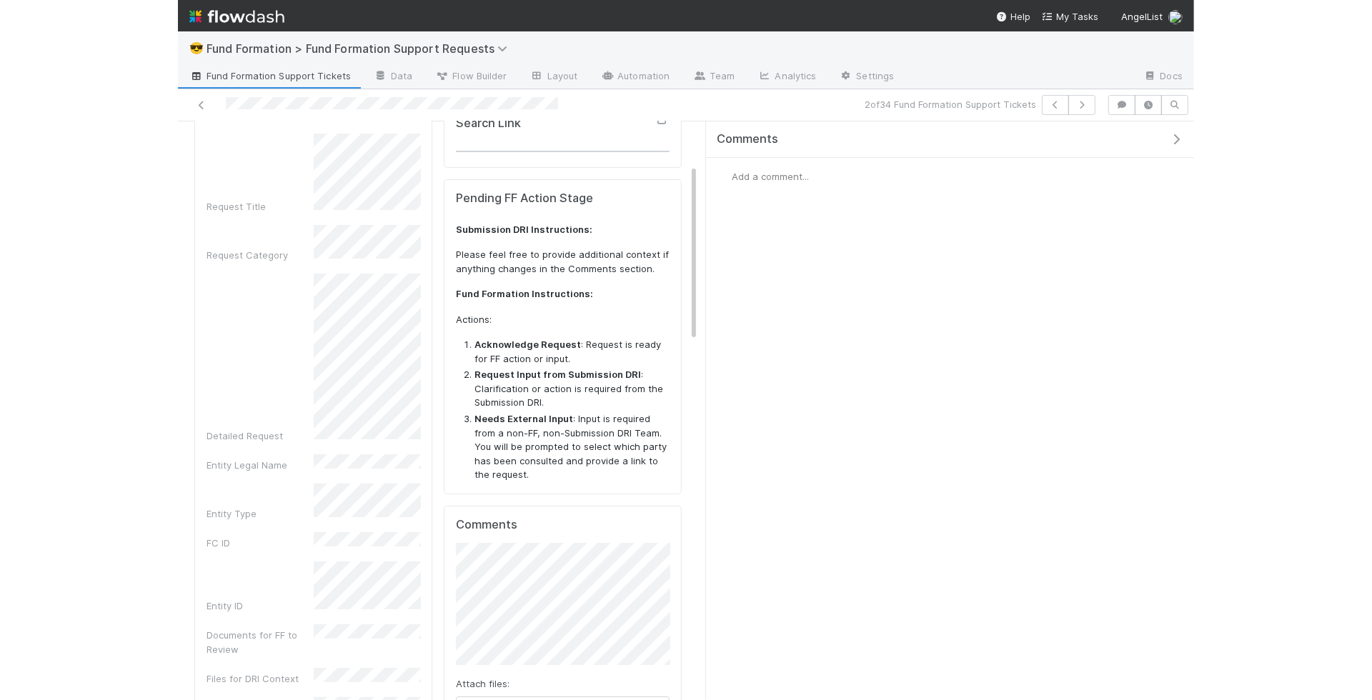
scroll to position [0, 0]
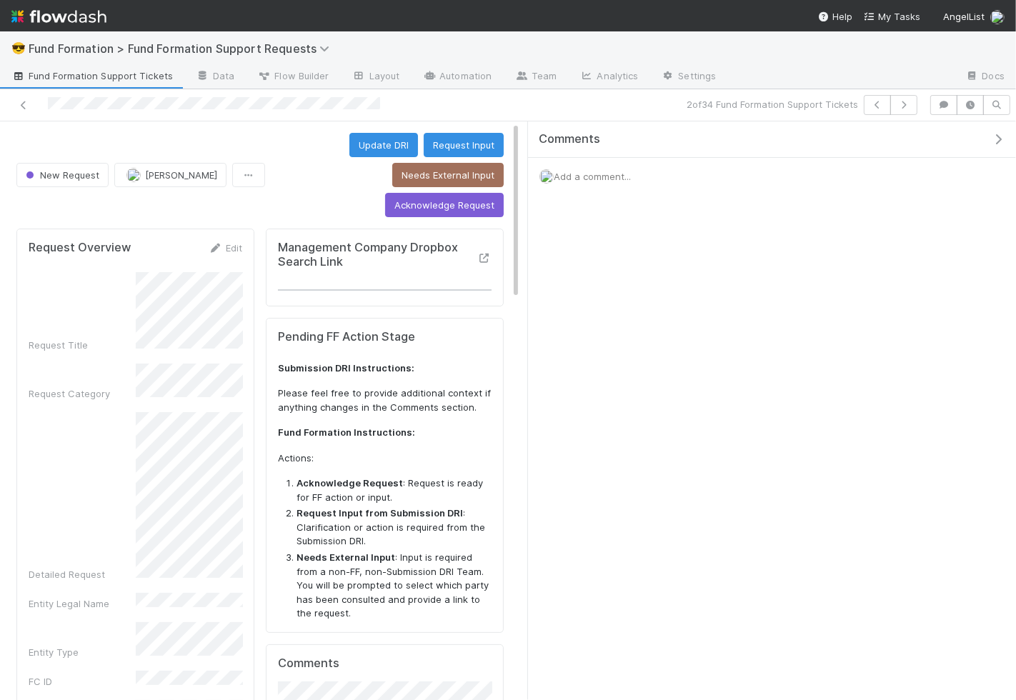
click at [441, 193] on button "Acknowledge Request" at bounding box center [444, 205] width 119 height 24
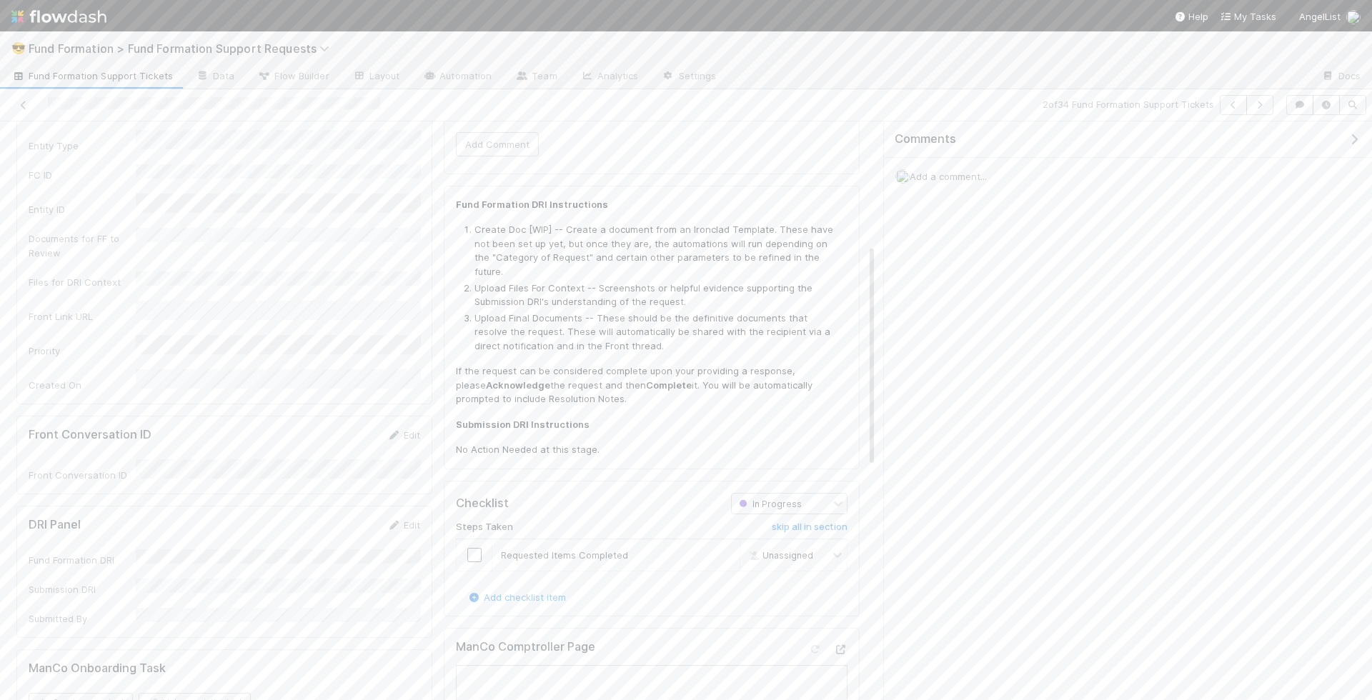
scroll to position [319, 0]
click at [411, 519] on link "Edit" at bounding box center [403, 524] width 34 height 11
click at [357, 517] on button "Save" at bounding box center [344, 529] width 41 height 24
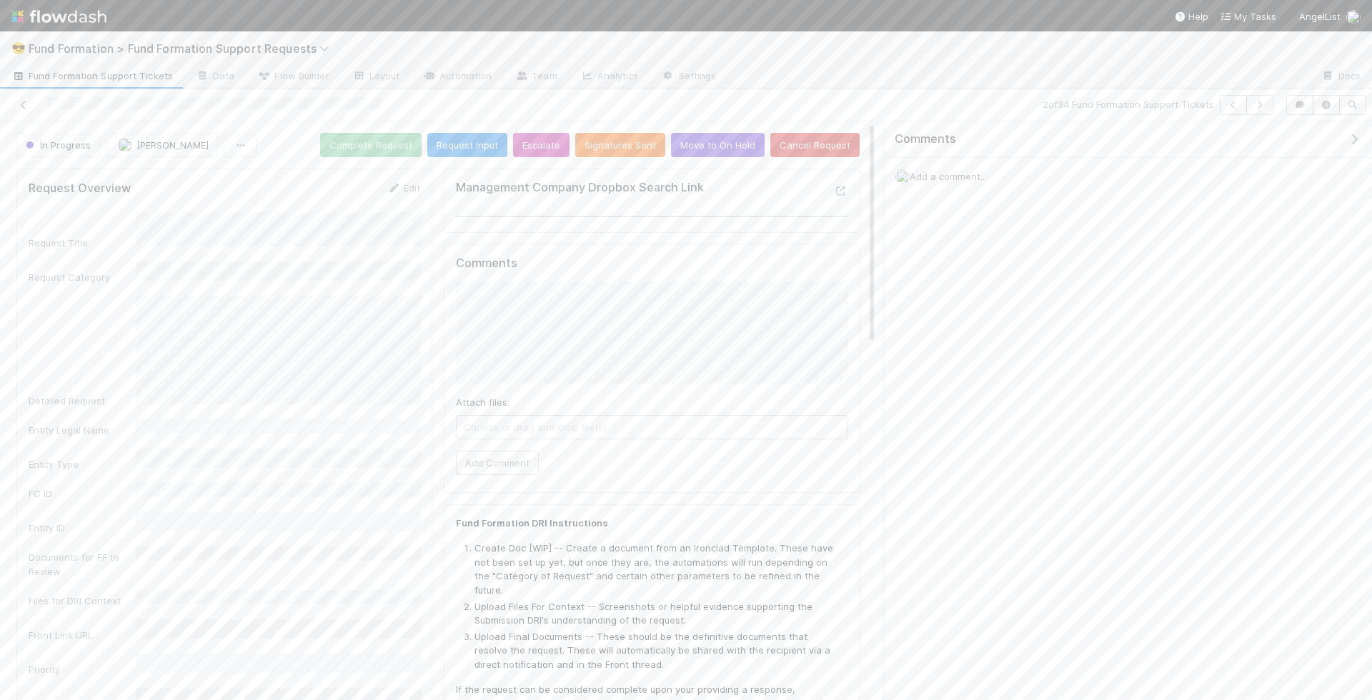
click at [131, 359] on div "Detailed Request" at bounding box center [224, 352] width 391 height 112
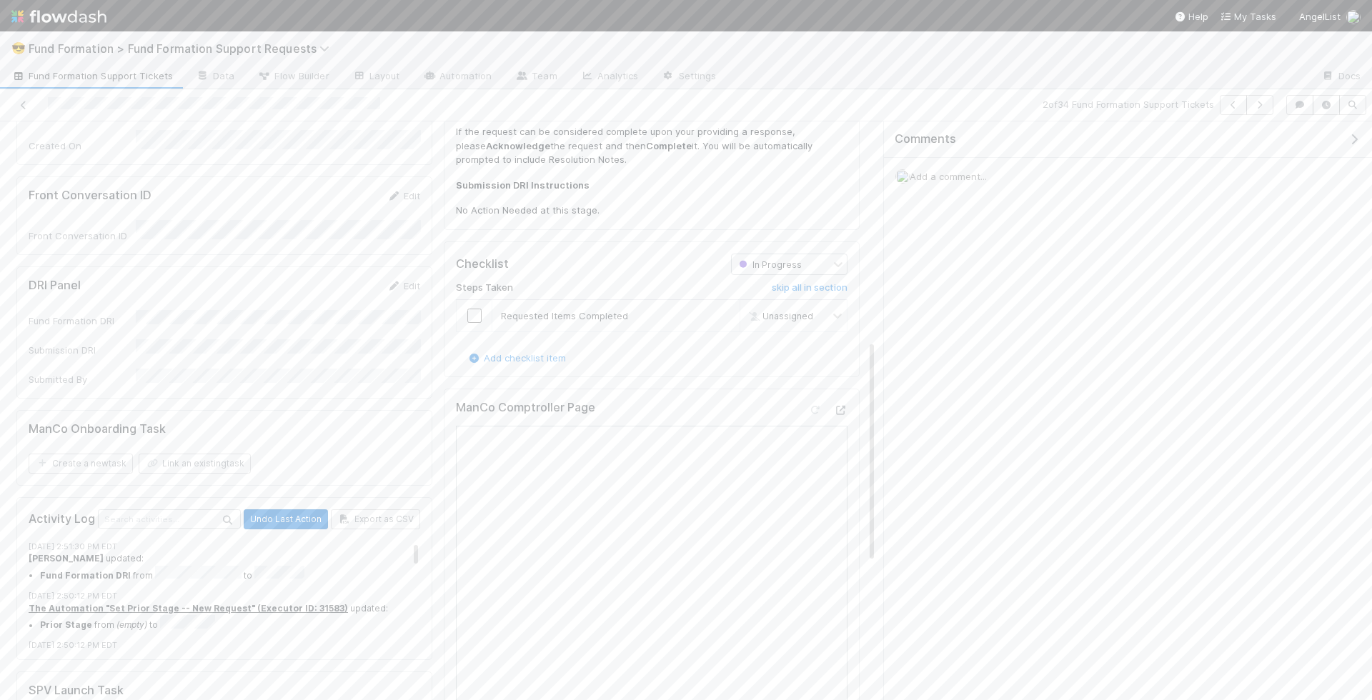
scroll to position [474, 0]
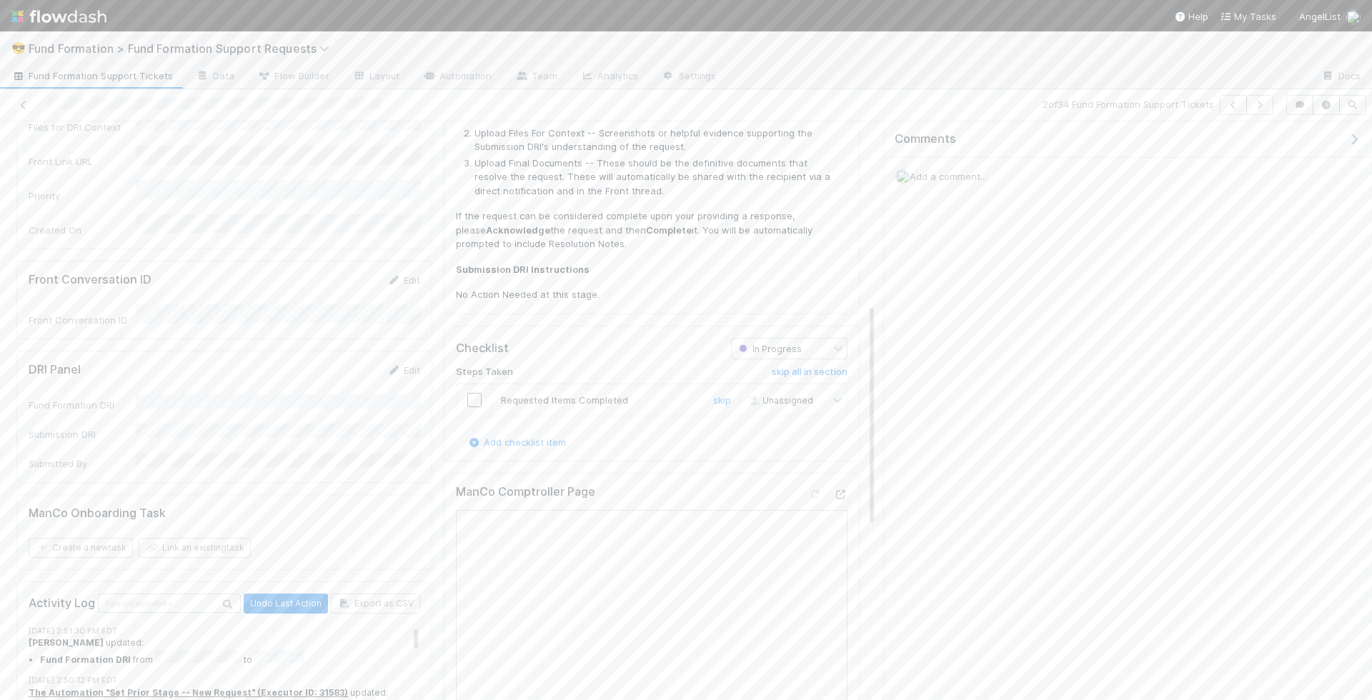
click at [474, 393] on input "checkbox" at bounding box center [474, 400] width 14 height 14
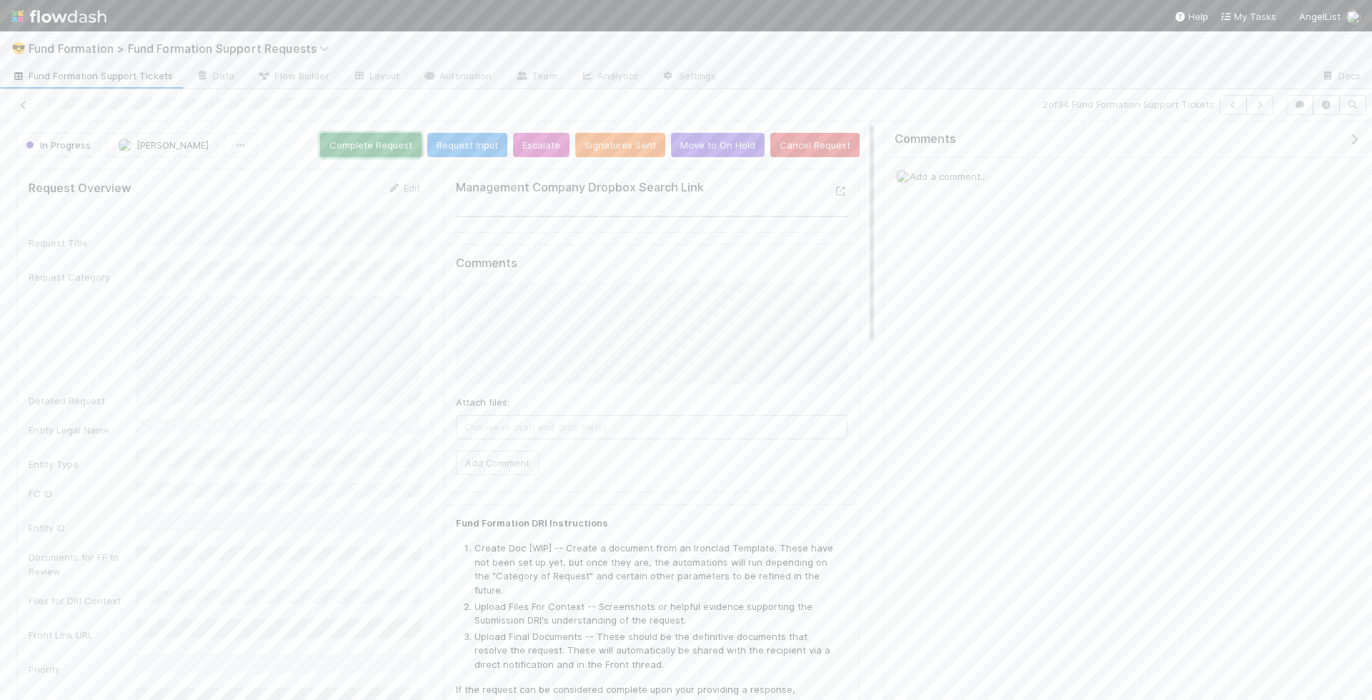
click at [391, 145] on button "Complete Request" at bounding box center [370, 145] width 101 height 24
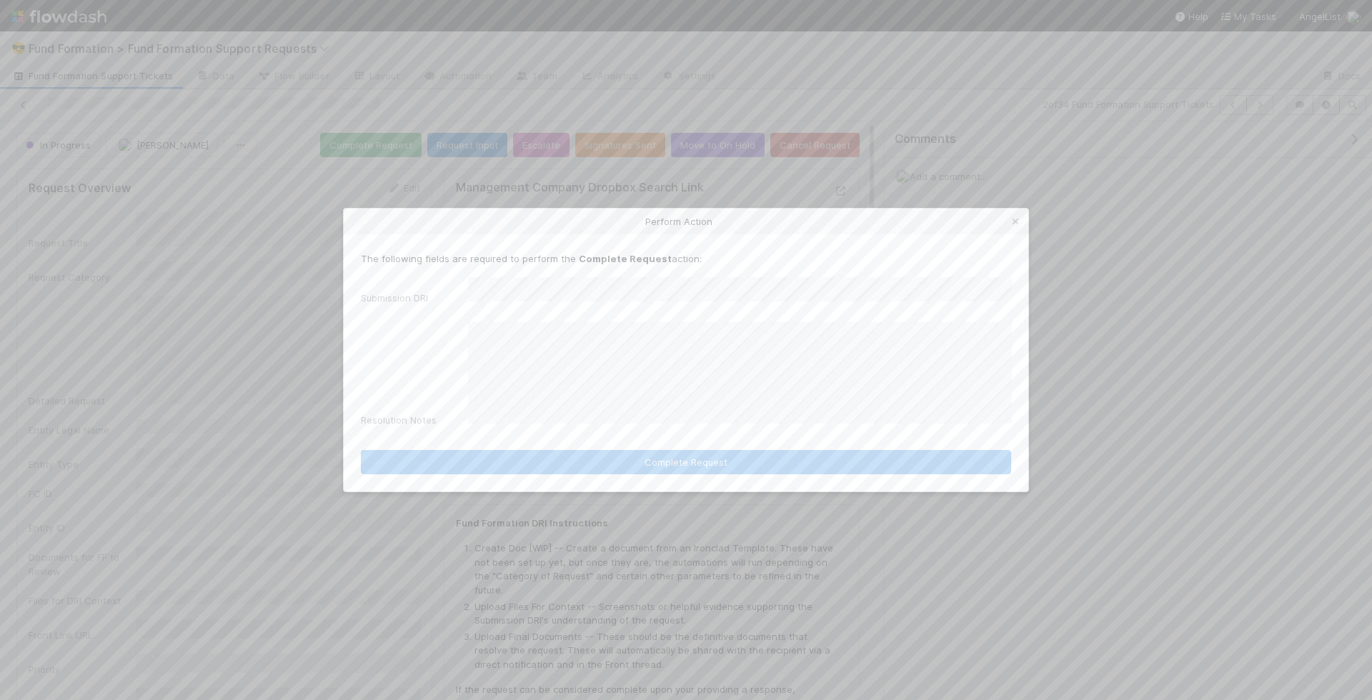
click at [1015, 234] on div "Perform Action" at bounding box center [686, 222] width 684 height 26
click at [1015, 226] on icon at bounding box center [1015, 221] width 14 height 9
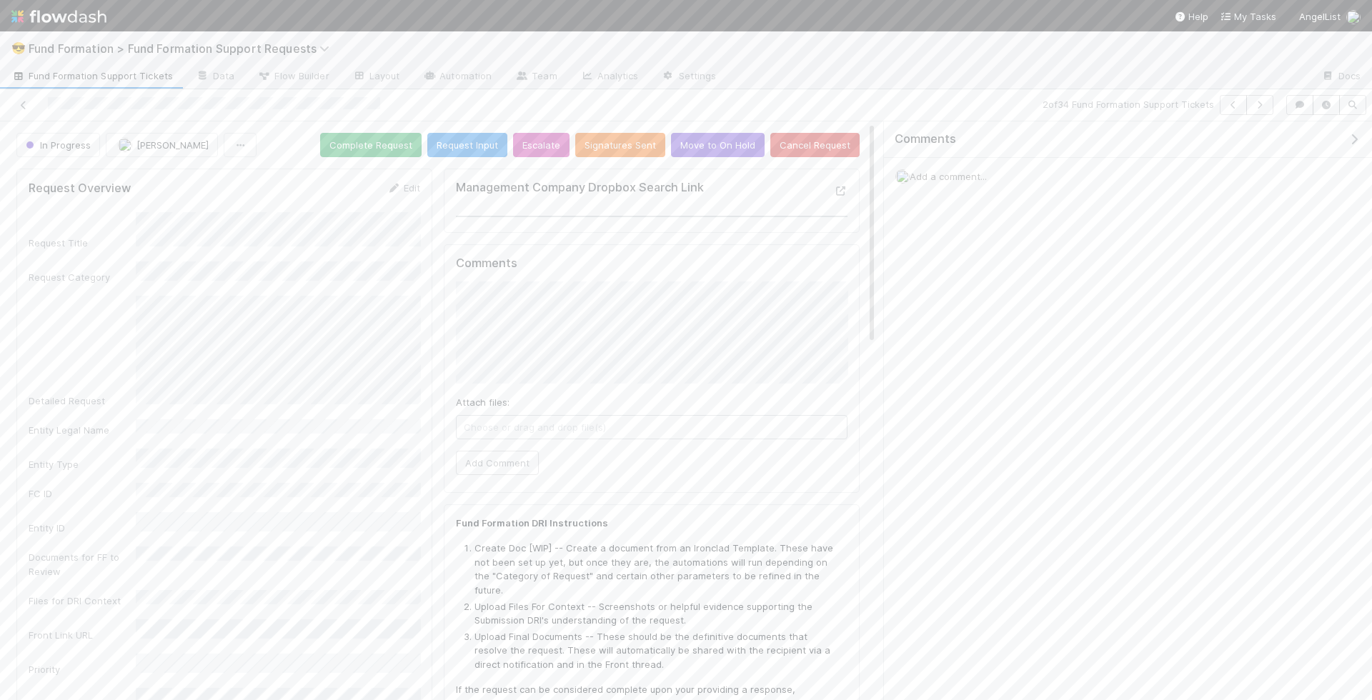
click at [504, 436] on div "Attach files: Choose or drag and drop file(s) Add Comment" at bounding box center [651, 378] width 391 height 194
click at [504, 459] on button "Add Comment" at bounding box center [497, 463] width 83 height 24
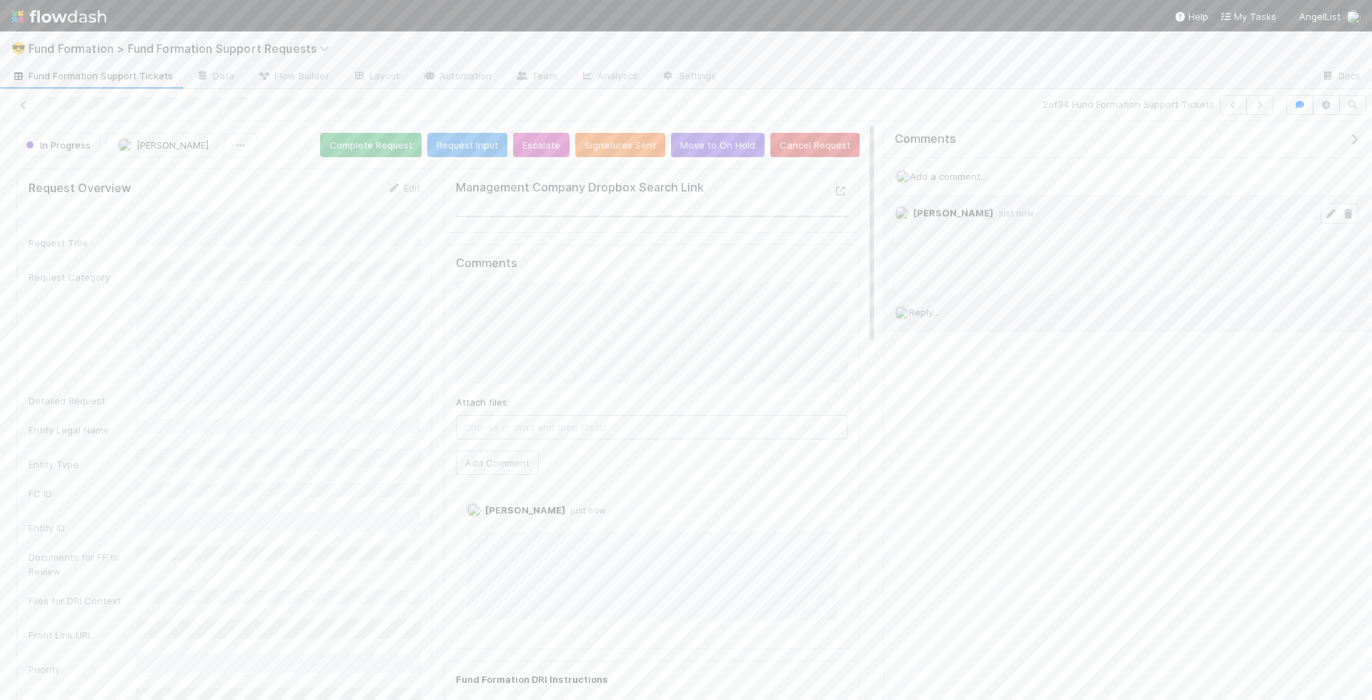
click at [1015, 209] on icon at bounding box center [1330, 213] width 14 height 9
click at [359, 153] on button "Complete Request" at bounding box center [370, 145] width 101 height 24
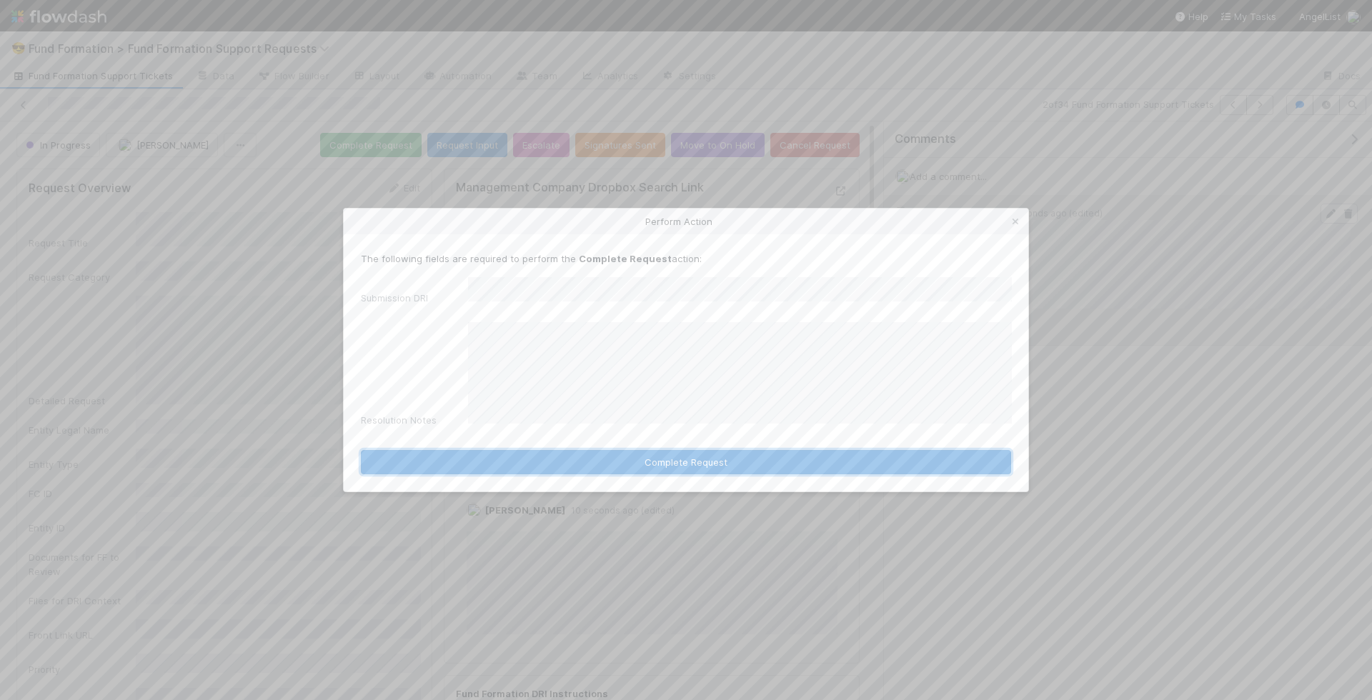
click at [639, 456] on button "Complete Request" at bounding box center [686, 462] width 650 height 24
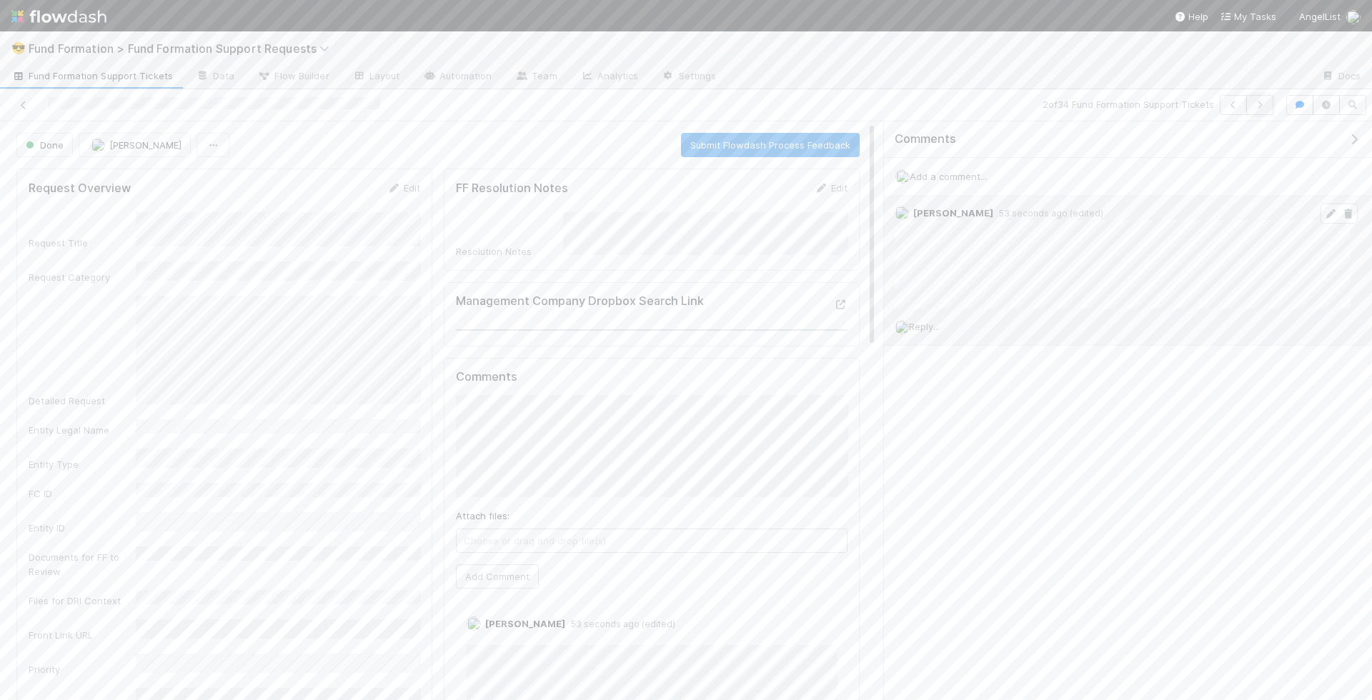
click at [1015, 97] on button "button" at bounding box center [1259, 105] width 27 height 20
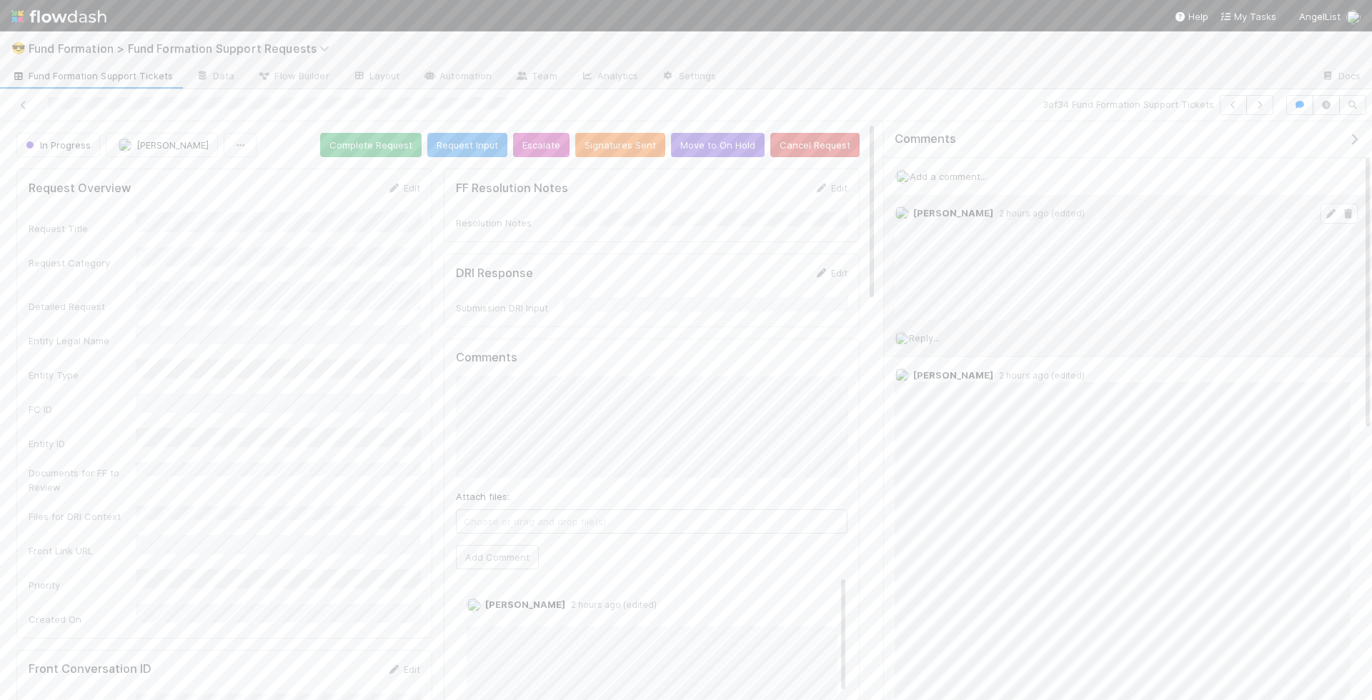
click at [1015, 215] on icon at bounding box center [1330, 213] width 14 height 9
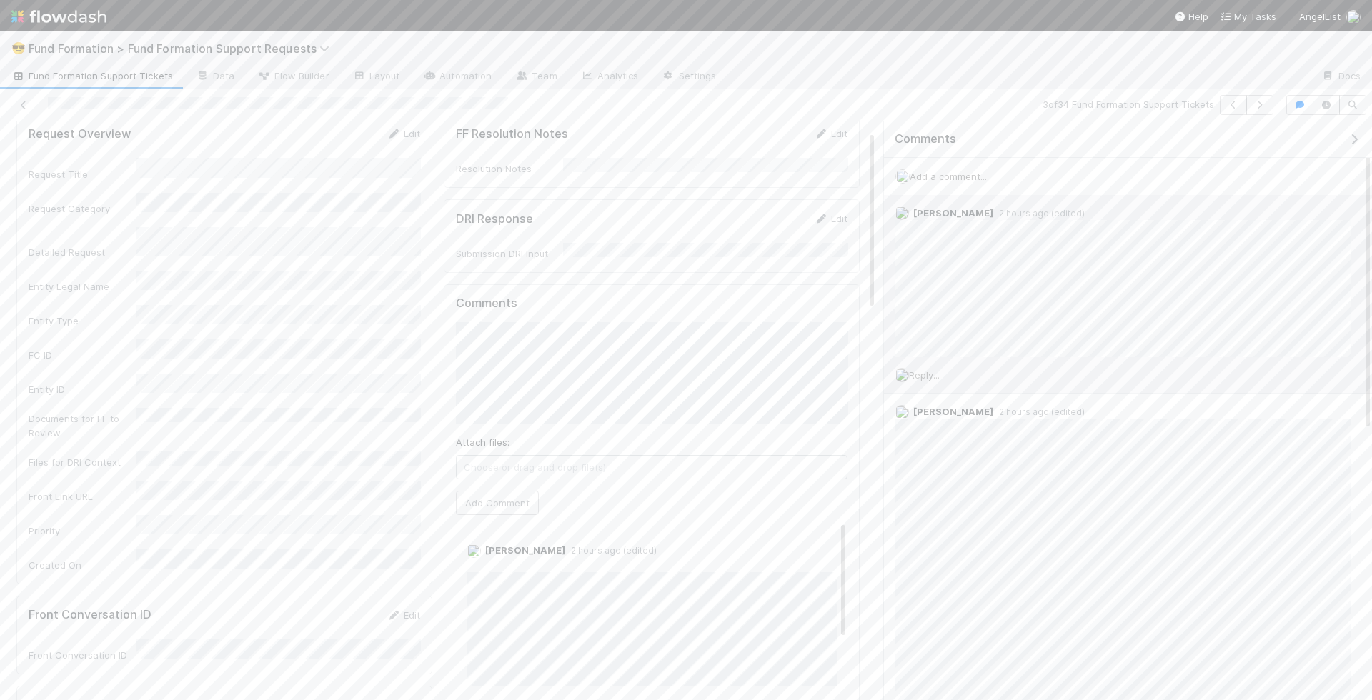
scroll to position [108, 0]
click at [421, 554] on div "Front Conversation ID Edit" at bounding box center [224, 561] width 413 height 14
click at [411, 556] on link "Edit" at bounding box center [403, 561] width 34 height 11
click at [360, 554] on button "Save" at bounding box center [344, 566] width 41 height 24
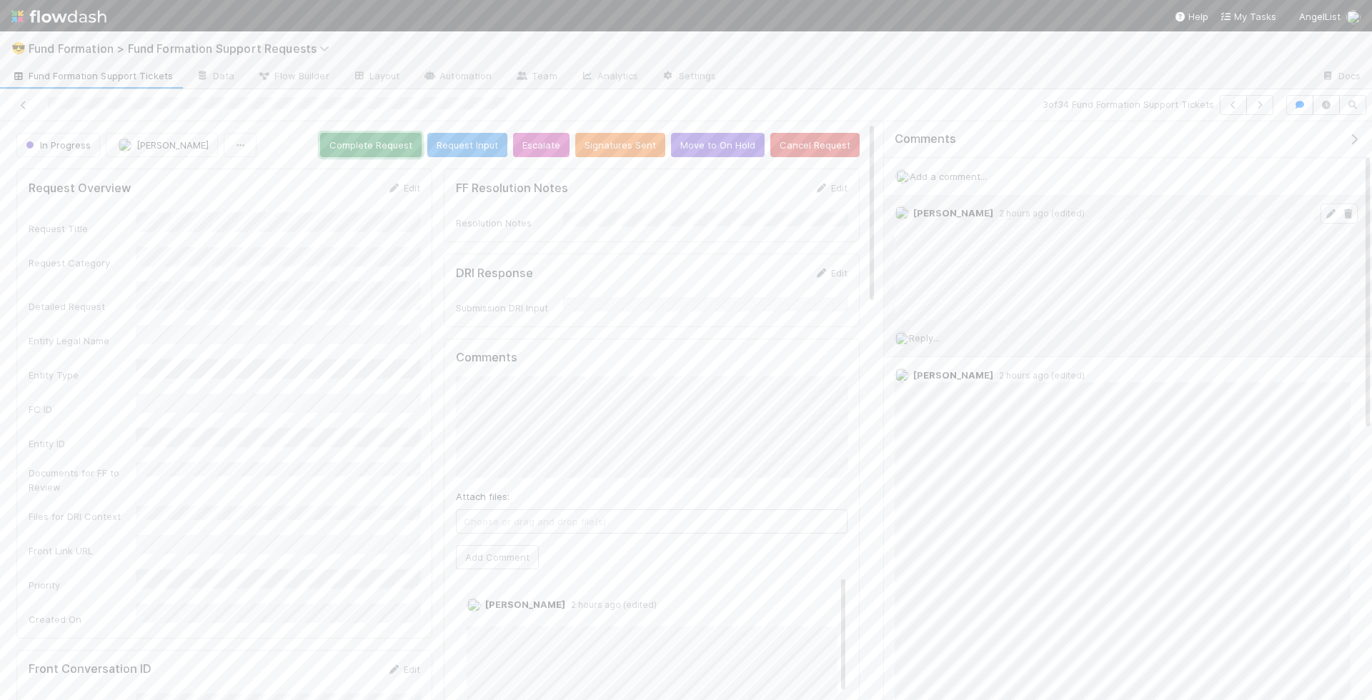
click at [379, 139] on button "Complete Request" at bounding box center [370, 145] width 101 height 24
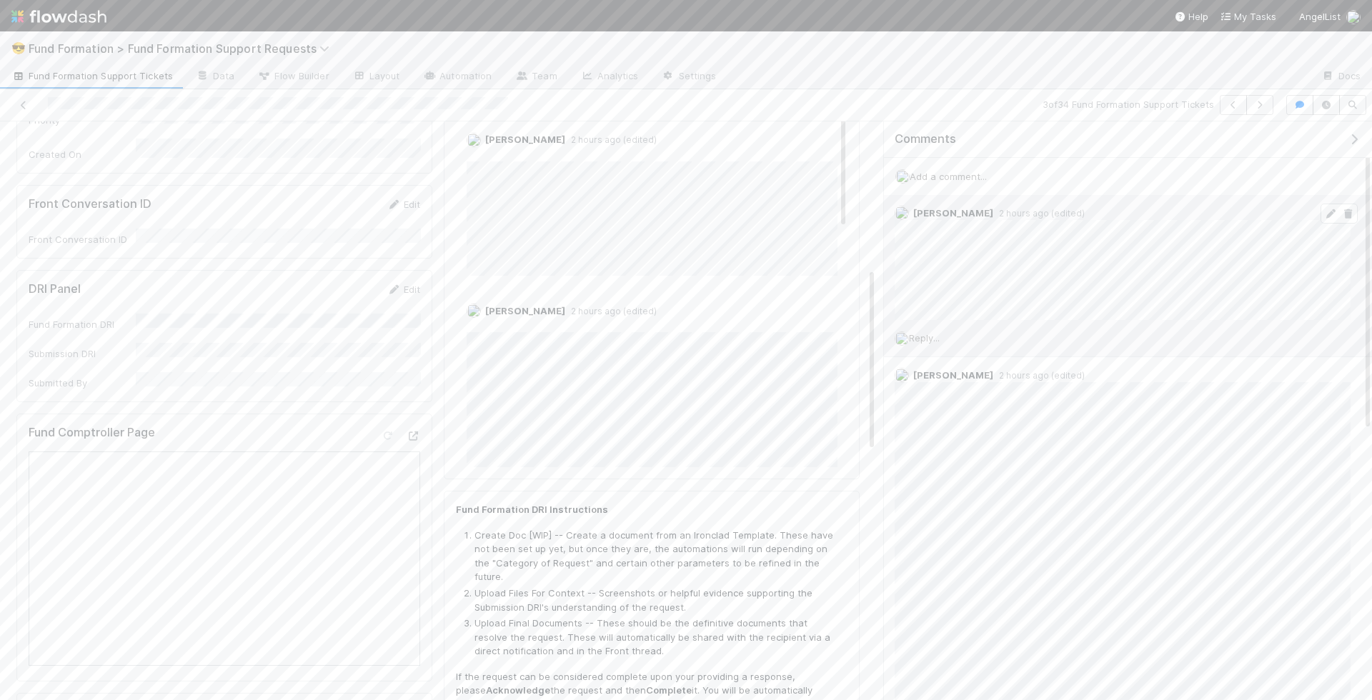
scroll to position [451, 0]
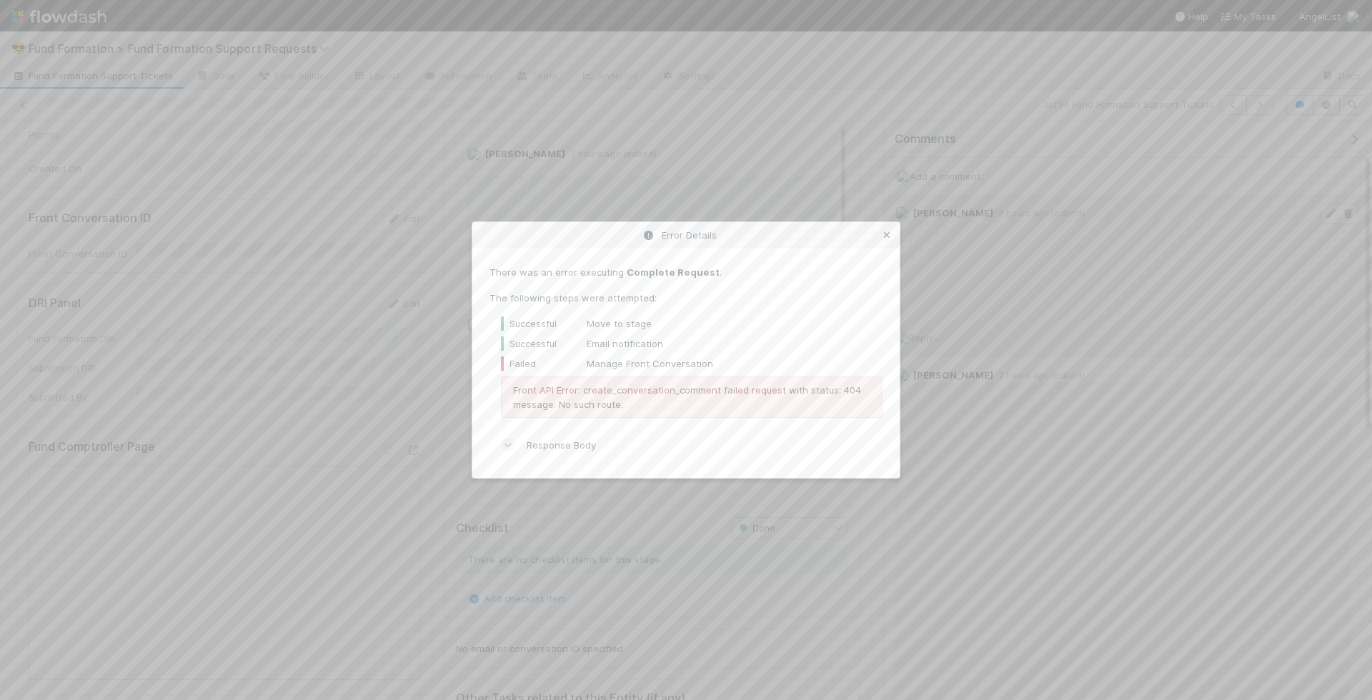
click at [884, 231] on icon at bounding box center [886, 235] width 14 height 9
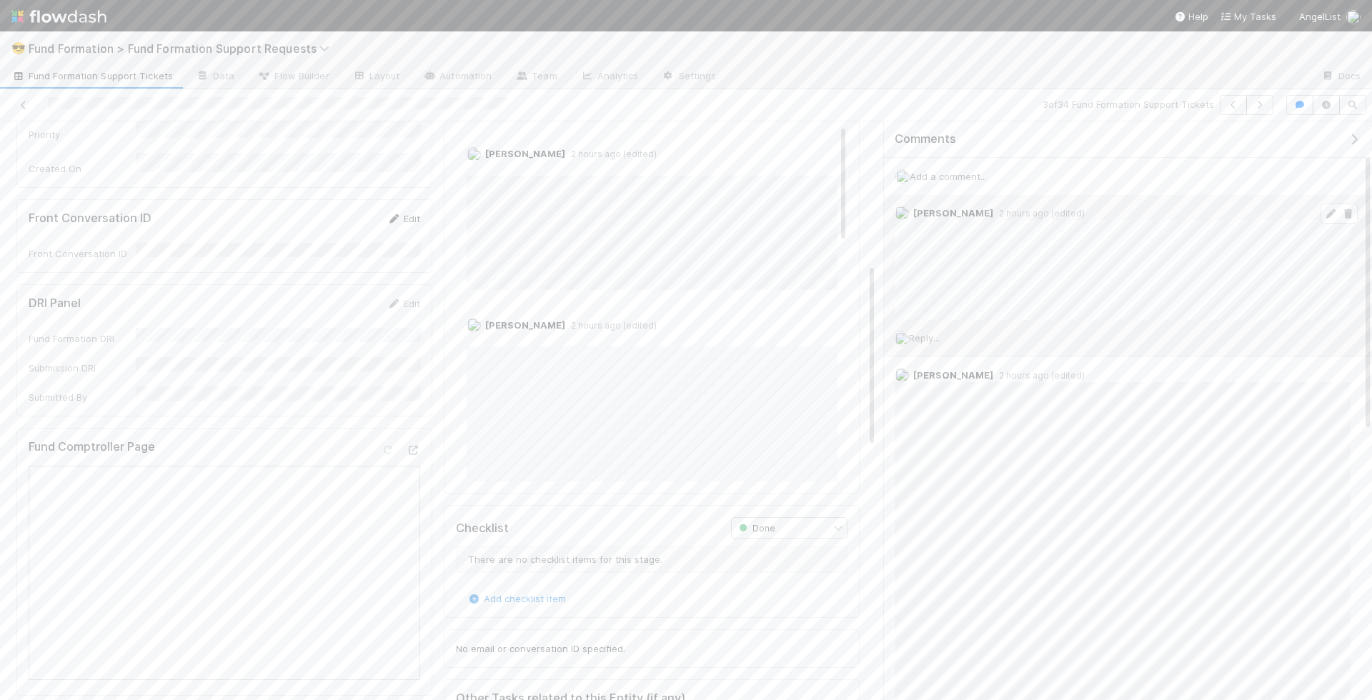
click at [409, 213] on link "Edit" at bounding box center [403, 218] width 34 height 11
click at [341, 211] on button "Save" at bounding box center [344, 223] width 41 height 24
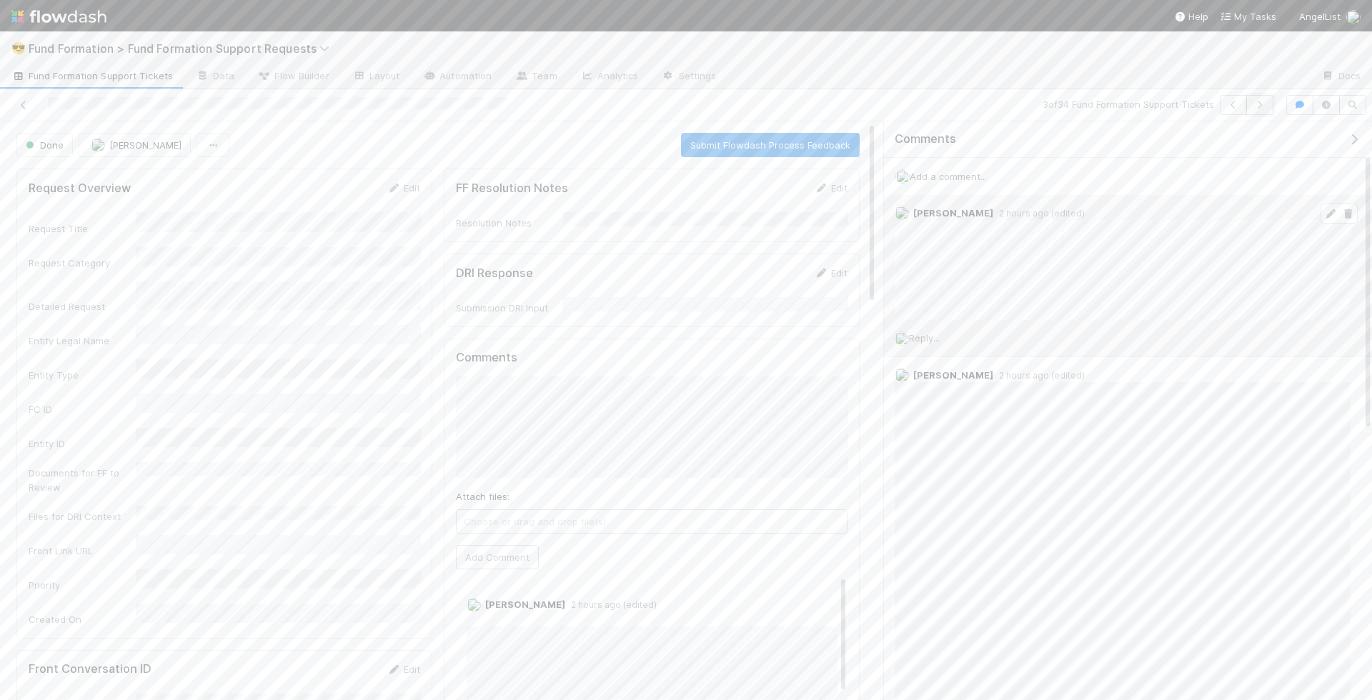
click at [1015, 105] on icon "button" at bounding box center [1259, 105] width 14 height 9
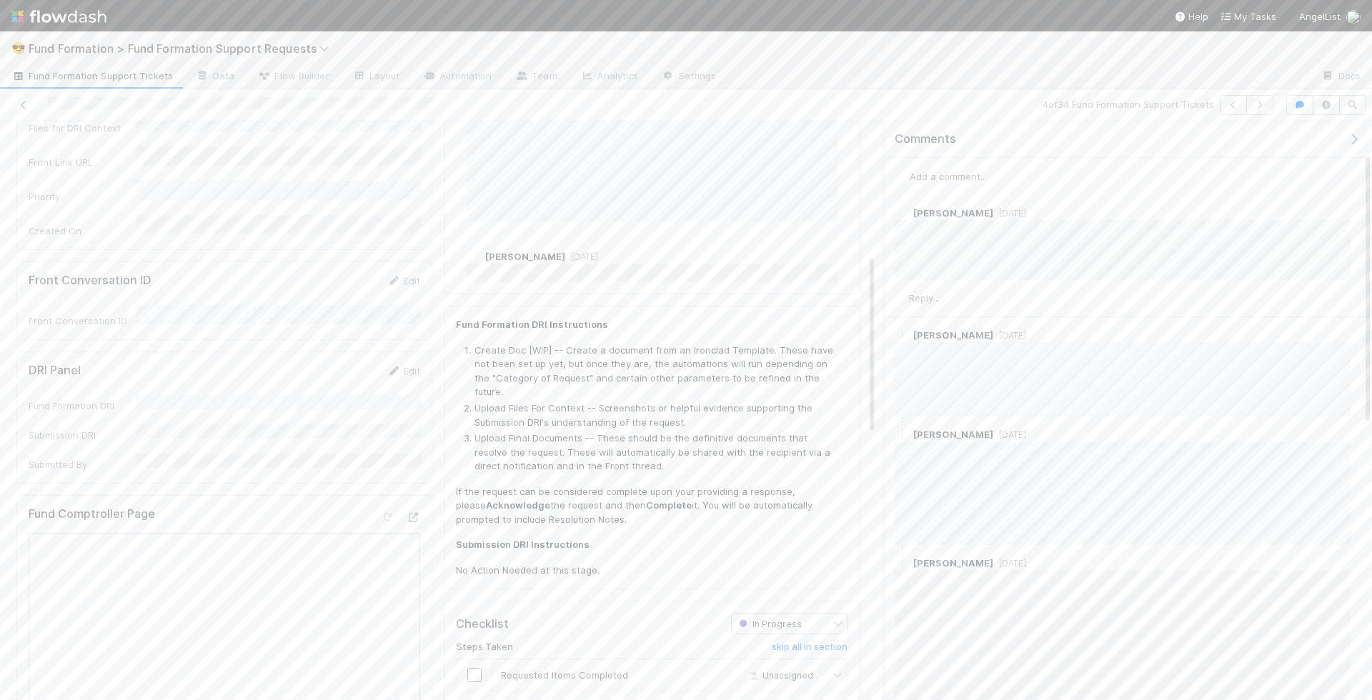
scroll to position [621, 0]
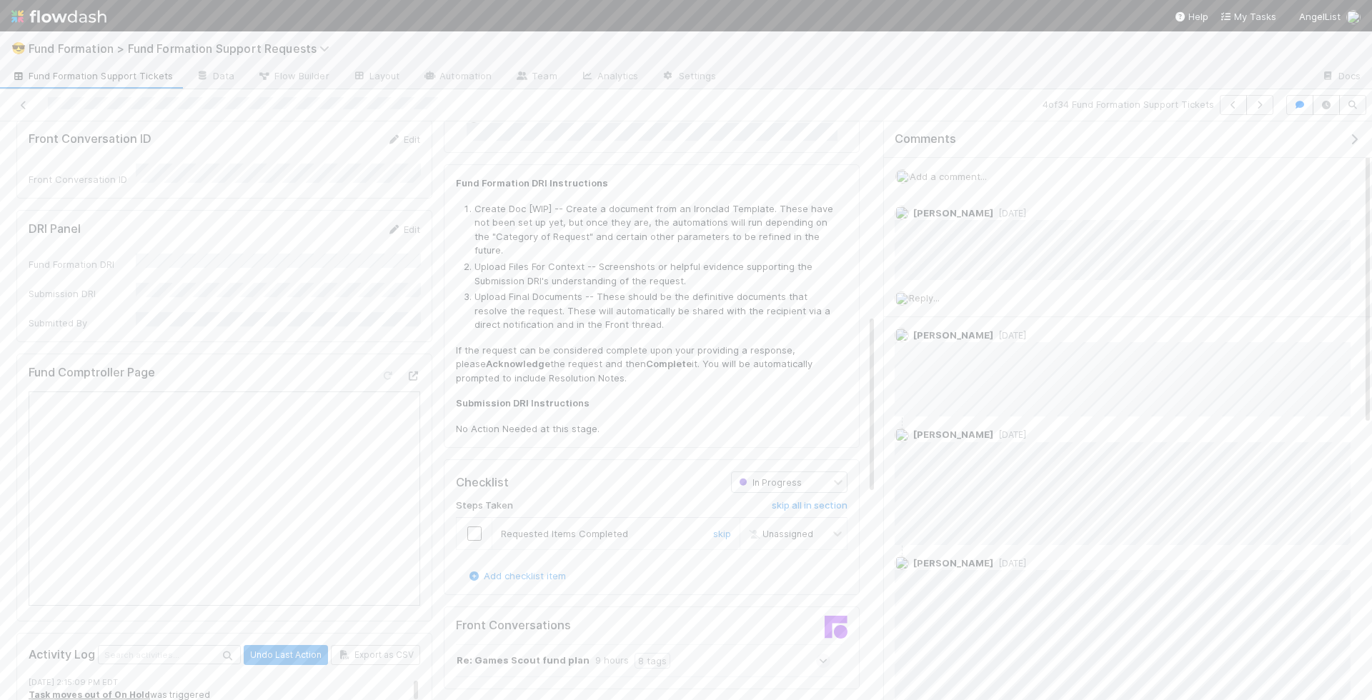
click at [473, 526] on input "checkbox" at bounding box center [474, 533] width 14 height 14
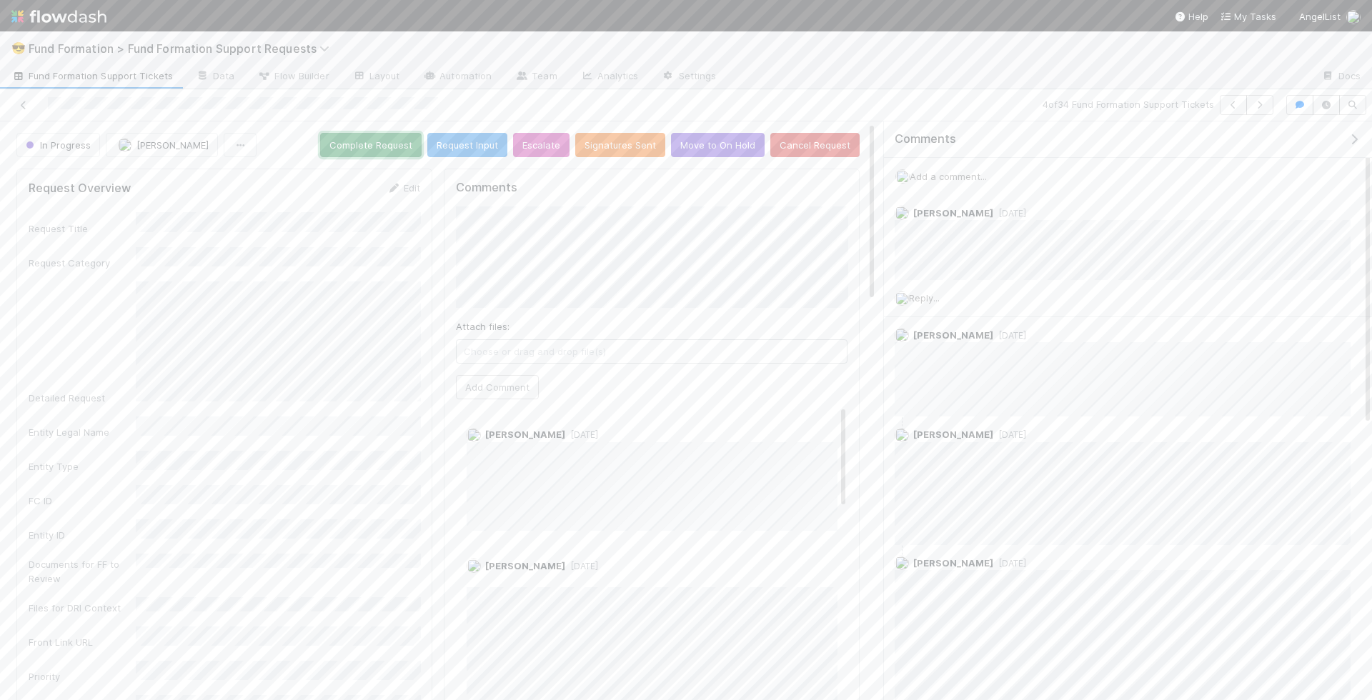
click at [369, 139] on button "Complete Request" at bounding box center [370, 145] width 101 height 24
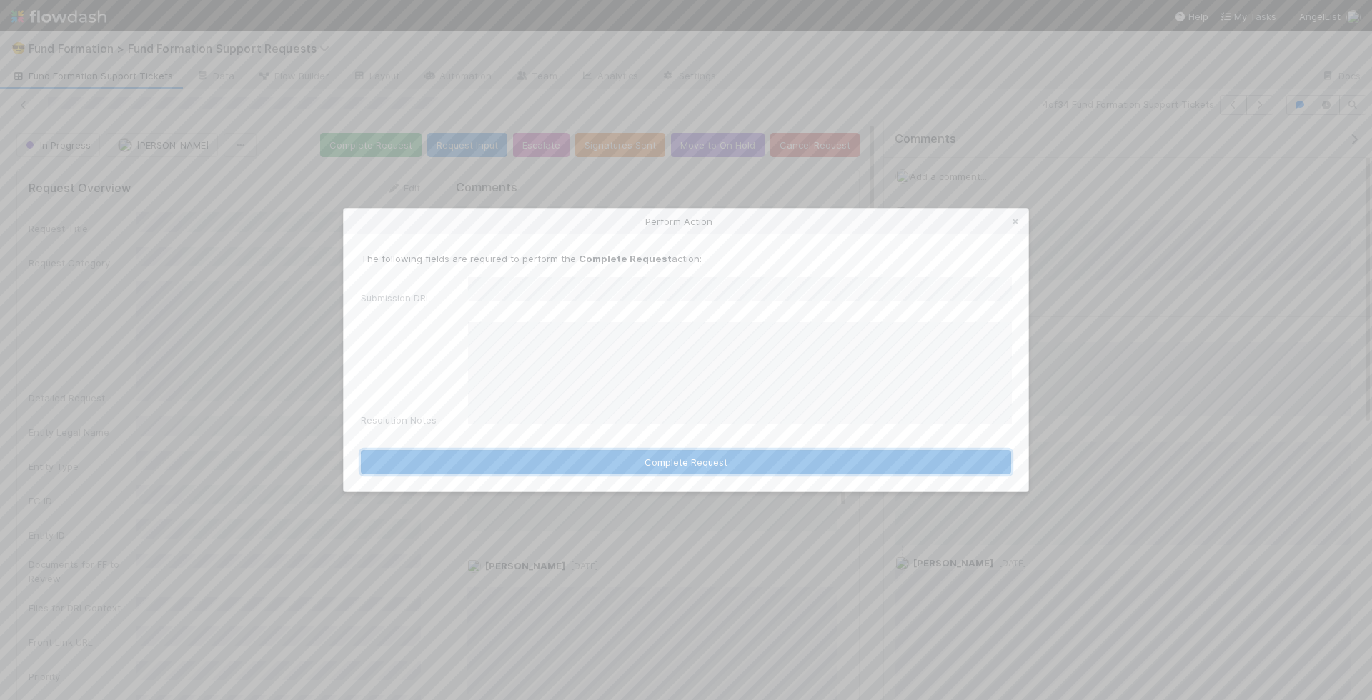
click at [630, 455] on button "Complete Request" at bounding box center [686, 462] width 650 height 24
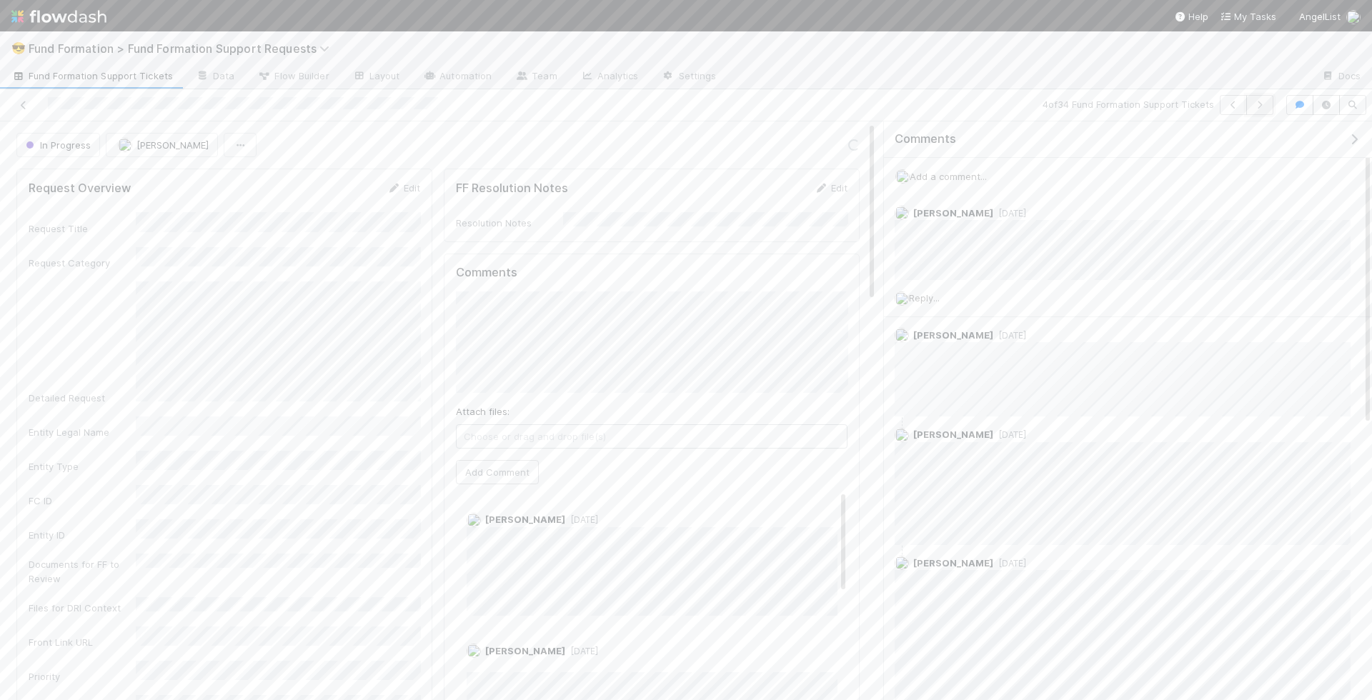
click at [1015, 96] on button "button" at bounding box center [1259, 105] width 27 height 20
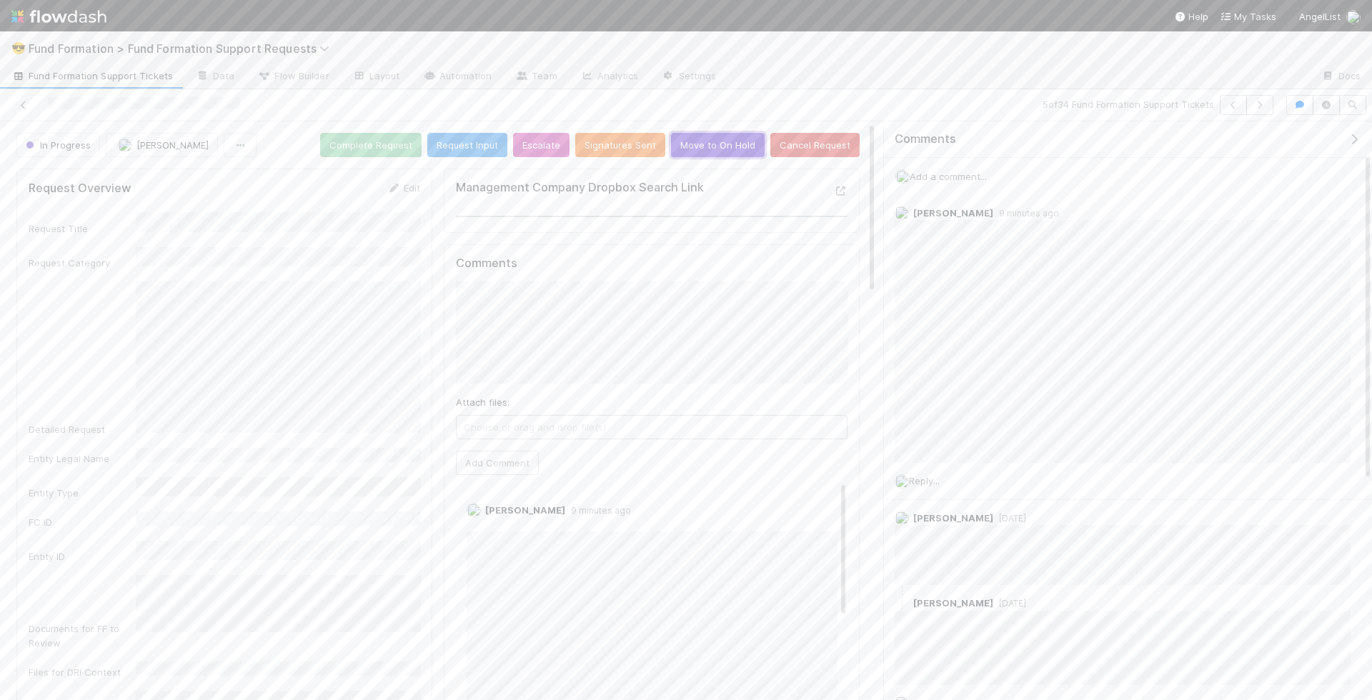
click at [696, 144] on button "Move to On Hold" at bounding box center [718, 145] width 94 height 24
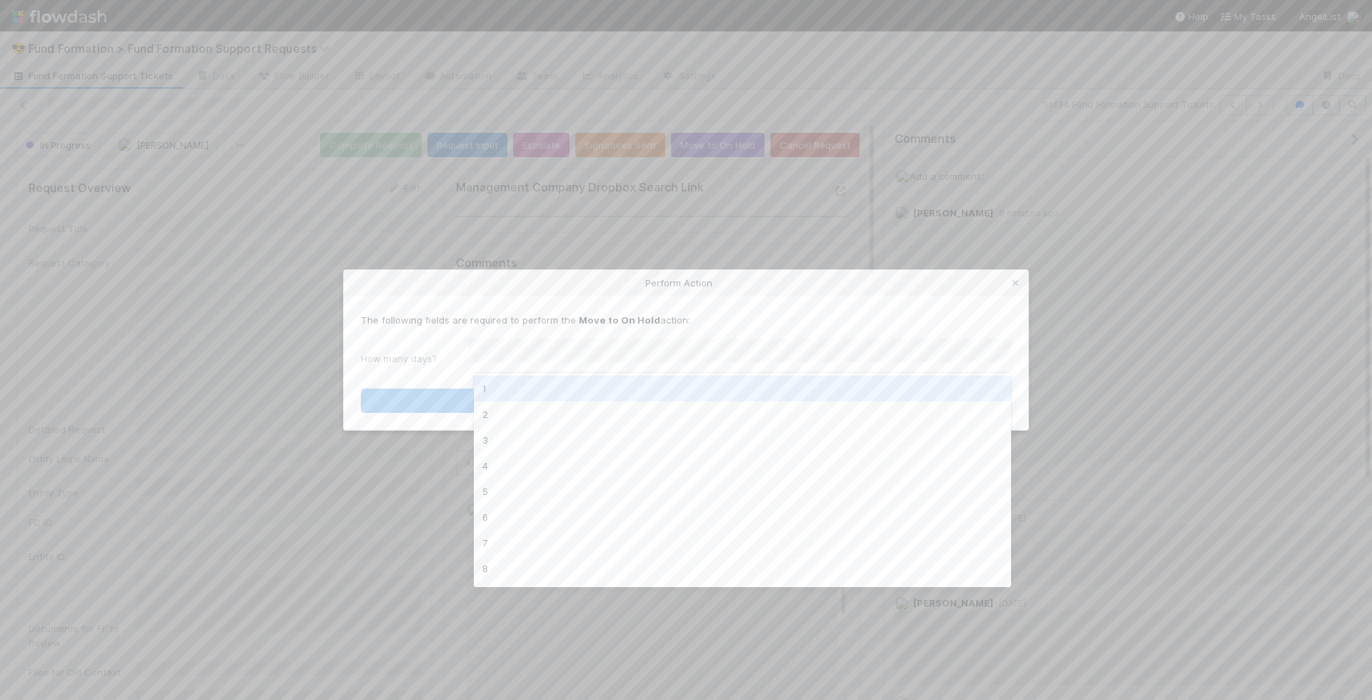
click at [652, 306] on div "The following fields are required to perform the Move to On Hold action: How ma…" at bounding box center [686, 363] width 684 height 135
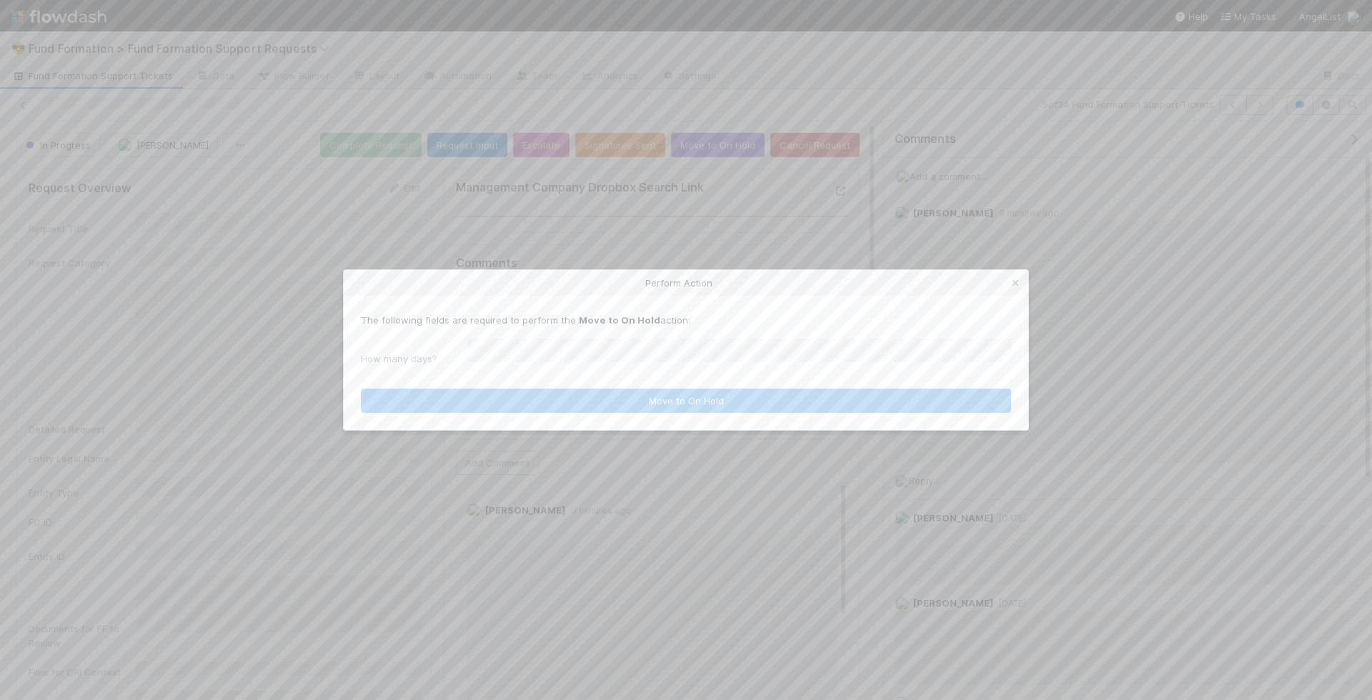
click at [653, 304] on div "The following fields are required to perform the Move to On Hold action: How ma…" at bounding box center [686, 363] width 684 height 135
click at [1015, 290] on link at bounding box center [1015, 283] width 14 height 14
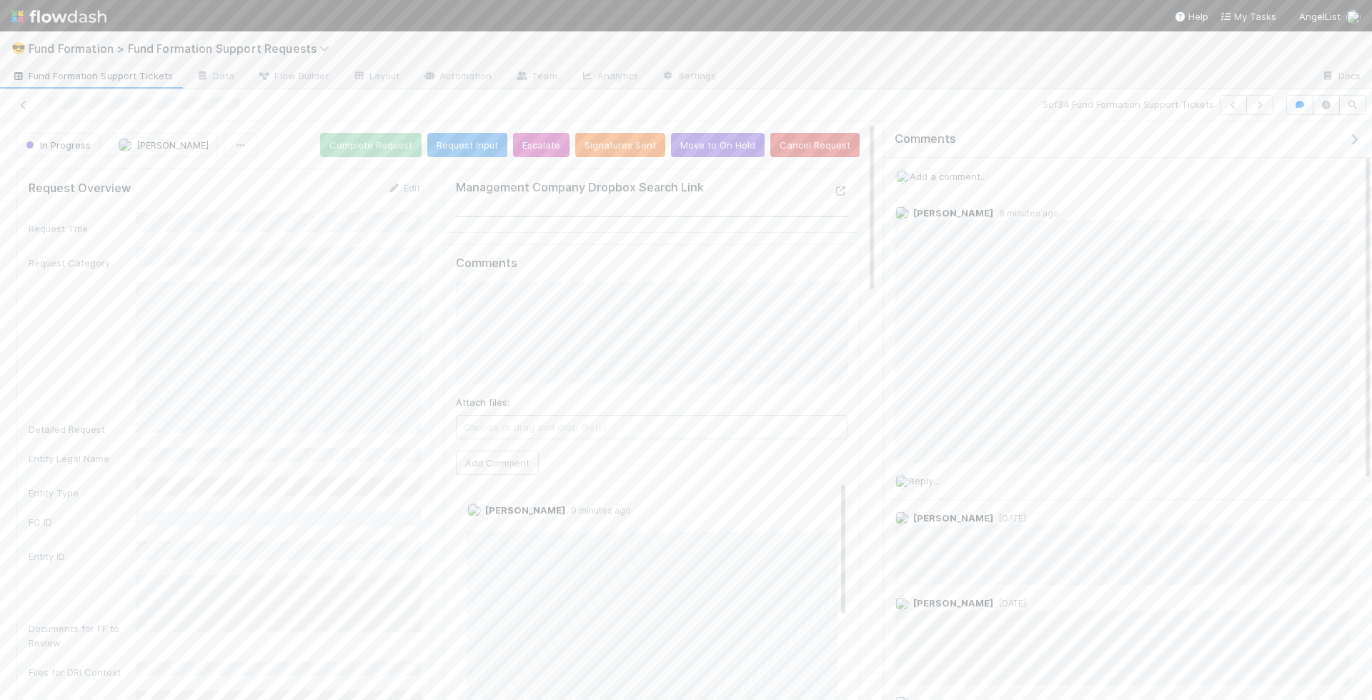
click at [741, 154] on button "Move to On Hold" at bounding box center [718, 145] width 94 height 24
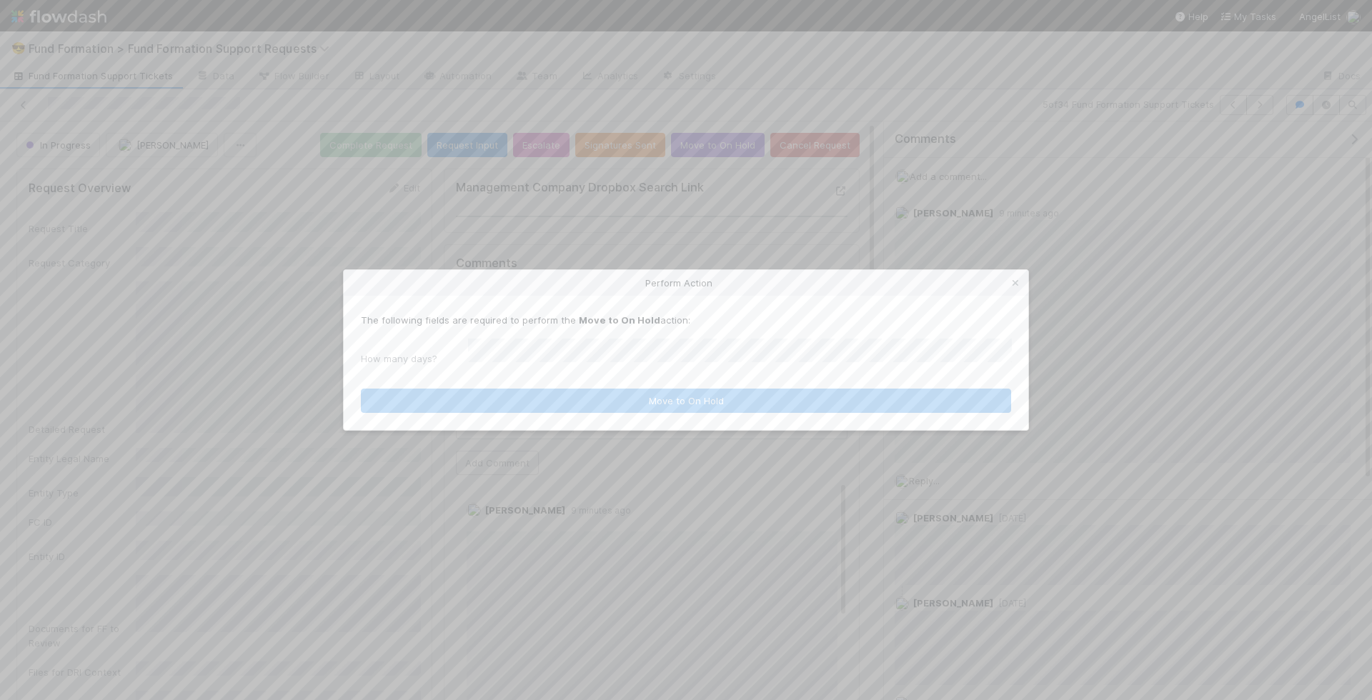
click at [666, 334] on div "The following fields are required to perform the Move to On Hold action: How ma…" at bounding box center [686, 342] width 650 height 59
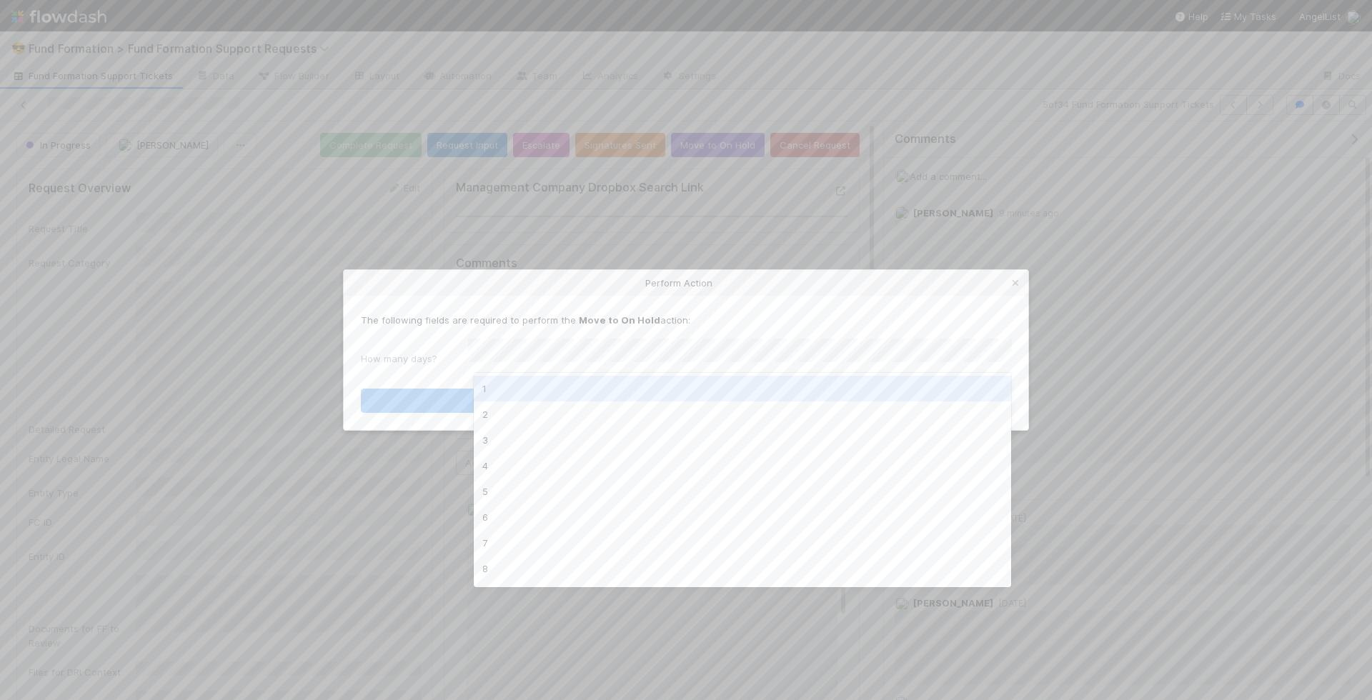
click at [644, 389] on div "1" at bounding box center [743, 389] width 538 height 26
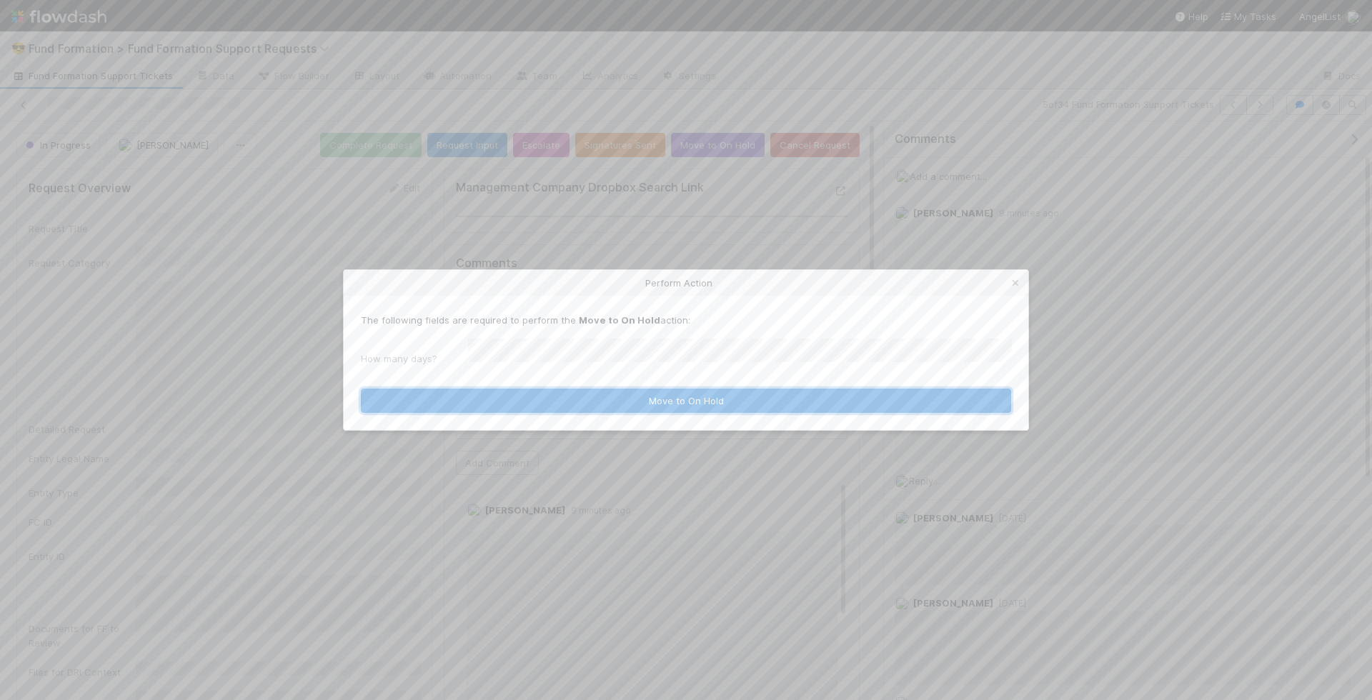
click at [650, 389] on button "Move to On Hold" at bounding box center [686, 401] width 650 height 24
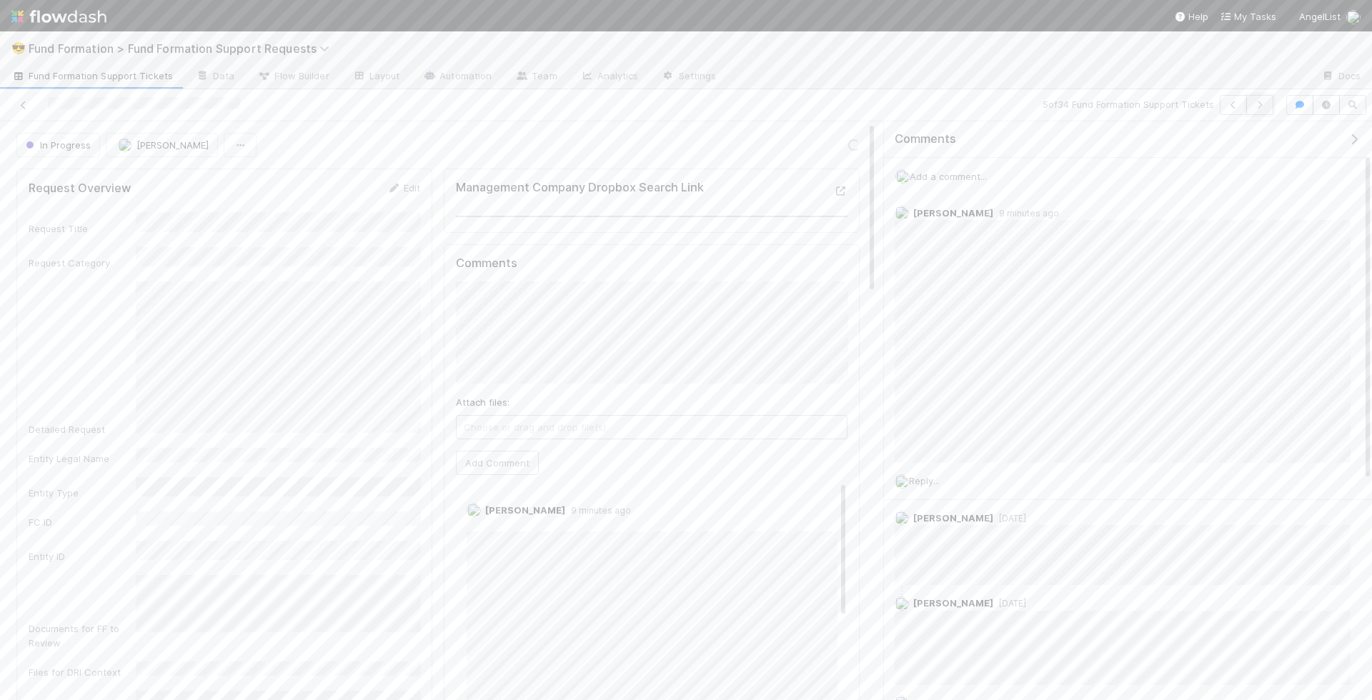
click at [1015, 101] on icon "button" at bounding box center [1259, 105] width 14 height 9
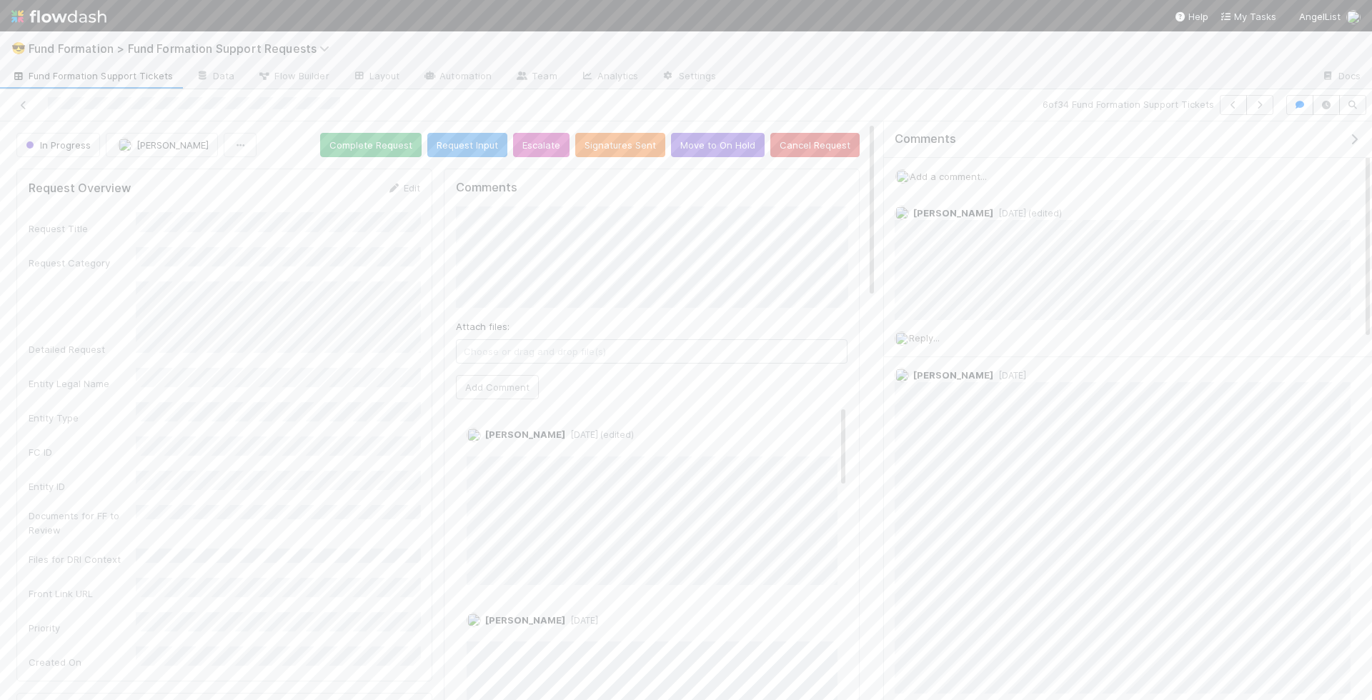
click at [956, 176] on span "Add a comment..." at bounding box center [947, 176] width 77 height 11
click at [941, 374] on button "Add Comment" at bounding box center [948, 376] width 83 height 24
click at [1015, 212] on icon at bounding box center [1330, 213] width 14 height 9
click at [1015, 102] on icon "button" at bounding box center [1259, 105] width 14 height 9
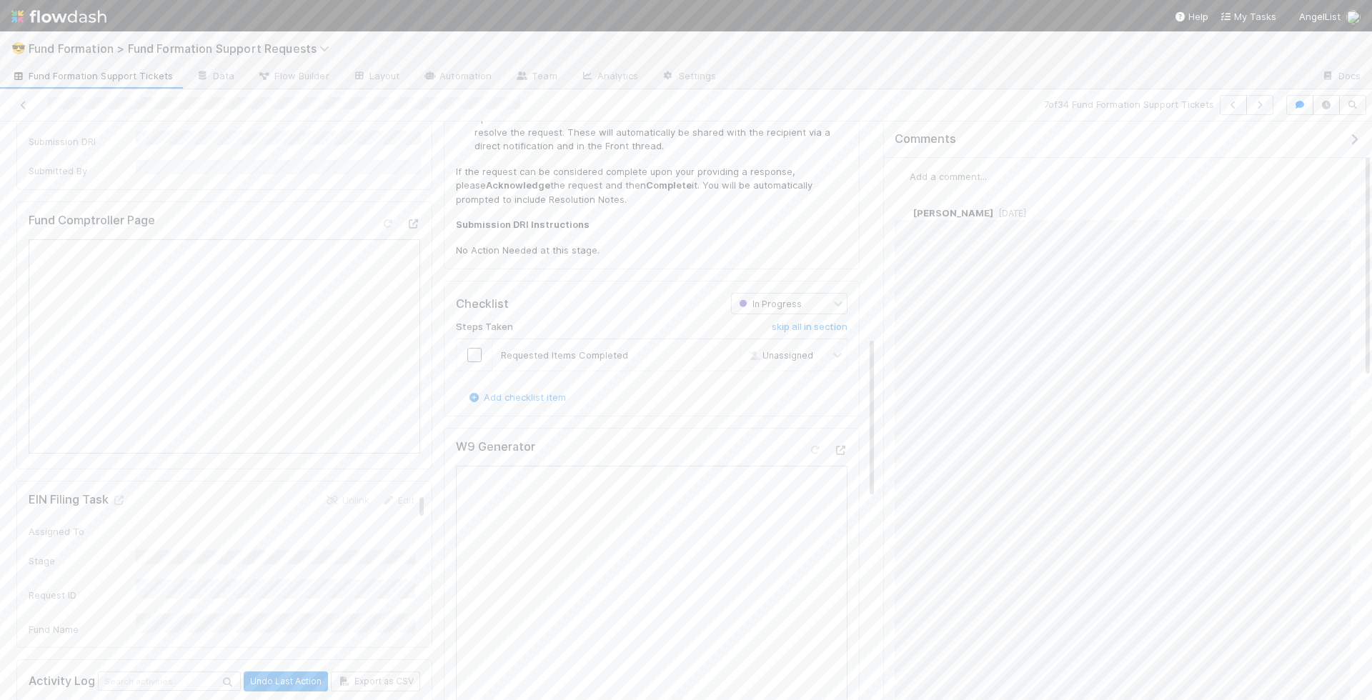
scroll to position [814, 0]
click at [471, 334] on input "checkbox" at bounding box center [474, 341] width 14 height 14
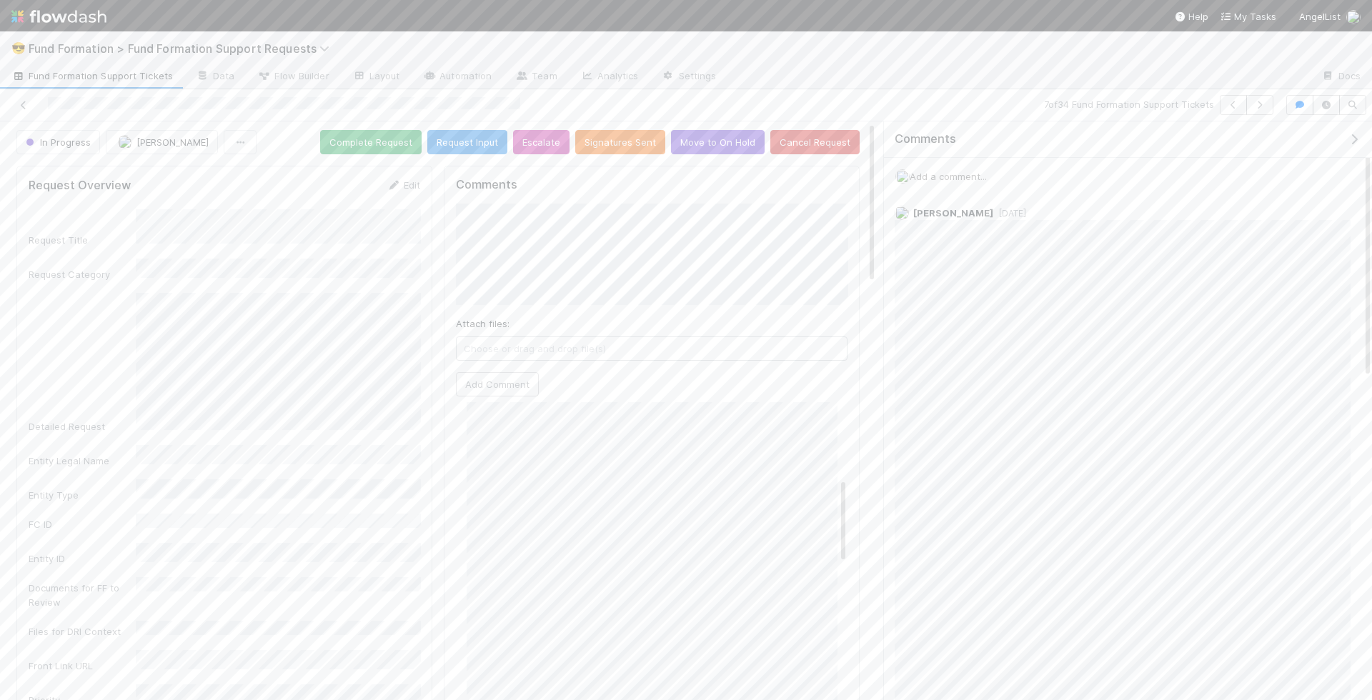
scroll to position [0, 0]
click at [384, 140] on button "Complete Request" at bounding box center [370, 145] width 101 height 24
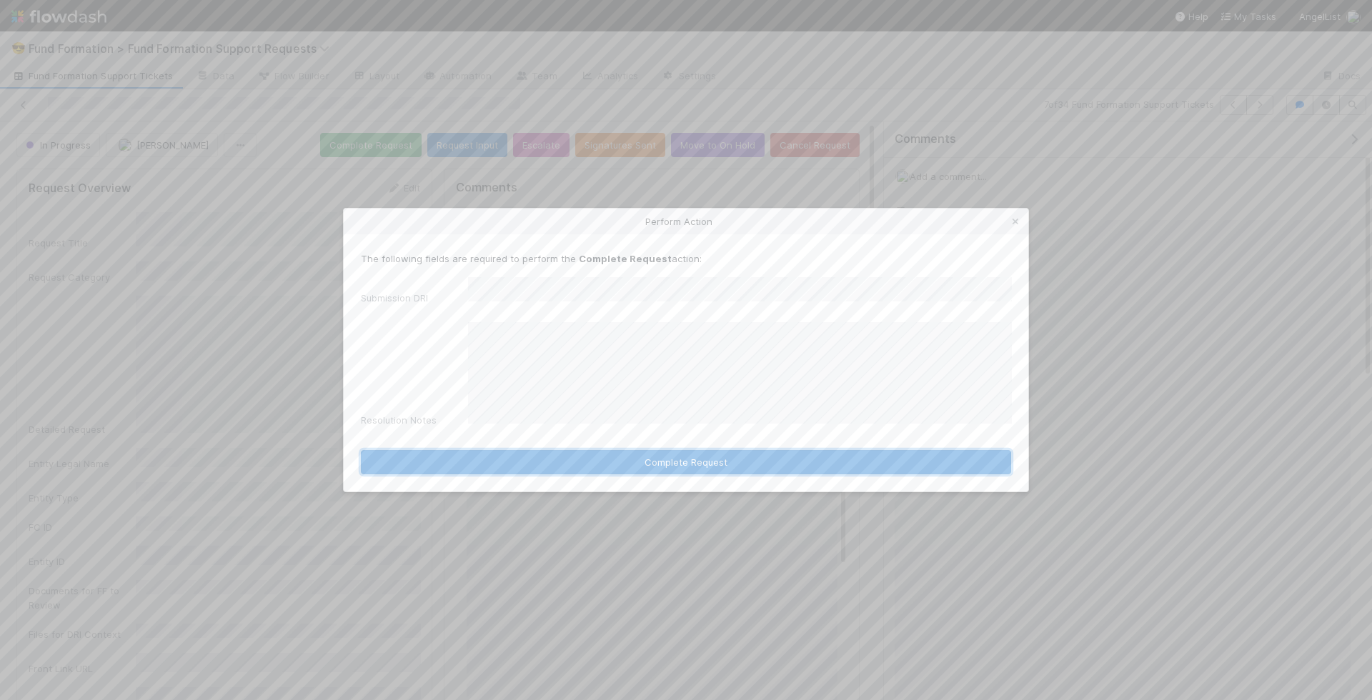
click at [649, 454] on button "Complete Request" at bounding box center [686, 462] width 650 height 24
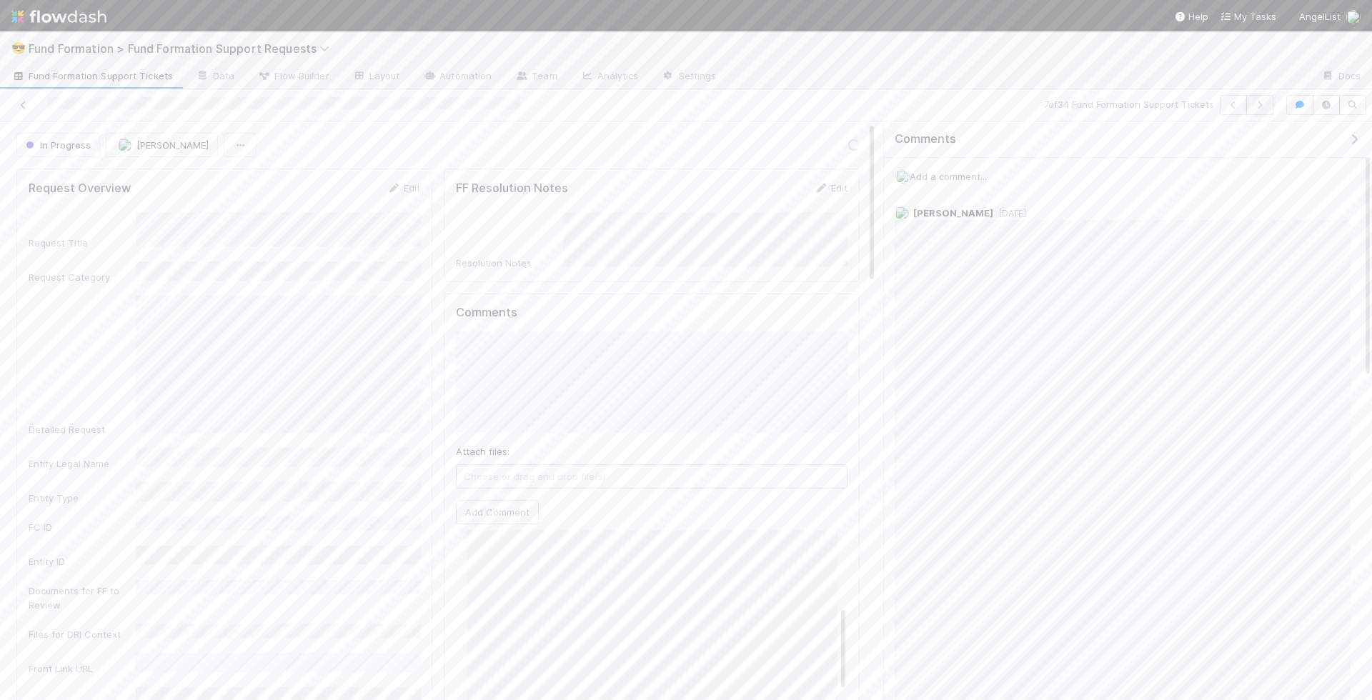
click at [1015, 99] on button "button" at bounding box center [1259, 105] width 27 height 20
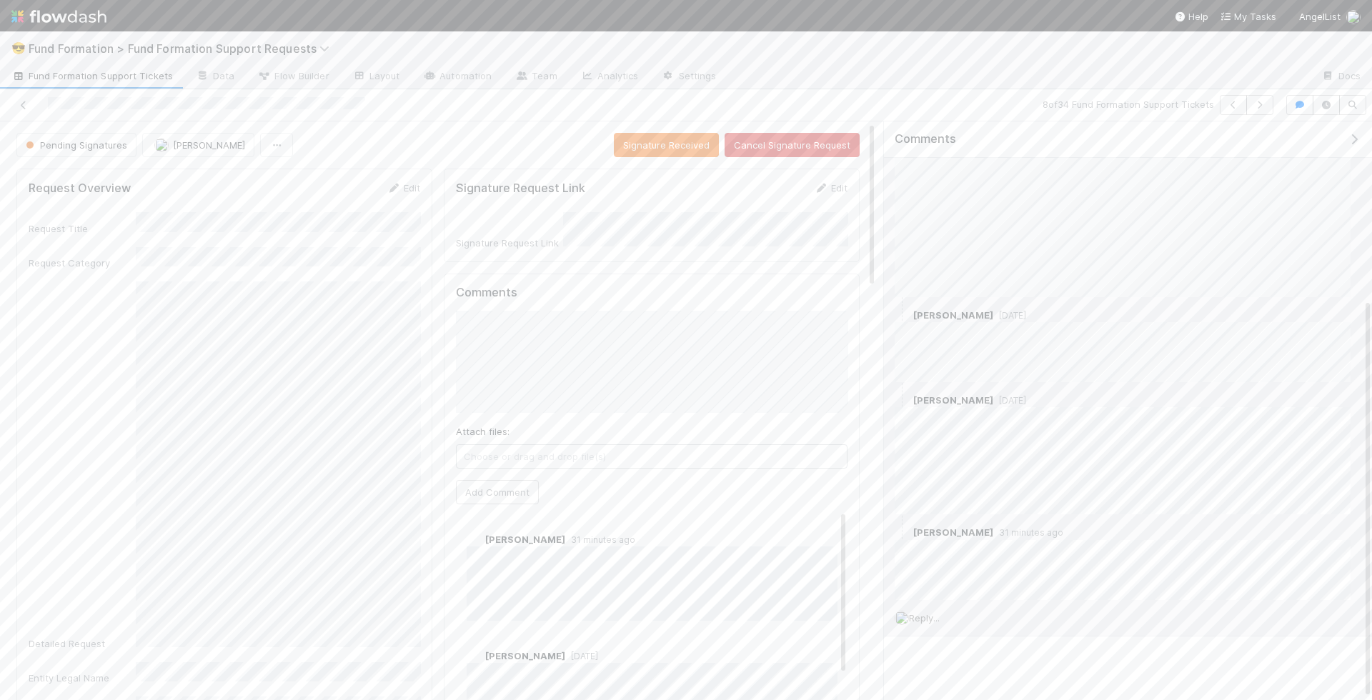
scroll to position [259, 0]
click at [808, 148] on button "Cancel Signature Request" at bounding box center [791, 145] width 135 height 24
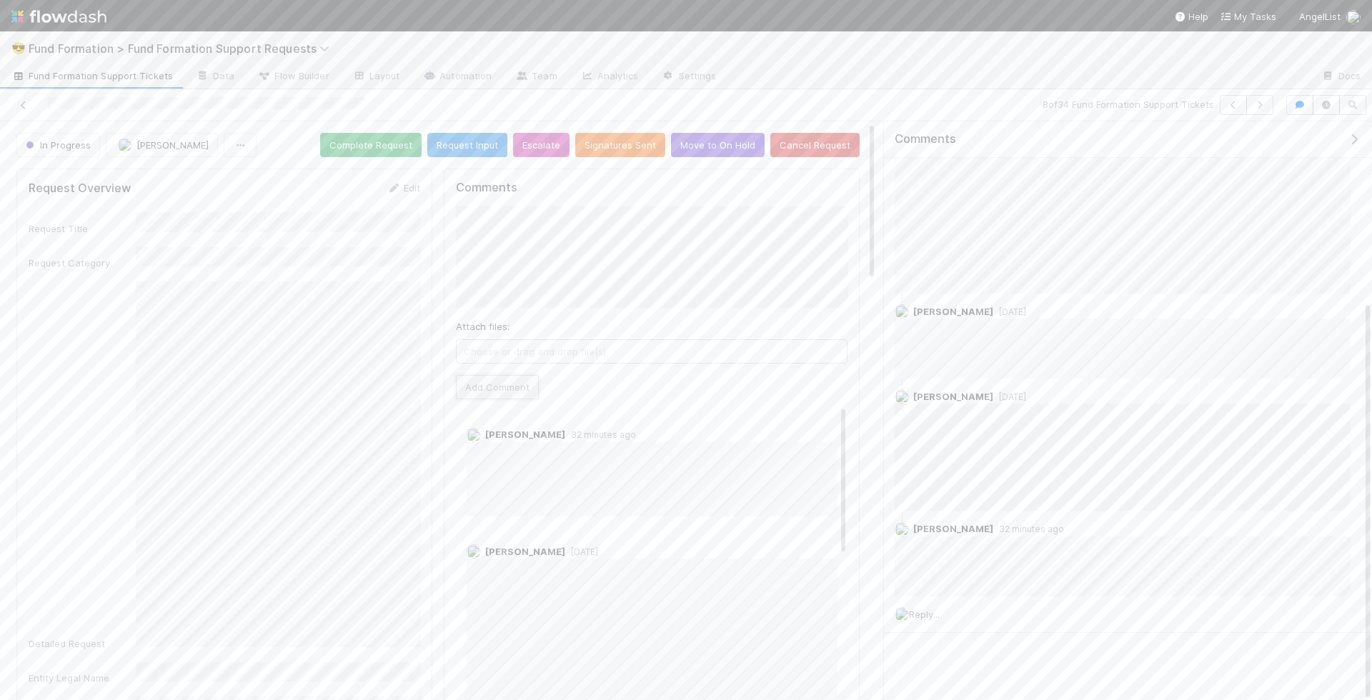
click at [506, 385] on button "Add Comment" at bounding box center [497, 387] width 83 height 24
click at [722, 141] on button "Move to On Hold" at bounding box center [718, 145] width 94 height 24
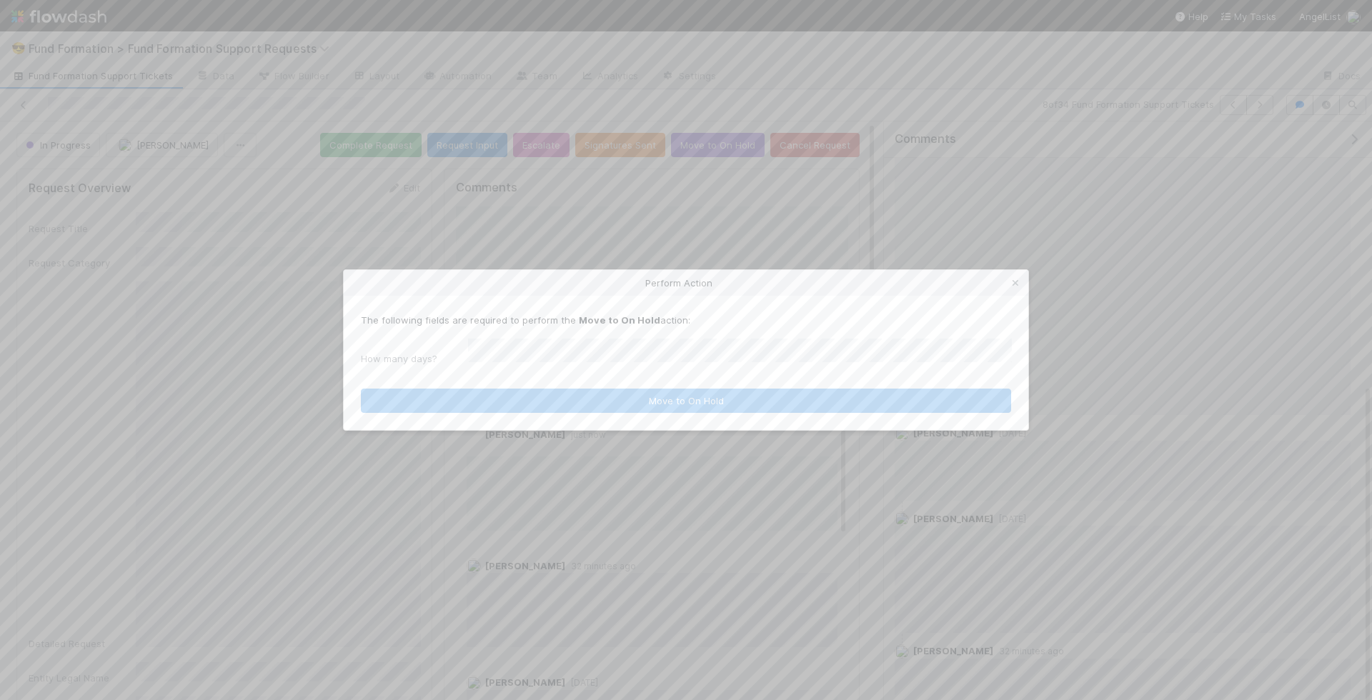
scroll to position [381, 0]
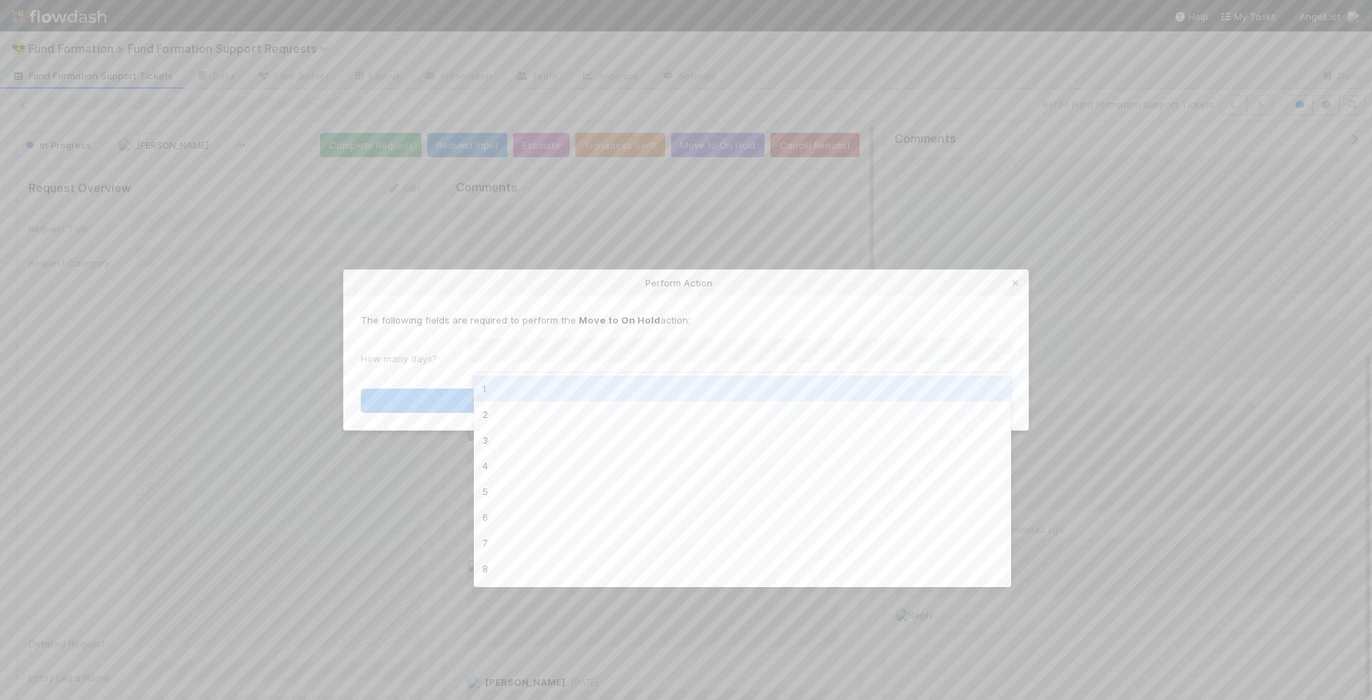
click at [545, 392] on div "1" at bounding box center [743, 389] width 538 height 26
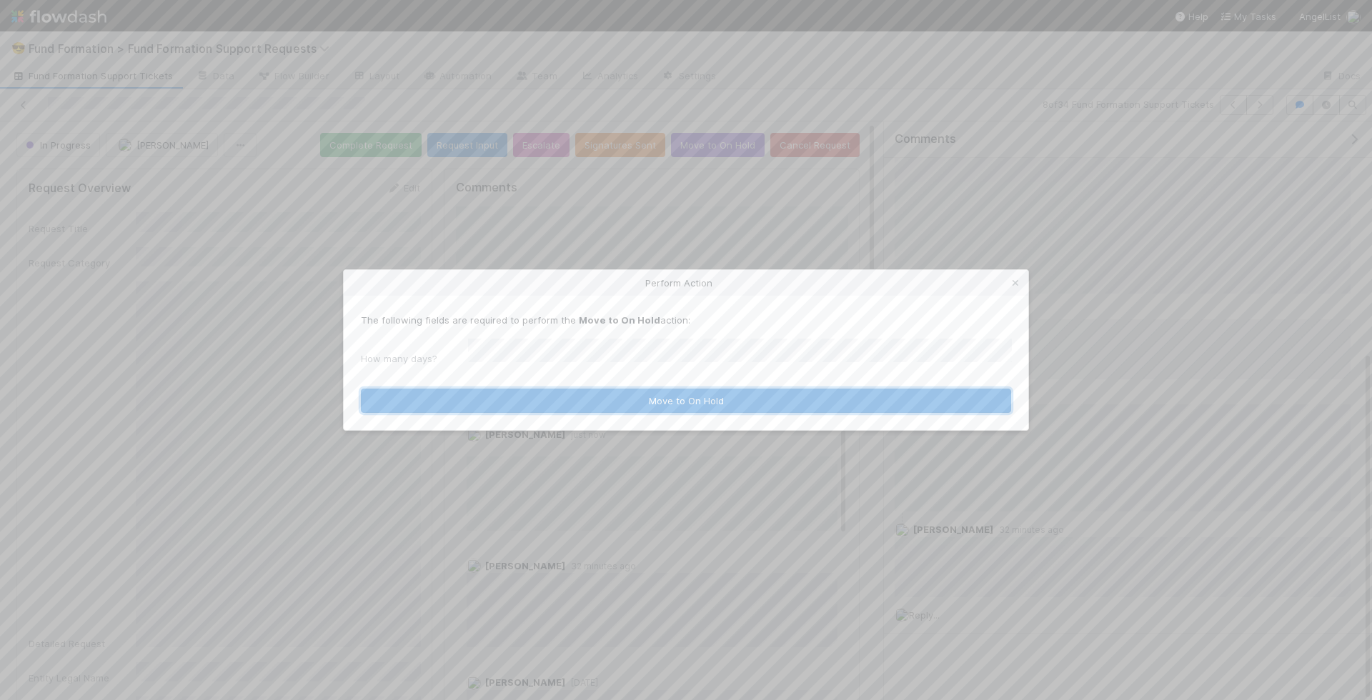
click at [545, 395] on button "Move to On Hold" at bounding box center [686, 401] width 650 height 24
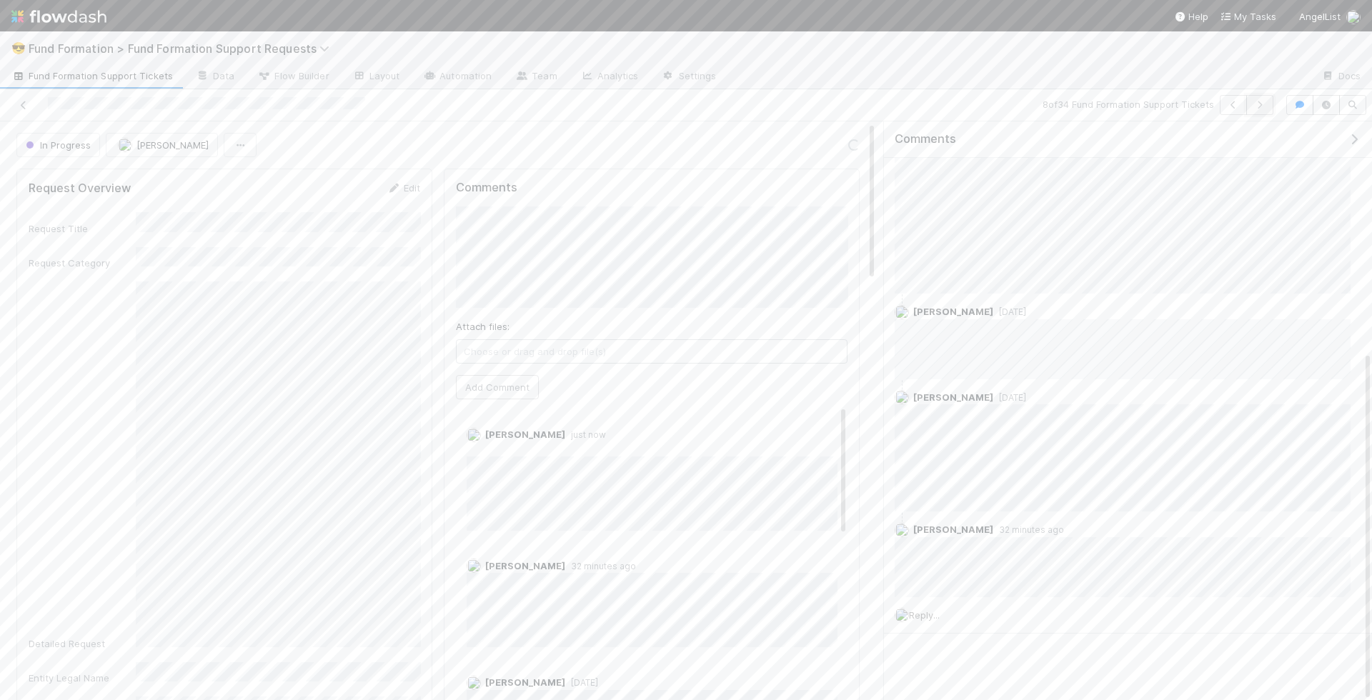
click at [1015, 107] on icon "button" at bounding box center [1259, 105] width 14 height 9
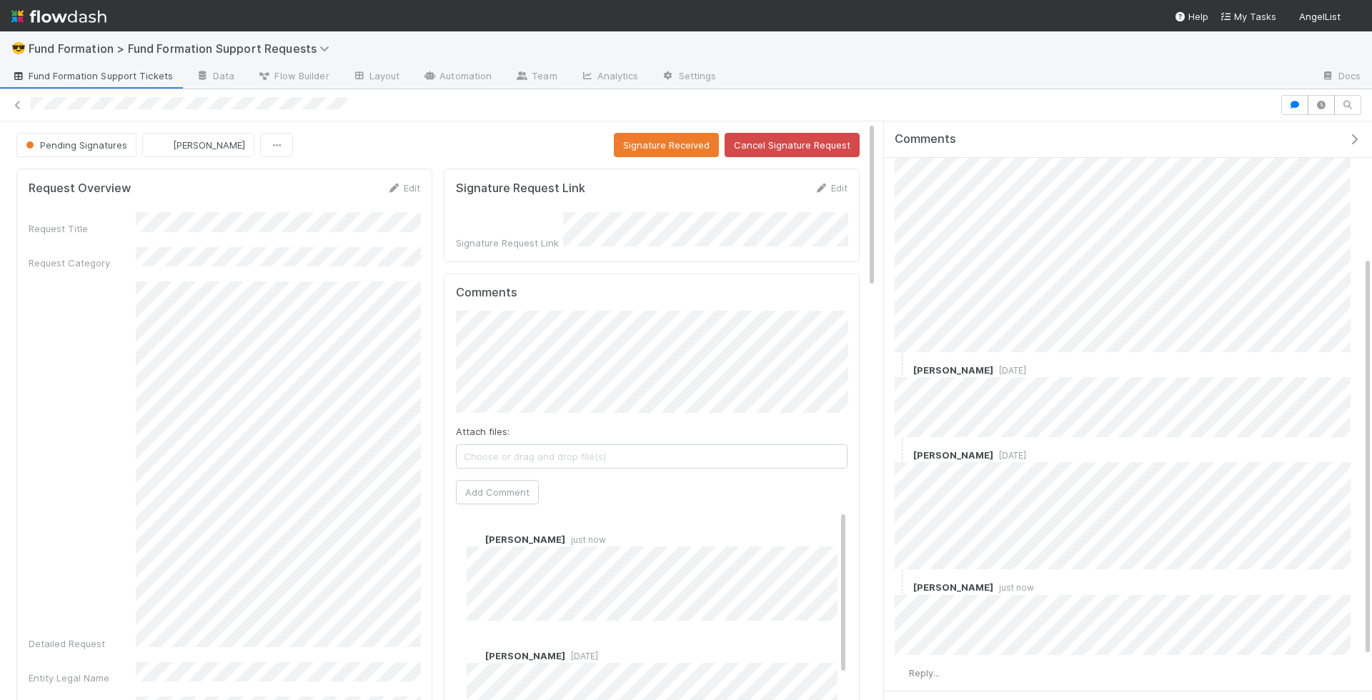
scroll to position [204, 0]
